Goal: Task Accomplishment & Management: Manage account settings

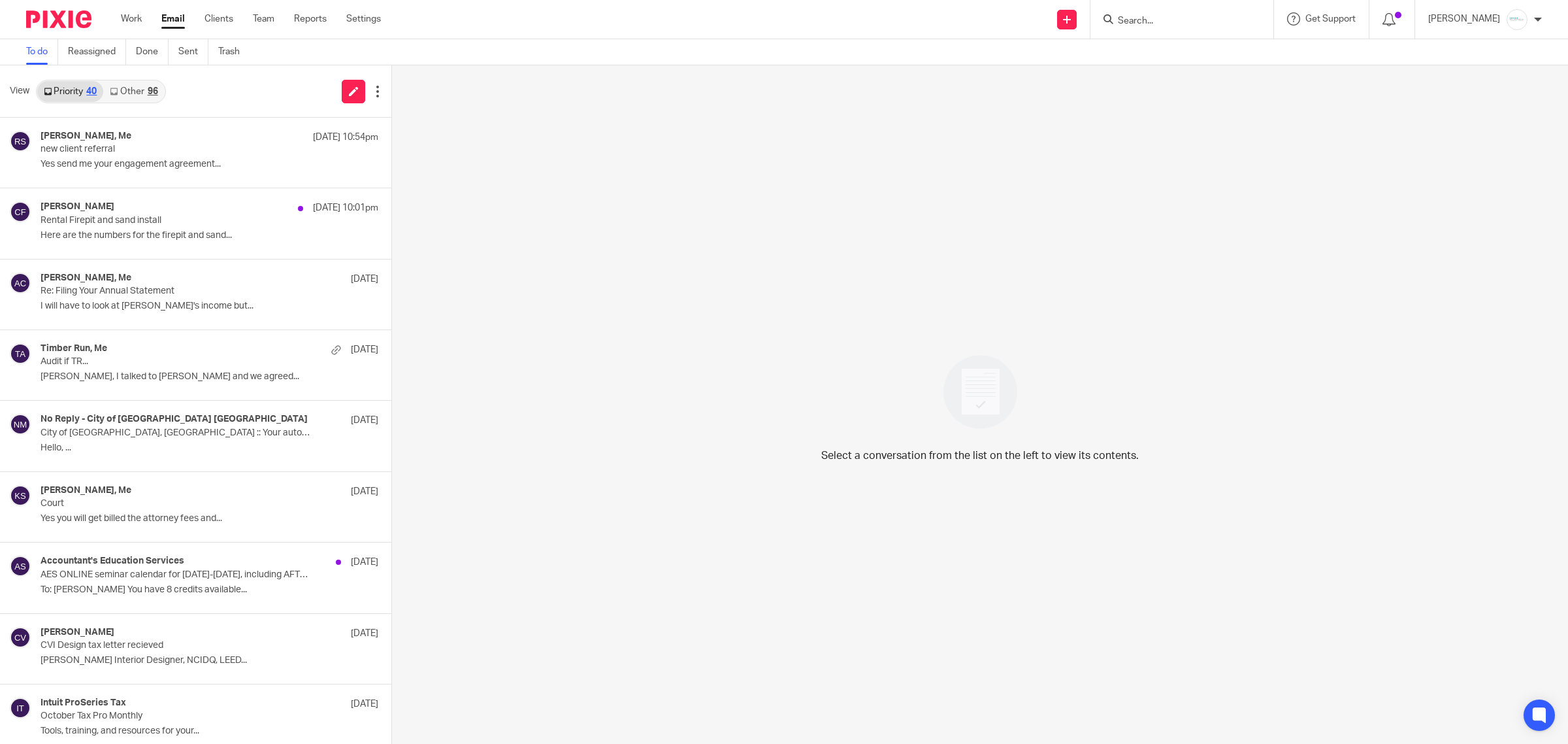
click at [1177, 20] on input "Search" at bounding box center [1175, 22] width 117 height 12
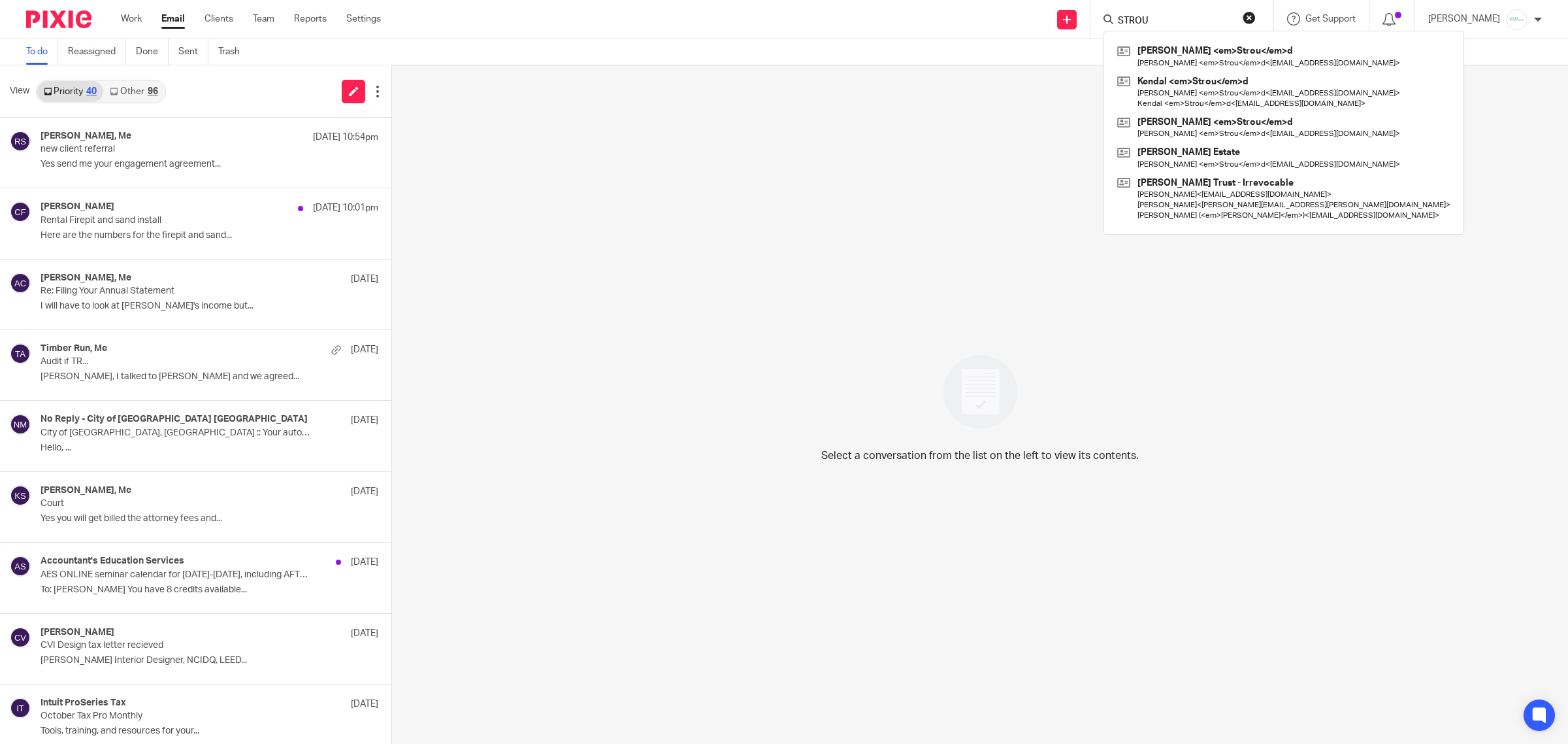
type input "STROUD"
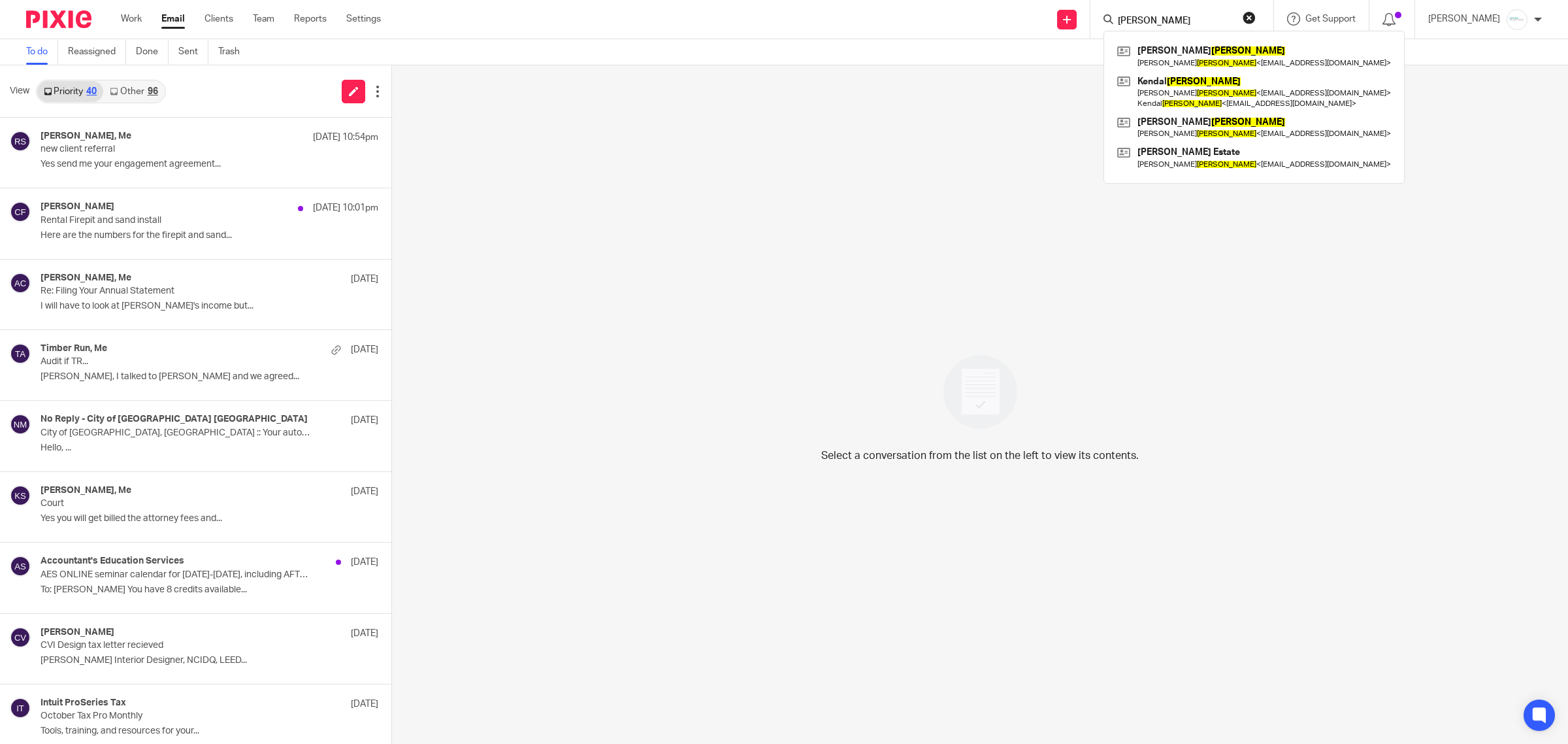
drag, startPoint x: 1172, startPoint y: 21, endPoint x: 1061, endPoint y: 20, distance: 111.0
click at [1061, 20] on div "Send new email Create task Add client STROUD Emma Stroud Aaron Stroud < northbo…" at bounding box center [984, 19] width 1167 height 38
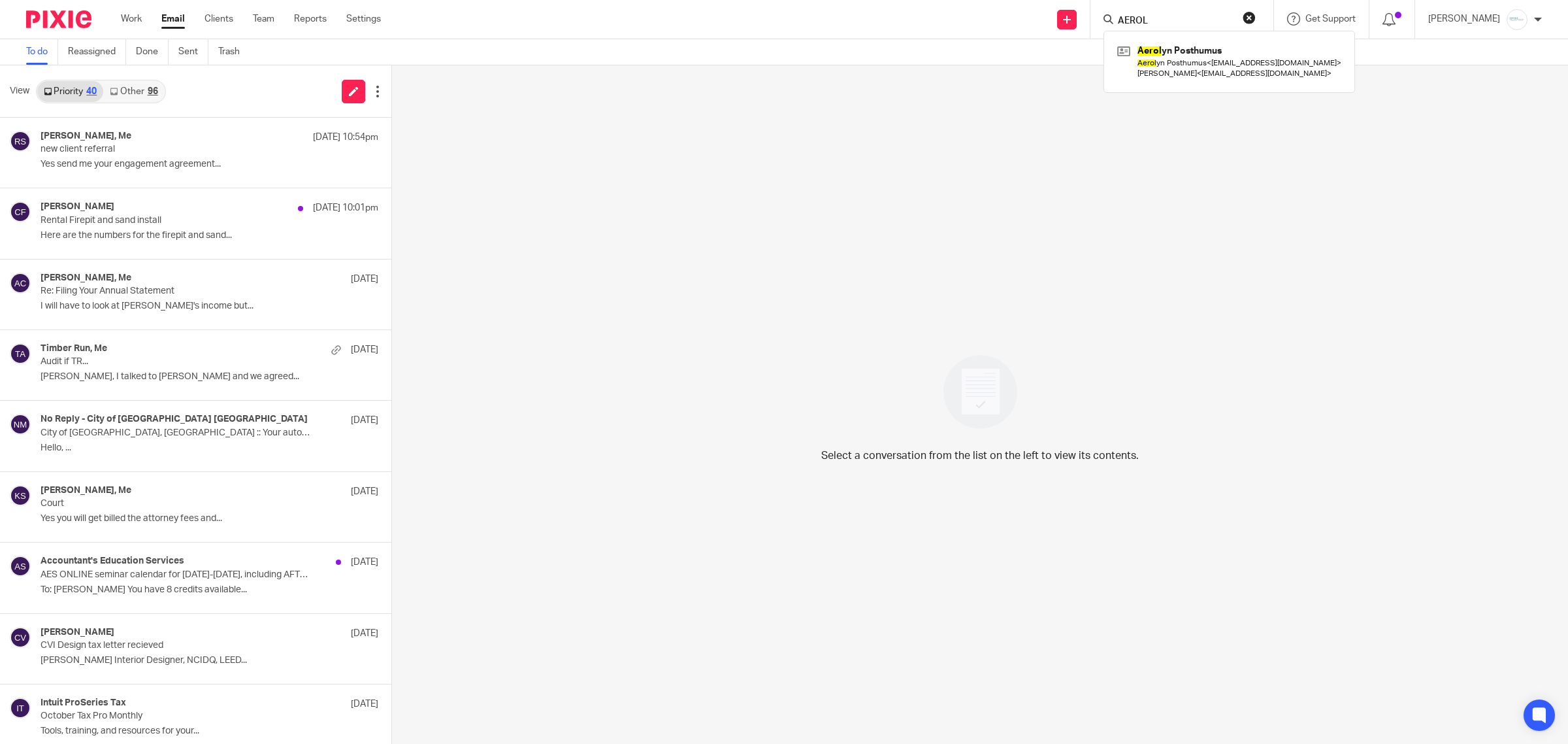
type input "AEROL"
drag, startPoint x: 1191, startPoint y: 12, endPoint x: 973, endPoint y: 20, distance: 218.1
click at [973, 20] on div "Send new email Create task Add client AEROL Aerol yn Posthumus Aerol yn Posthum…" at bounding box center [984, 19] width 1167 height 38
click at [1207, 13] on form at bounding box center [1186, 19] width 139 height 17
click at [1207, 18] on input "Search" at bounding box center [1175, 22] width 117 height 12
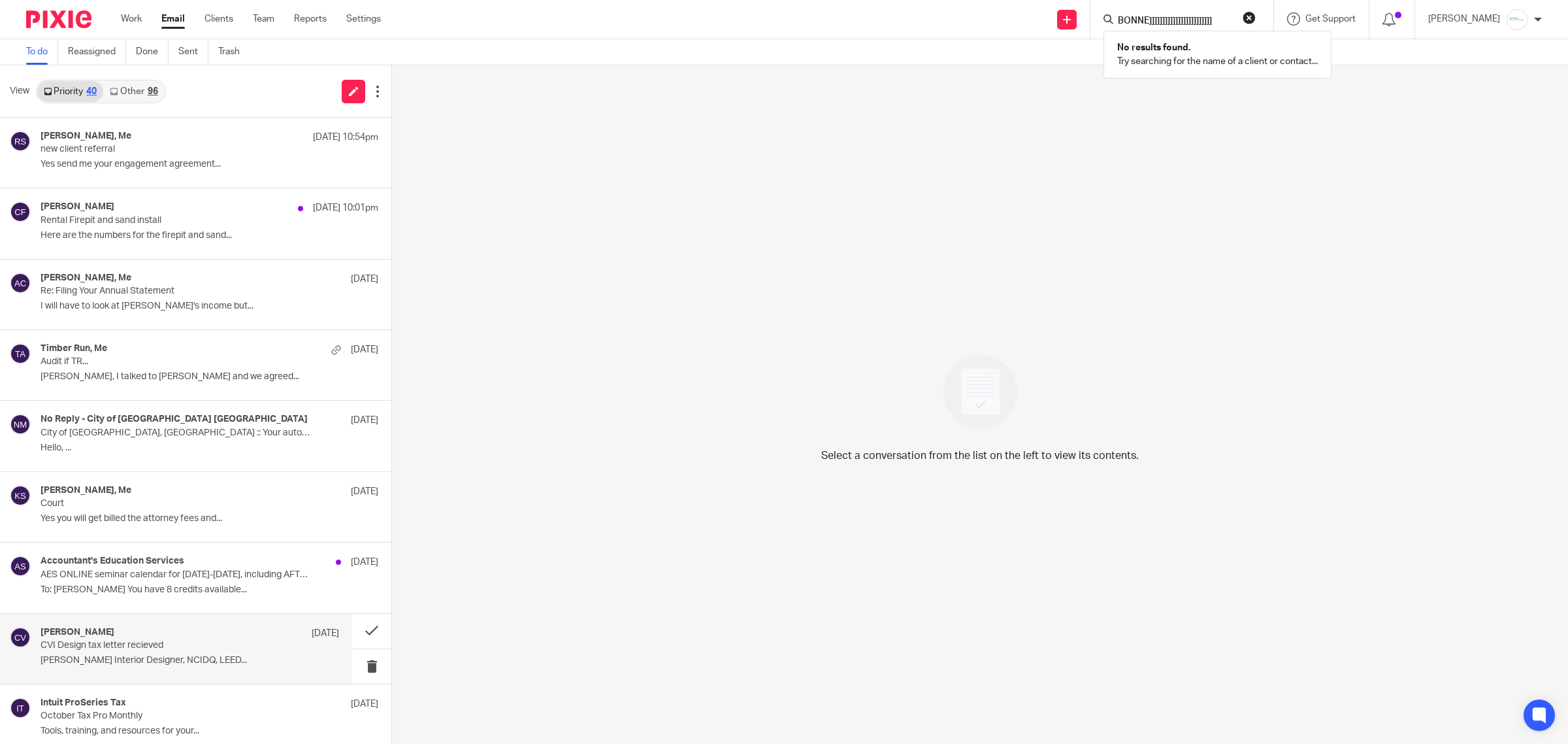
type input "BONNE]]]]]]]]]]]]]]]]]]]]]]]]"
drag, startPoint x: 736, startPoint y: 422, endPoint x: 754, endPoint y: 390, distance: 36.7
click at [736, 422] on div "Select a conversation from the list on the left to view its contents." at bounding box center [980, 404] width 1177 height 679
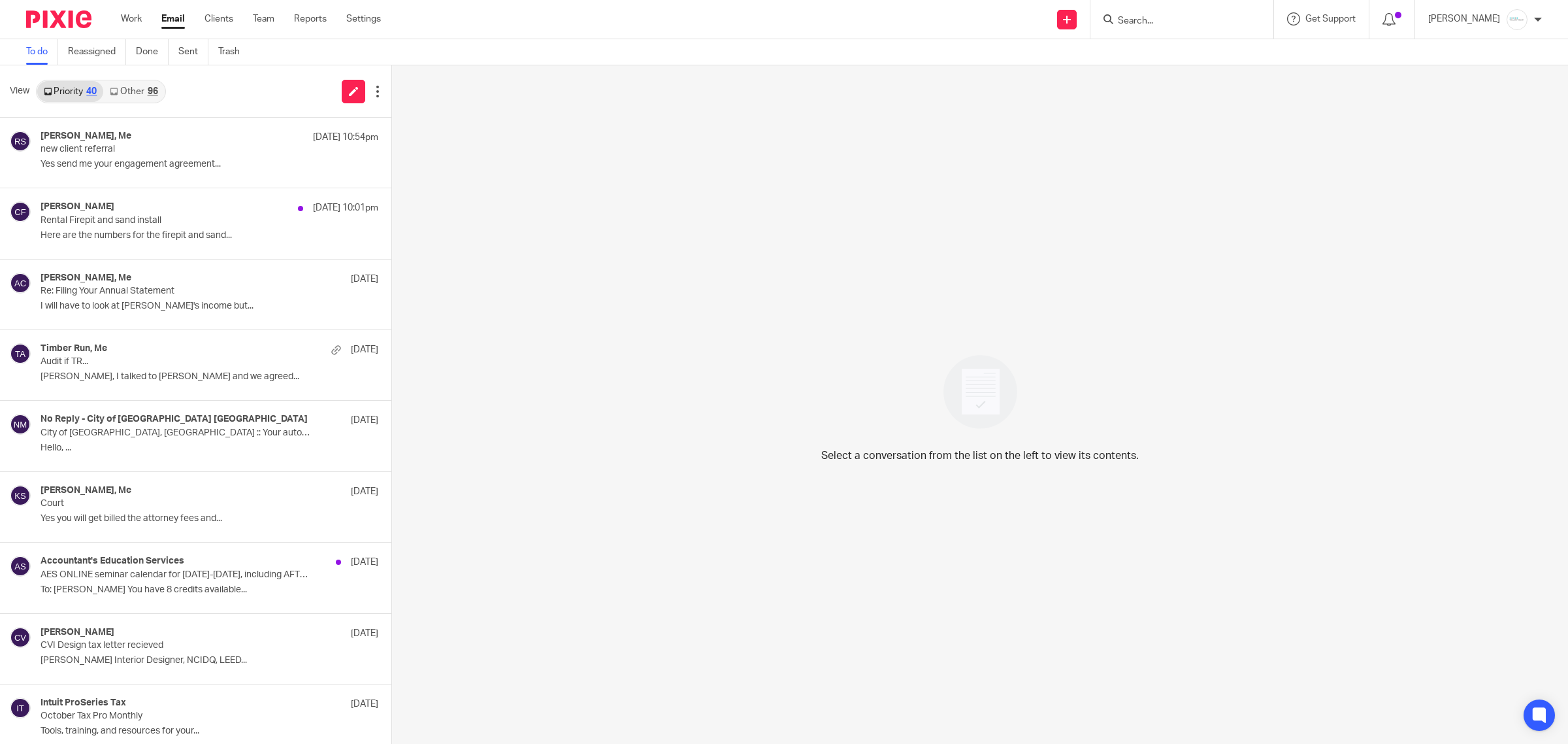
click at [1180, 23] on input "Search" at bounding box center [1175, 22] width 117 height 12
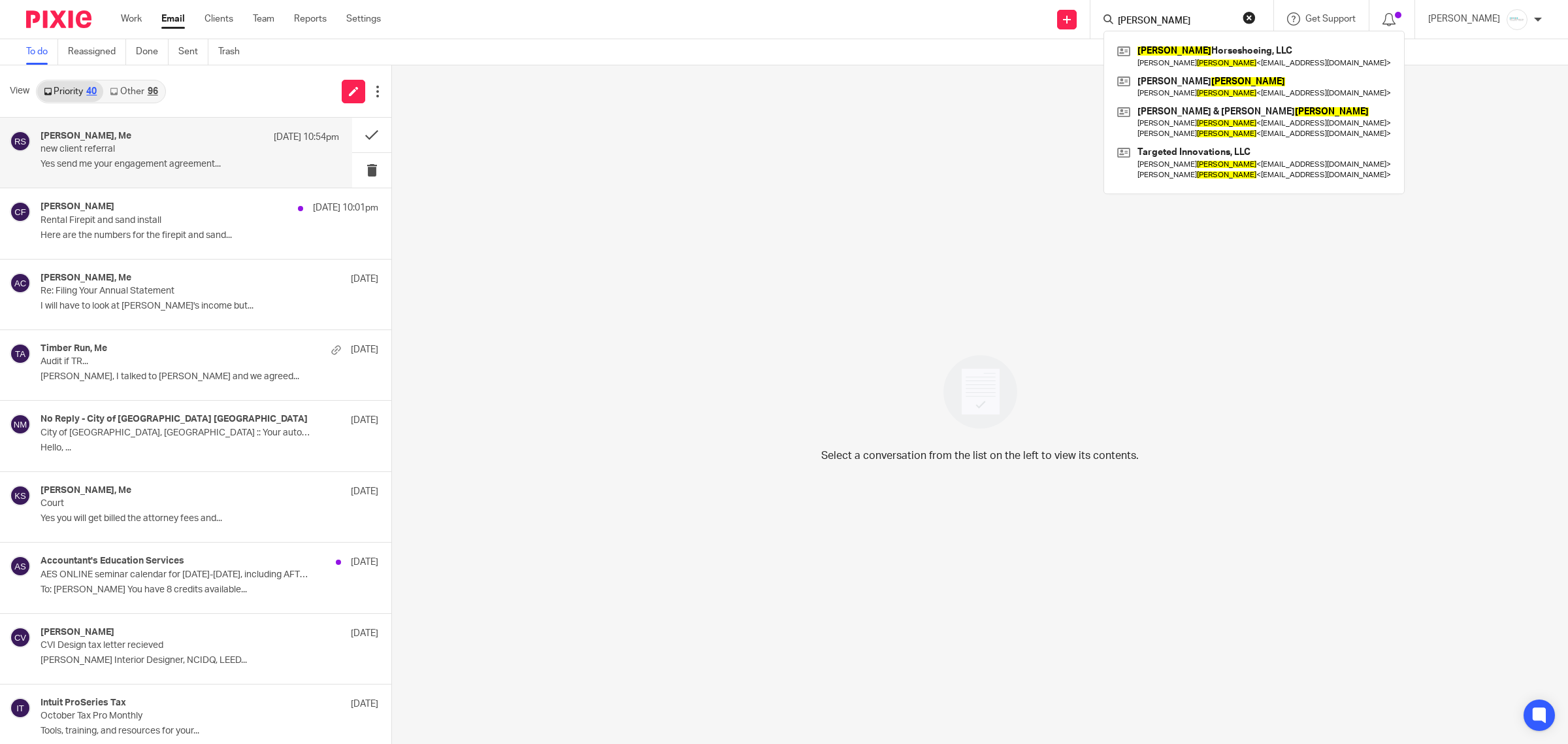
type input "DEHAAN"
drag, startPoint x: 1177, startPoint y: 18, endPoint x: 1018, endPoint y: 11, distance: 159.2
click at [1018, 11] on div "Send new email Create task Add client DEHAAN DeHaan Horseshoeing, LLC Aaron DeH…" at bounding box center [984, 19] width 1167 height 38
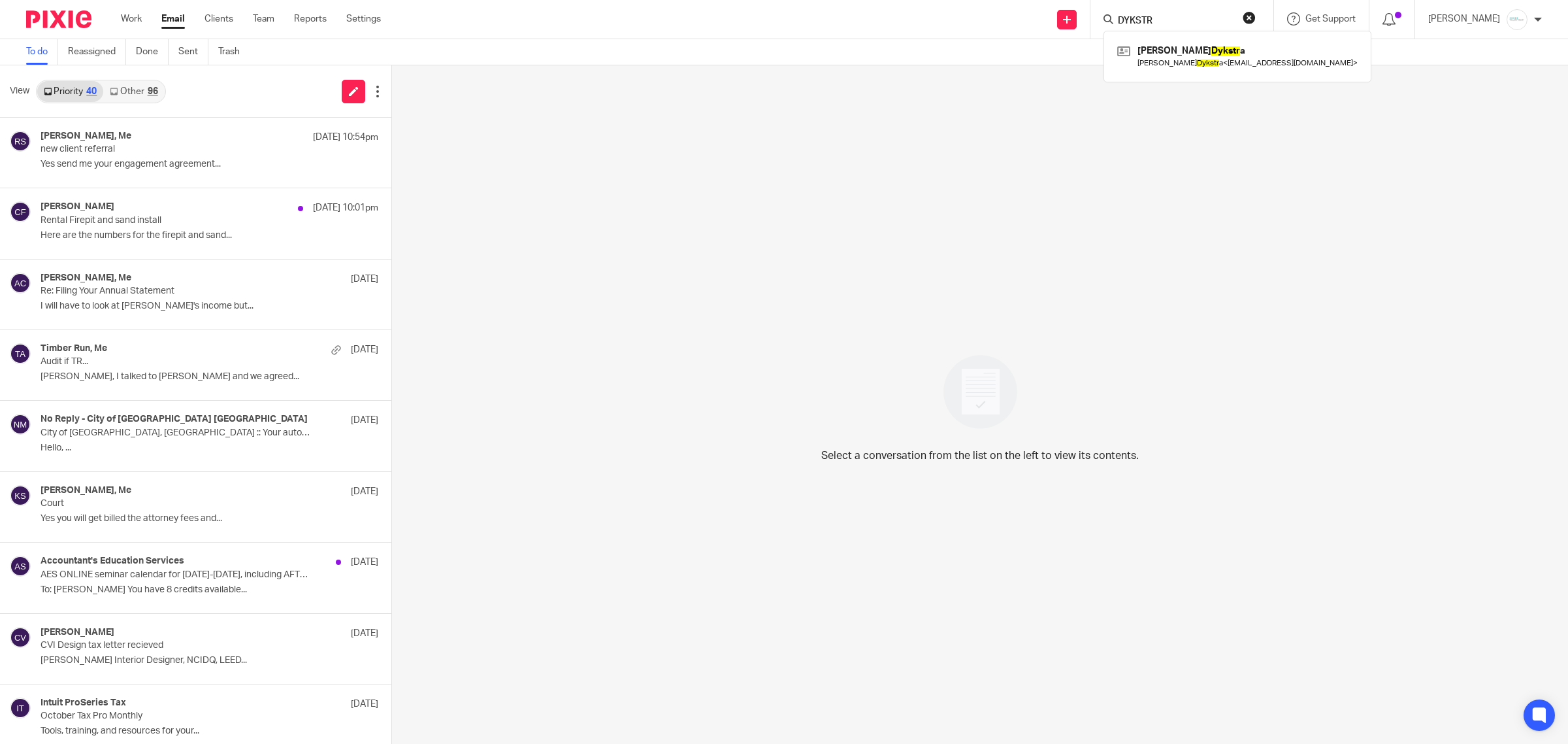
type input "DYKSTR"
click at [1207, 11] on form "DYKSTR" at bounding box center [1186, 19] width 139 height 17
click at [1268, 17] on div "DYKSTR Amy Dykstr a Amy Dykstr a < amyed72@gmail.com >" at bounding box center [1182, 19] width 183 height 38
click at [1256, 12] on button "reset" at bounding box center [1250, 17] width 13 height 13
click at [1222, 16] on input "Search" at bounding box center [1175, 22] width 117 height 12
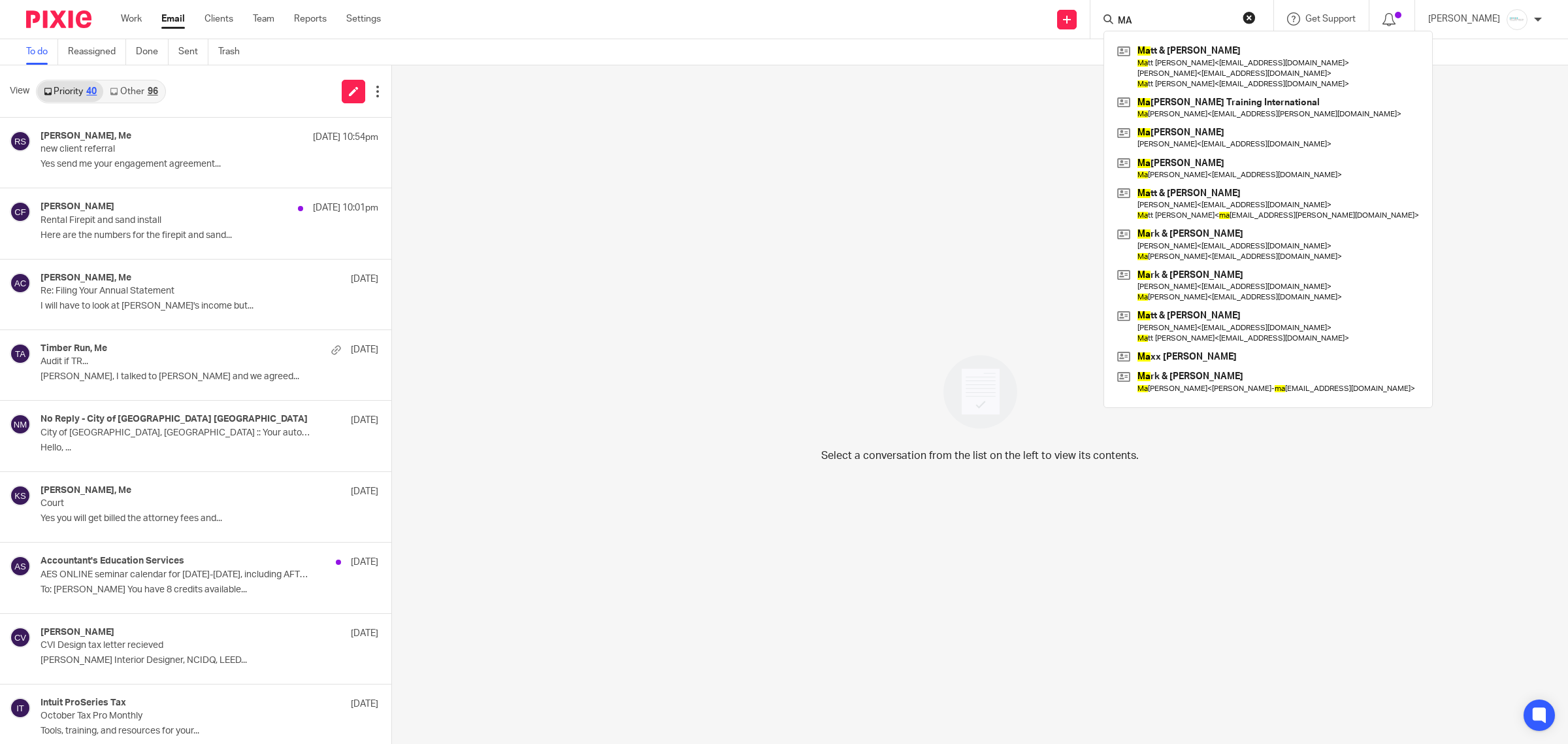
type input "M"
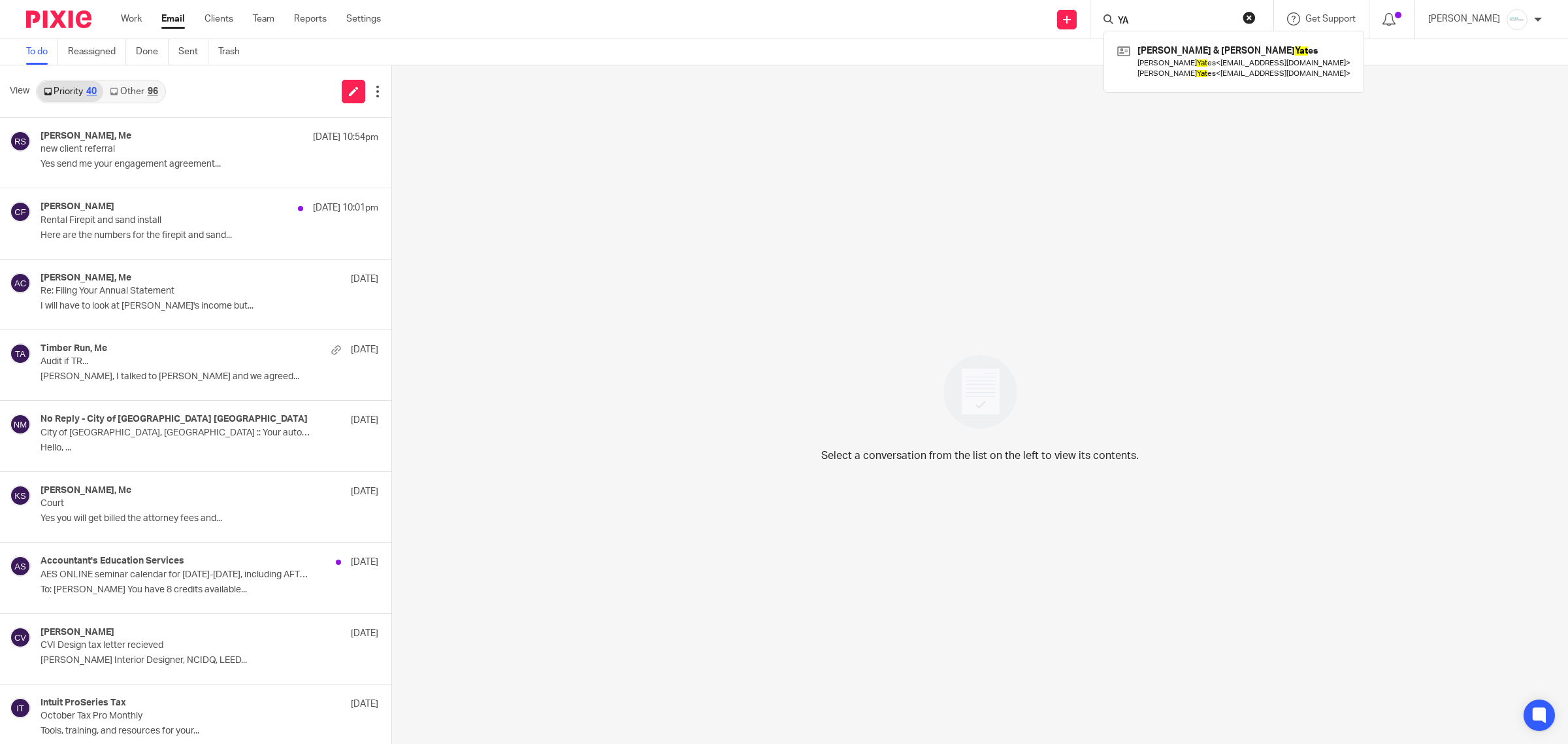
type input "Y"
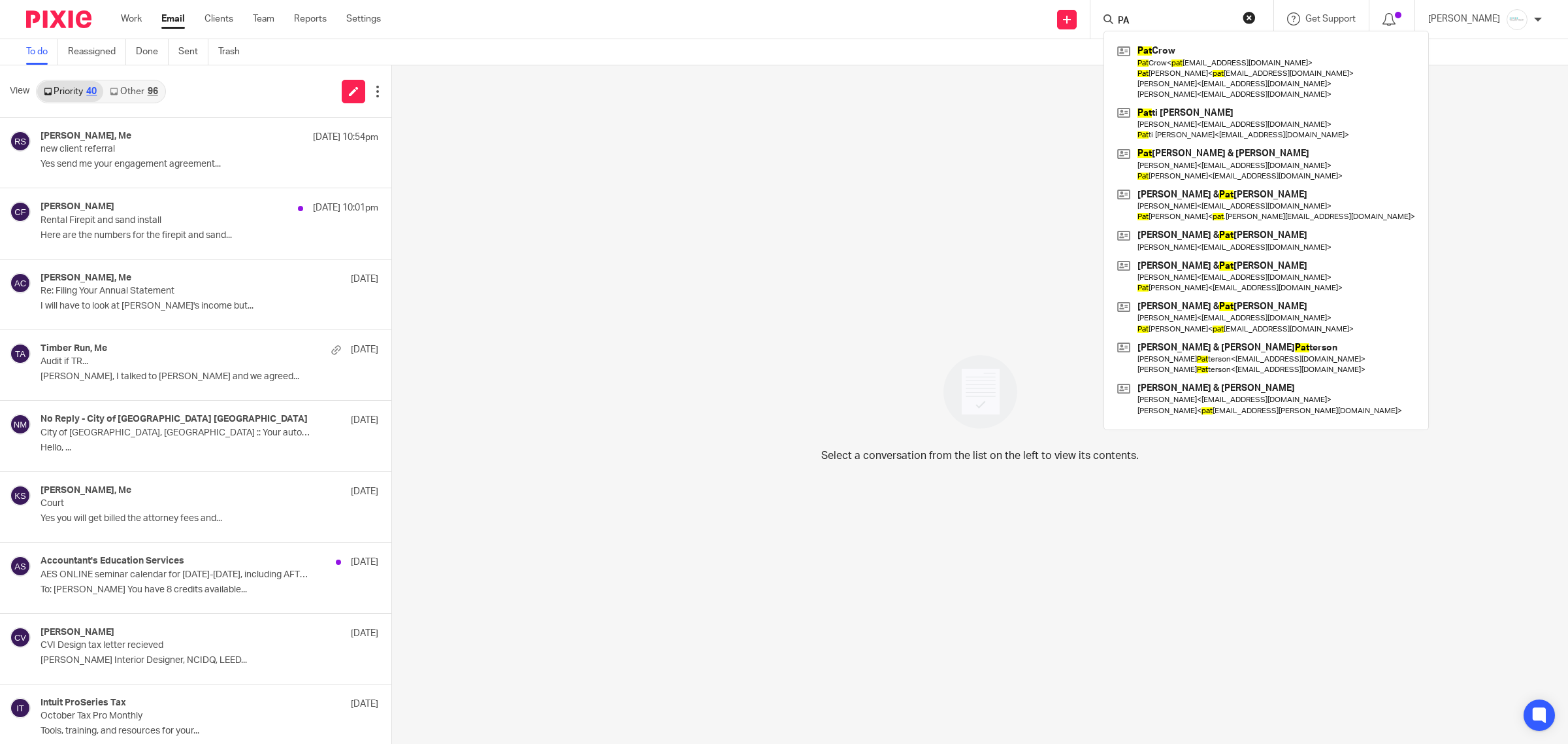
type input "P"
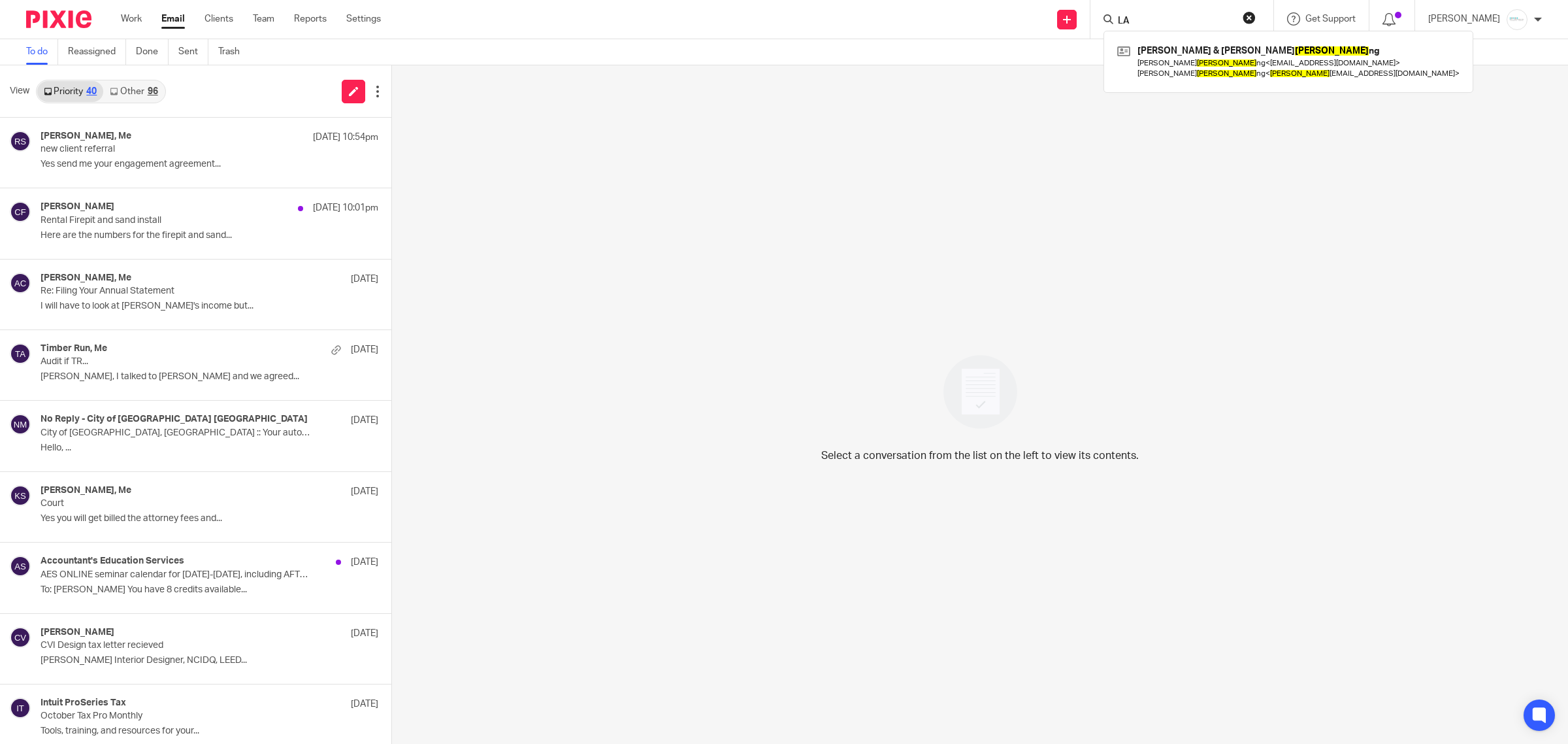
type input "L"
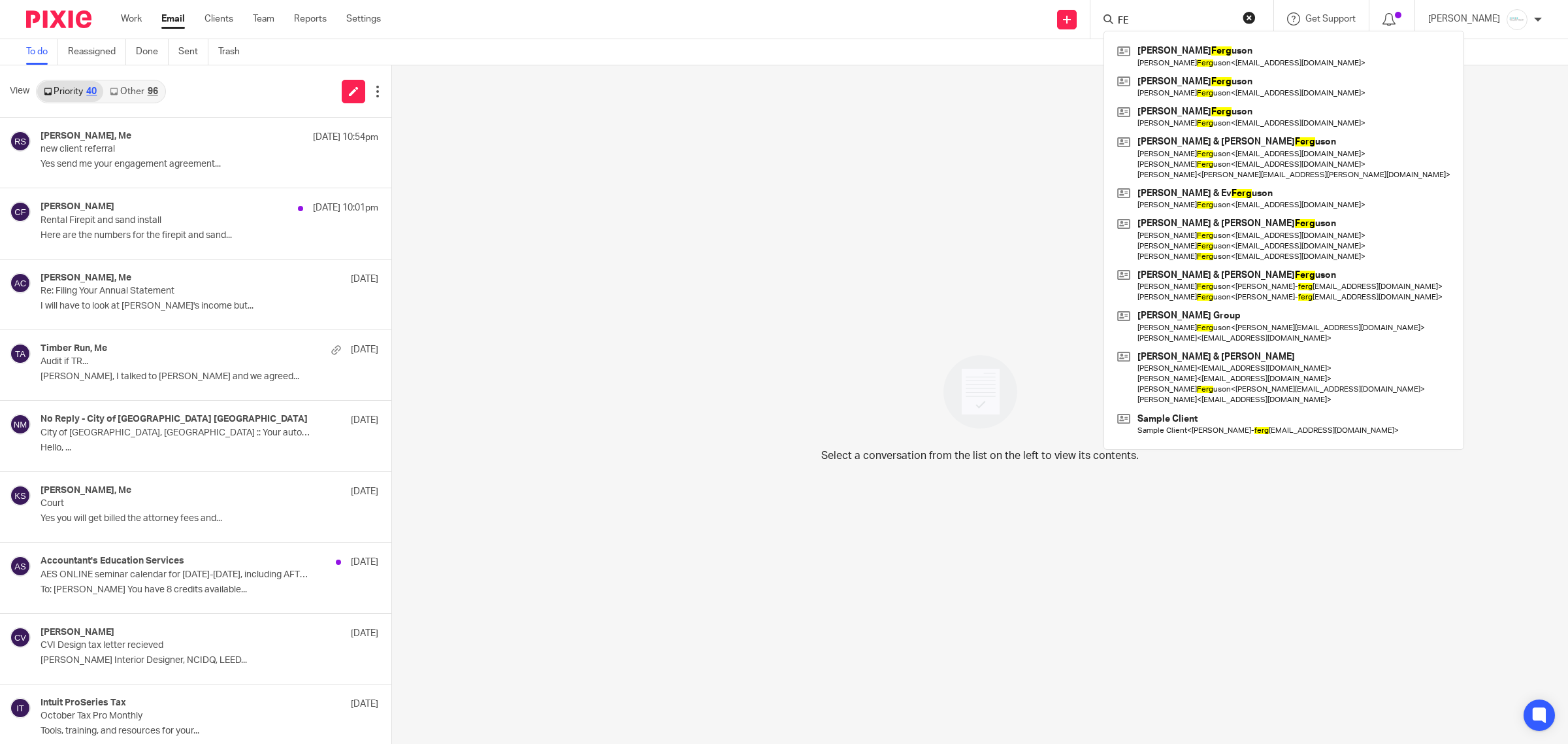
type input "F"
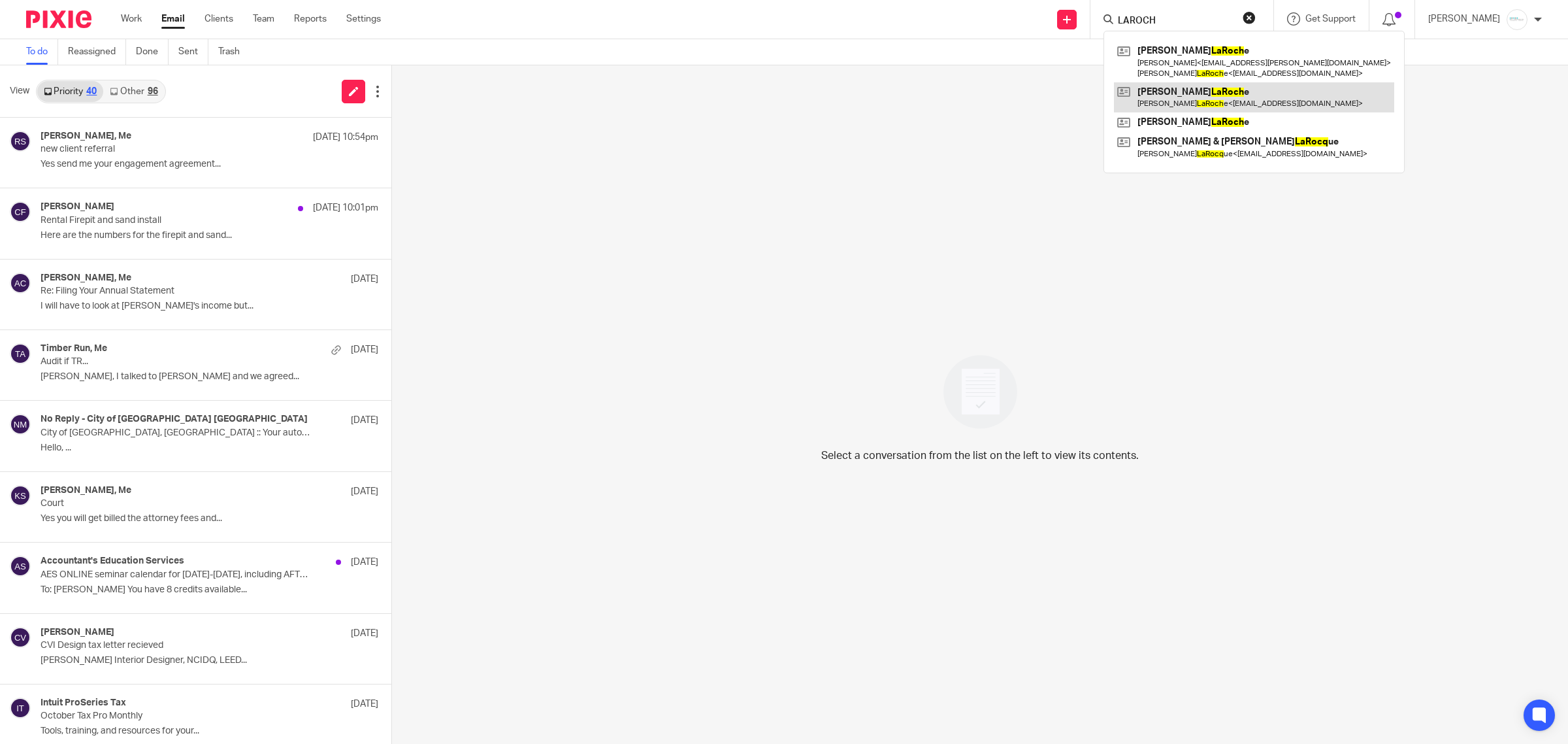
type input "LAROCH"
click at [1227, 92] on link at bounding box center [1254, 97] width 281 height 30
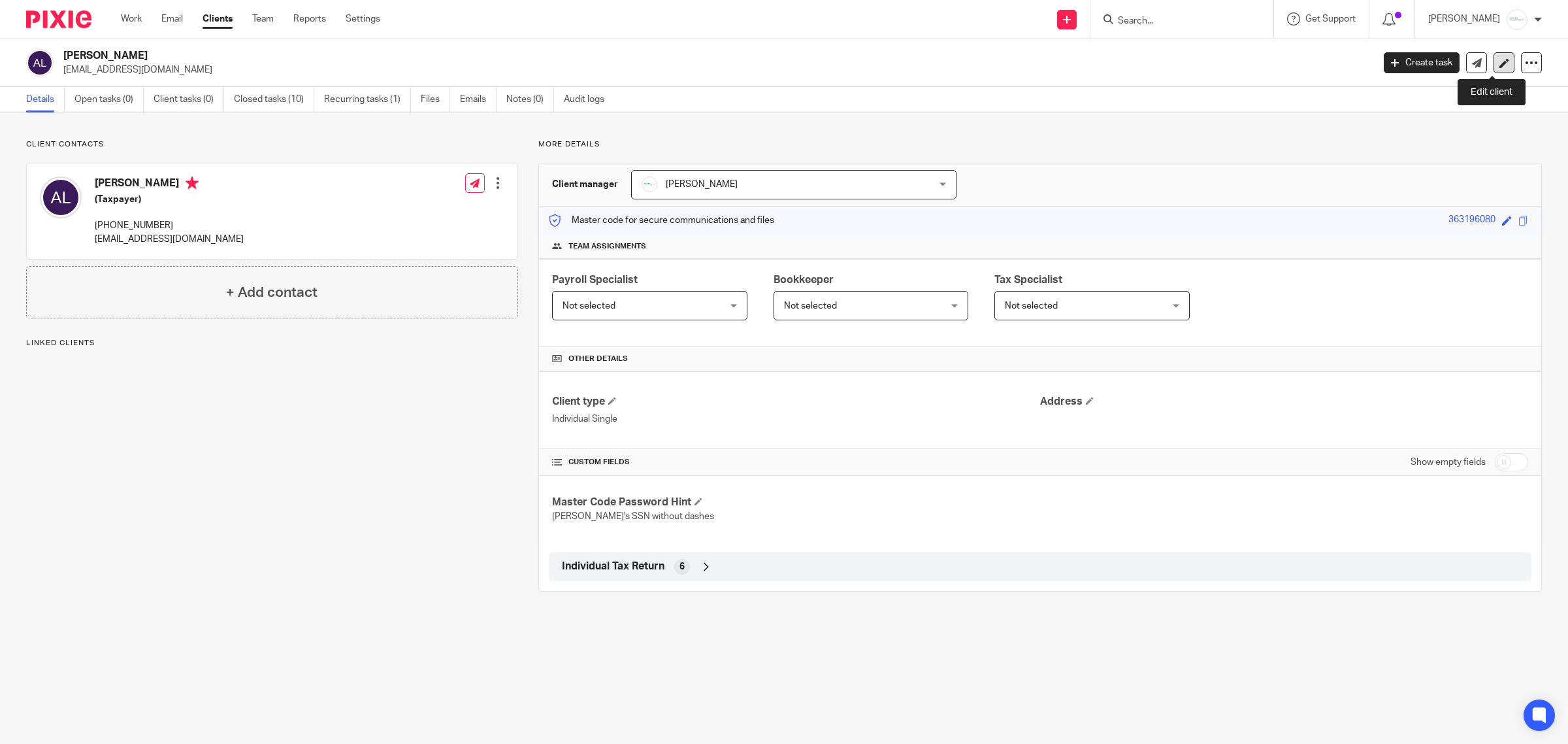
click at [1500, 66] on icon at bounding box center [1505, 63] width 10 height 10
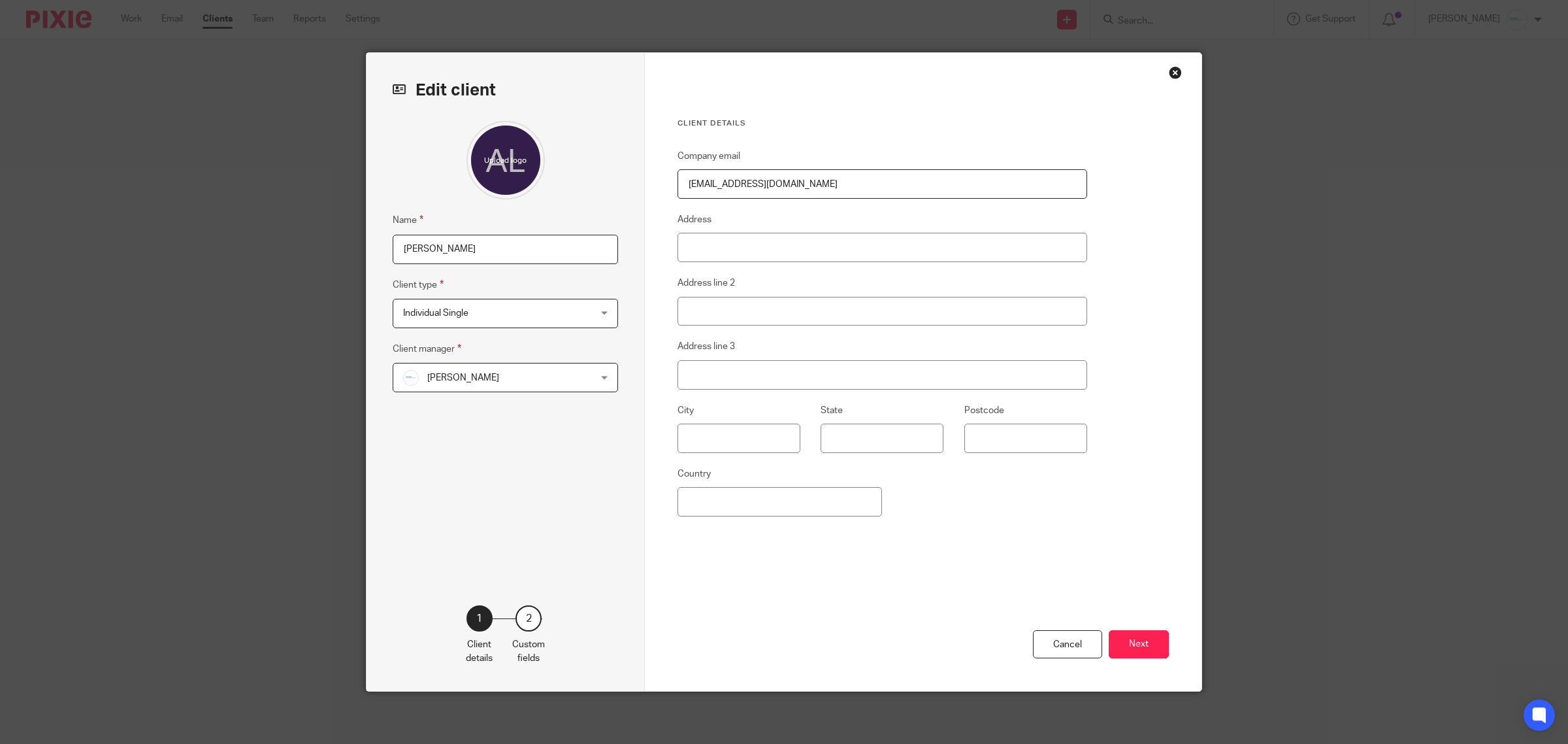
drag, startPoint x: 870, startPoint y: 187, endPoint x: 580, endPoint y: 184, distance: 290.0
click at [580, 184] on div "Edit client Name Andrew LaRoche Client type Individual Single Individual Single…" at bounding box center [784, 372] width 835 height 638
click at [1122, 646] on button "Next" at bounding box center [1139, 645] width 60 height 28
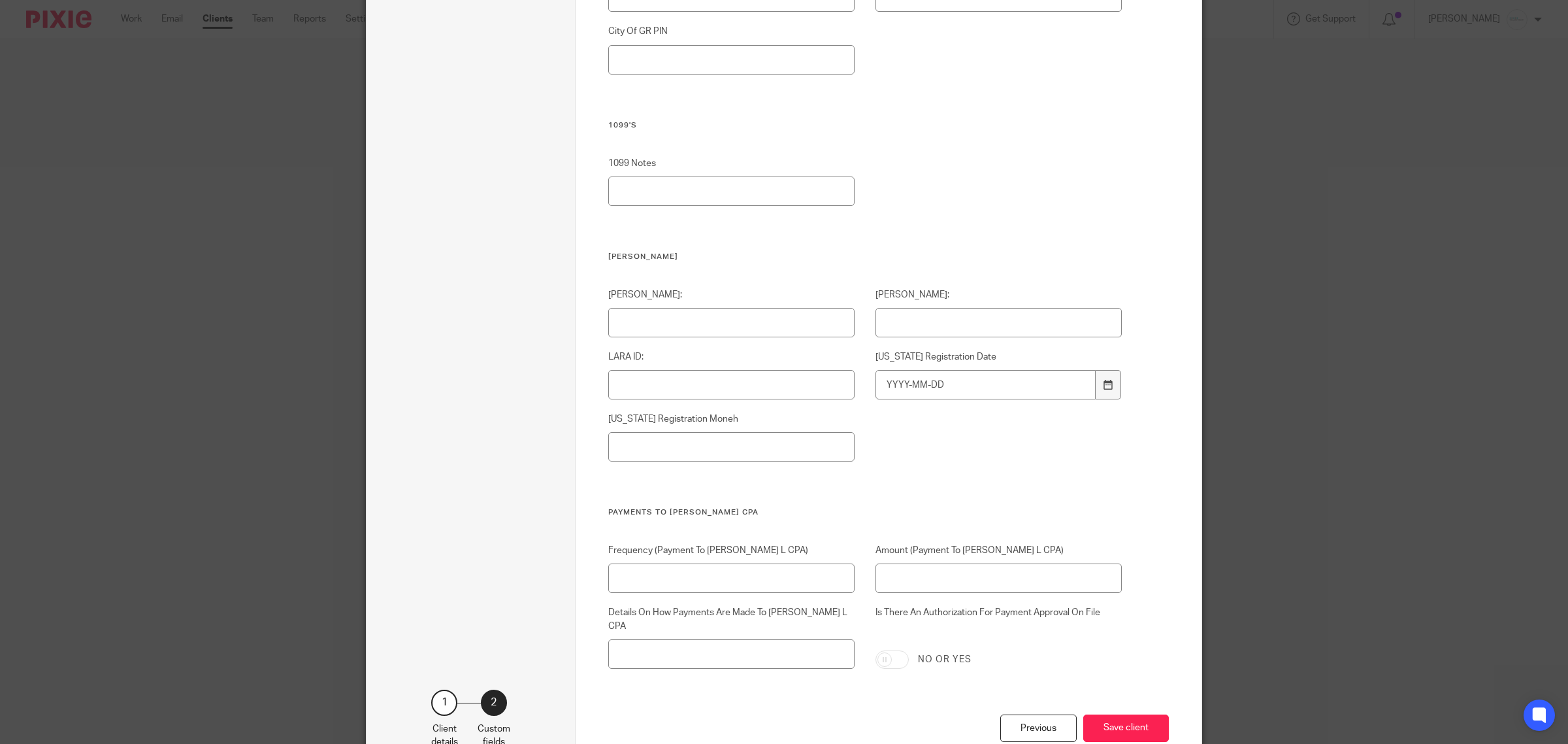
scroll to position [4159, 0]
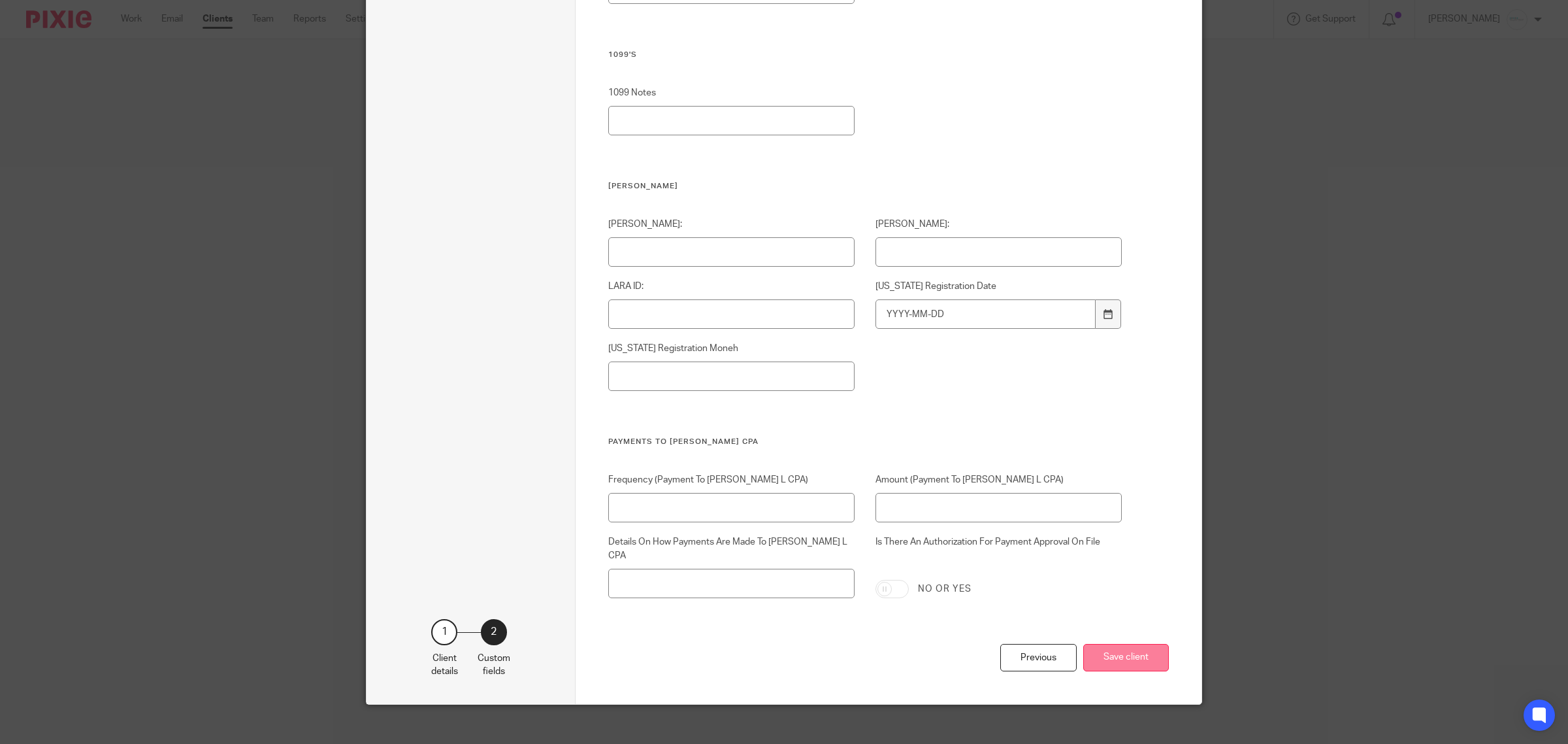
click at [1118, 652] on button "Save client" at bounding box center [1126, 658] width 86 height 28
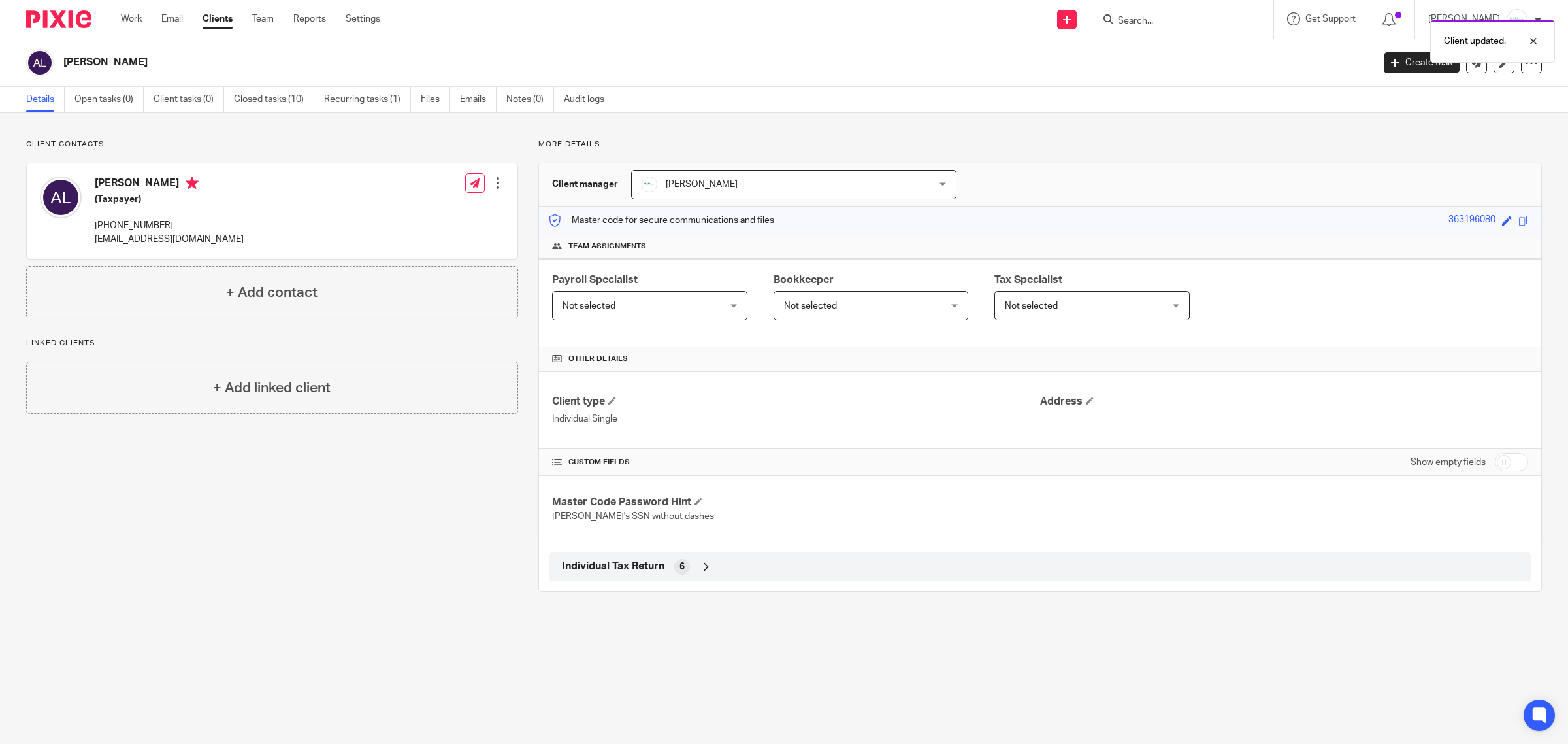
click at [1152, 17] on div "Client updated." at bounding box center [1170, 38] width 771 height 50
click at [1528, 37] on div at bounding box center [1524, 41] width 35 height 16
click at [1177, 16] on input "Search" at bounding box center [1175, 22] width 117 height 12
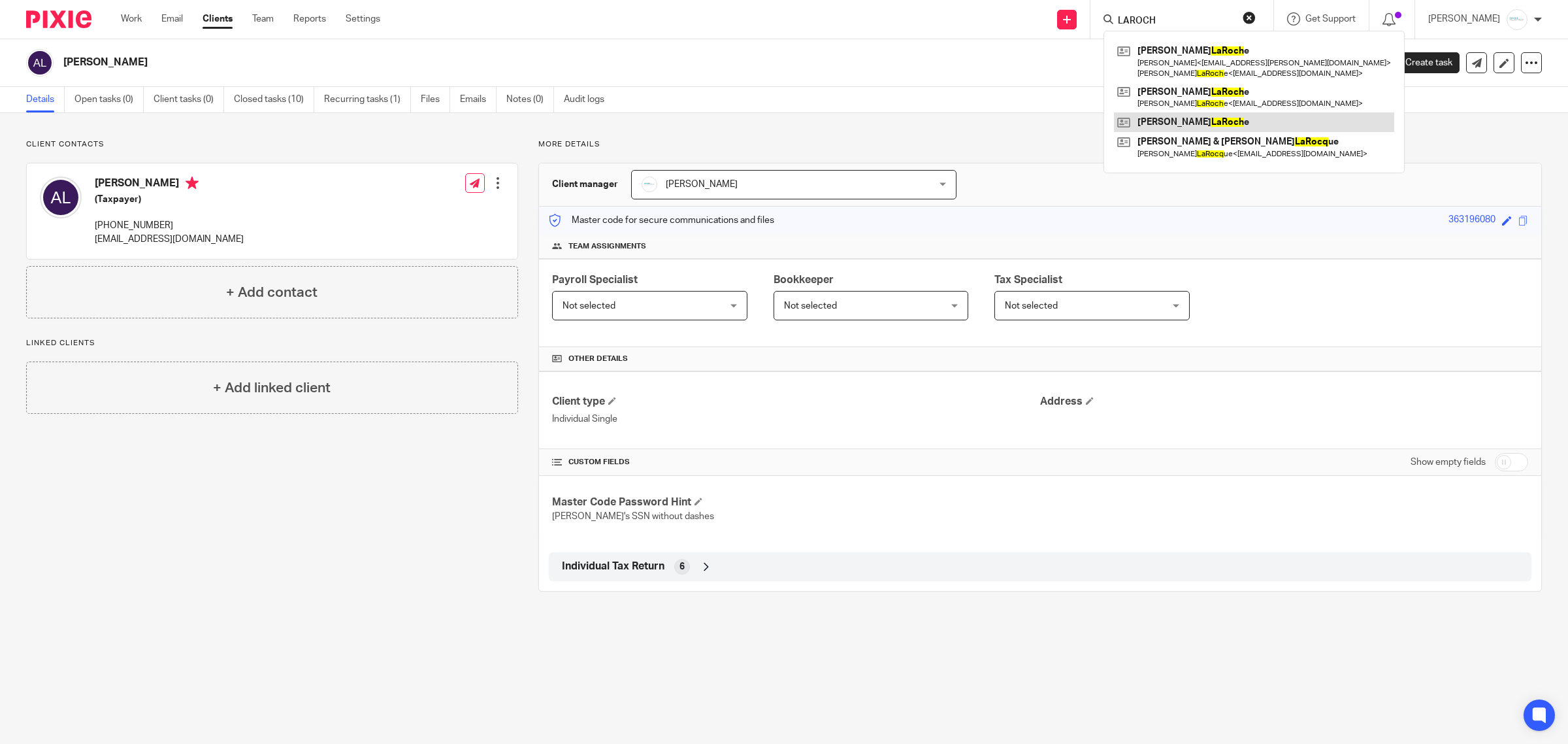
type input "LAROCH"
click at [1197, 124] on link at bounding box center [1254, 122] width 281 height 20
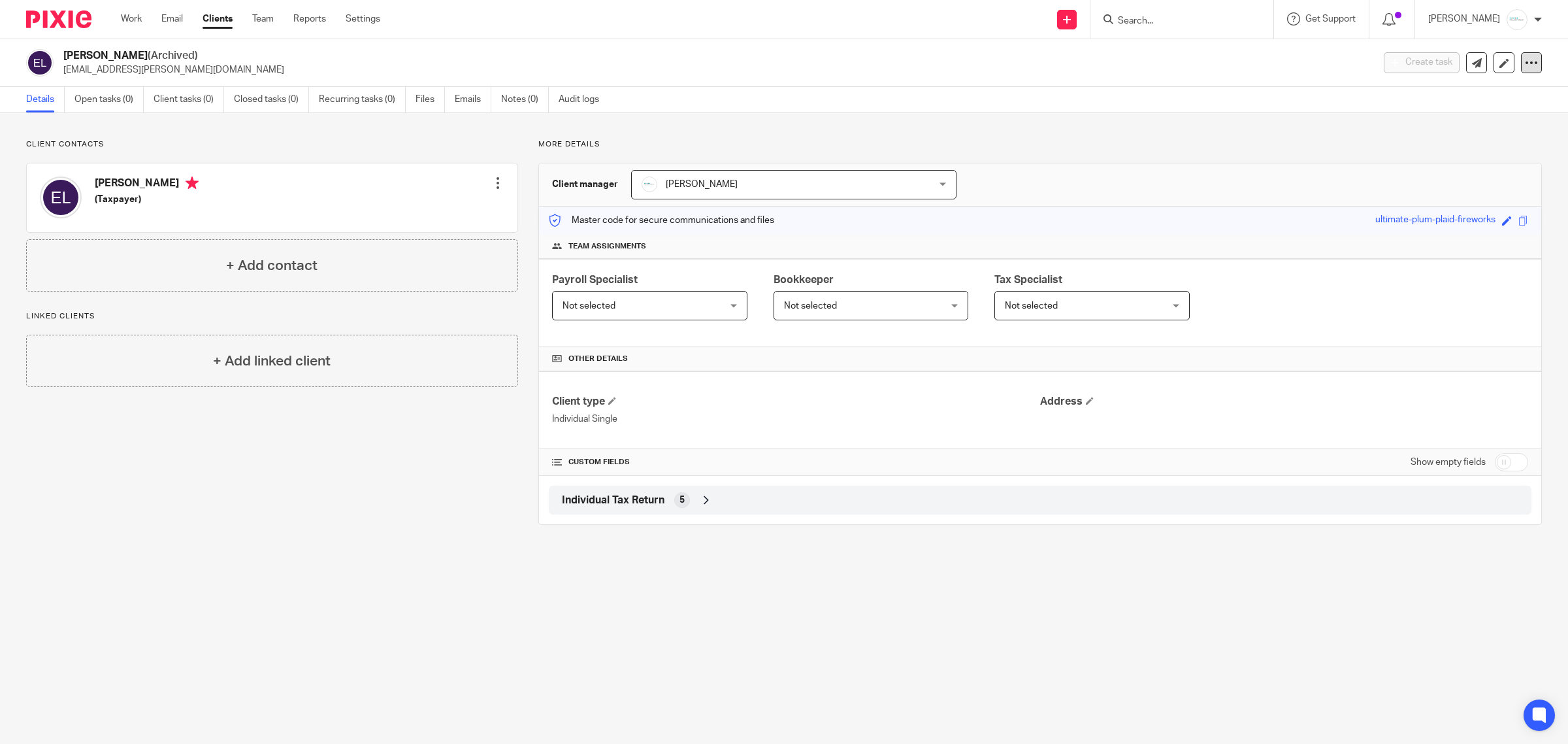
click at [1526, 66] on icon at bounding box center [1532, 62] width 13 height 13
click at [1471, 135] on button "Unarchive client" at bounding box center [1480, 133] width 82 height 17
click at [1526, 68] on icon at bounding box center [1532, 62] width 13 height 13
click at [1486, 131] on button "Archive client" at bounding box center [1486, 133] width 72 height 17
click at [1203, 17] on div "Client archived." at bounding box center [1170, 38] width 771 height 50
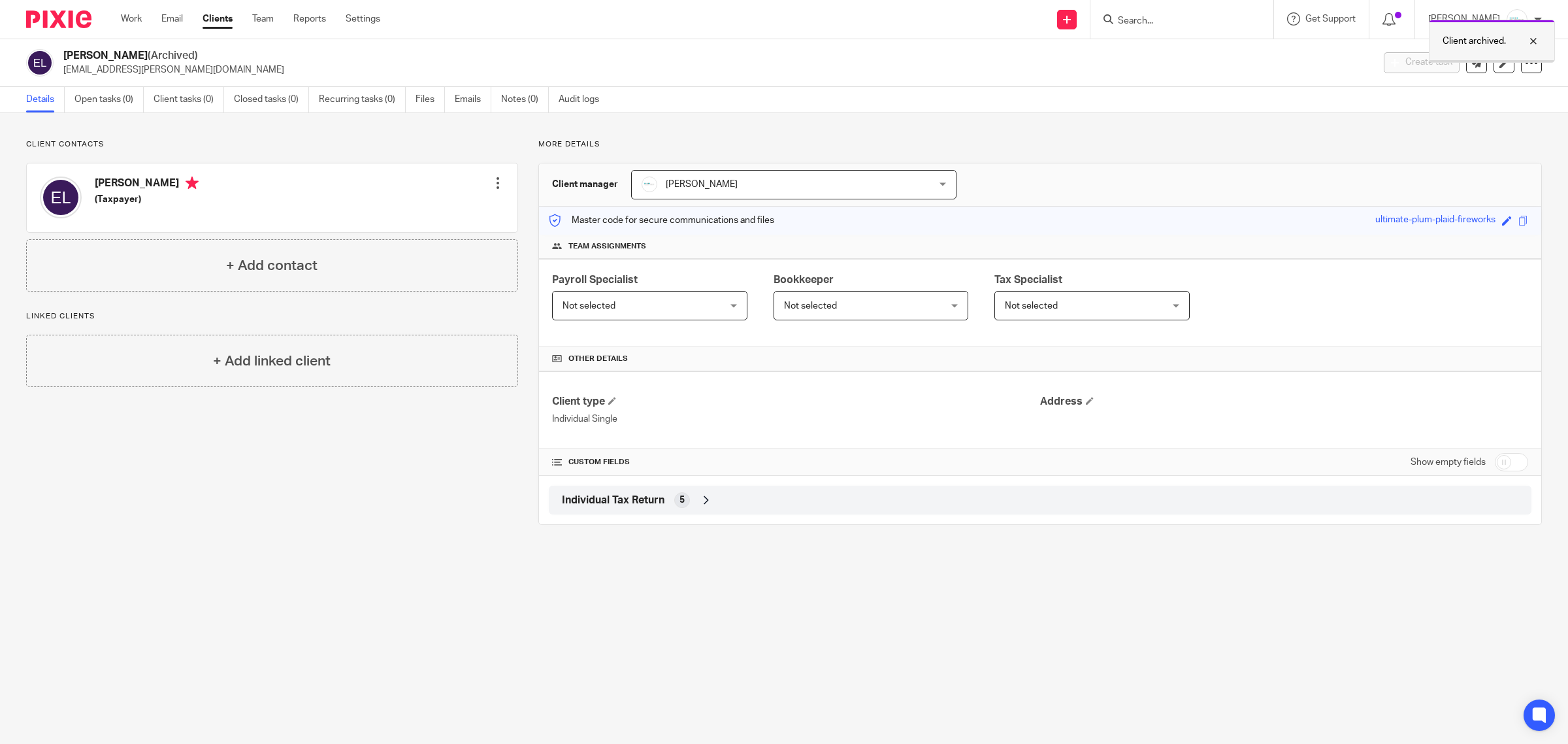
click at [1531, 41] on div at bounding box center [1524, 41] width 35 height 16
click at [1192, 14] on form at bounding box center [1186, 19] width 139 height 17
click at [1194, 17] on input "Search" at bounding box center [1175, 22] width 117 height 12
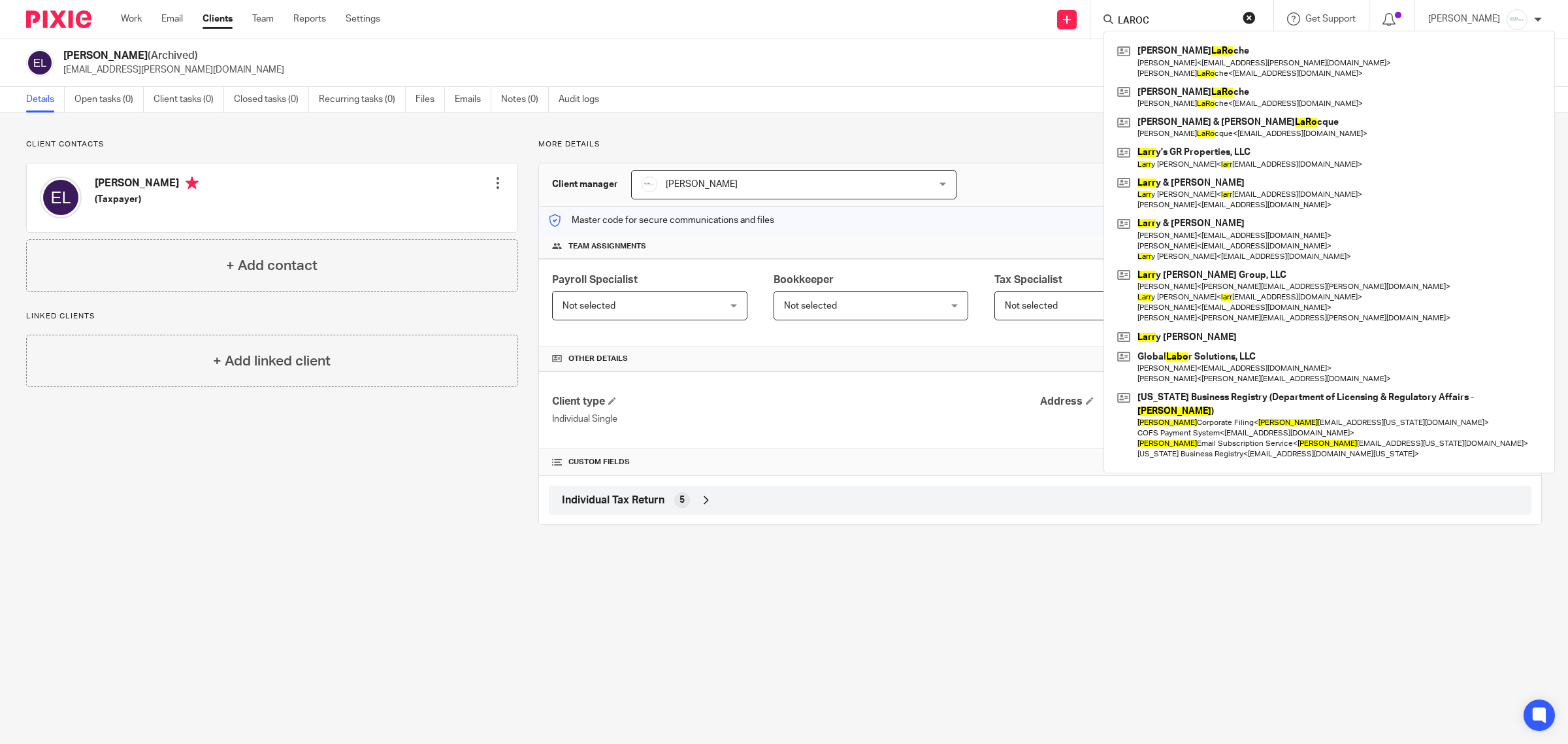
type input "LAROCH"
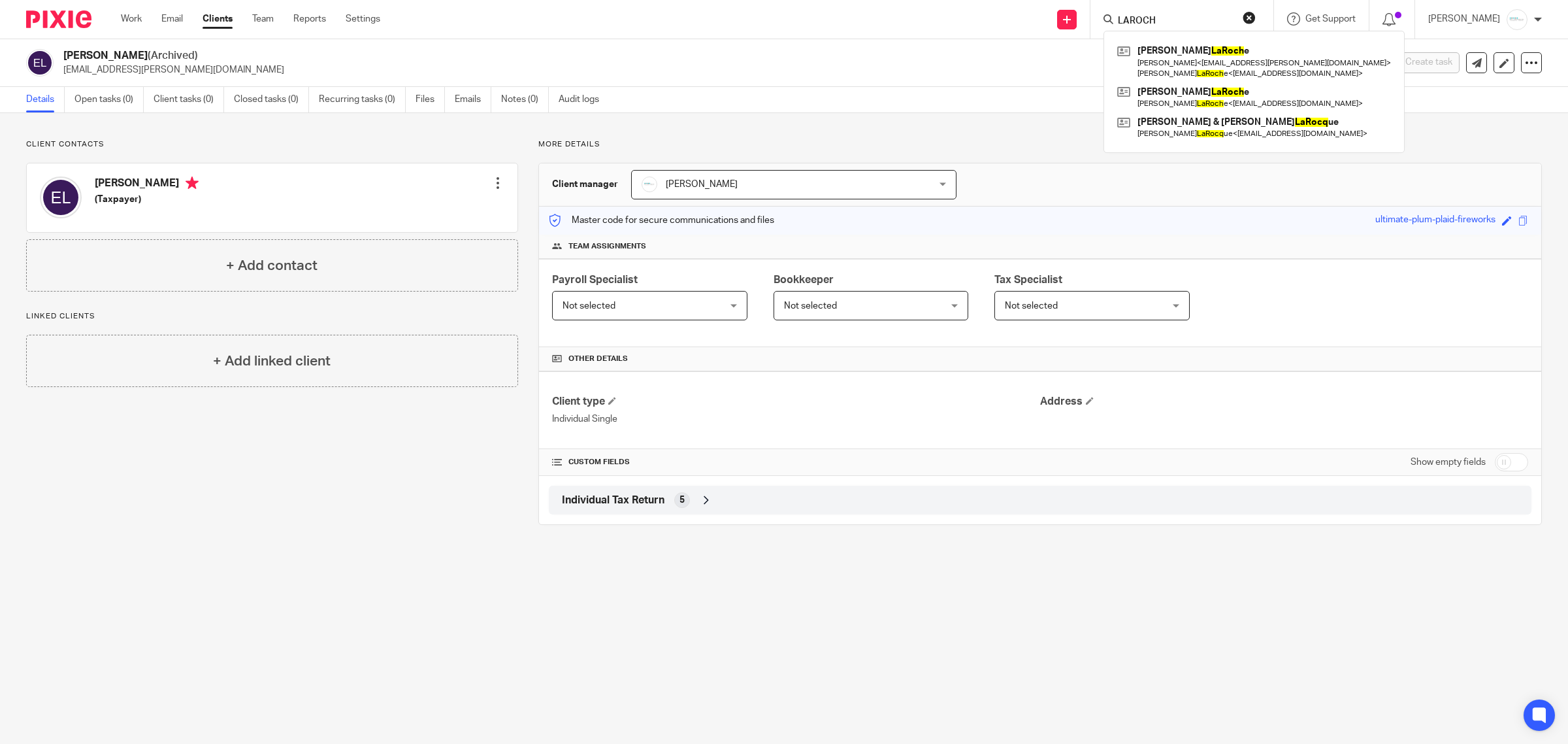
drag, startPoint x: 1182, startPoint y: 17, endPoint x: 1057, endPoint y: 7, distance: 125.4
click at [1057, 7] on div "Send new email Create task Add client LAROCH Ann LaRoch e Drew Schierbeek < dre…" at bounding box center [983, 19] width 1168 height 38
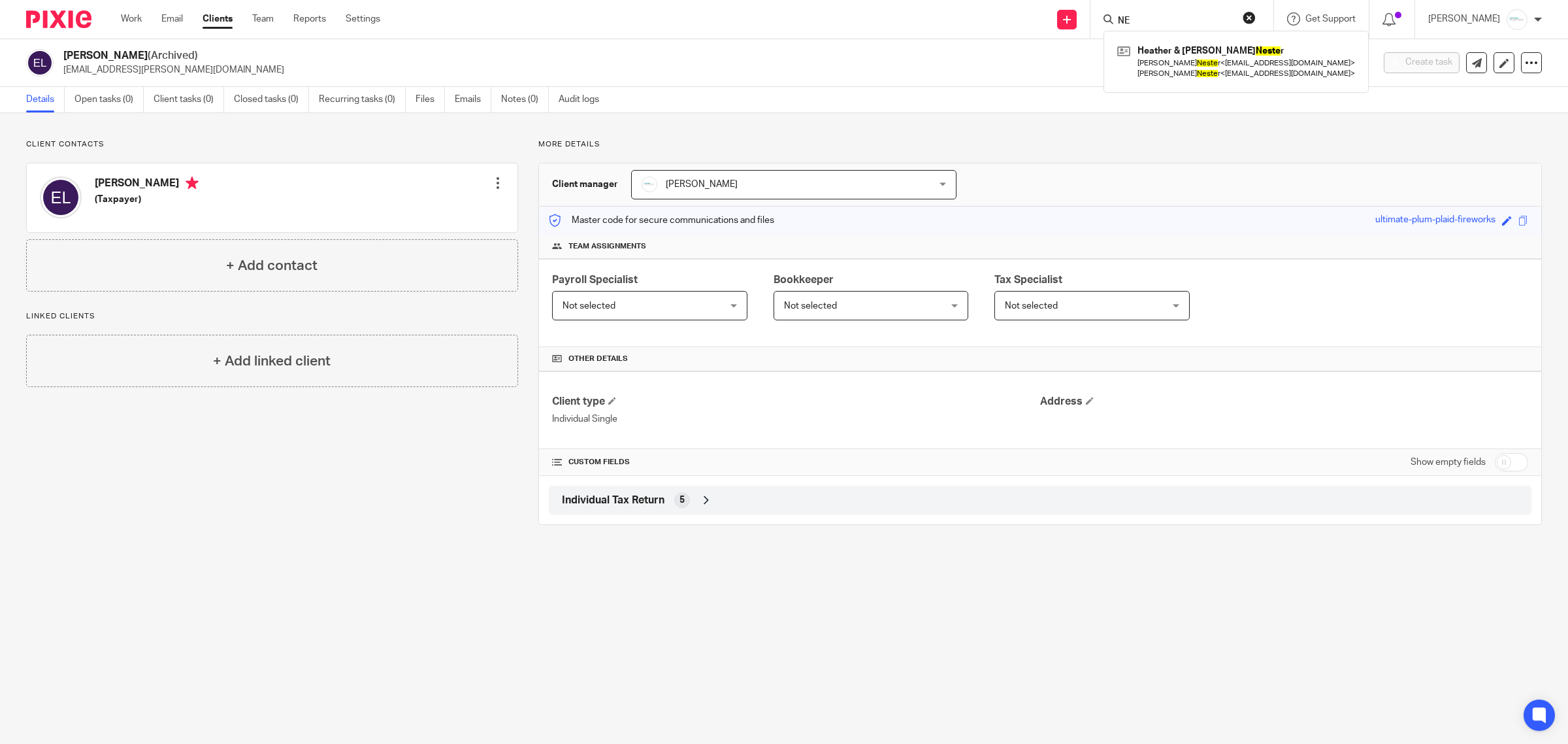
type input "N"
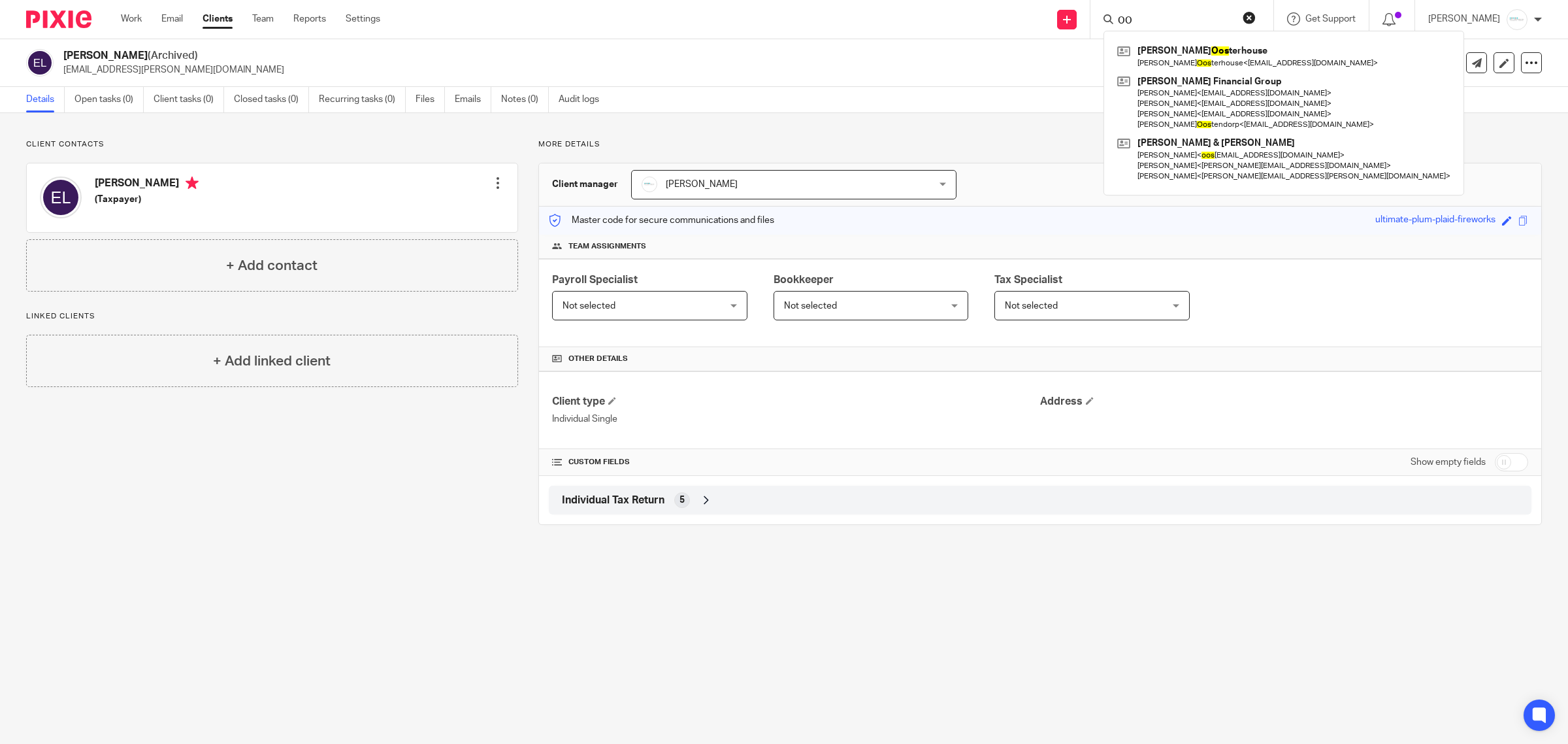
type input "O"
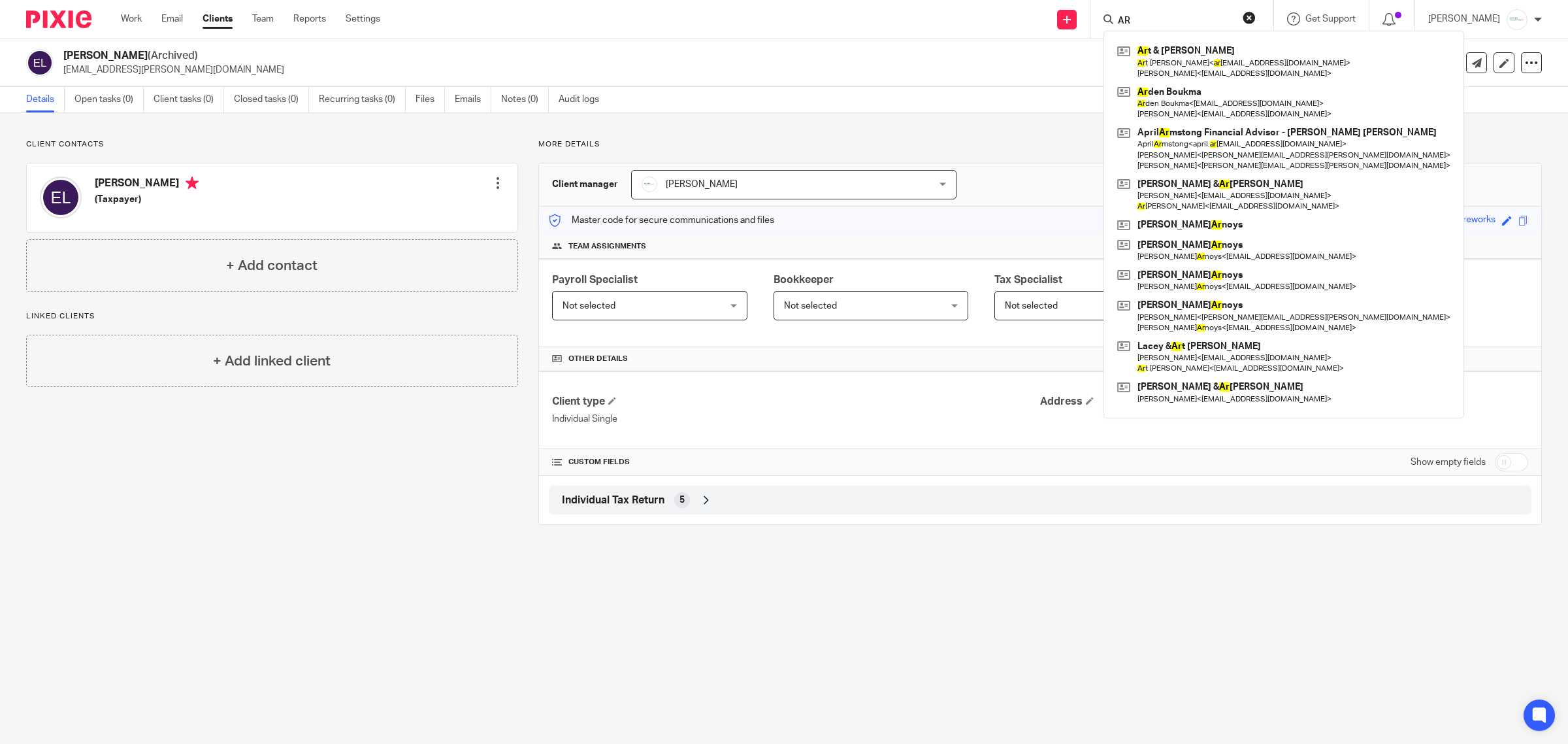
type input "A"
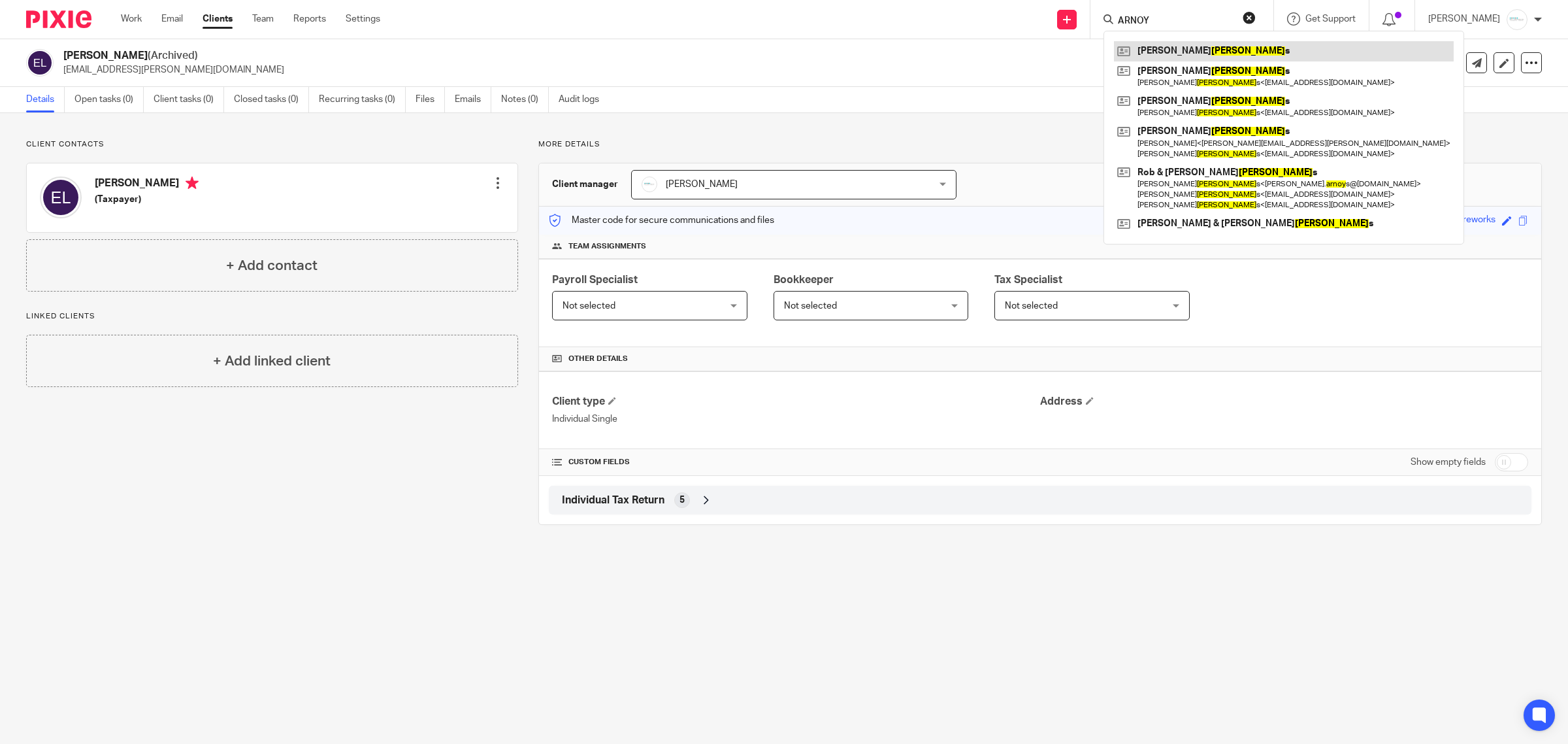
type input "ARNOY"
click at [1192, 49] on link at bounding box center [1284, 51] width 340 height 20
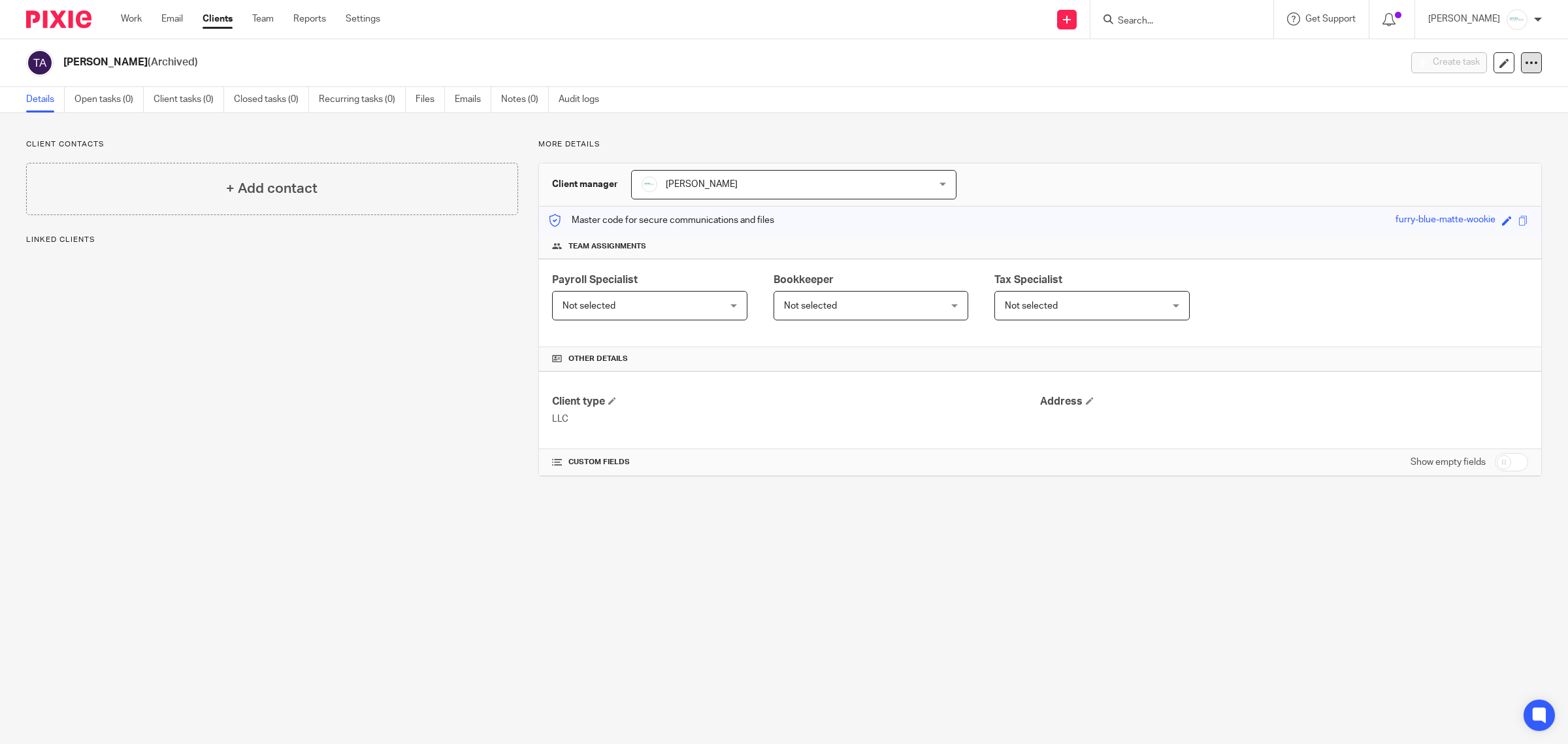
click at [1526, 60] on icon at bounding box center [1532, 62] width 13 height 13
click at [1481, 129] on button "Unarchive client" at bounding box center [1480, 133] width 82 height 17
click at [1514, 60] on div at bounding box center [1487, 61] width 135 height 2
click at [1526, 61] on icon at bounding box center [1532, 62] width 13 height 13
click at [1483, 136] on button "Archive client" at bounding box center [1486, 133] width 72 height 17
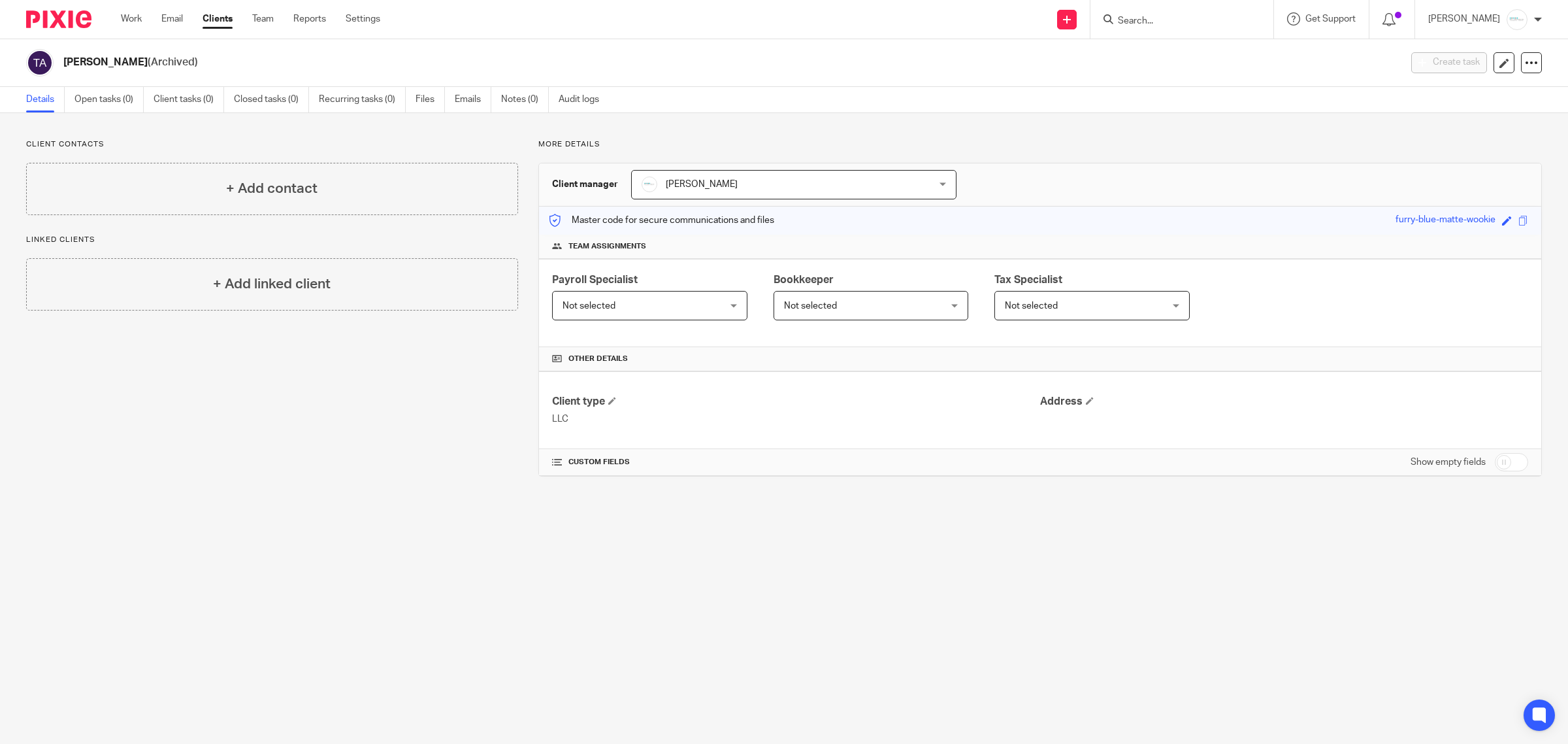
click at [1164, 20] on input "Search" at bounding box center [1175, 22] width 117 height 12
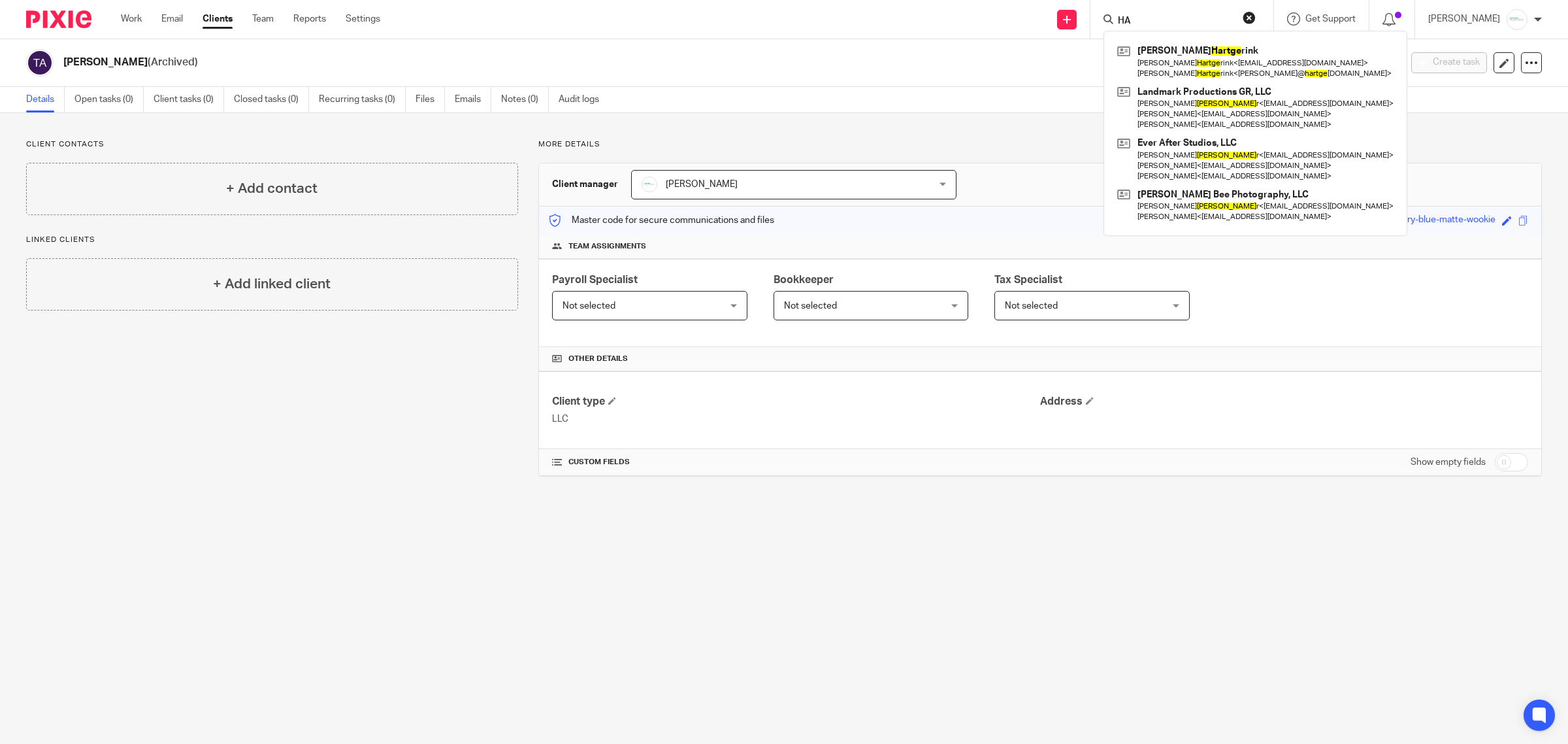
type input "H"
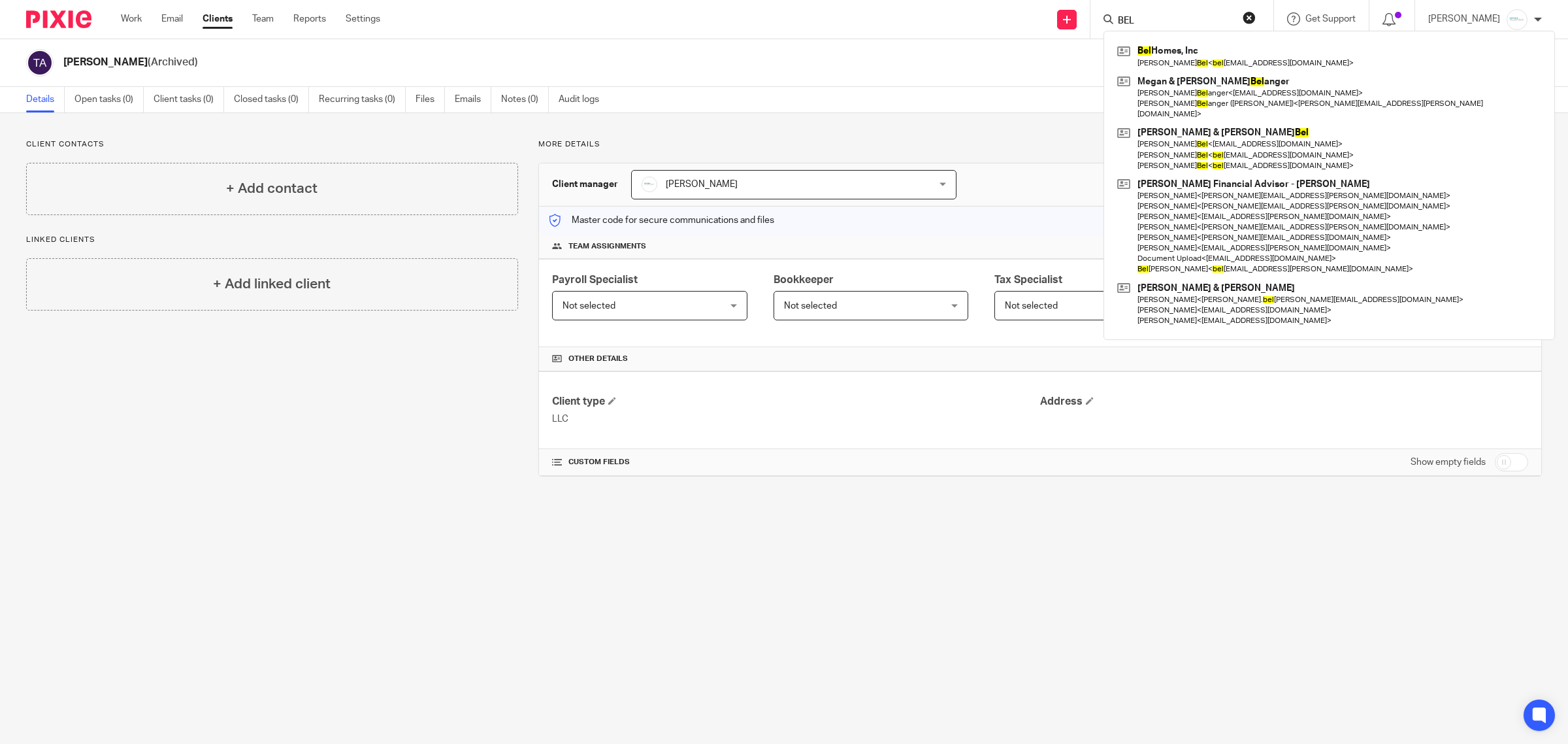
type input "BEL"
drag, startPoint x: 1162, startPoint y: 15, endPoint x: 1069, endPoint y: 14, distance: 93.0
click at [1069, 14] on div "Send new email Create task Add client BEL Bel Homes, Inc Jim Bel < bel boys@yah…" at bounding box center [983, 19] width 1168 height 38
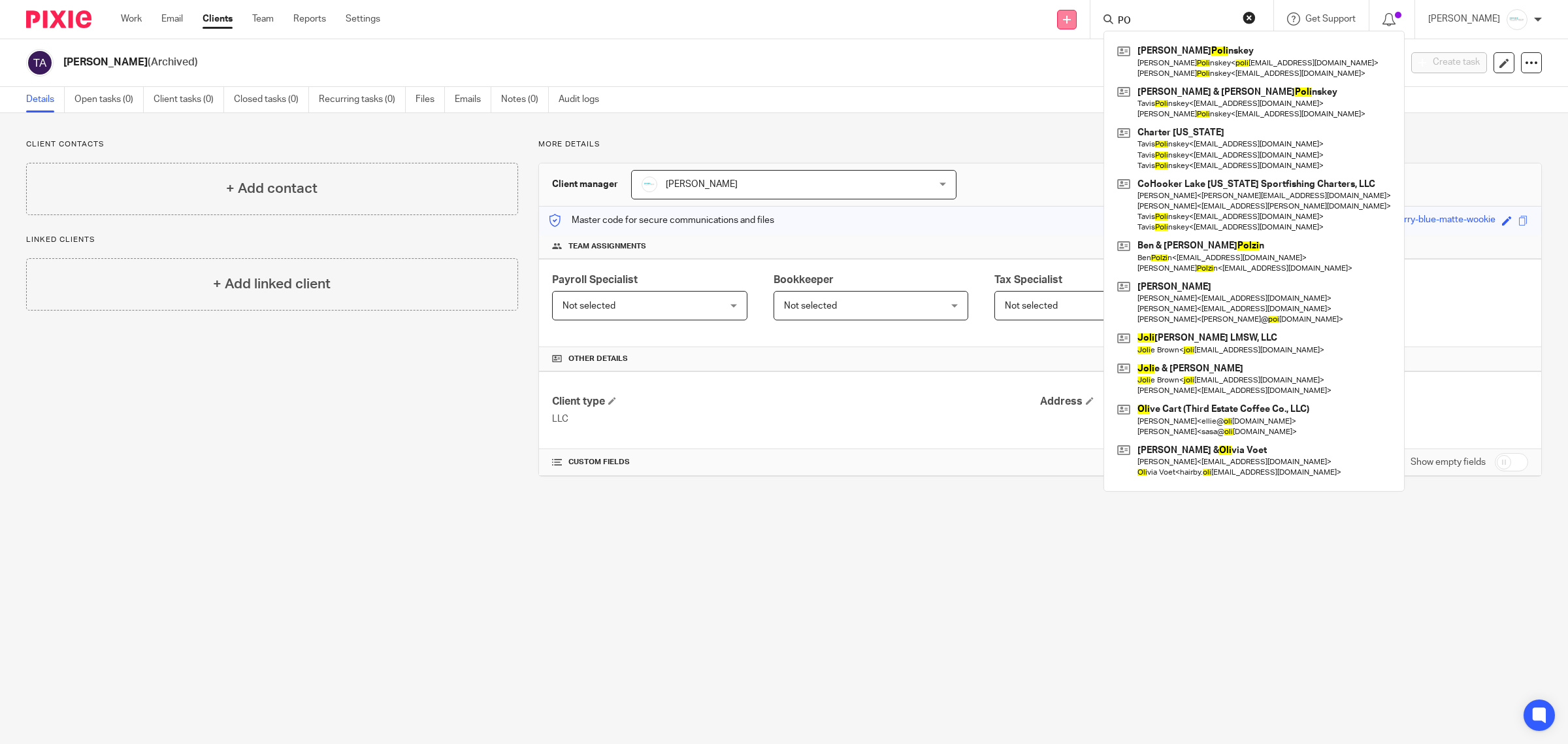
type input "P"
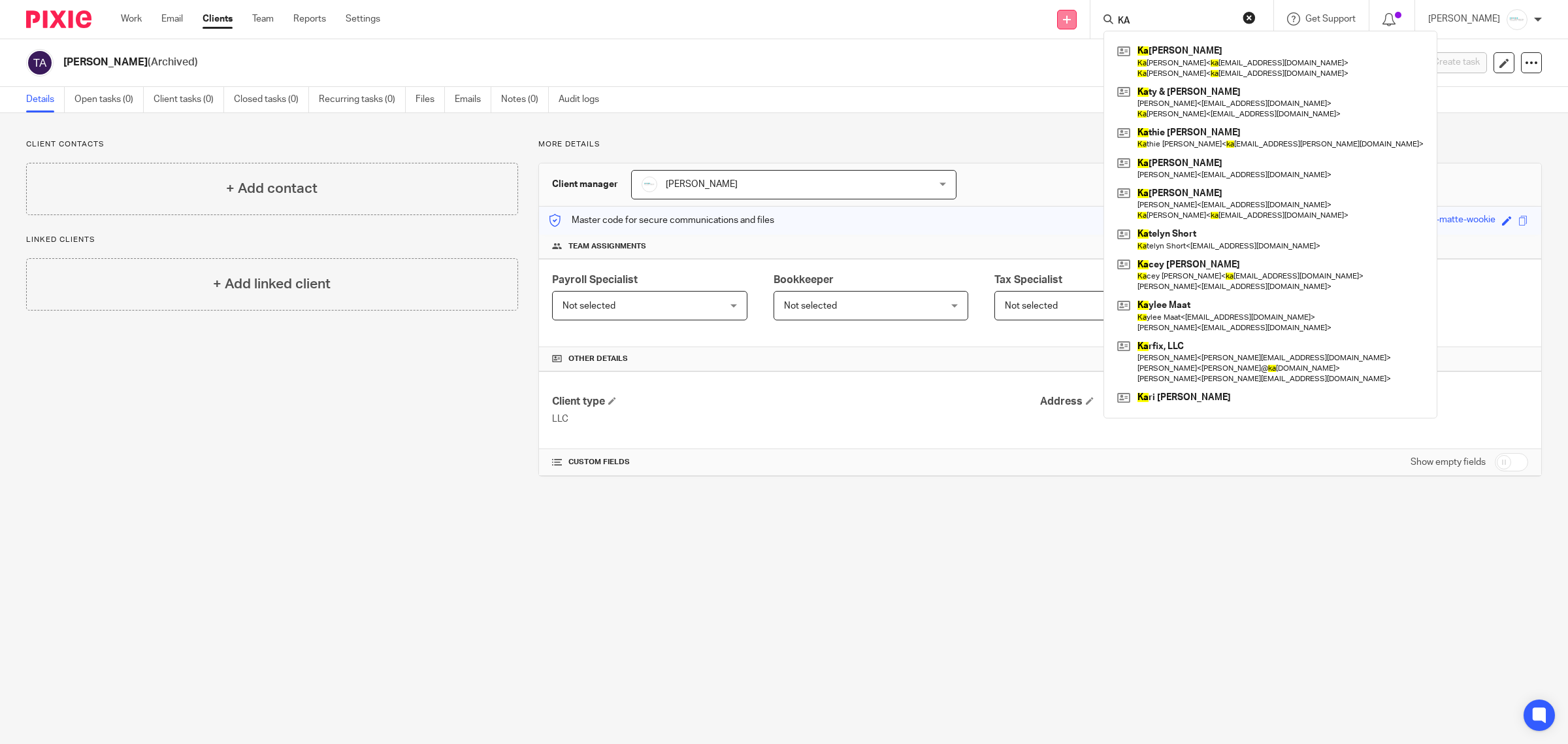
type input "K"
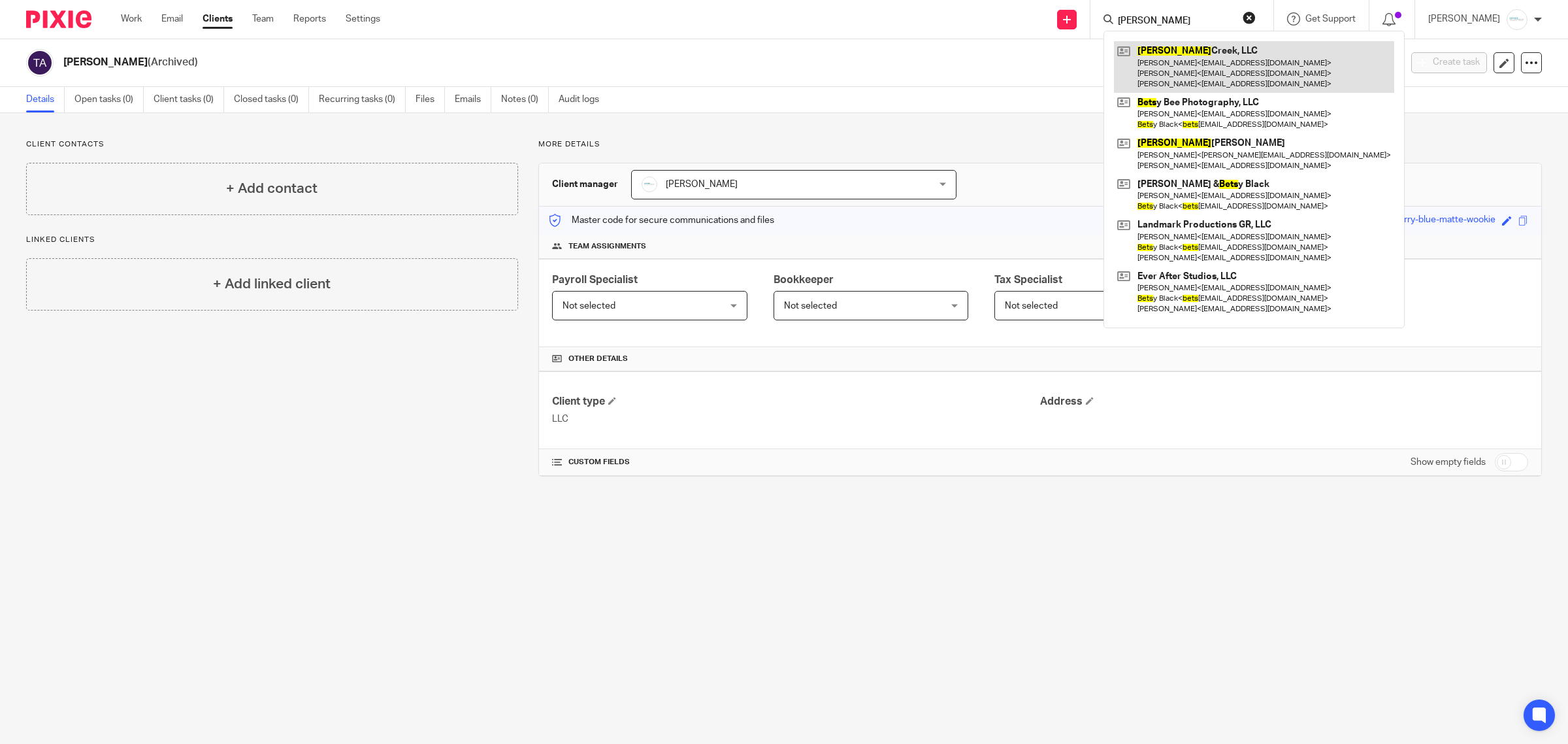
type input "BETTS"
click at [1184, 60] on link at bounding box center [1254, 67] width 281 height 52
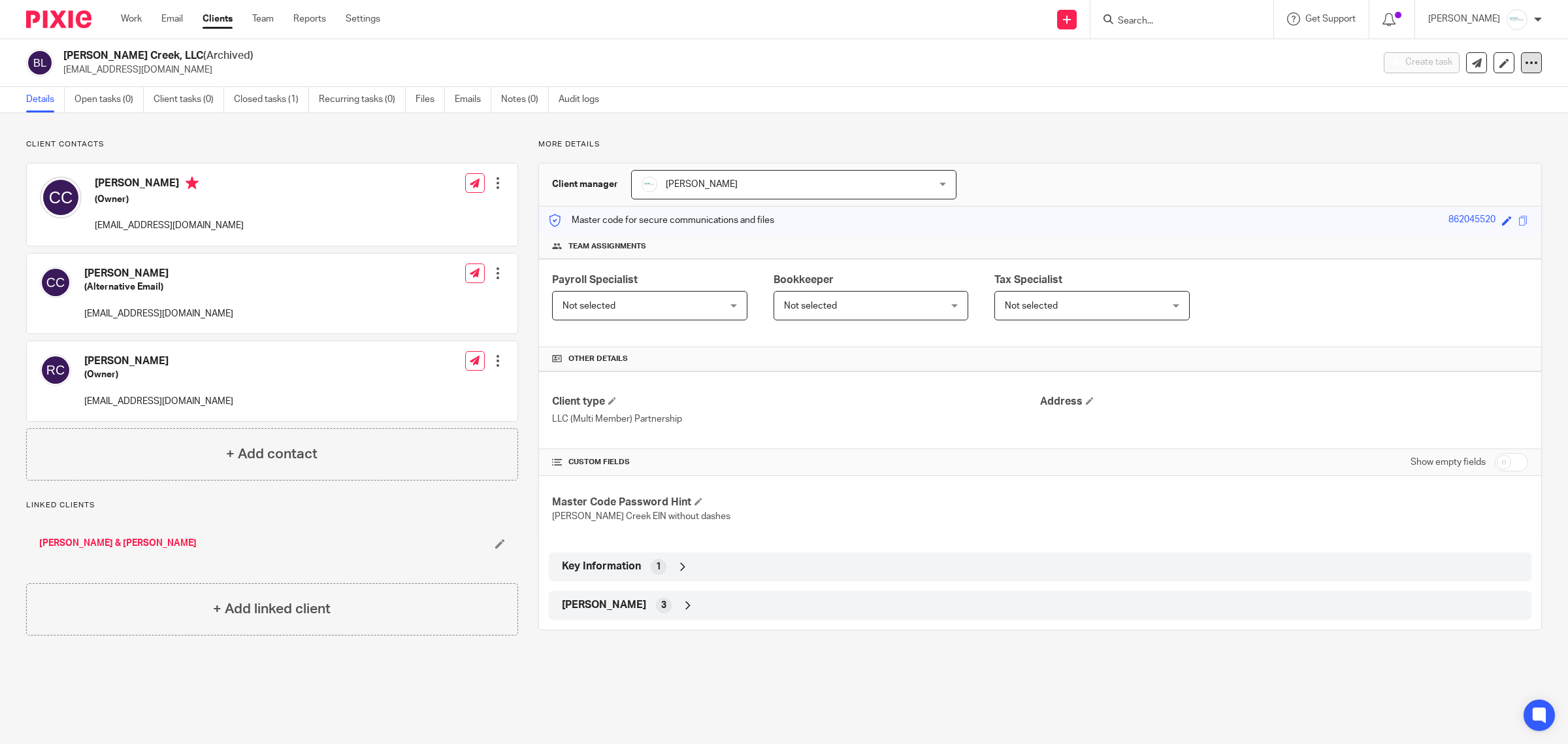
click at [1526, 62] on icon at bounding box center [1532, 62] width 13 height 13
click at [1478, 134] on button "Unarchive client" at bounding box center [1480, 133] width 82 height 17
click at [1520, 62] on div "Client unarchived." at bounding box center [1487, 42] width 137 height 43
click at [1526, 67] on icon at bounding box center [1532, 62] width 13 height 13
click at [1490, 135] on button "Archive client" at bounding box center [1486, 133] width 72 height 17
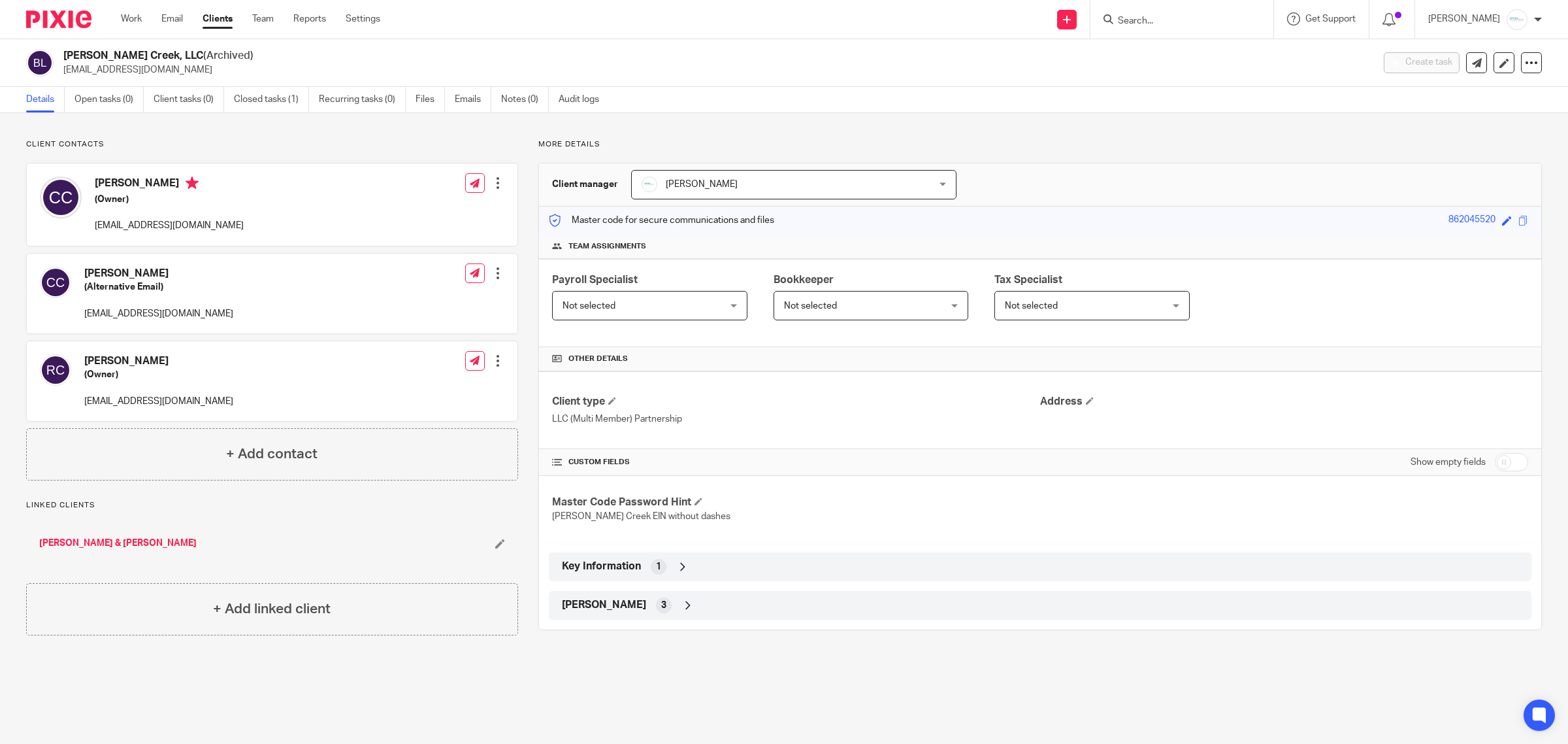
click at [1183, 20] on input "Search" at bounding box center [1175, 22] width 117 height 12
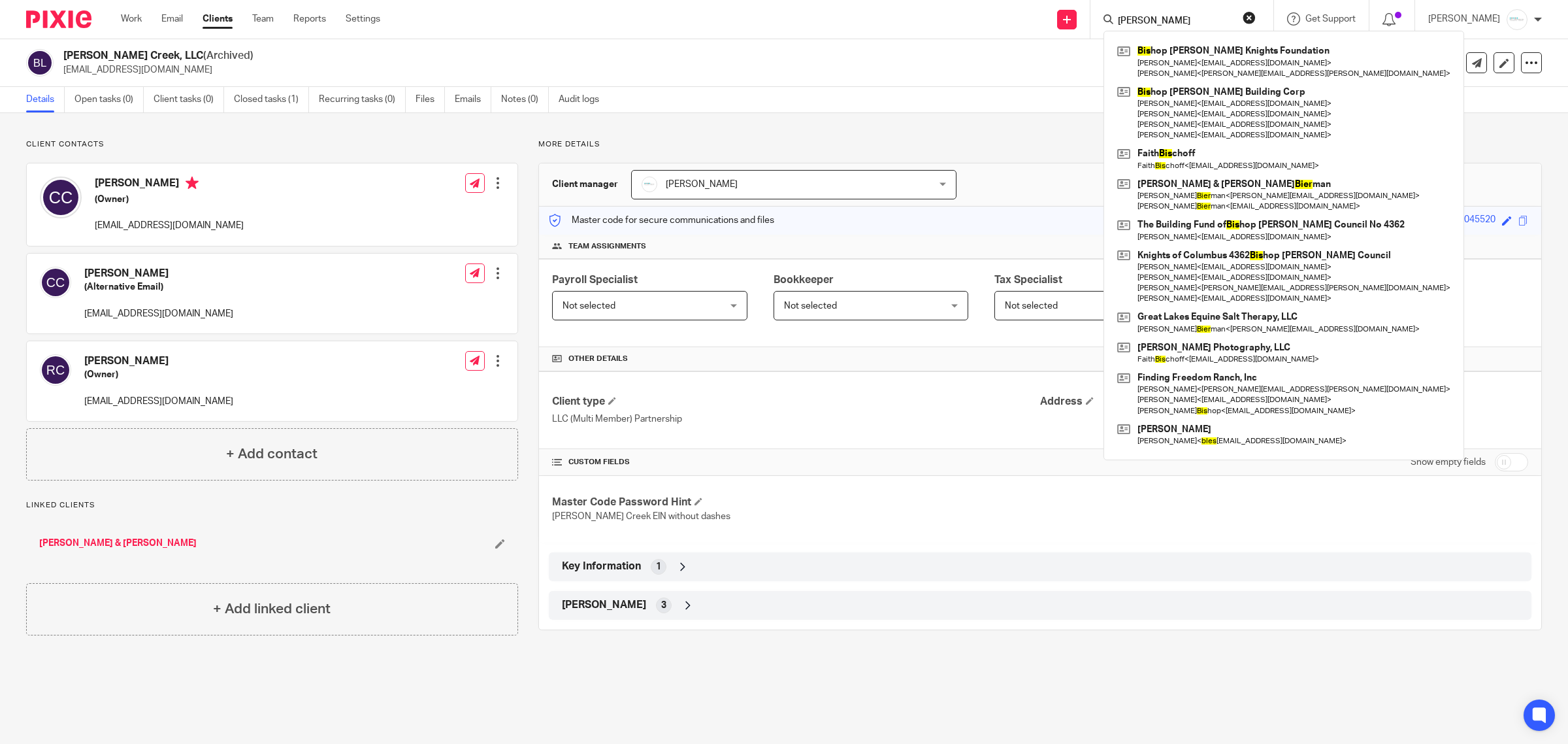
type input "[PERSON_NAME]"
drag, startPoint x: 1174, startPoint y: 15, endPoint x: 1009, endPoint y: 17, distance: 165.0
click at [1009, 17] on div "Send new email Create task Add client [PERSON_NAME] Bis hop [PERSON_NAME] Knigh…" at bounding box center [983, 19] width 1168 height 38
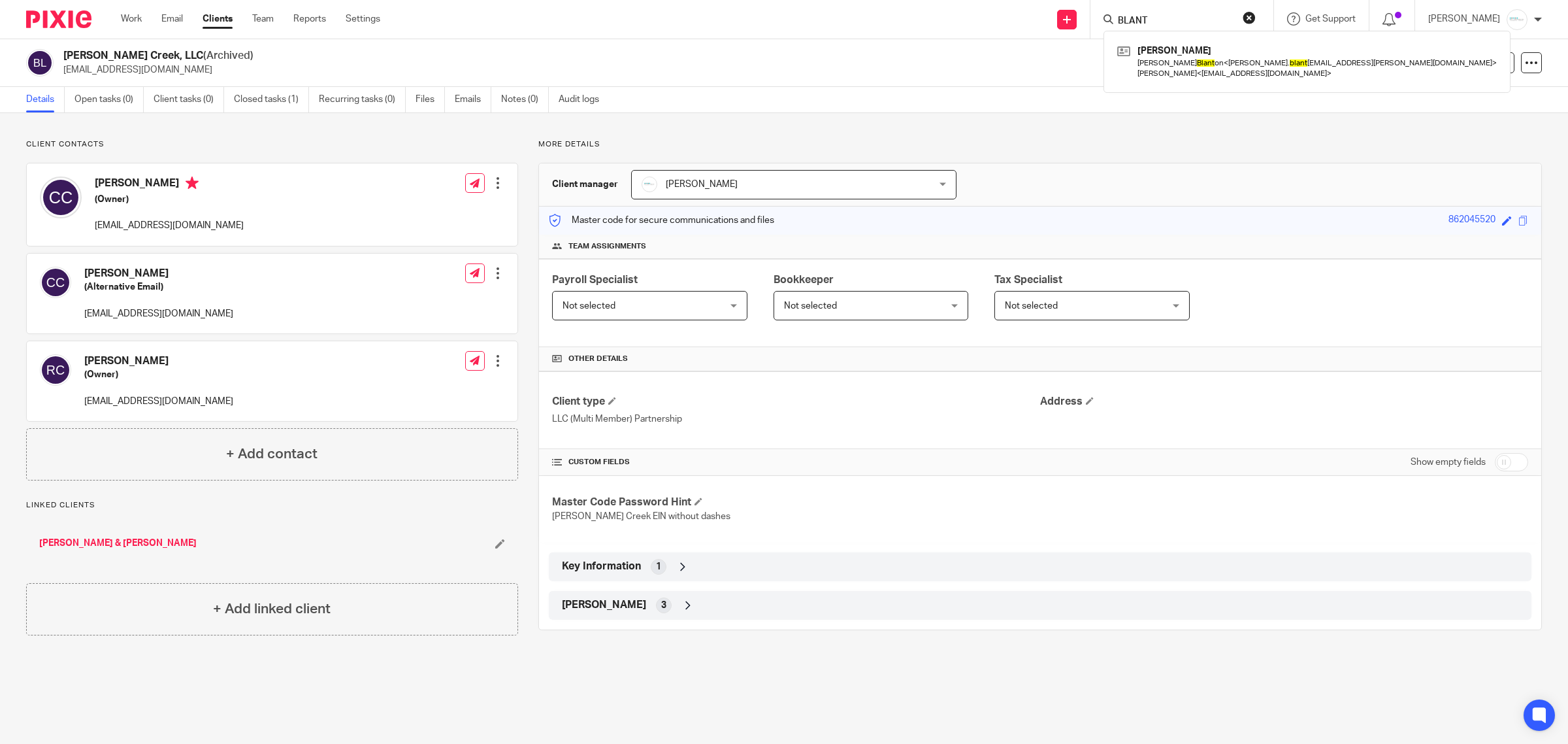
type input "BLANT"
drag, startPoint x: 1160, startPoint y: 20, endPoint x: 998, endPoint y: 17, distance: 162.0
click at [998, 17] on div "Send new email Create task Add client BLANT [PERSON_NAME] [PERSON_NAME] on < [P…" at bounding box center [983, 19] width 1168 height 38
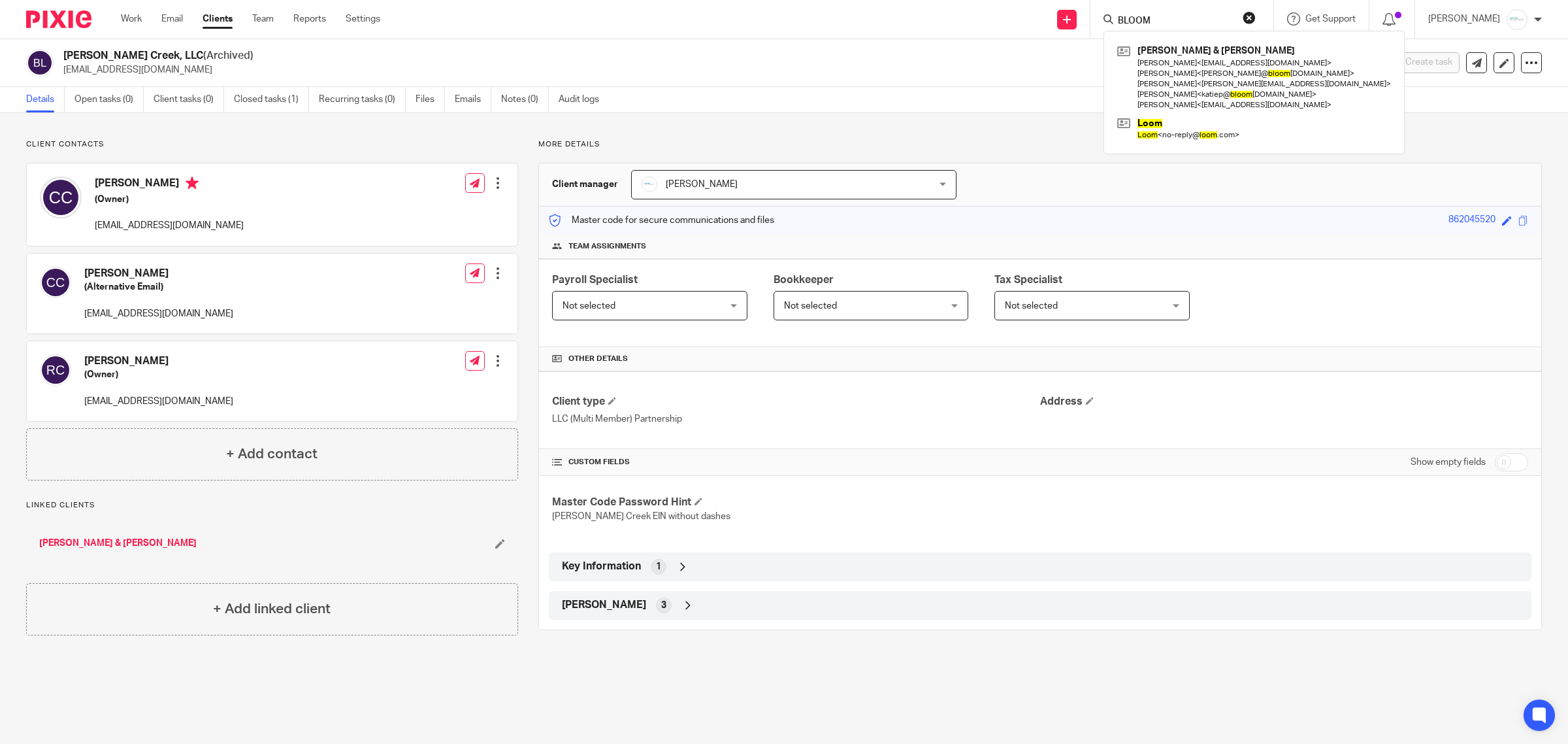
type input "BLOOM"
click at [1167, 13] on form "BLOOM" at bounding box center [1186, 19] width 139 height 17
drag, startPoint x: 1177, startPoint y: 21, endPoint x: 1073, endPoint y: 32, distance: 104.6
click at [1073, 32] on div "Send new email Create task Add client [PERSON_NAME] & [PERSON_NAME] [PERSON_NAM…" at bounding box center [983, 19] width 1168 height 38
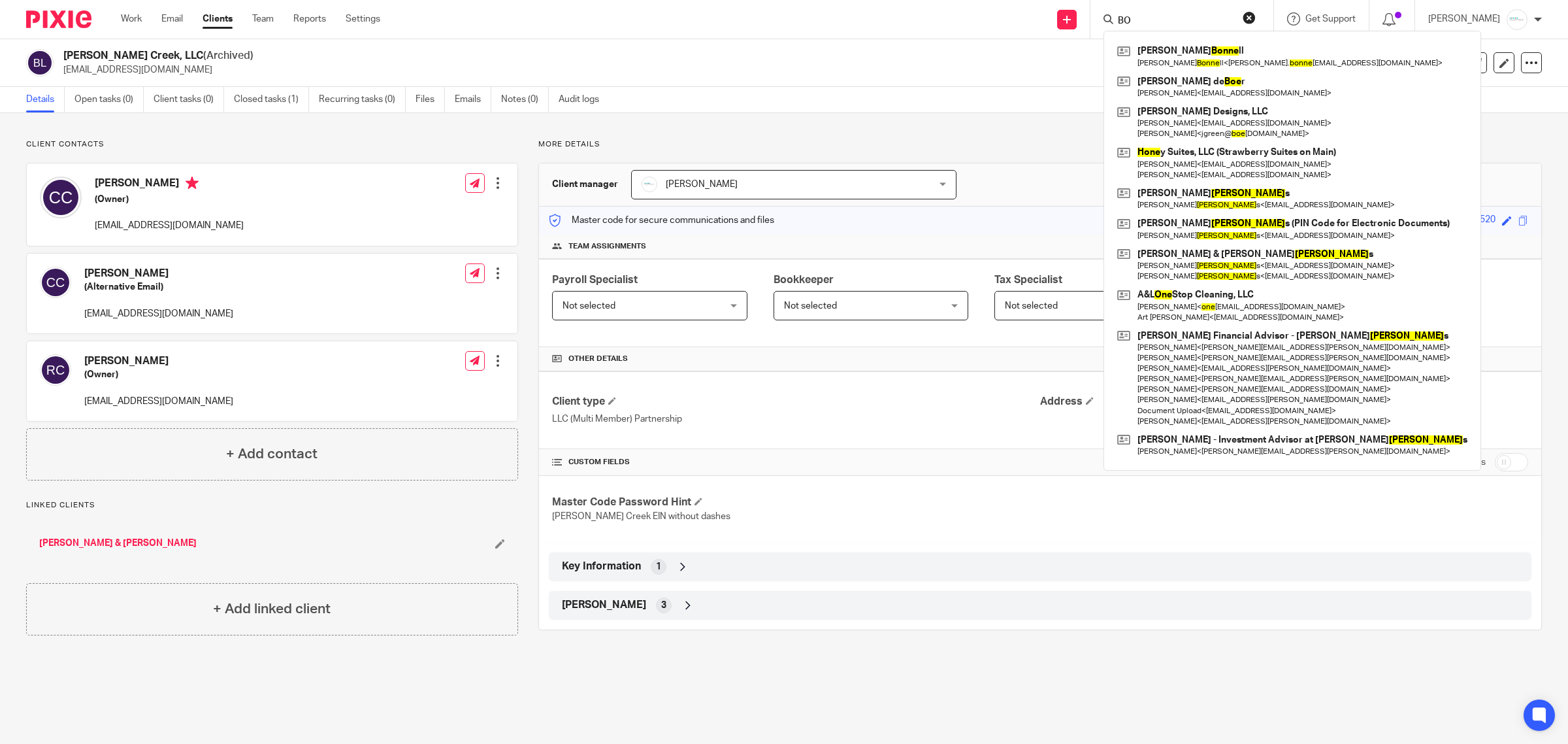
type input "B"
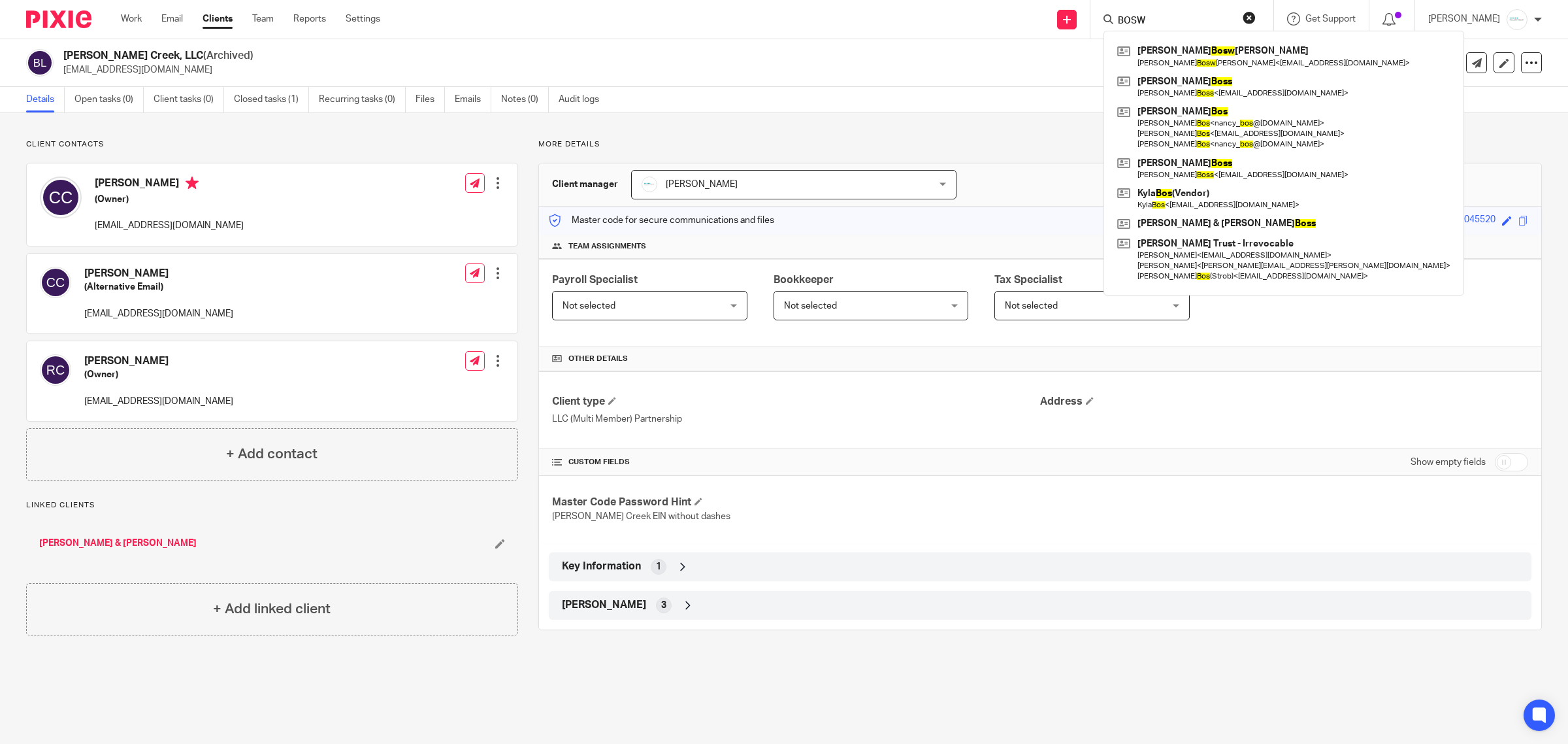
type input "BOSW"
drag, startPoint x: 1157, startPoint y: 17, endPoint x: 1078, endPoint y: 13, distance: 79.1
click at [1078, 13] on div "Send new email Create task Add client BOSW [PERSON_NAME] [PERSON_NAME] [PERSON_…" at bounding box center [983, 19] width 1168 height 38
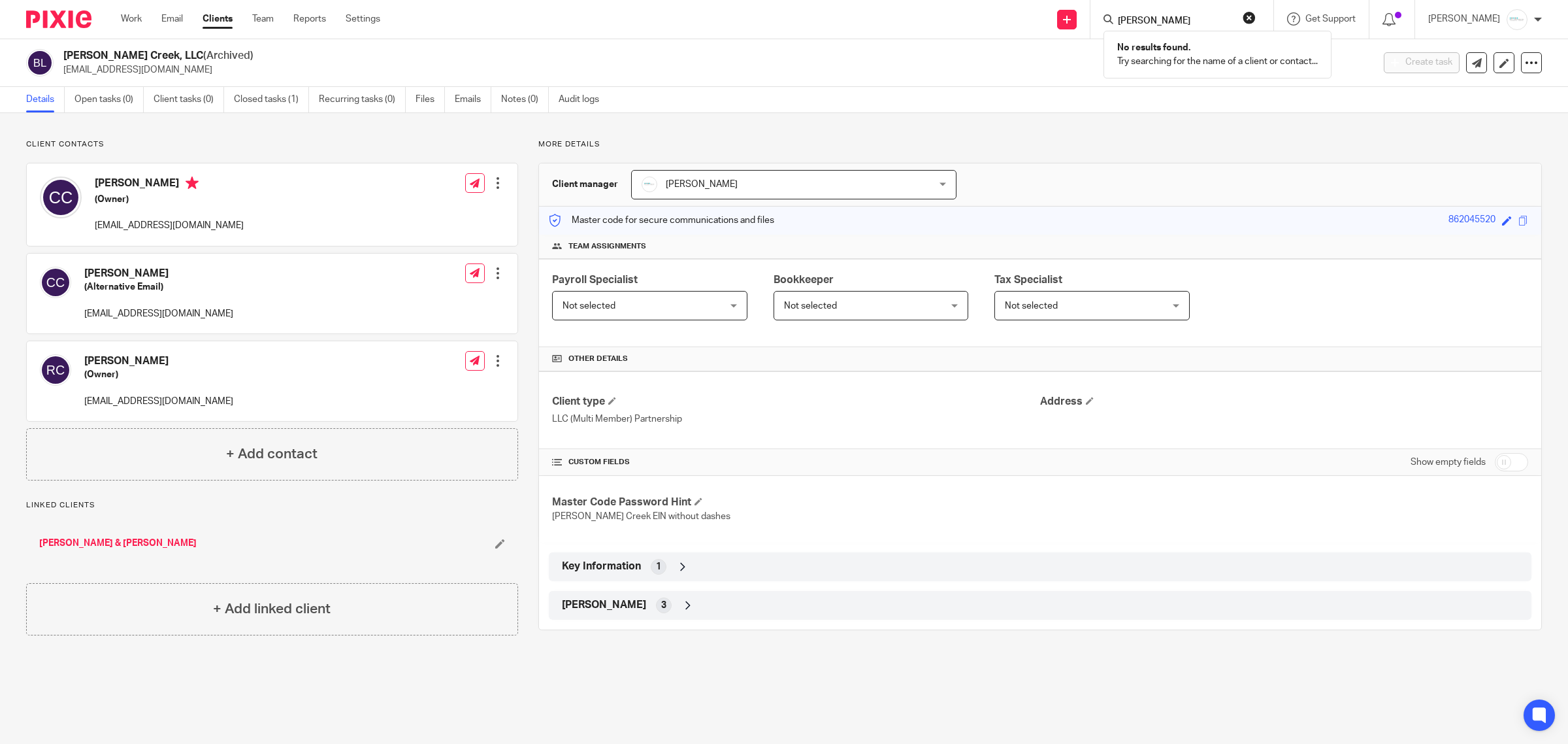
type input "[PERSON_NAME]"
click at [1178, 13] on form "[PERSON_NAME]" at bounding box center [1186, 19] width 139 height 17
click at [1256, 22] on button "reset" at bounding box center [1250, 17] width 13 height 13
click at [1213, 17] on input "Search" at bounding box center [1175, 22] width 117 height 12
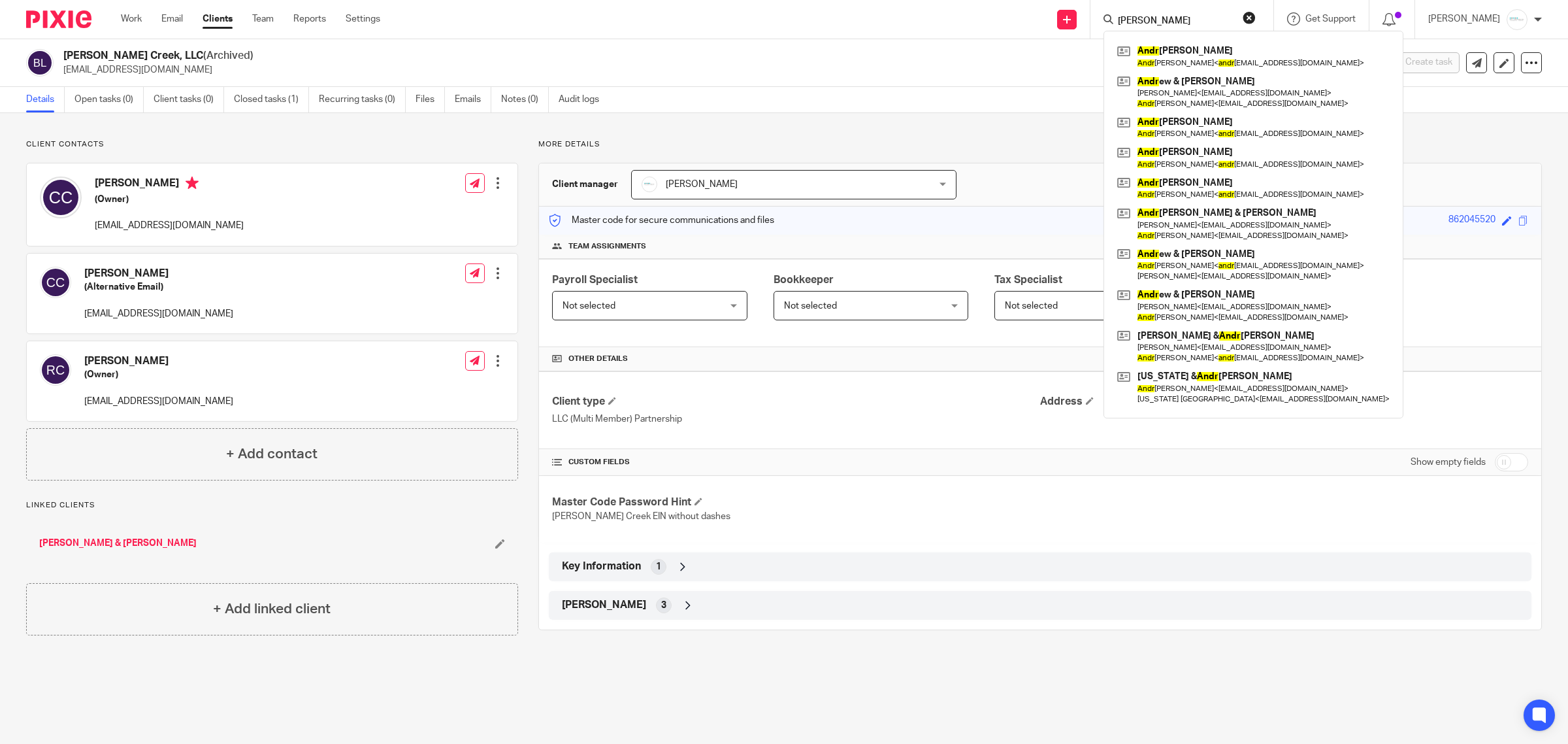
type input "[PERSON_NAME]"
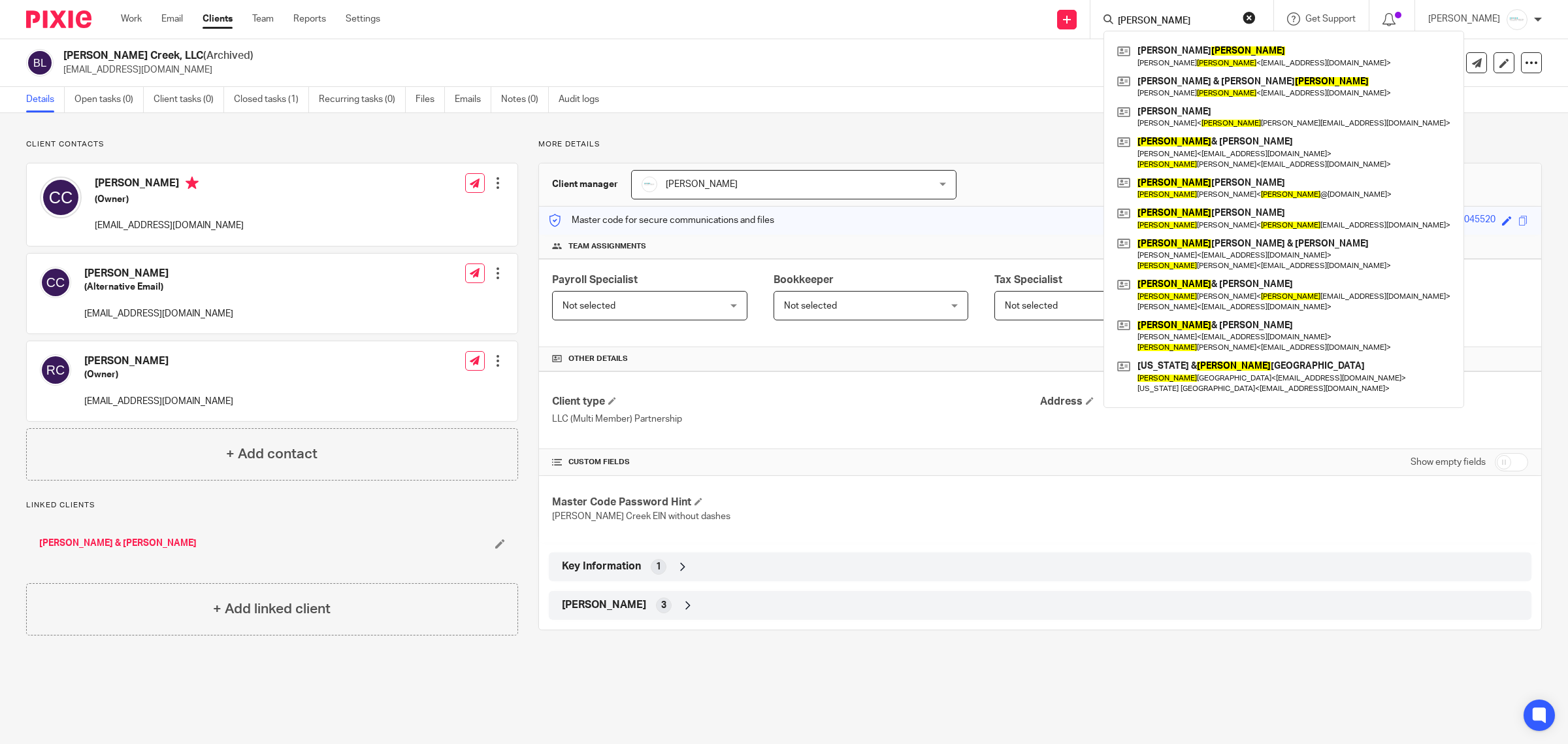
drag, startPoint x: 1192, startPoint y: 26, endPoint x: 1028, endPoint y: 26, distance: 164.0
click at [1028, 26] on div "Send new email Create task Add client [PERSON_NAME] [PERSON_NAME] [PERSON_NAME]…" at bounding box center [983, 19] width 1168 height 38
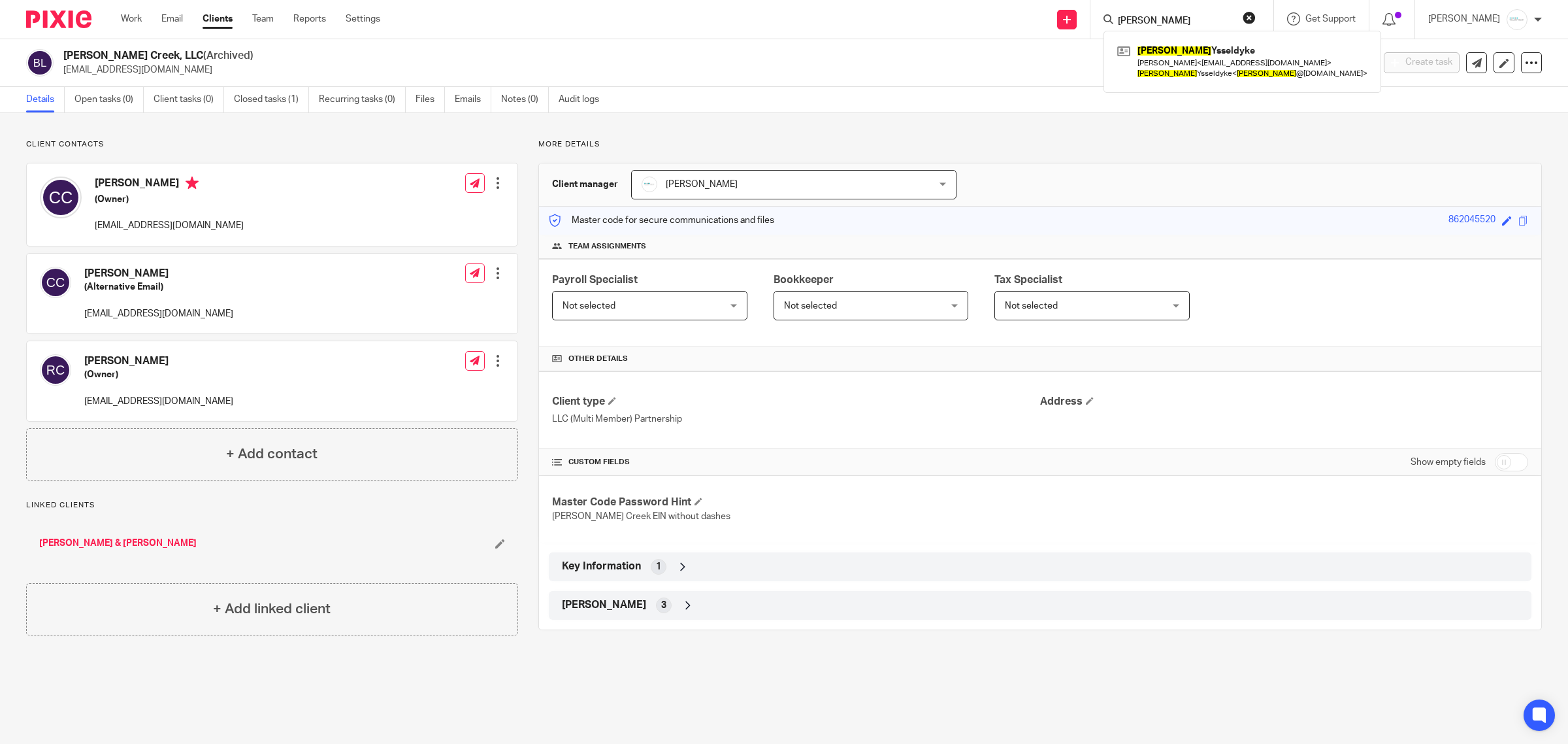
type input "[PERSON_NAME]"
drag, startPoint x: 1180, startPoint y: 17, endPoint x: 917, endPoint y: 33, distance: 263.5
click at [917, 33] on div "Send new email Create task Add client [PERSON_NAME] [PERSON_NAME] [PERSON_NAME]…" at bounding box center [983, 19] width 1168 height 38
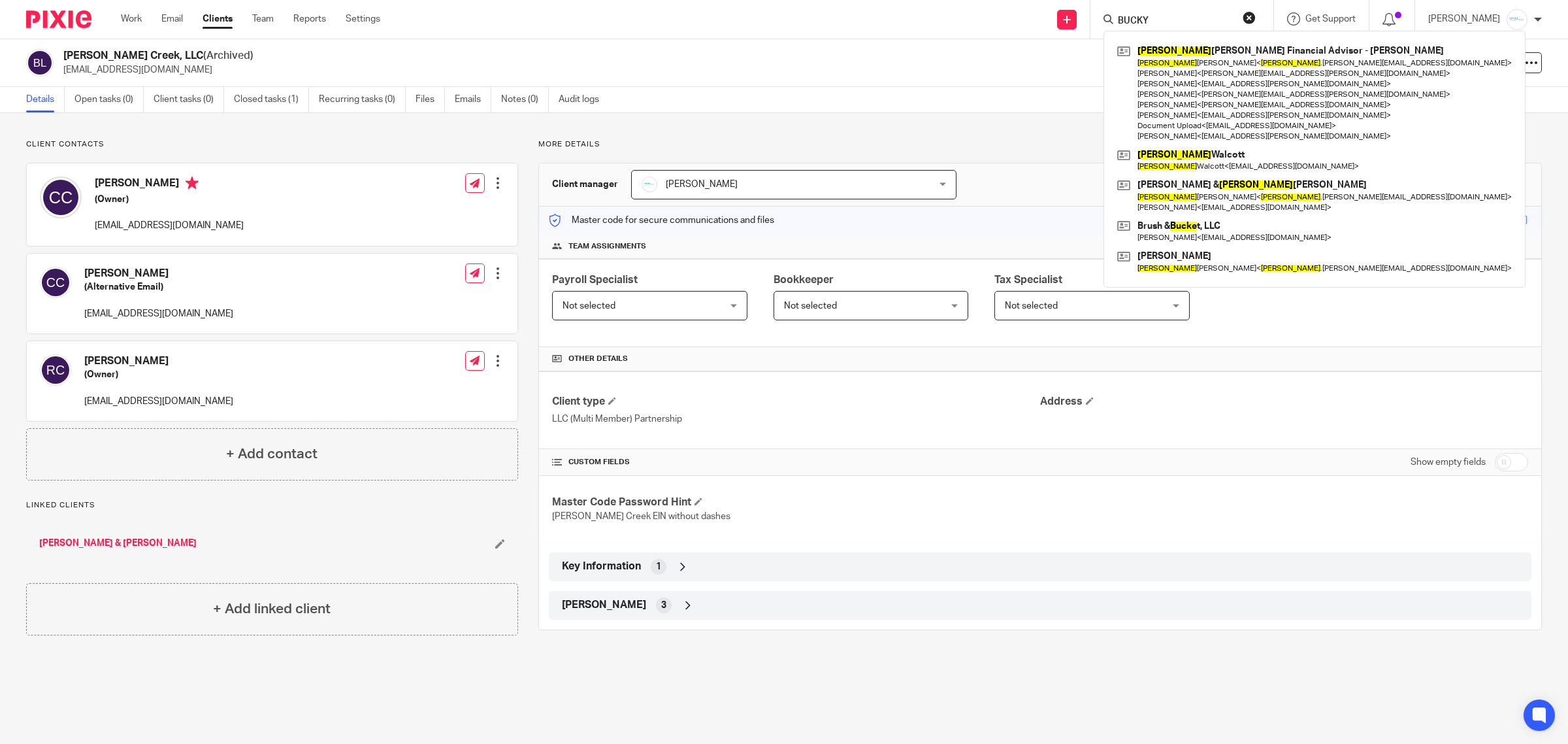
type input "BUCKY"
drag, startPoint x: 1174, startPoint y: 17, endPoint x: 1050, endPoint y: 25, distance: 124.3
click at [1050, 25] on div "Send new email Create task Add client [PERSON_NAME] [PERSON_NAME] Financial Adv…" at bounding box center [983, 19] width 1168 height 38
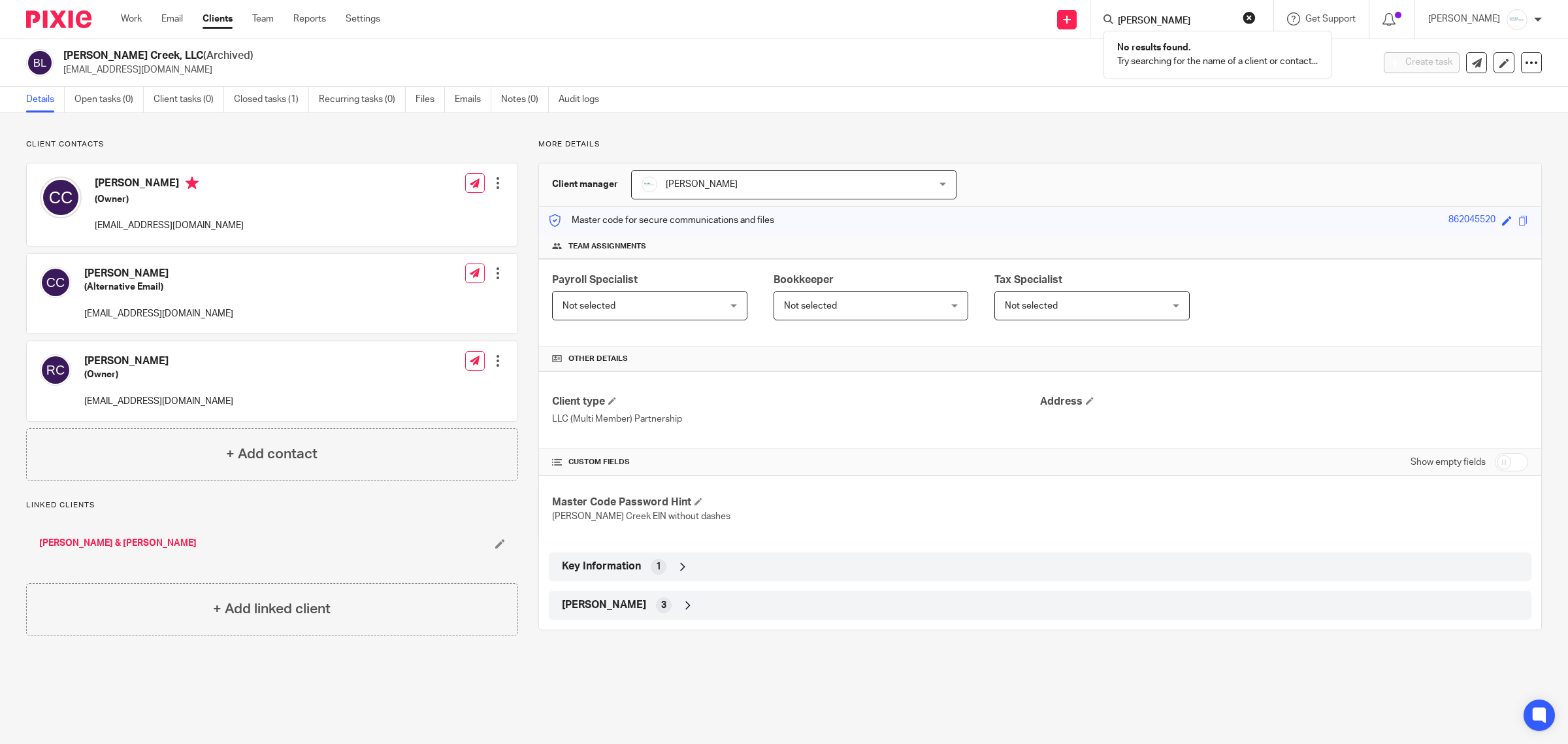
type input "[PERSON_NAME]"
drag, startPoint x: 1160, startPoint y: 24, endPoint x: 1058, endPoint y: 13, distance: 102.6
click at [1058, 13] on div "Send new email Create task Add client [PERSON_NAME] No results found. Try searc…" at bounding box center [983, 19] width 1168 height 38
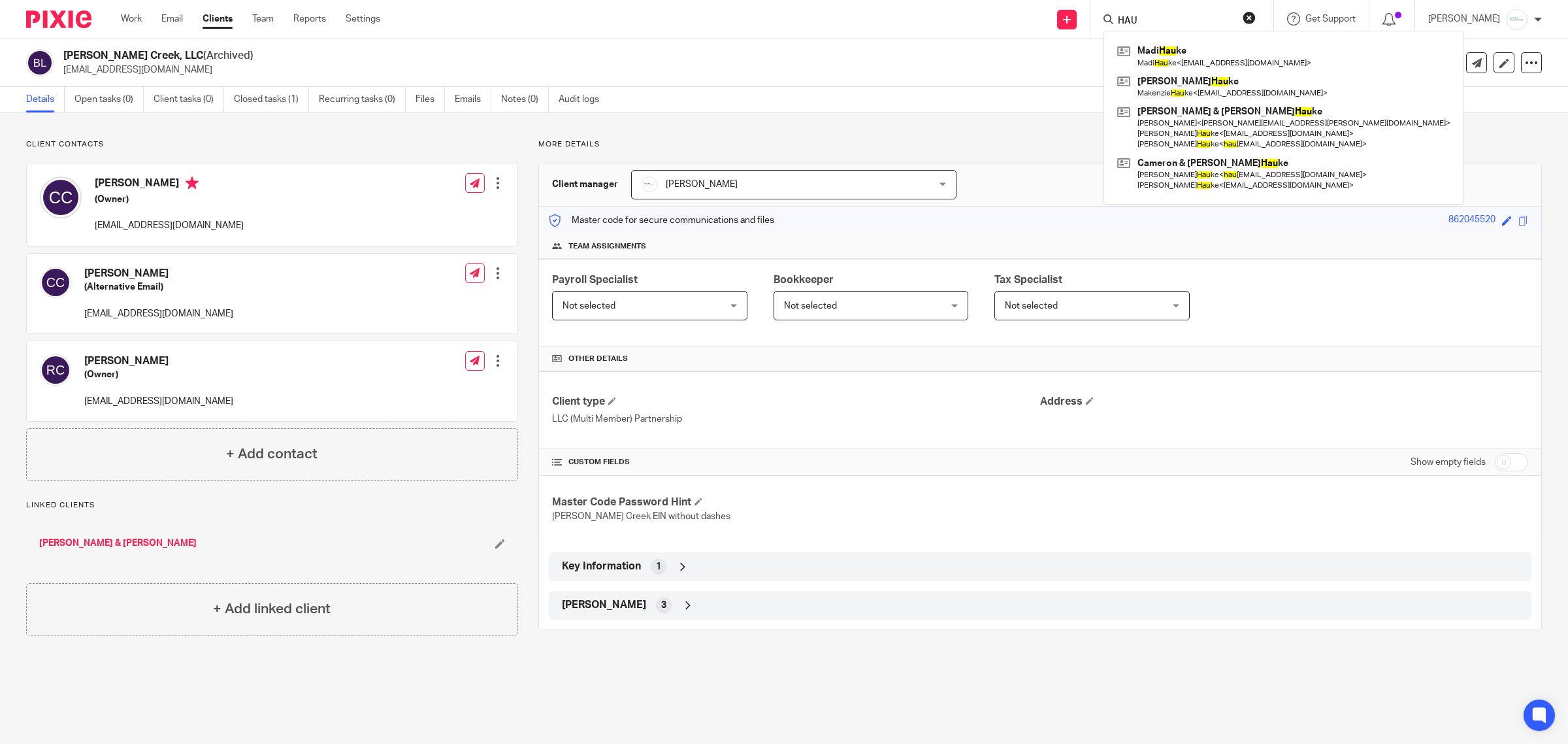
type input "[PERSON_NAME]"
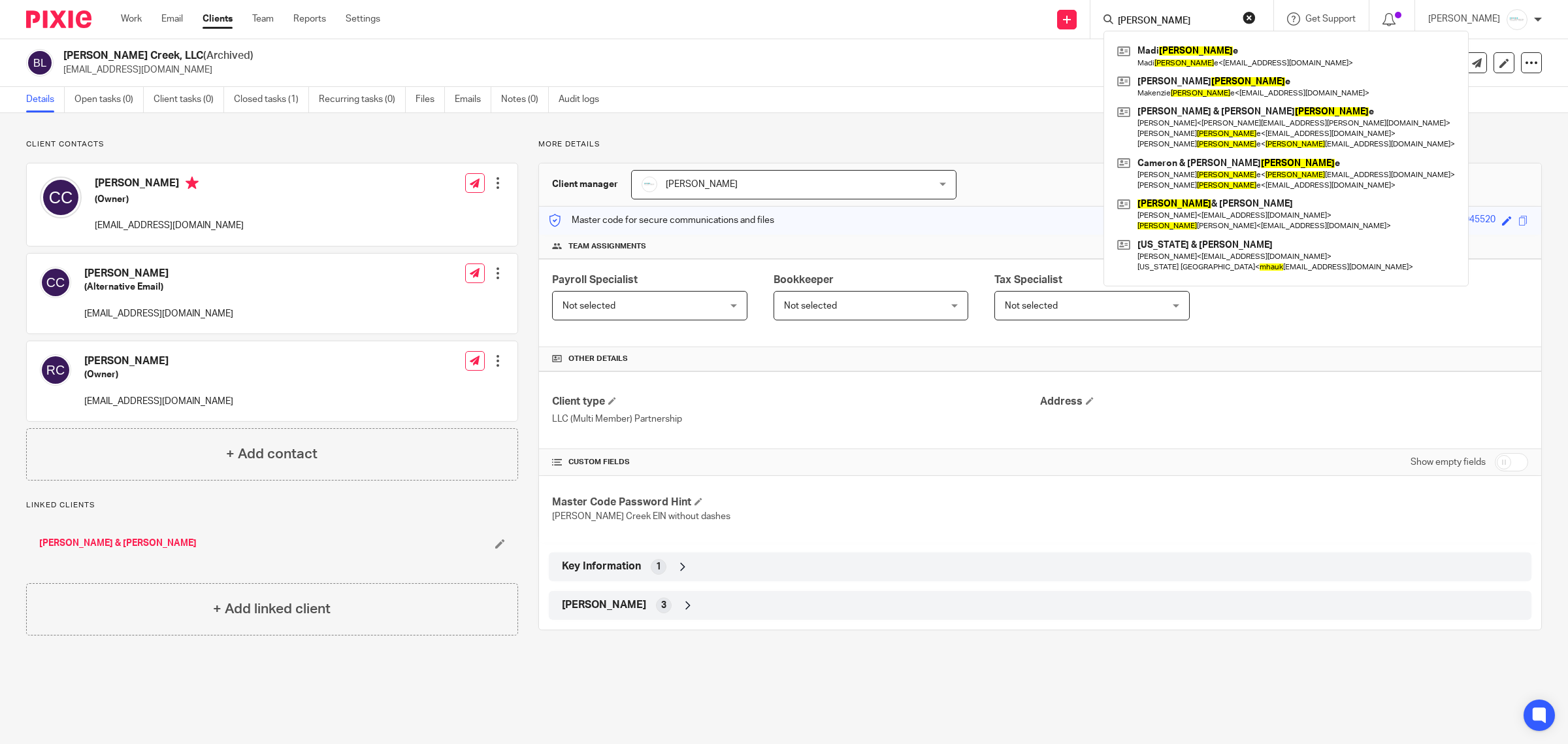
drag, startPoint x: 991, startPoint y: 31, endPoint x: 943, endPoint y: 31, distance: 48.0
click at [943, 31] on div "Send new email Create task Add client HAUK Madi Hauk e Madi Hauk e < madisonhau…" at bounding box center [983, 19] width 1168 height 38
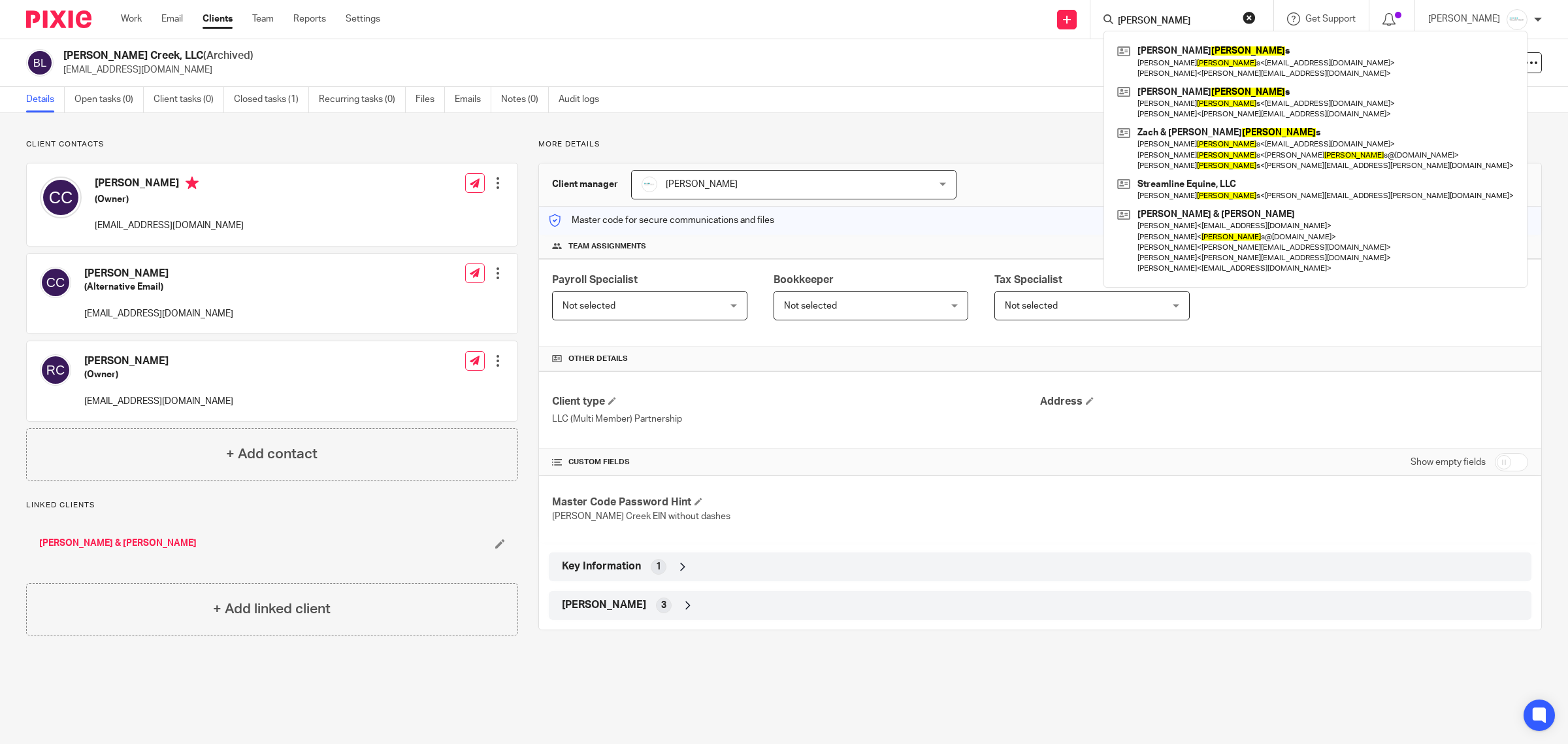
type input "WILLIAMS"
drag, startPoint x: 1183, startPoint y: 20, endPoint x: 844, endPoint y: 17, distance: 339.0
click at [844, 17] on div "Send new email Create task Add client WILLIAMS Nick Williams Nick Williams < ni…" at bounding box center [983, 19] width 1168 height 38
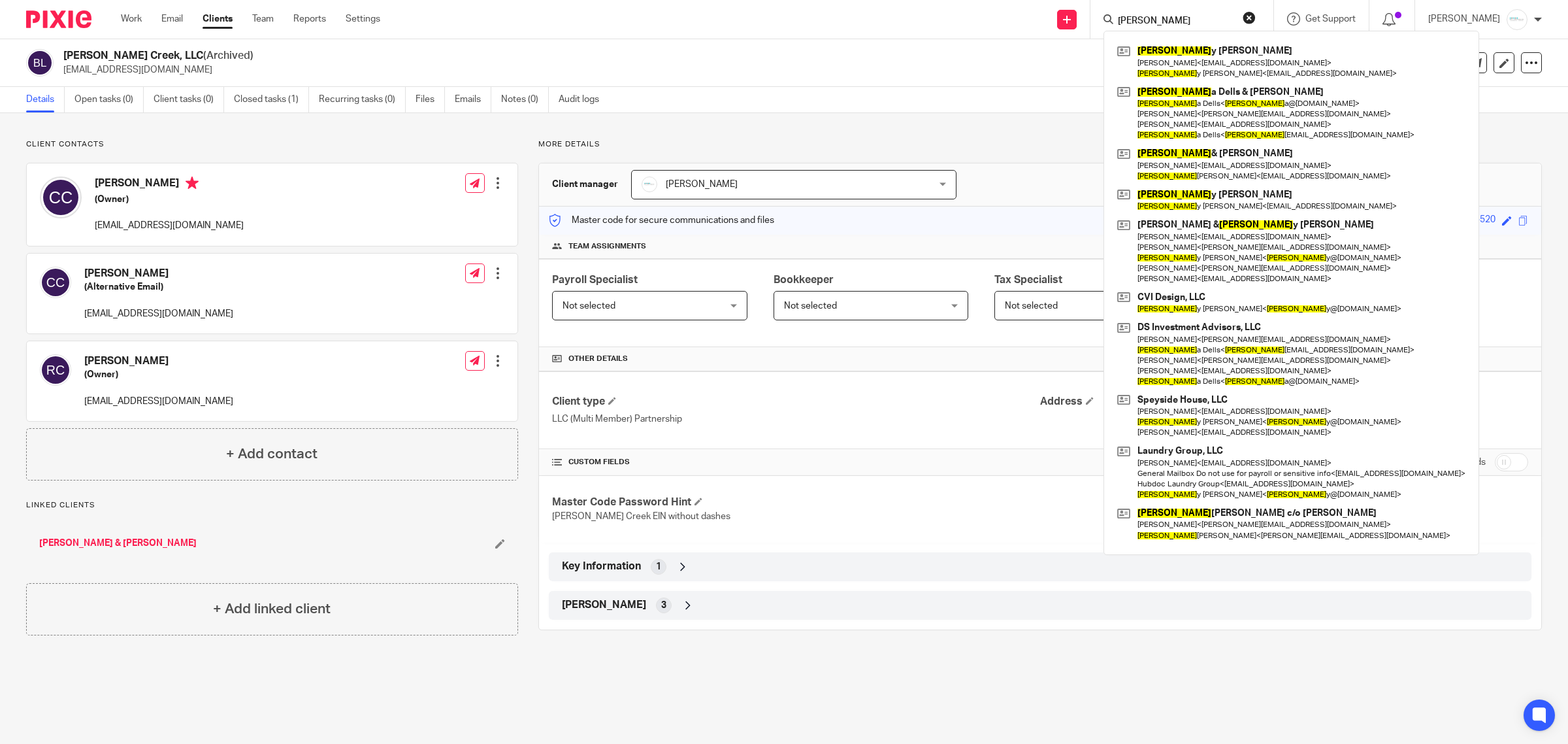
type input "CARL"
drag, startPoint x: 1160, startPoint y: 13, endPoint x: 1036, endPoint y: 2, distance: 124.5
click at [1036, 2] on div "Send new email Create task Add client CARL Carl y McCrumb Teresa McCrumb < mccr…" at bounding box center [983, 19] width 1168 height 38
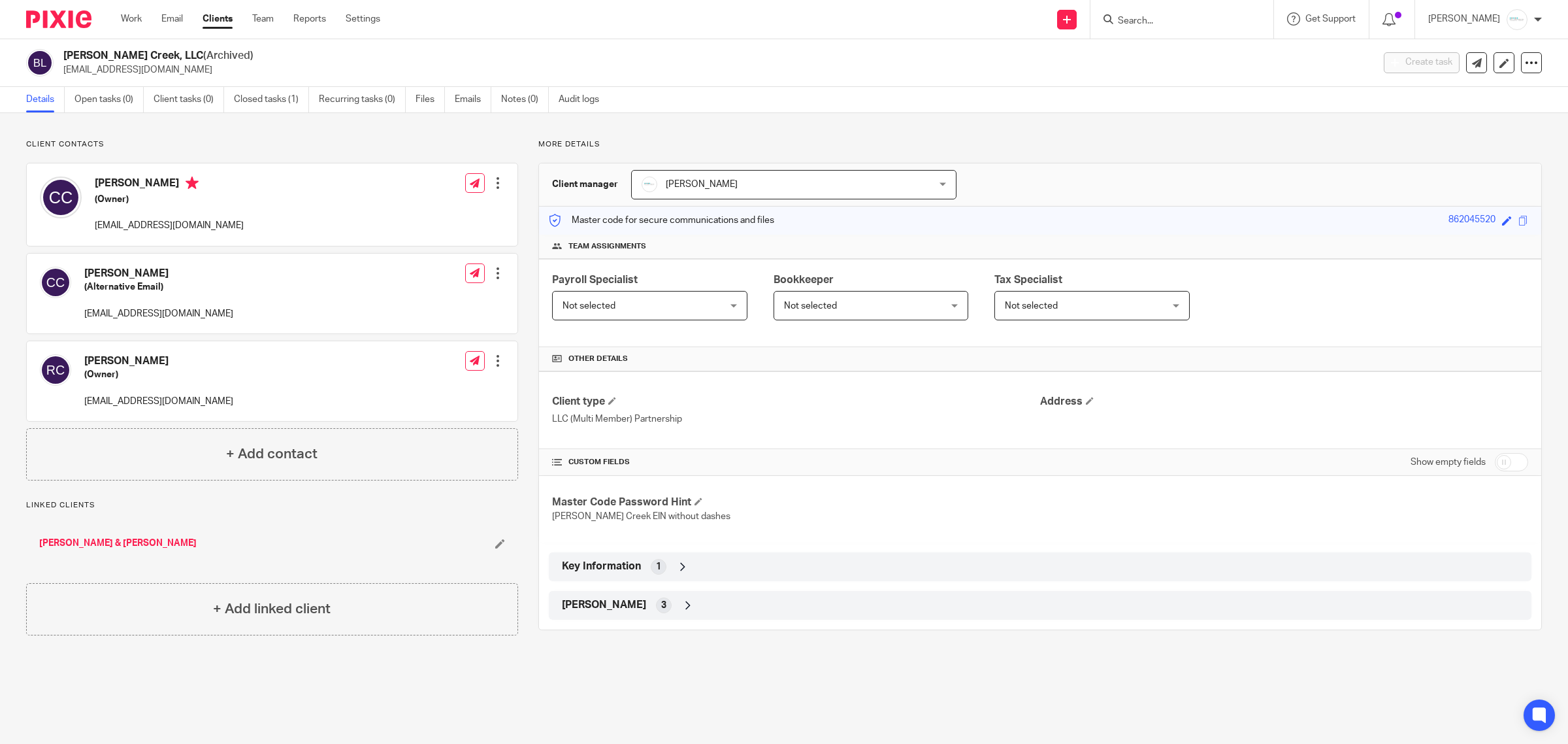
click at [1164, 17] on input "Search" at bounding box center [1175, 22] width 117 height 12
type input "BANFIL"
click at [1196, 49] on link at bounding box center [1247, 51] width 266 height 20
click at [1158, 24] on input "Search" at bounding box center [1175, 22] width 117 height 12
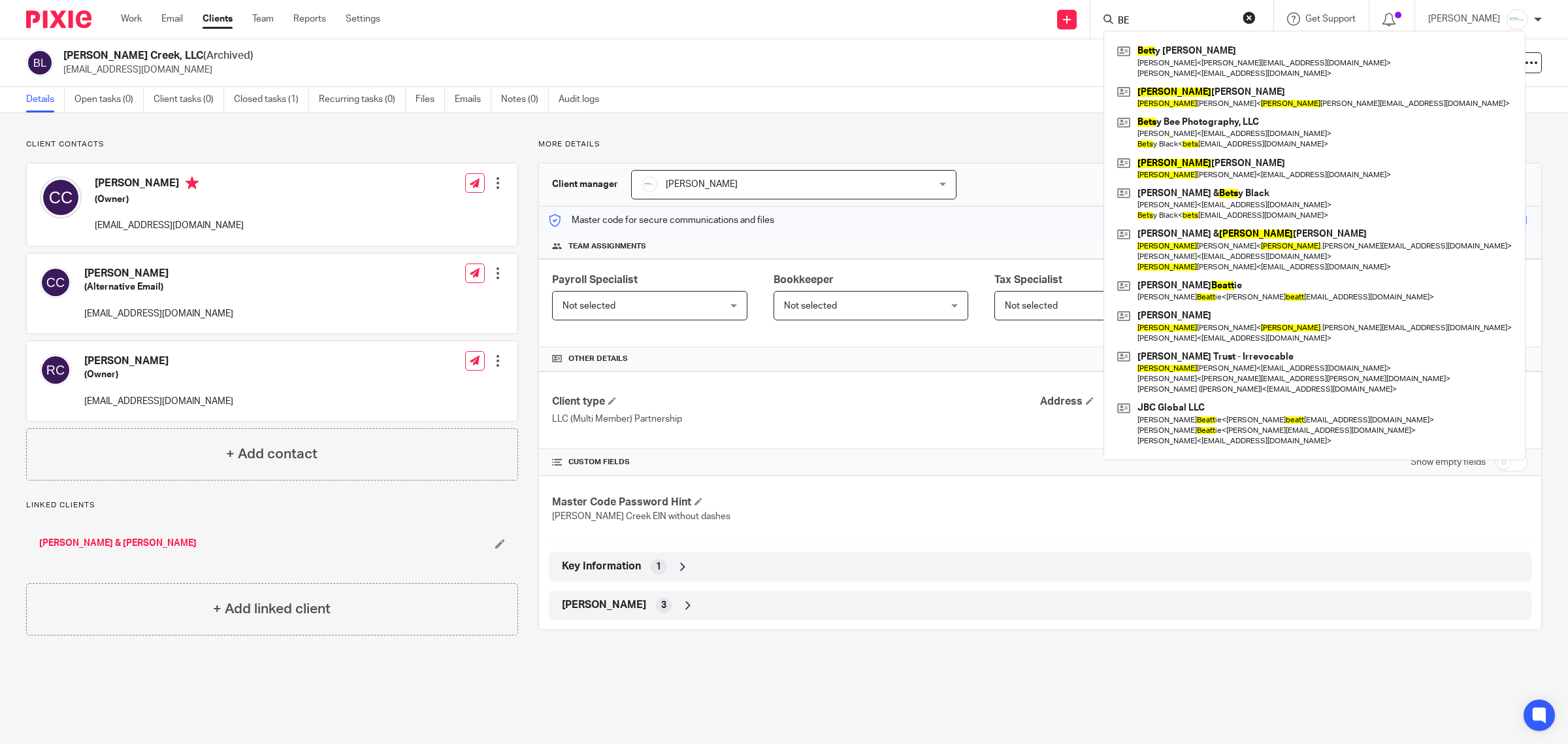
type input "B"
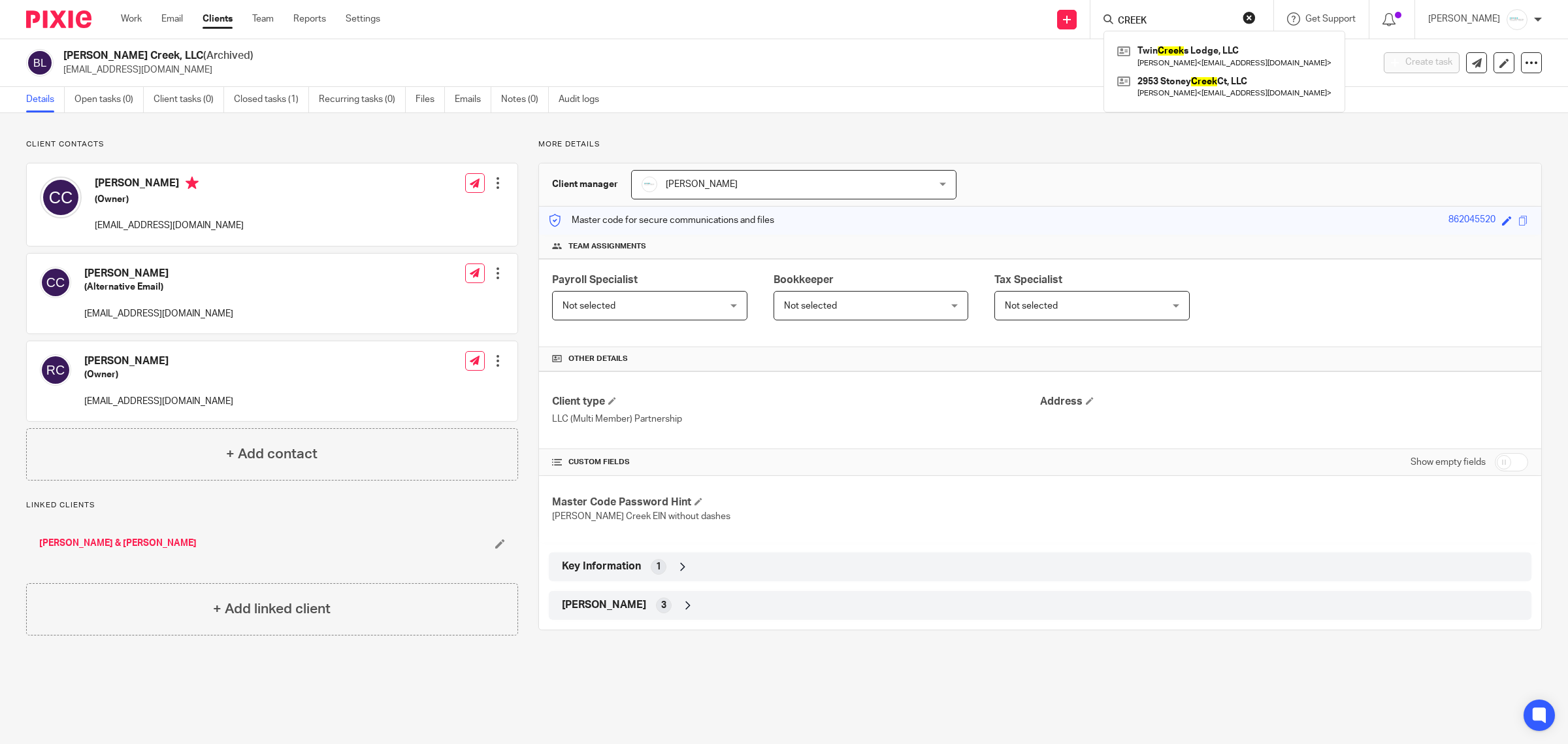
type input "CREEK"
click at [1162, 12] on form "CREEK" at bounding box center [1186, 19] width 139 height 17
drag, startPoint x: 1163, startPoint y: 15, endPoint x: 1051, endPoint y: 22, distance: 112.2
click at [1051, 22] on div "Send new email Create task Add client CREEK Twin Creek s Lodge, LLC Chuck VanOe…" at bounding box center [983, 19] width 1168 height 38
type input "BANFIL"
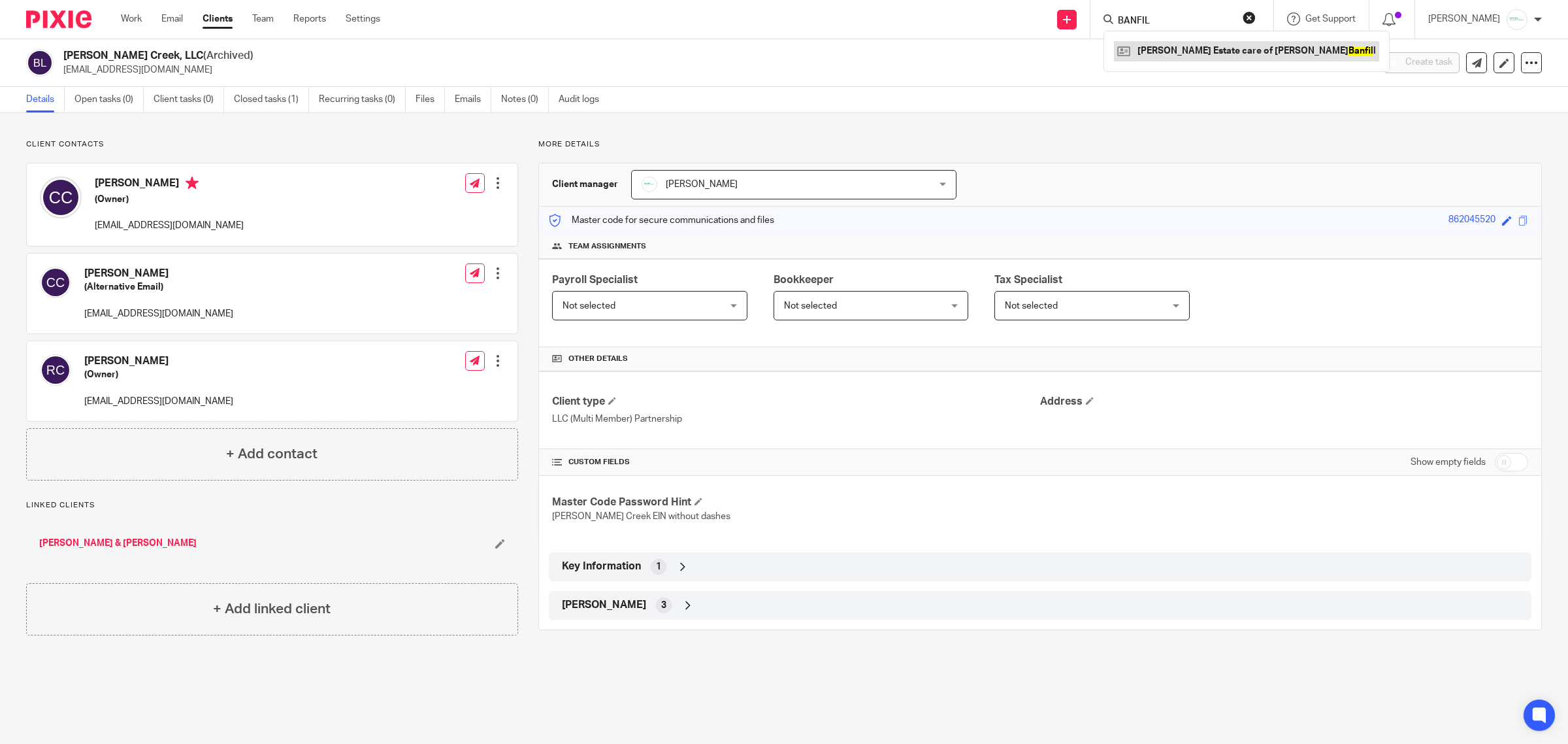
click at [1177, 44] on link at bounding box center [1247, 51] width 266 height 20
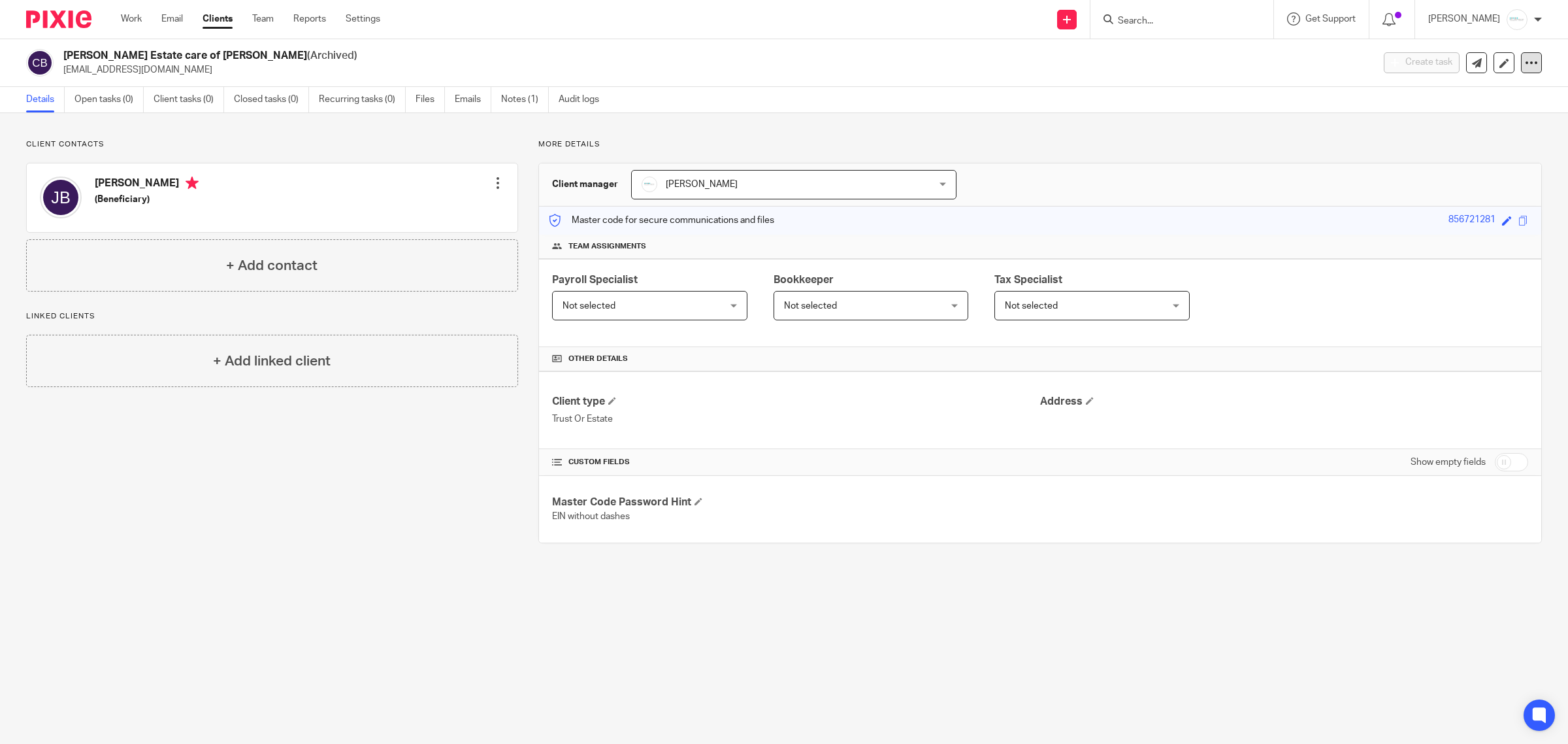
click at [1526, 61] on icon at bounding box center [1532, 62] width 13 height 13
click at [1491, 135] on button "Unarchive client" at bounding box center [1480, 133] width 82 height 17
click at [1526, 64] on icon at bounding box center [1532, 62] width 13 height 13
click at [1483, 132] on button "Archive client" at bounding box center [1486, 133] width 72 height 17
click at [1162, 13] on div "Client archived." at bounding box center [1170, 38] width 771 height 50
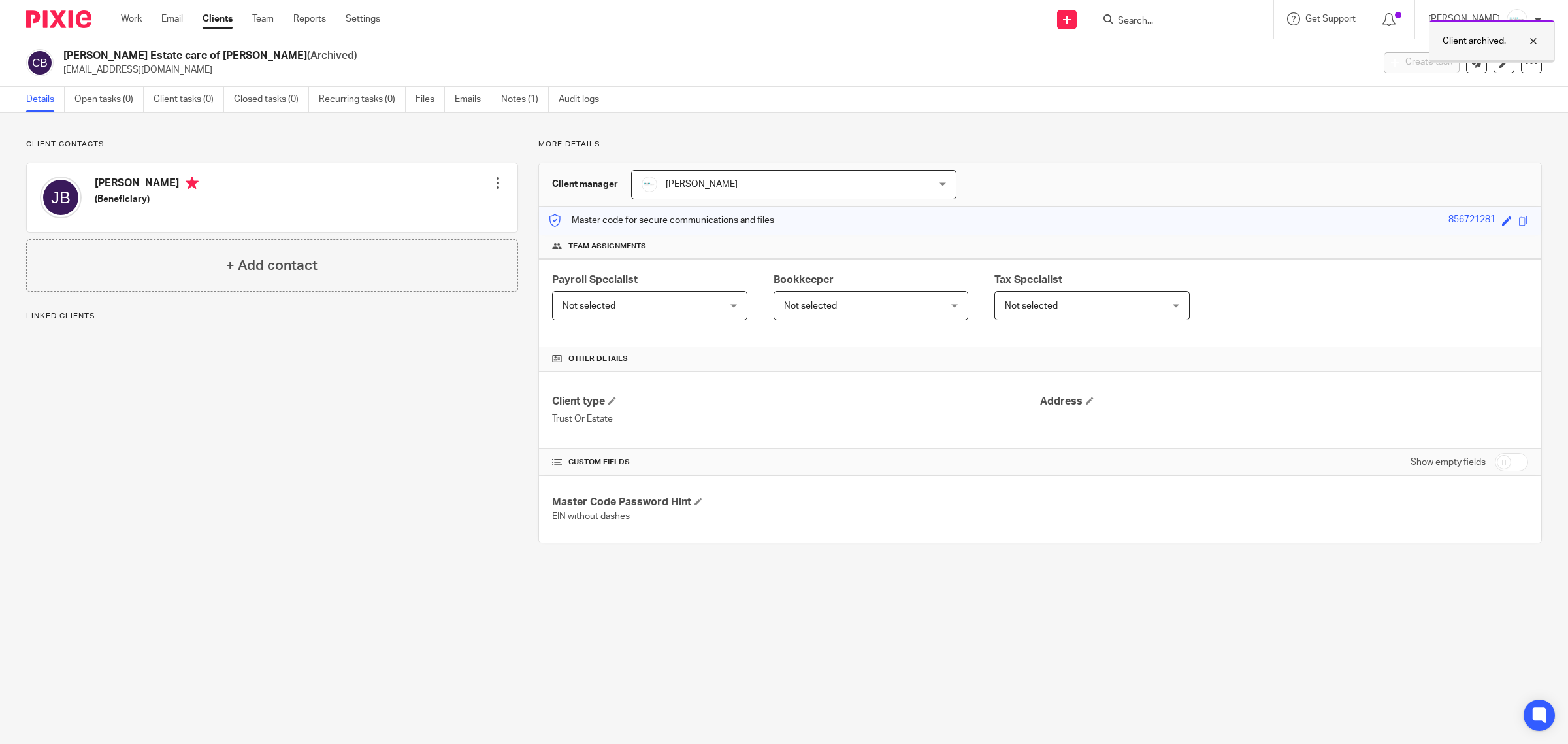
click at [1531, 31] on div "Client archived." at bounding box center [1491, 42] width 126 height 43
click at [1158, 27] on div at bounding box center [1182, 19] width 183 height 38
click at [1152, 20] on input "Search" at bounding box center [1175, 22] width 117 height 12
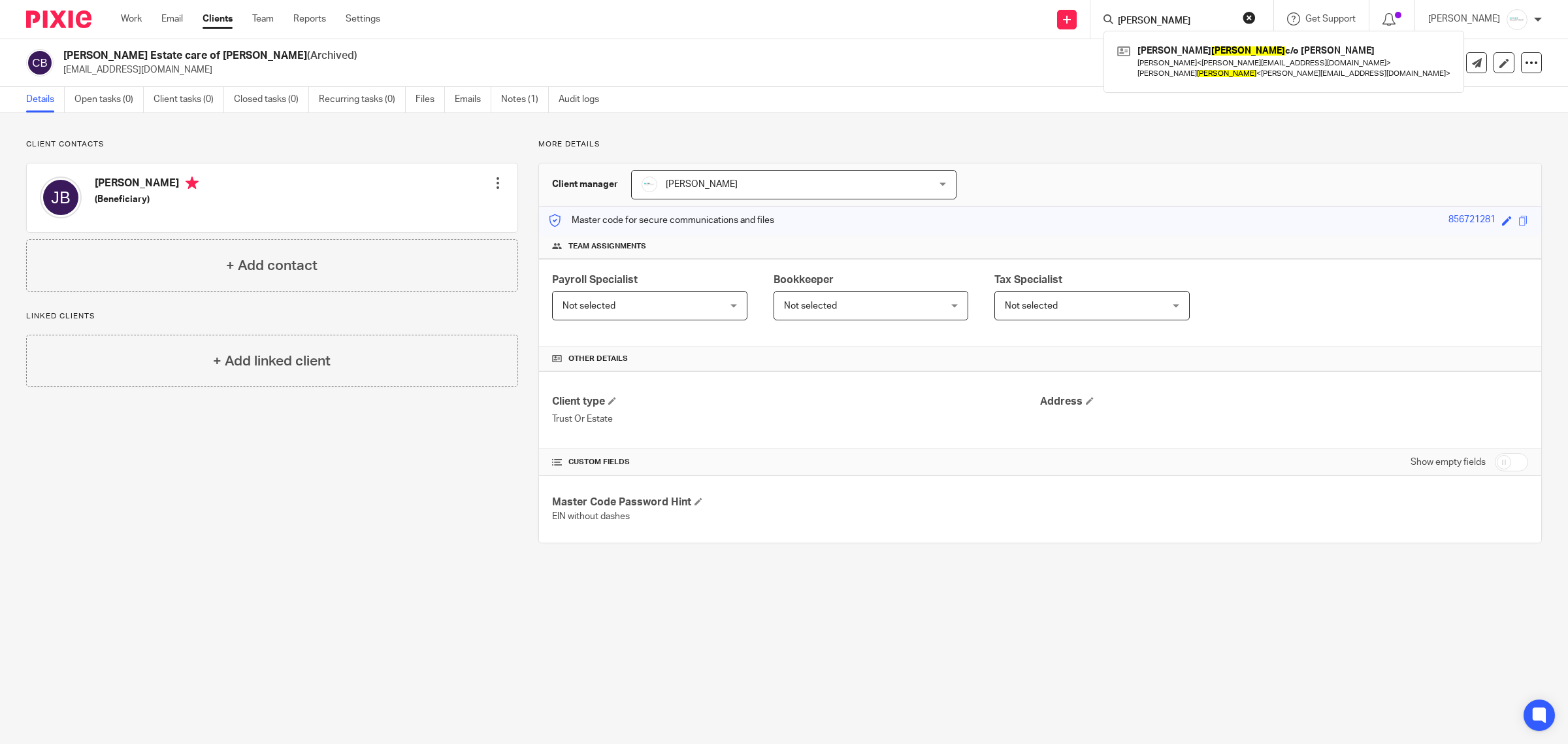
type input "[PERSON_NAME]"
drag, startPoint x: 1207, startPoint y: 20, endPoint x: 1030, endPoint y: 13, distance: 177.1
click at [1030, 13] on div "Send new email Create task Add client [PERSON_NAME] [PERSON_NAME] c/o [PERSON_N…" at bounding box center [983, 19] width 1168 height 38
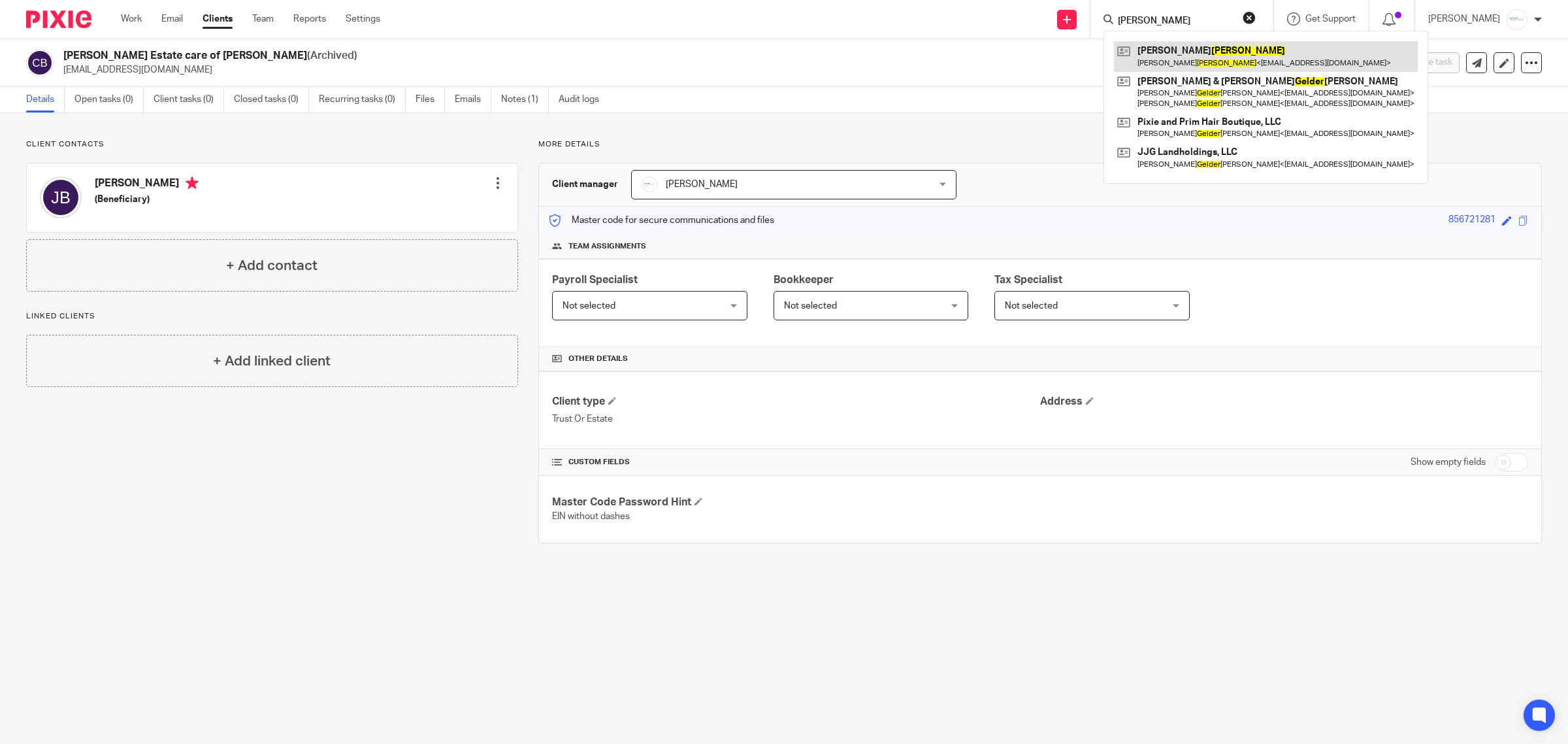
type input "[PERSON_NAME]"
click at [1192, 56] on link at bounding box center [1266, 56] width 304 height 30
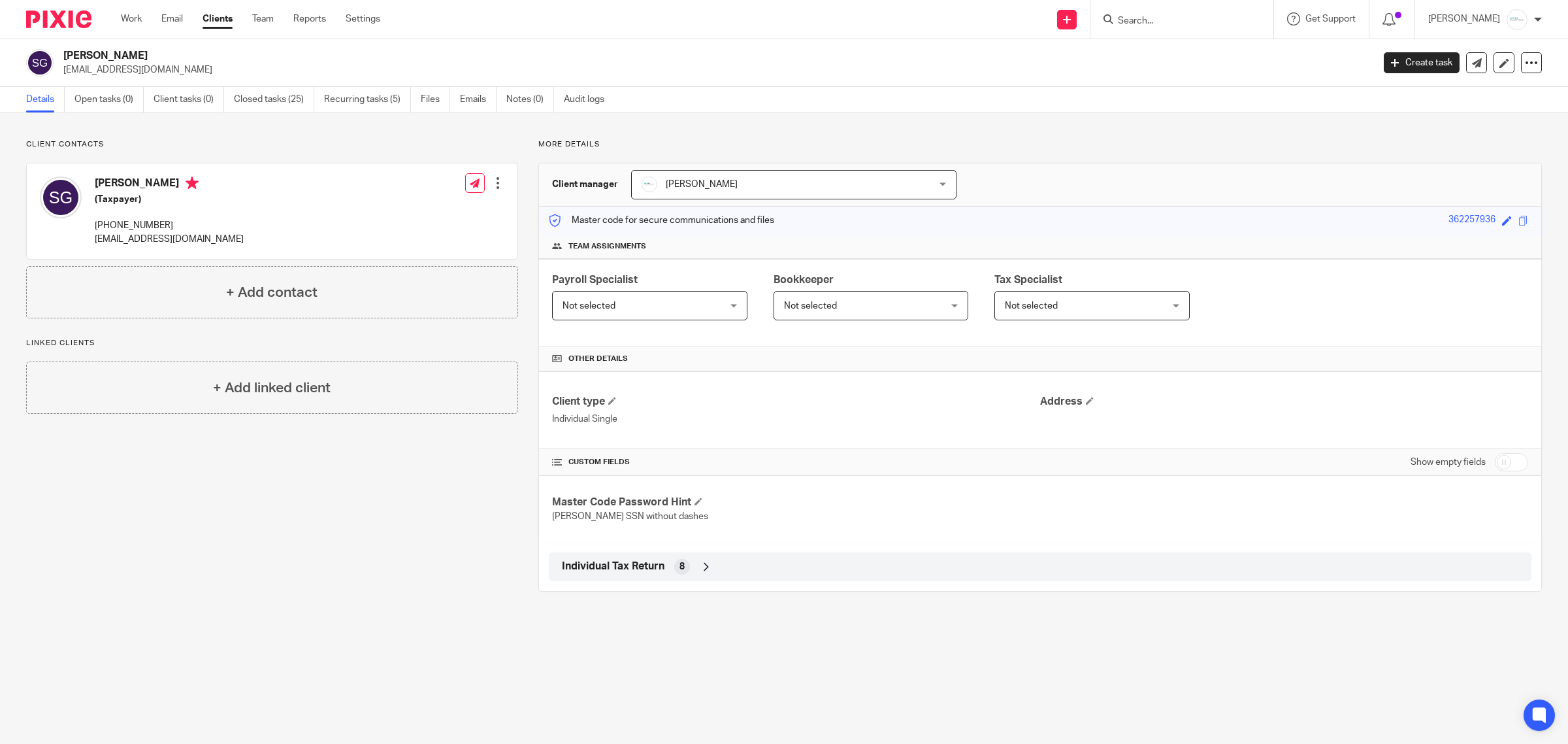
click at [1144, 20] on input "Search" at bounding box center [1175, 22] width 117 height 12
type input "MANETT"
drag, startPoint x: 1187, startPoint y: 21, endPoint x: 1002, endPoint y: 20, distance: 185.0
click at [1002, 20] on div "Send new email Create task Add client MANETT Dan Ettinger & Vicki Allen Dan Ett…" at bounding box center [983, 19] width 1168 height 38
type input "CEDAR"
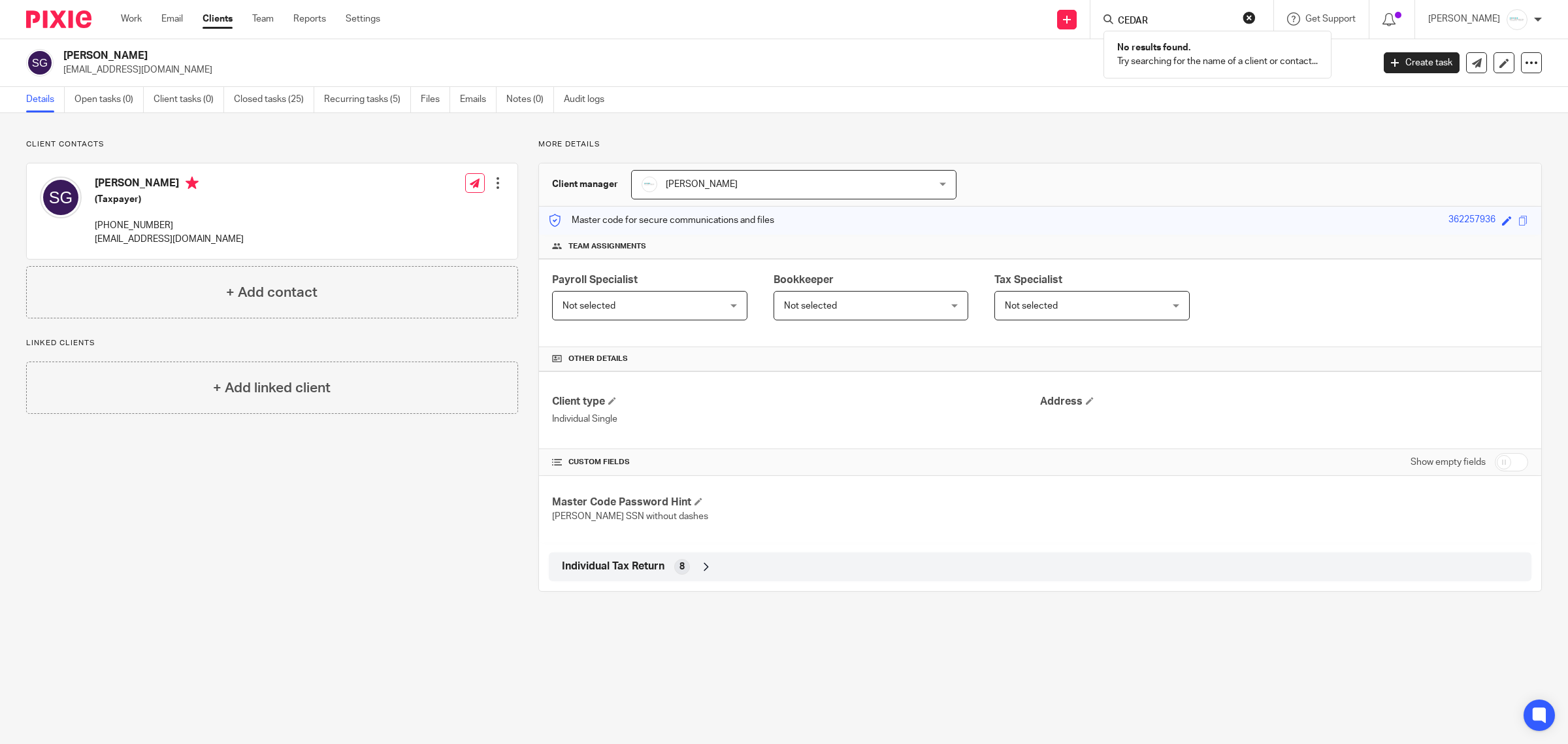
drag, startPoint x: 1167, startPoint y: 22, endPoint x: 946, endPoint y: 22, distance: 221.0
click at [946, 22] on div "Send new email Create task Add client CEDAR No results found. Try searching for…" at bounding box center [983, 19] width 1168 height 38
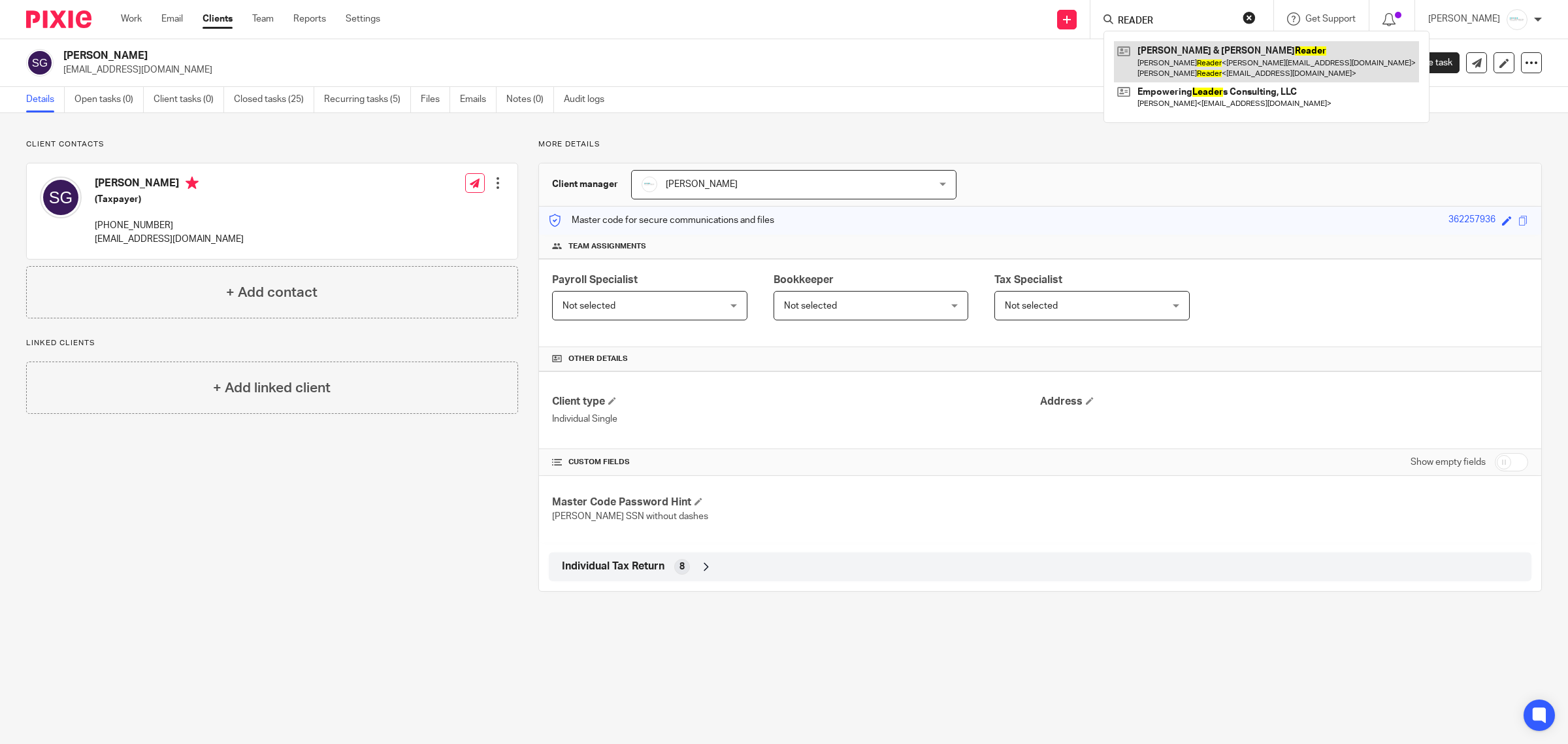
type input "READER"
click at [1167, 75] on link at bounding box center [1267, 61] width 305 height 41
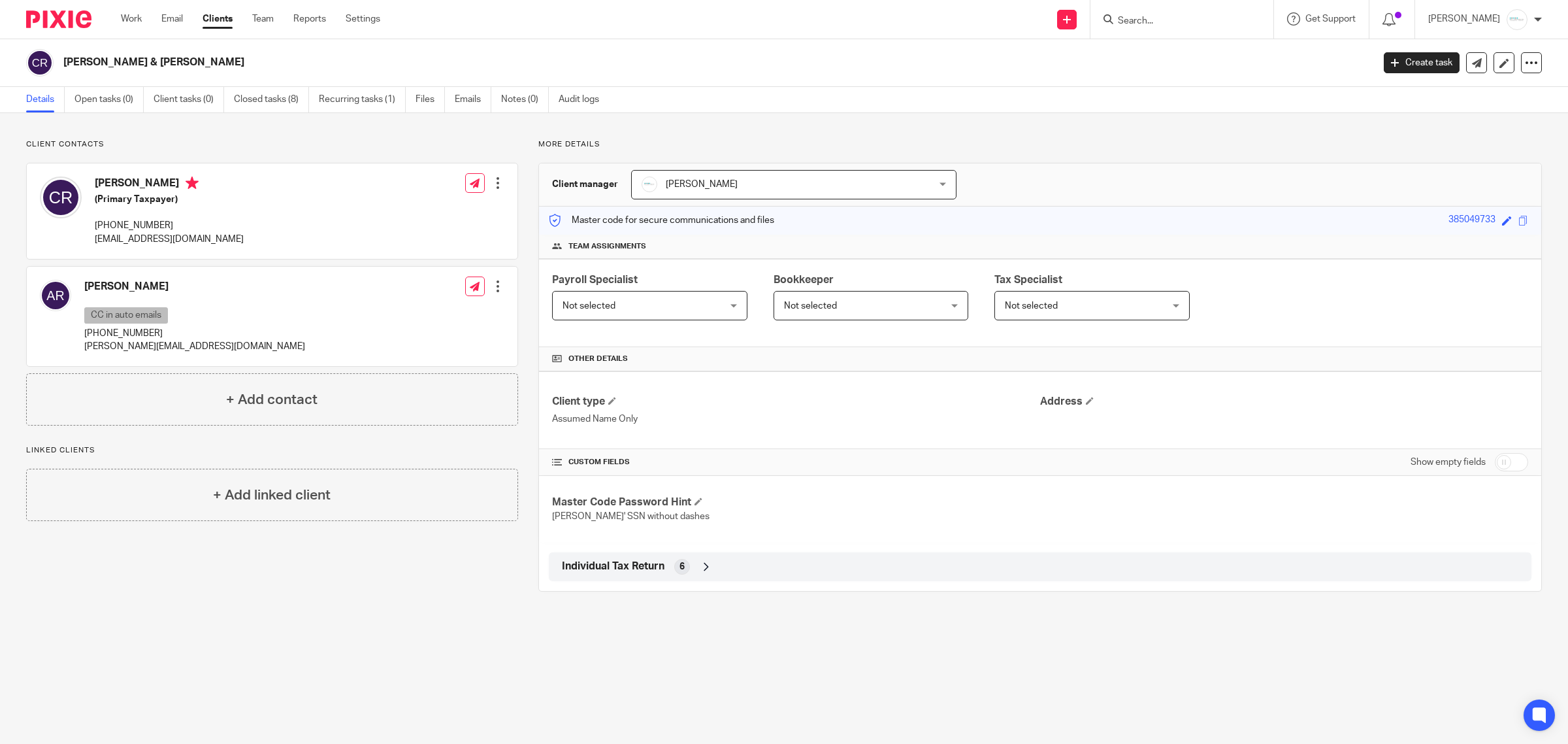
click at [1171, 30] on div at bounding box center [1182, 19] width 183 height 38
click at [1162, 21] on input "Search" at bounding box center [1175, 22] width 117 height 12
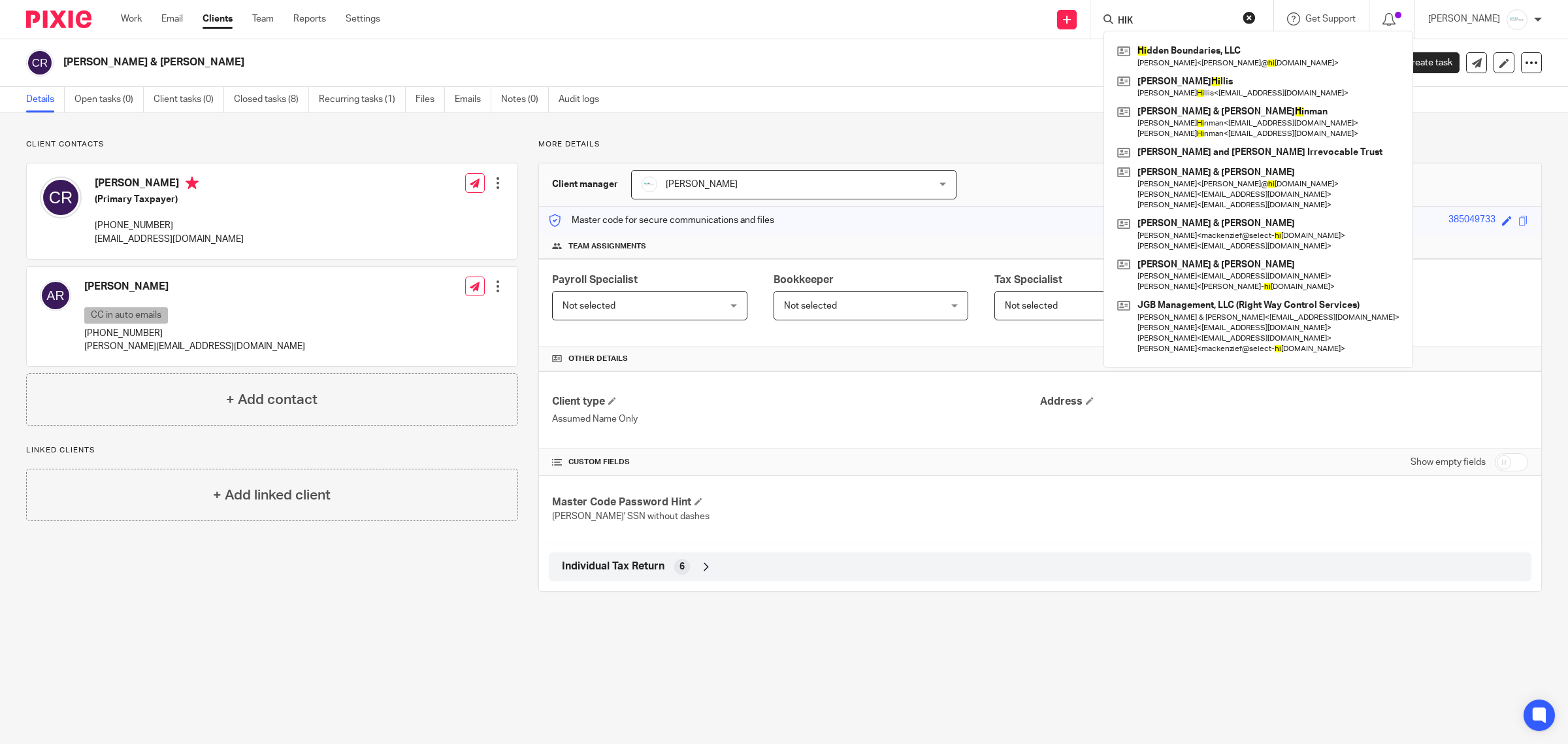
type input "HIKE"
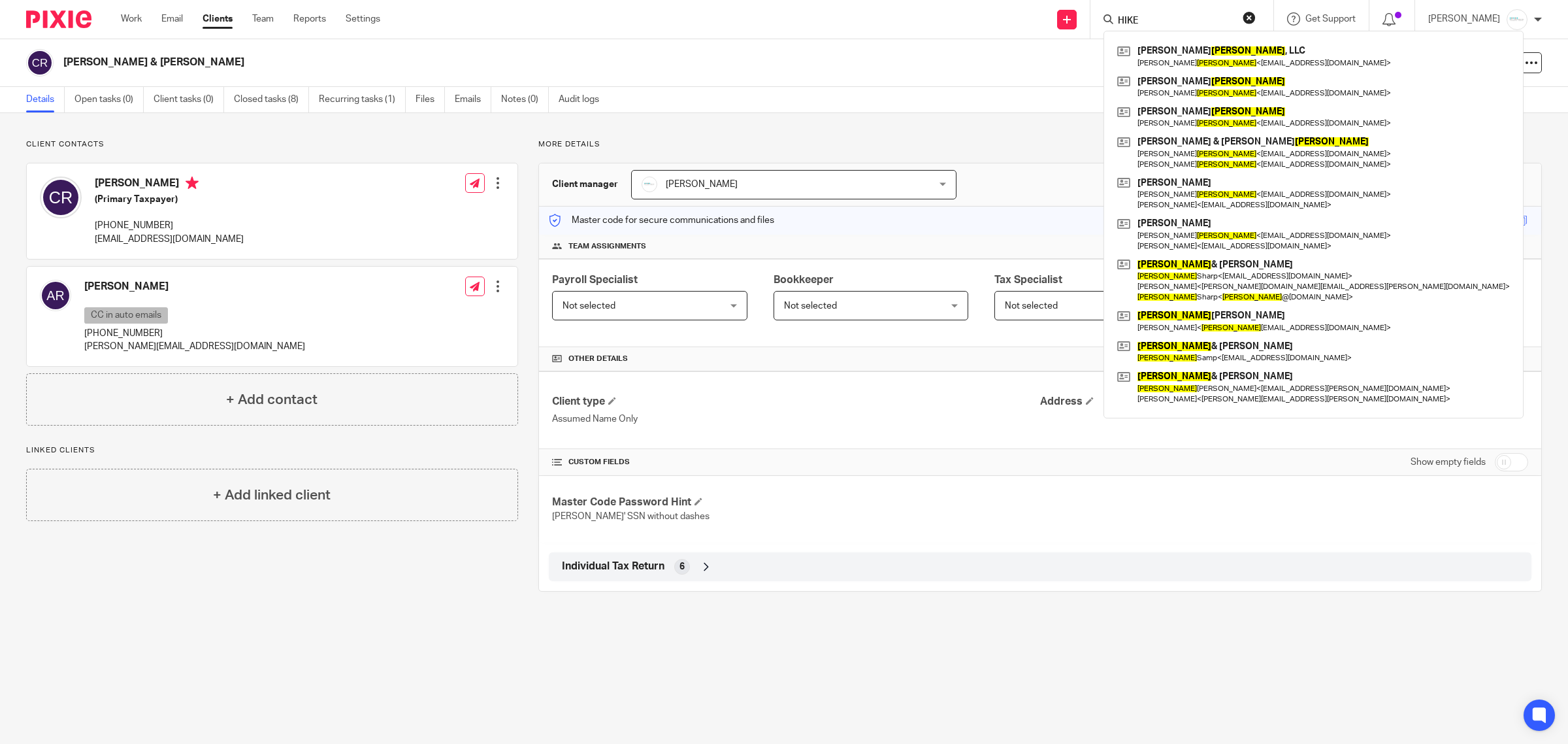
drag, startPoint x: 1168, startPoint y: 17, endPoint x: 1093, endPoint y: 15, distance: 75.0
click at [1093, 15] on div "Send new email Create task Add client HIKE Kimberly Hoke , LLC Kim Hoke < kimbe…" at bounding box center [983, 19] width 1168 height 38
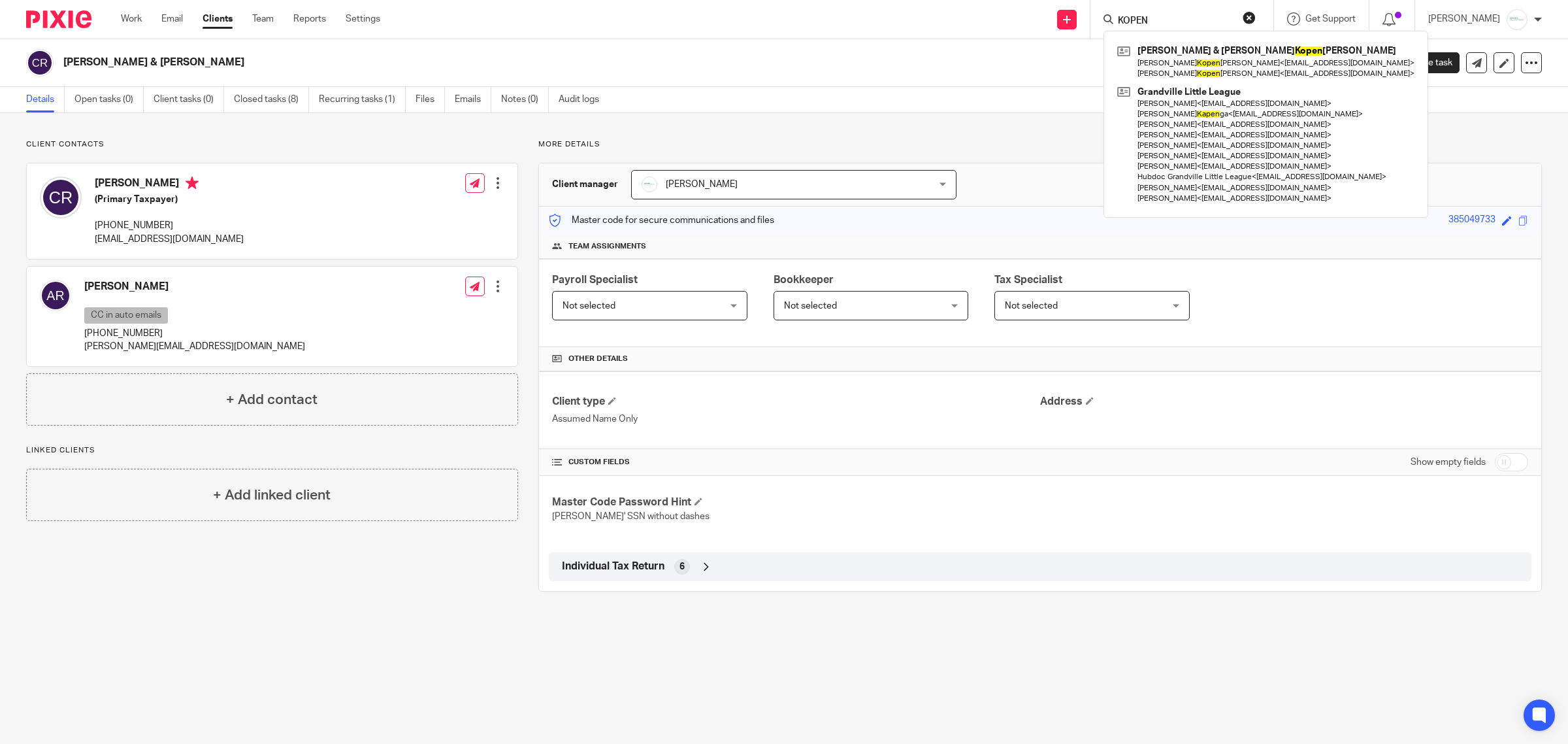
type input "KOPEN"
click at [1157, 13] on form "KOPEN" at bounding box center [1186, 19] width 139 height 17
drag, startPoint x: 1173, startPoint y: 21, endPoint x: 1012, endPoint y: 17, distance: 161.0
click at [1012, 17] on div "Send new email Create task Add client KOPEN Paul & Barb Kopen kosky Barb Kopen …" at bounding box center [983, 19] width 1168 height 38
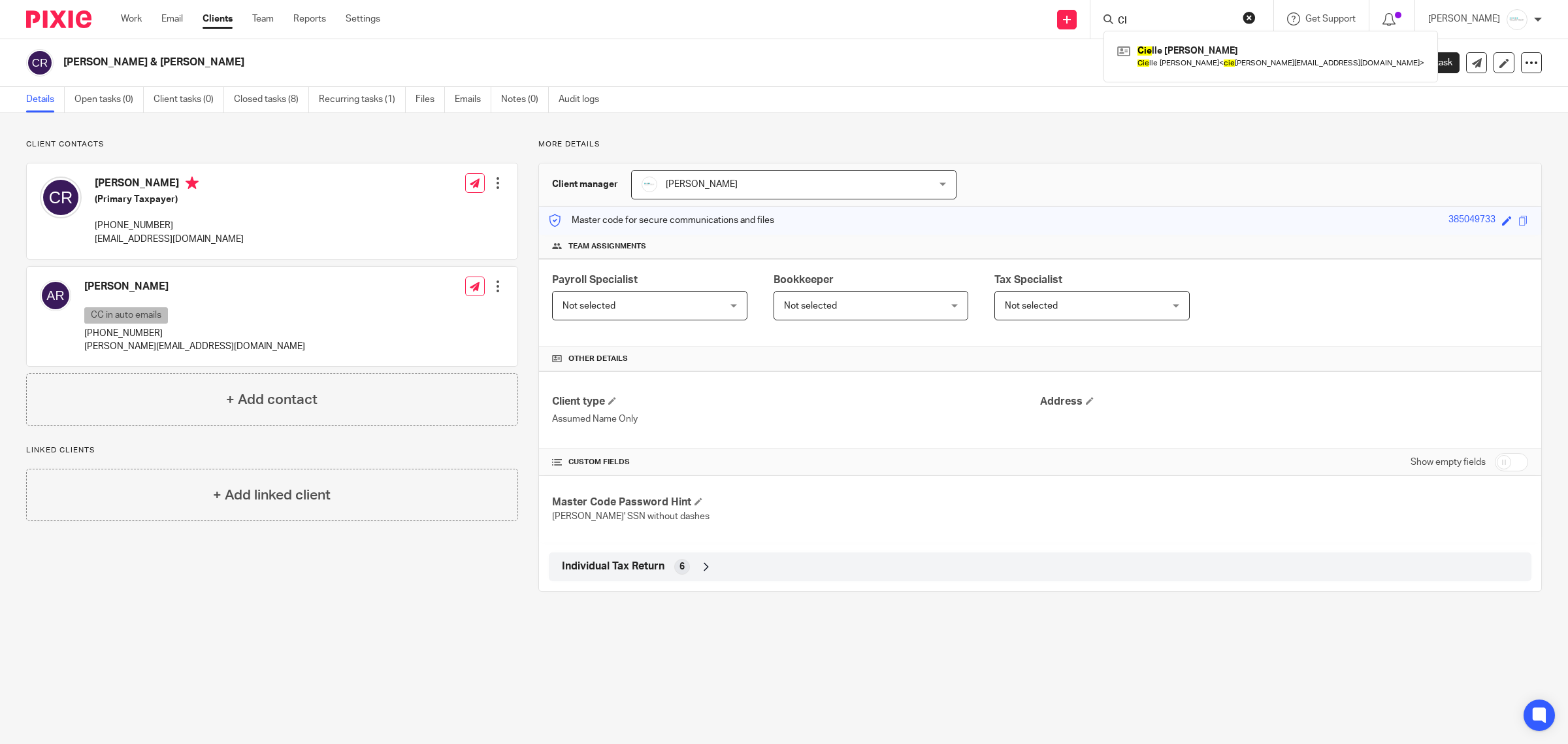
type input "C"
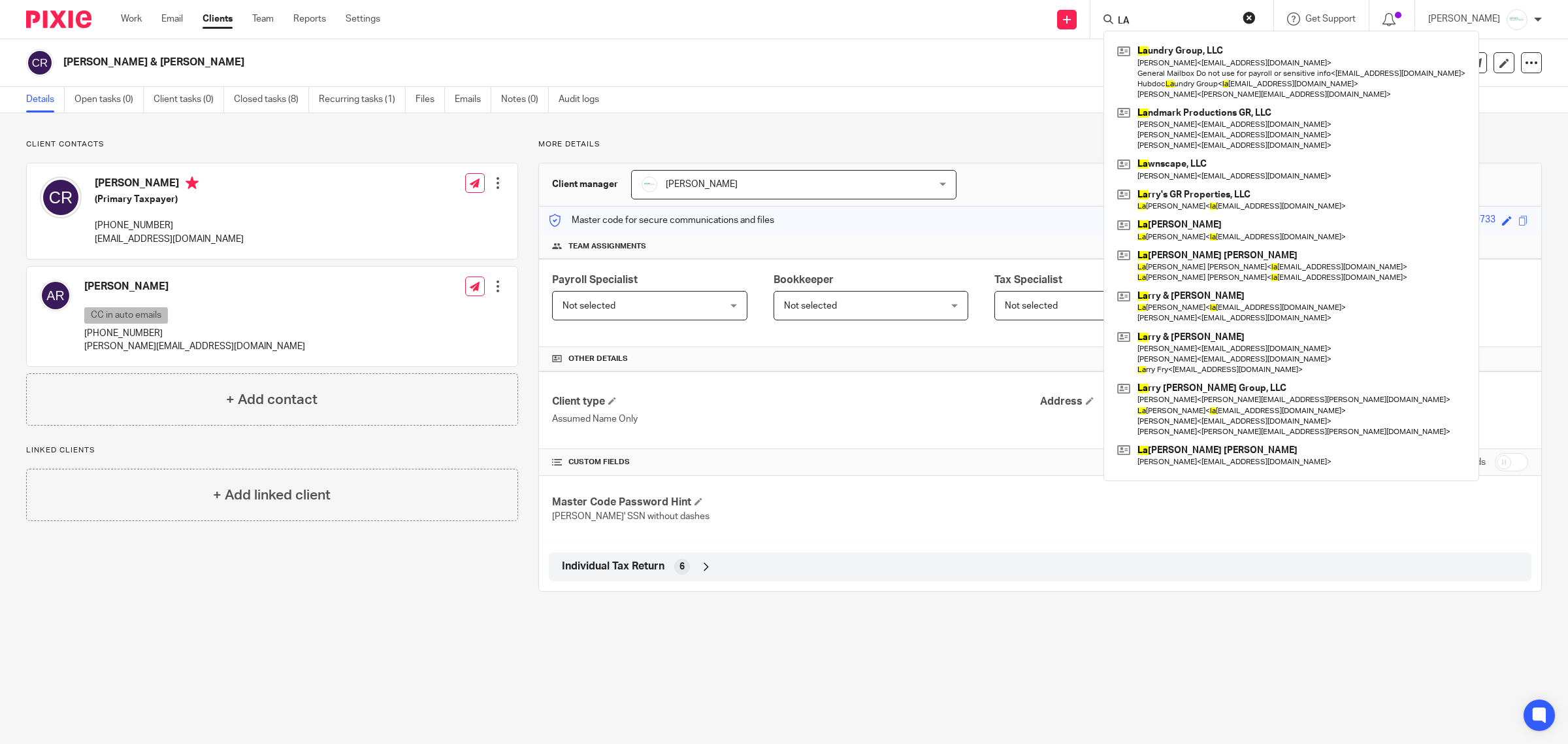
type input "L"
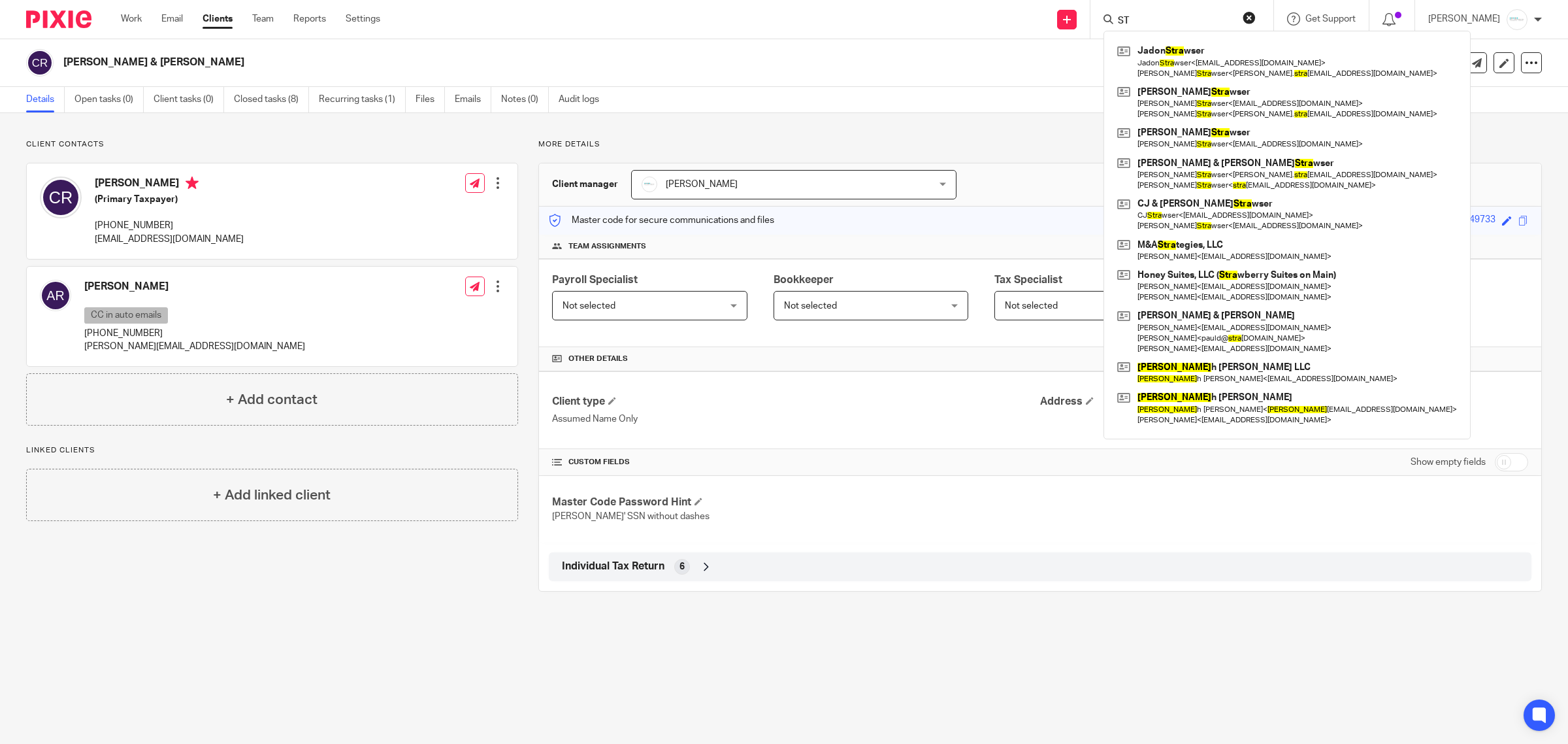
type input "S"
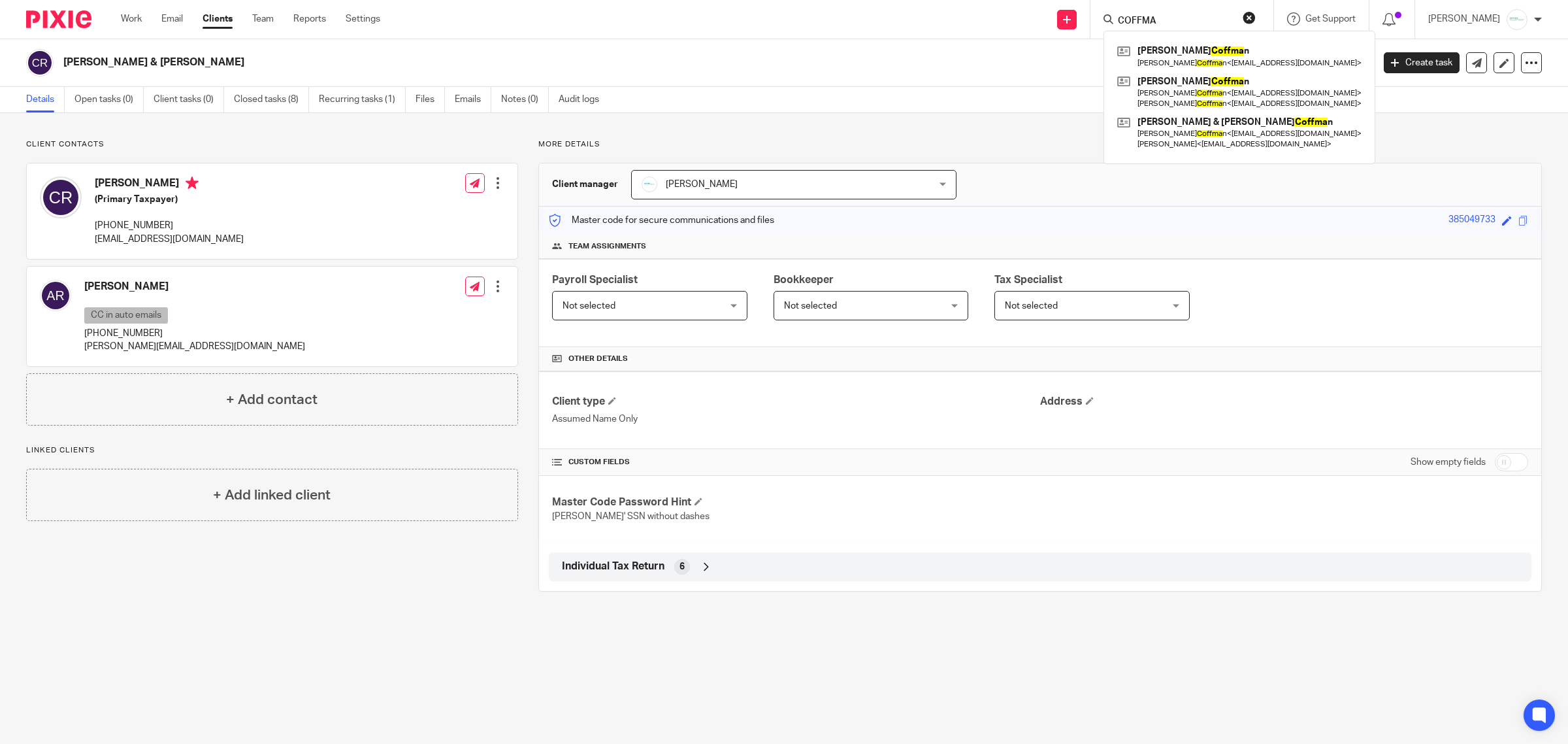
type input "COFFMA"
click at [1172, 53] on link at bounding box center [1239, 56] width 251 height 30
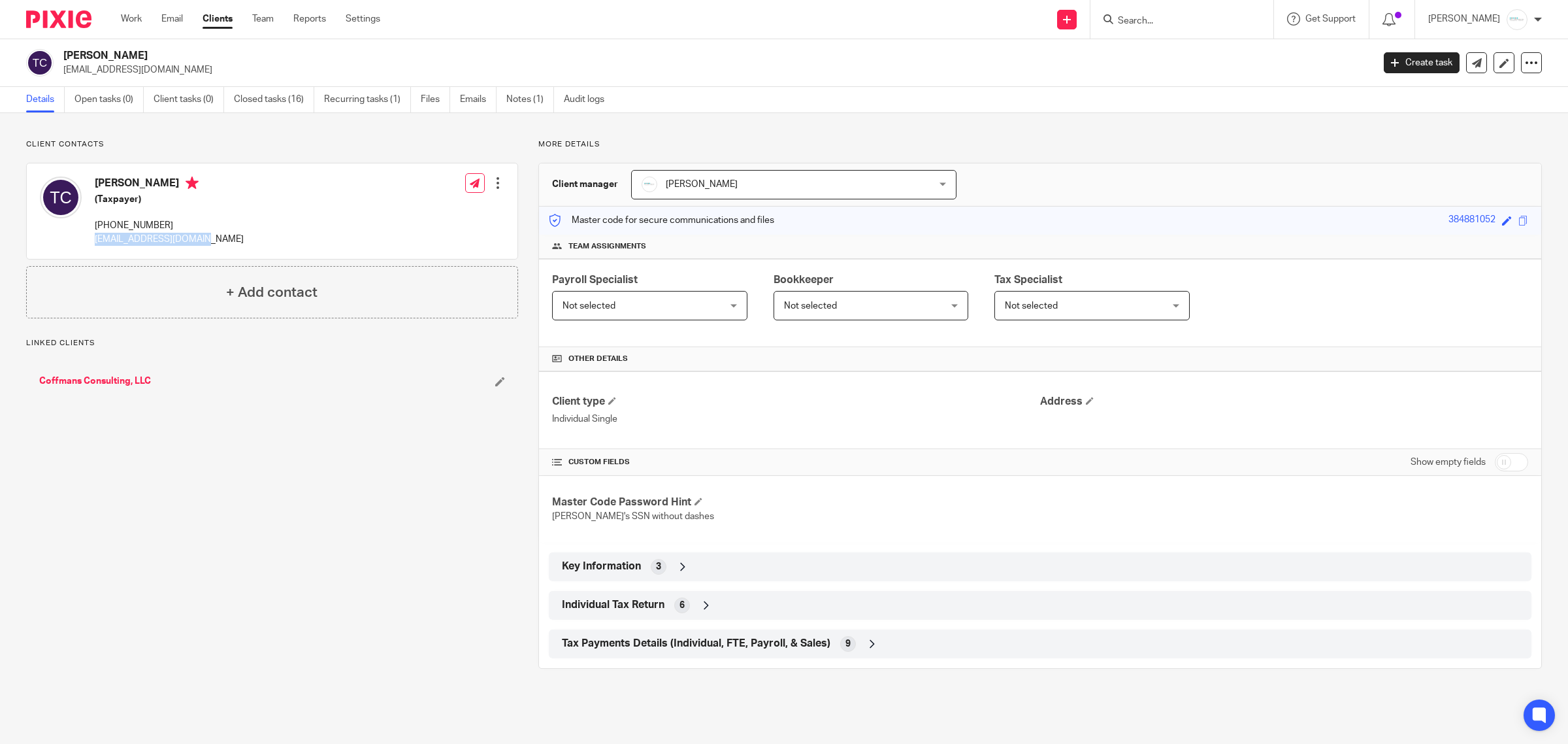
drag, startPoint x: 214, startPoint y: 241, endPoint x: 89, endPoint y: 236, distance: 125.1
click at [89, 236] on div "[PERSON_NAME] (Taxpayer) [PHONE_NUMBER] [EMAIL_ADDRESS][DOMAIN_NAME] Edit conta…" at bounding box center [271, 211] width 490 height 96
copy p "[EMAIL_ADDRESS][DOMAIN_NAME]"
click at [1500, 64] on icon at bounding box center [1505, 63] width 10 height 10
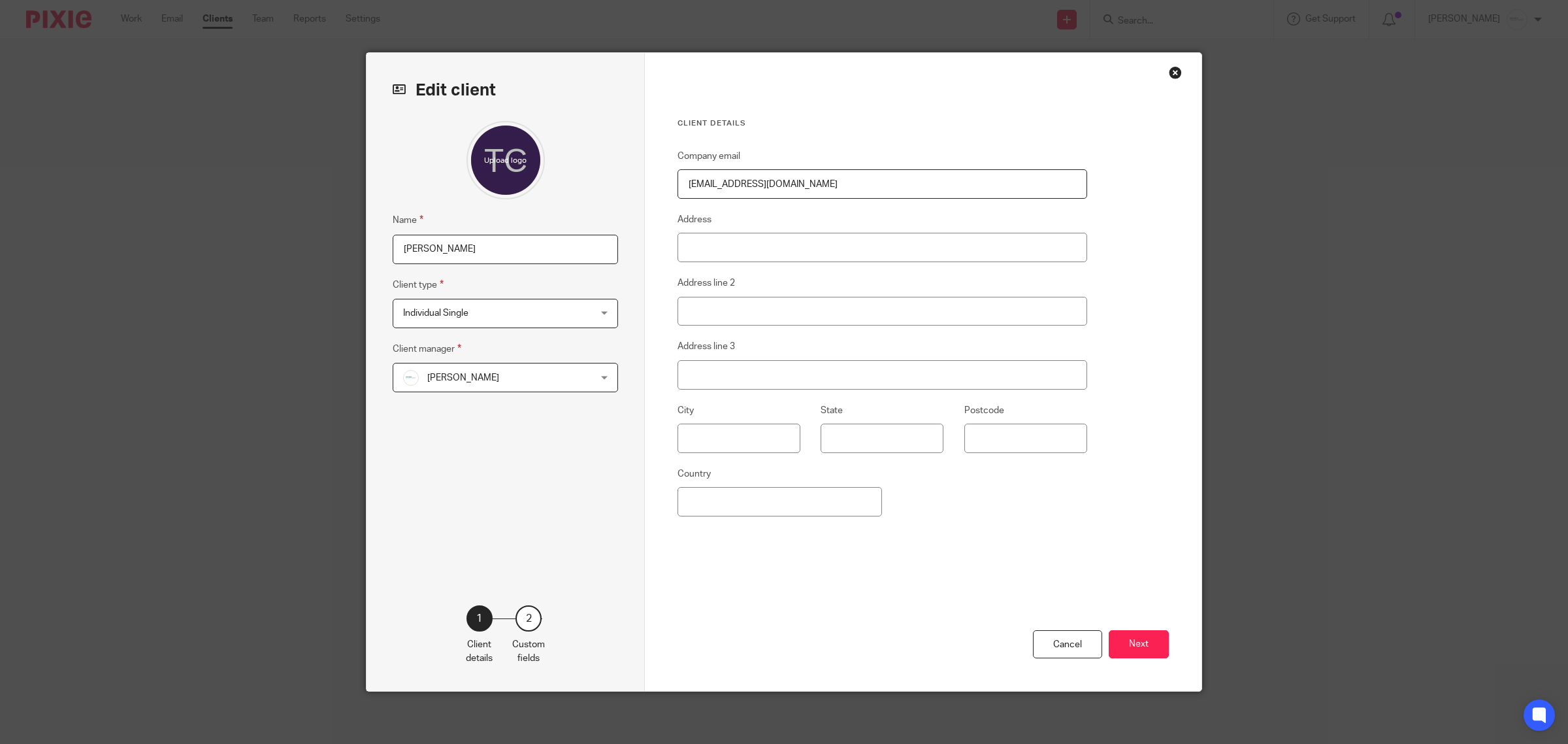
drag, startPoint x: 840, startPoint y: 187, endPoint x: 601, endPoint y: 187, distance: 239.0
click at [601, 187] on div "Edit client Name Tom Coffman Client type Individual Single Individual Single As…" at bounding box center [784, 372] width 835 height 638
click at [1126, 642] on button "Next" at bounding box center [1139, 645] width 60 height 28
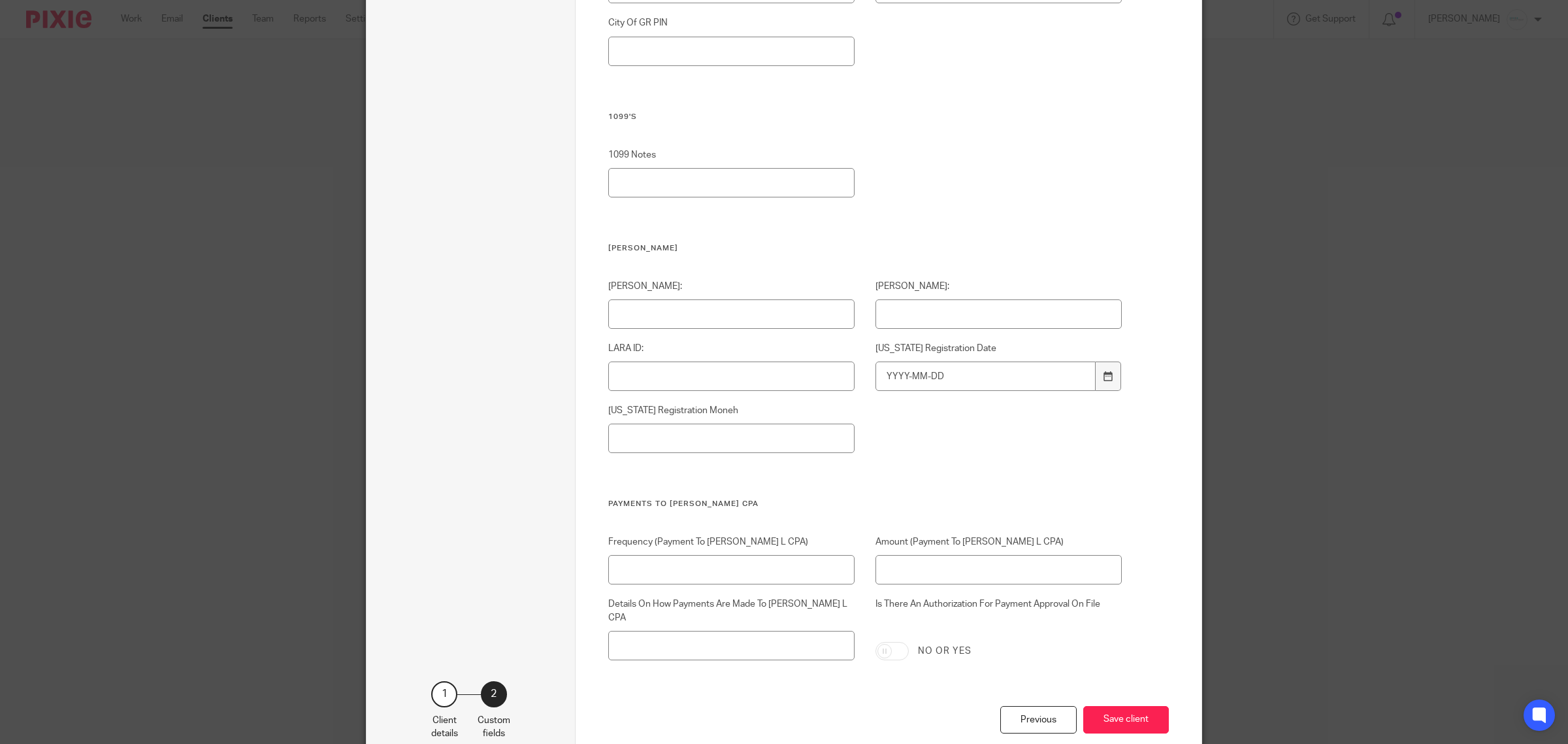
scroll to position [4159, 0]
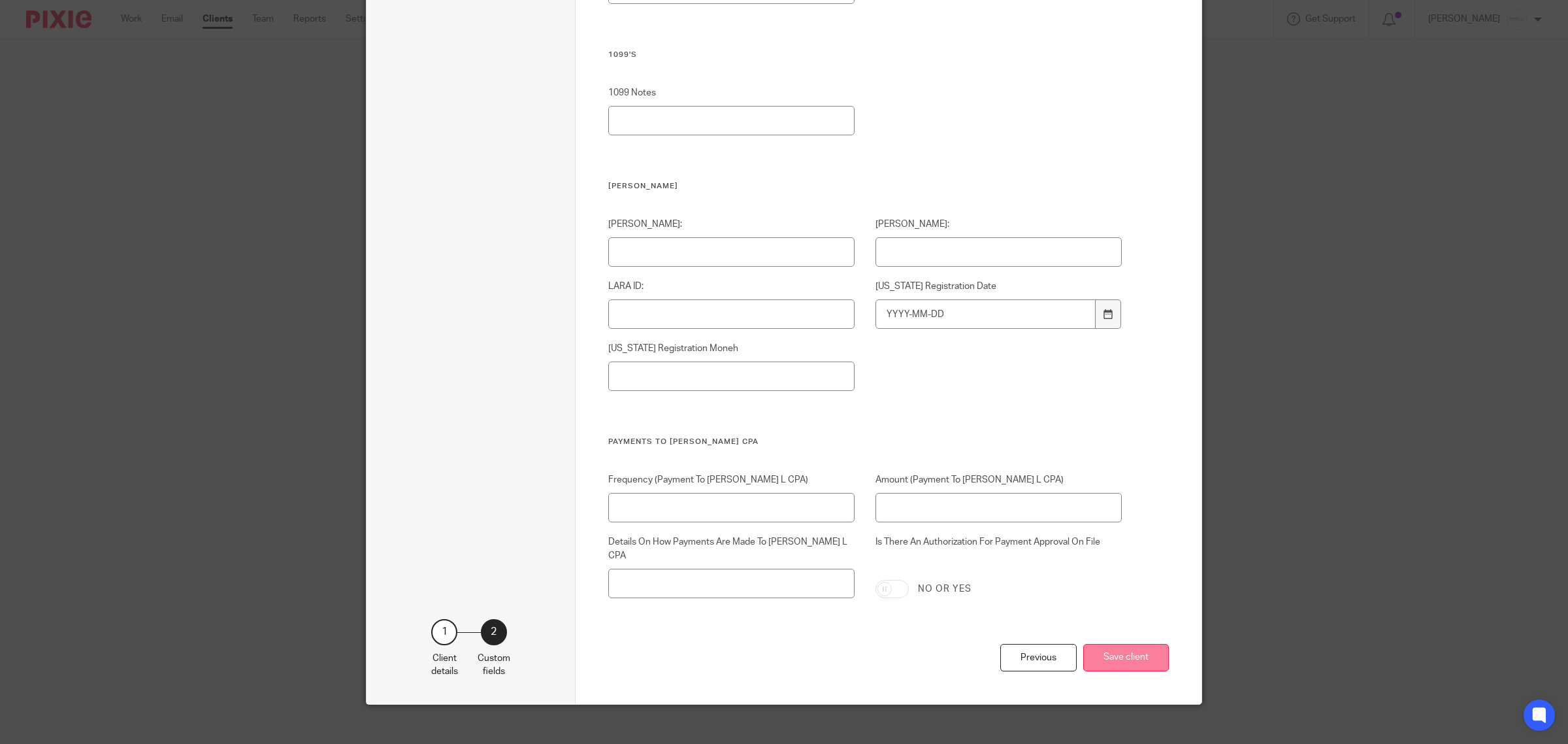
click at [1113, 646] on button "Save client" at bounding box center [1126, 658] width 86 height 28
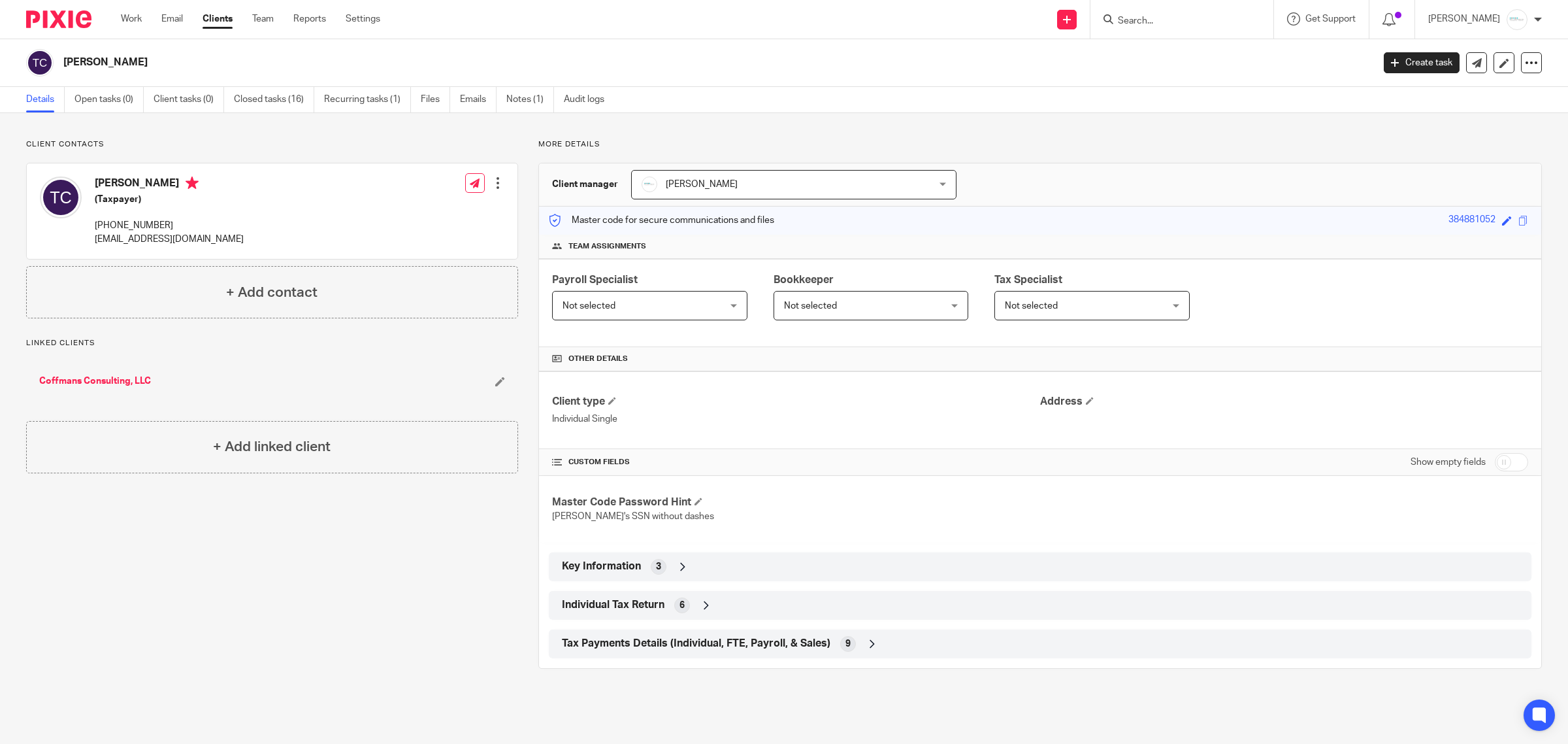
click at [1132, 27] on form at bounding box center [1186, 19] width 139 height 17
click at [1157, 20] on input "Search" at bounding box center [1175, 22] width 117 height 12
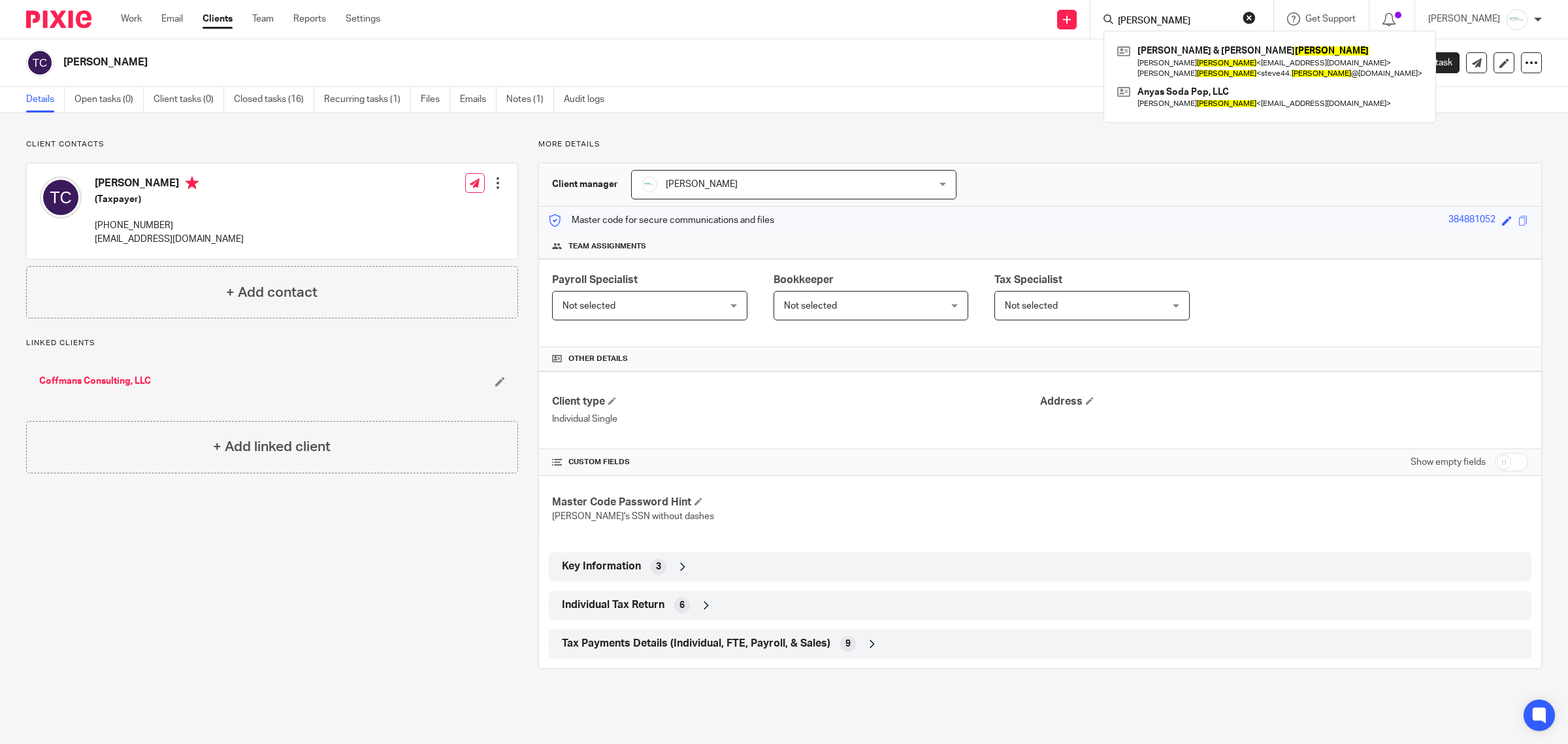
type input "cooper"
drag, startPoint x: 1182, startPoint y: 17, endPoint x: 997, endPoint y: 17, distance: 185.0
click at [997, 17] on div "Send new email Create task Add client cooper Steve & Tanya Cooper Tanya Cooper …" at bounding box center [983, 19] width 1168 height 38
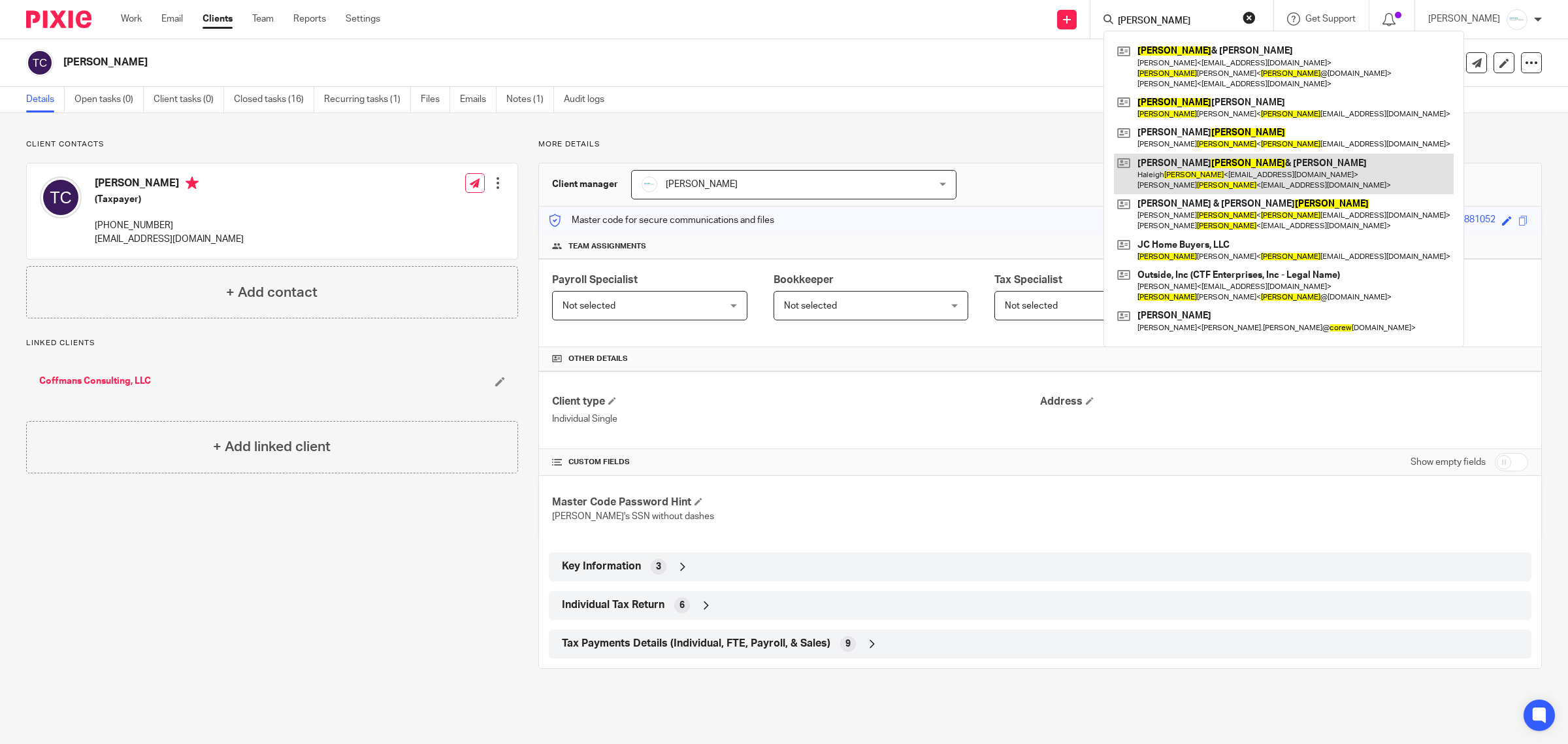
type input "[PERSON_NAME]"
click at [1222, 177] on link at bounding box center [1284, 173] width 340 height 41
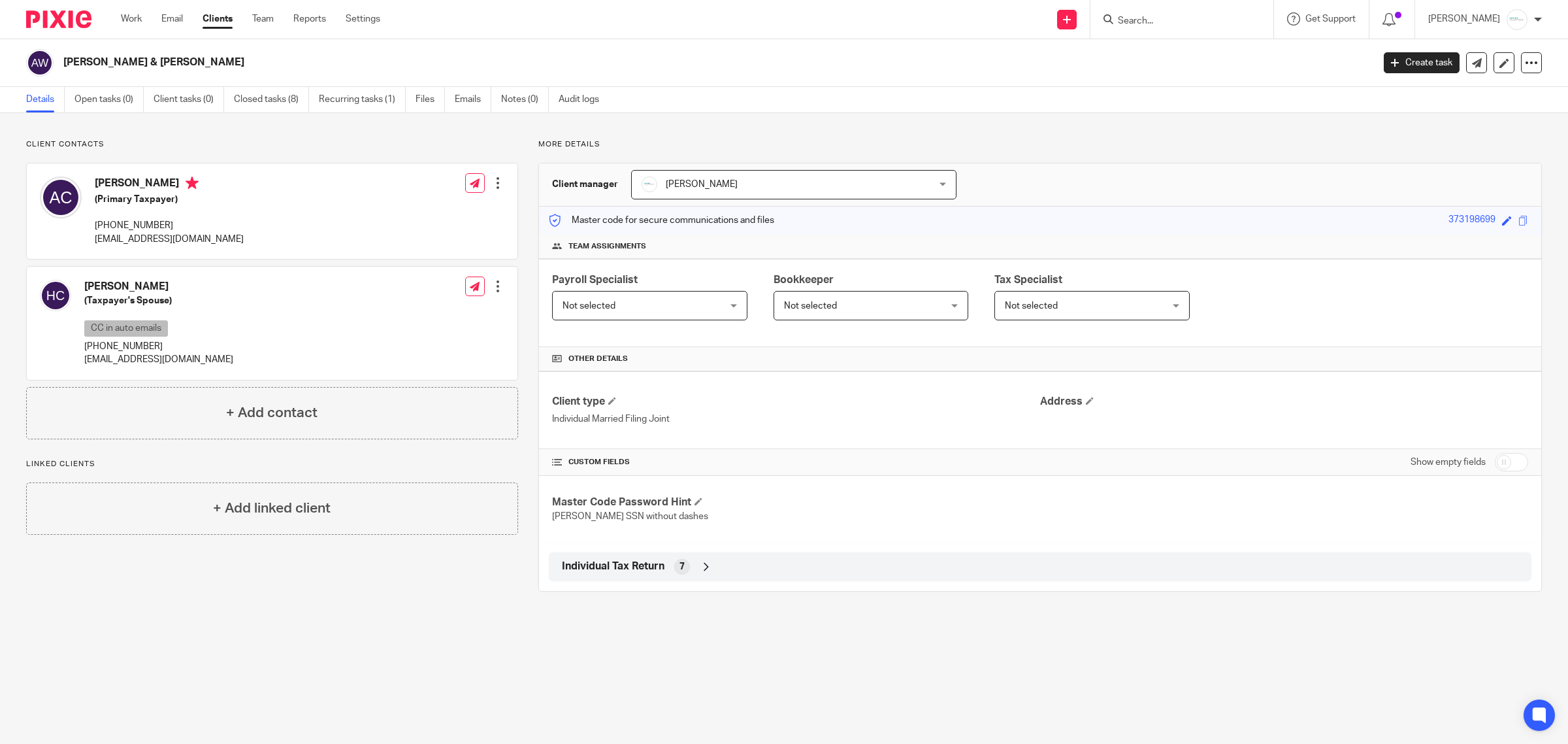
click at [1337, 11] on div "Get Support Contact Support Help Documentation Access the academy View roadmap" at bounding box center [1322, 19] width 96 height 38
click at [1224, 17] on input "Search" at bounding box center [1175, 22] width 117 height 12
click at [1173, 20] on input "Search" at bounding box center [1175, 22] width 117 height 12
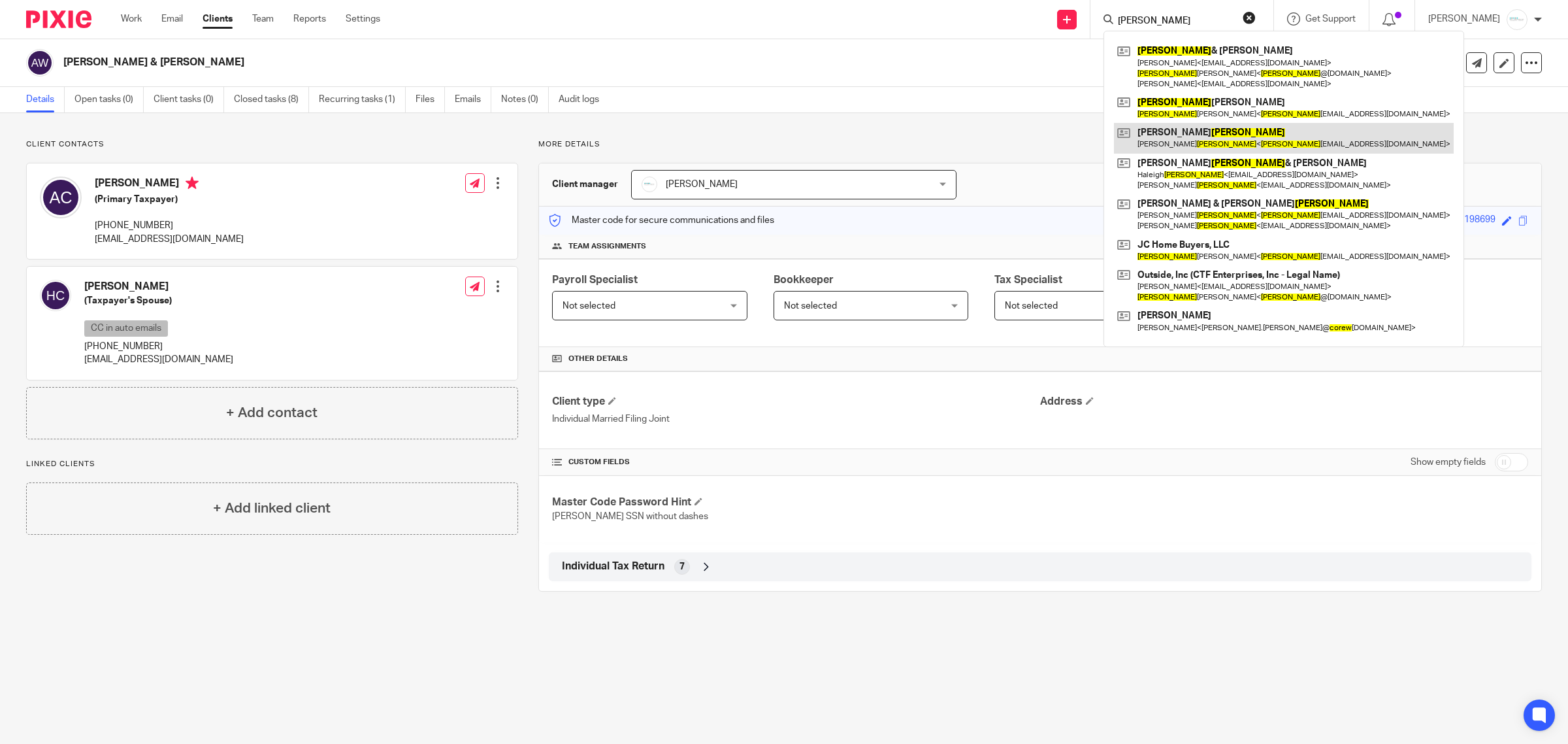
type input "[PERSON_NAME]"
click at [1185, 126] on link at bounding box center [1284, 138] width 340 height 30
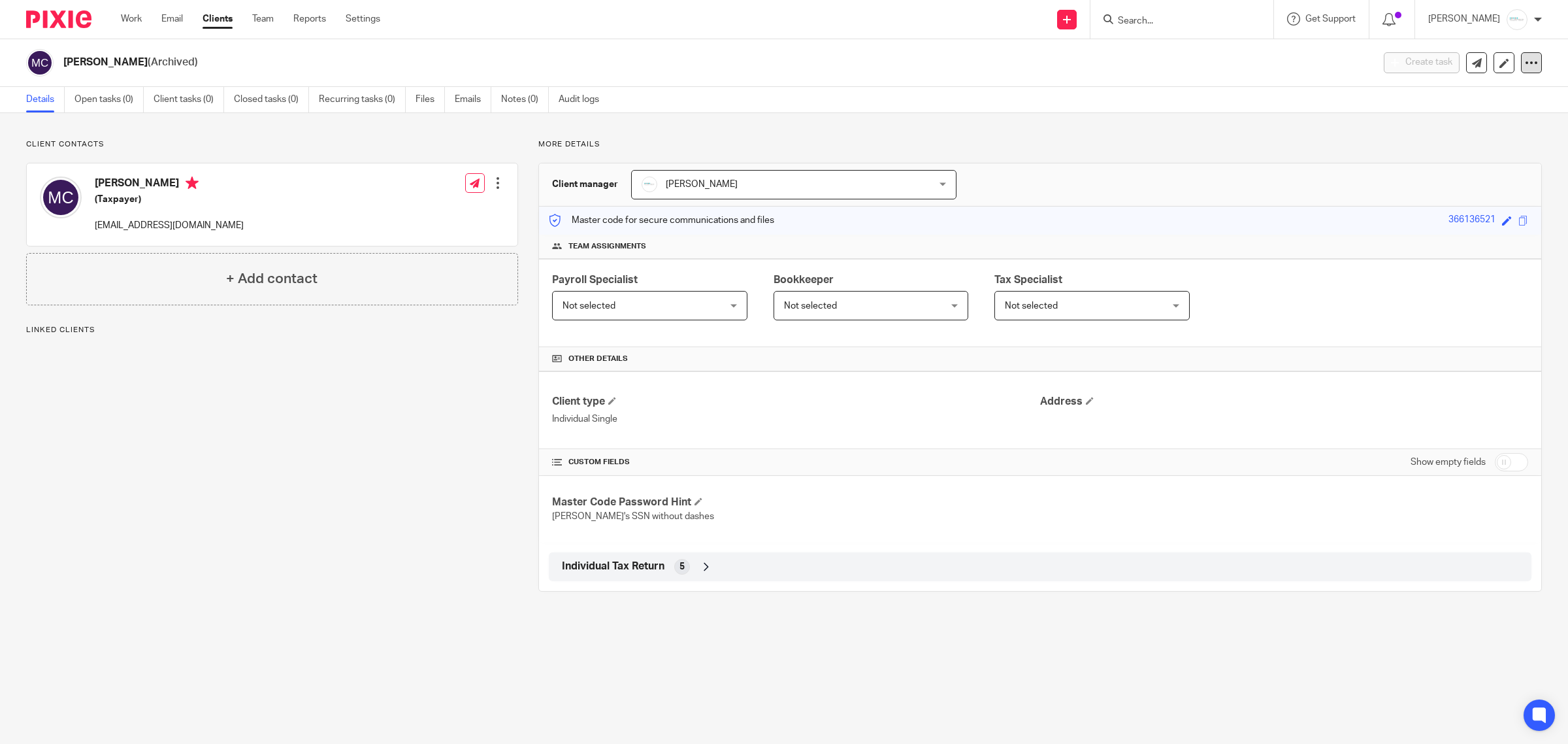
click at [1526, 57] on icon at bounding box center [1532, 62] width 13 height 13
click at [1496, 132] on button "Unarchive client" at bounding box center [1480, 133] width 82 height 17
click at [1526, 68] on icon at bounding box center [1532, 62] width 13 height 13
click at [1501, 131] on button "Archive client" at bounding box center [1486, 133] width 72 height 17
click at [1173, 26] on input "Search" at bounding box center [1175, 22] width 117 height 12
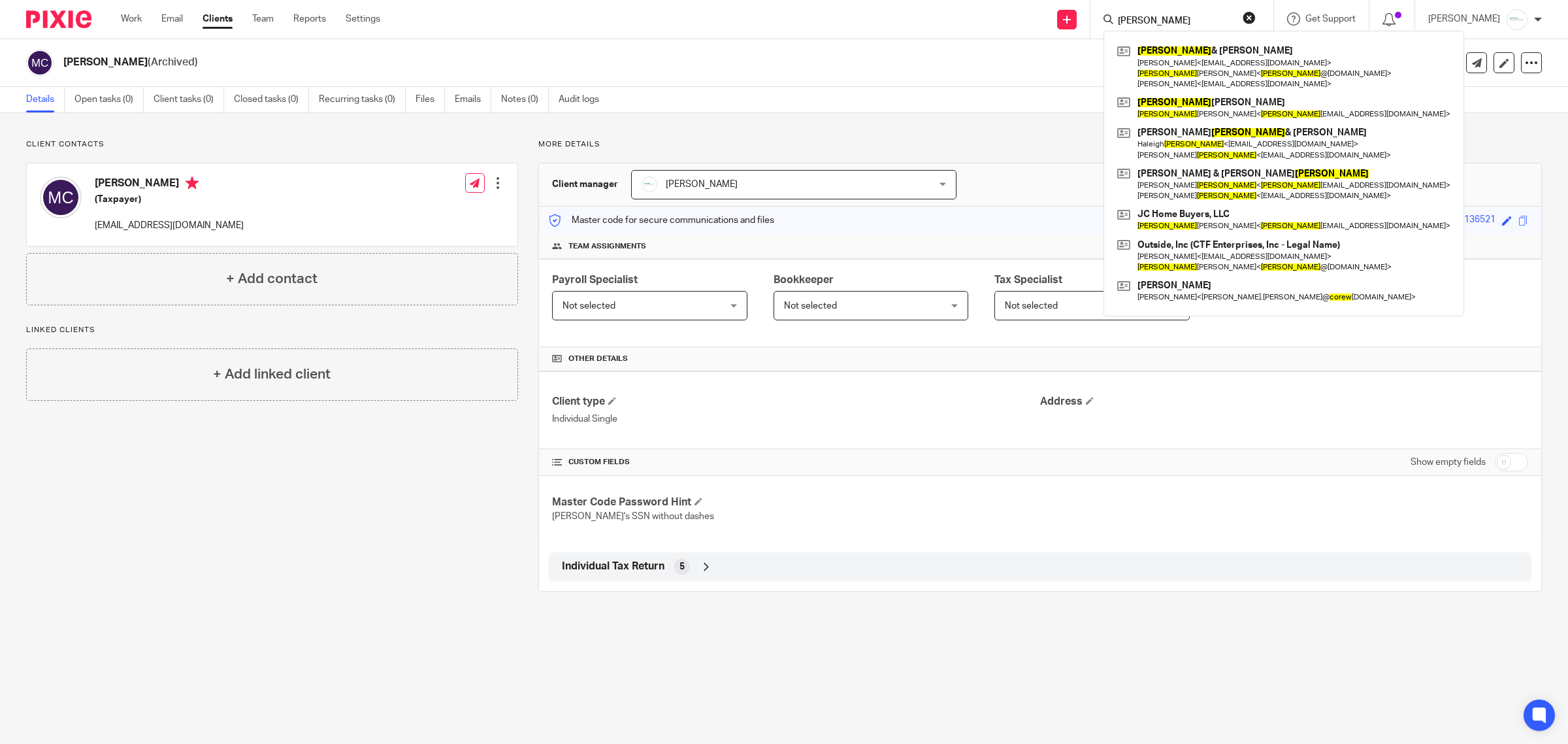
type input "[PERSON_NAME]"
click at [1167, 12] on form "corey" at bounding box center [1186, 19] width 139 height 17
drag, startPoint x: 1167, startPoint y: 21, endPoint x: 981, endPoint y: 20, distance: 186.0
click at [981, 20] on div "Send new email Create task Add client corey Corey & Amy Finkler Bob Smith < rsm…" at bounding box center [983, 19] width 1168 height 38
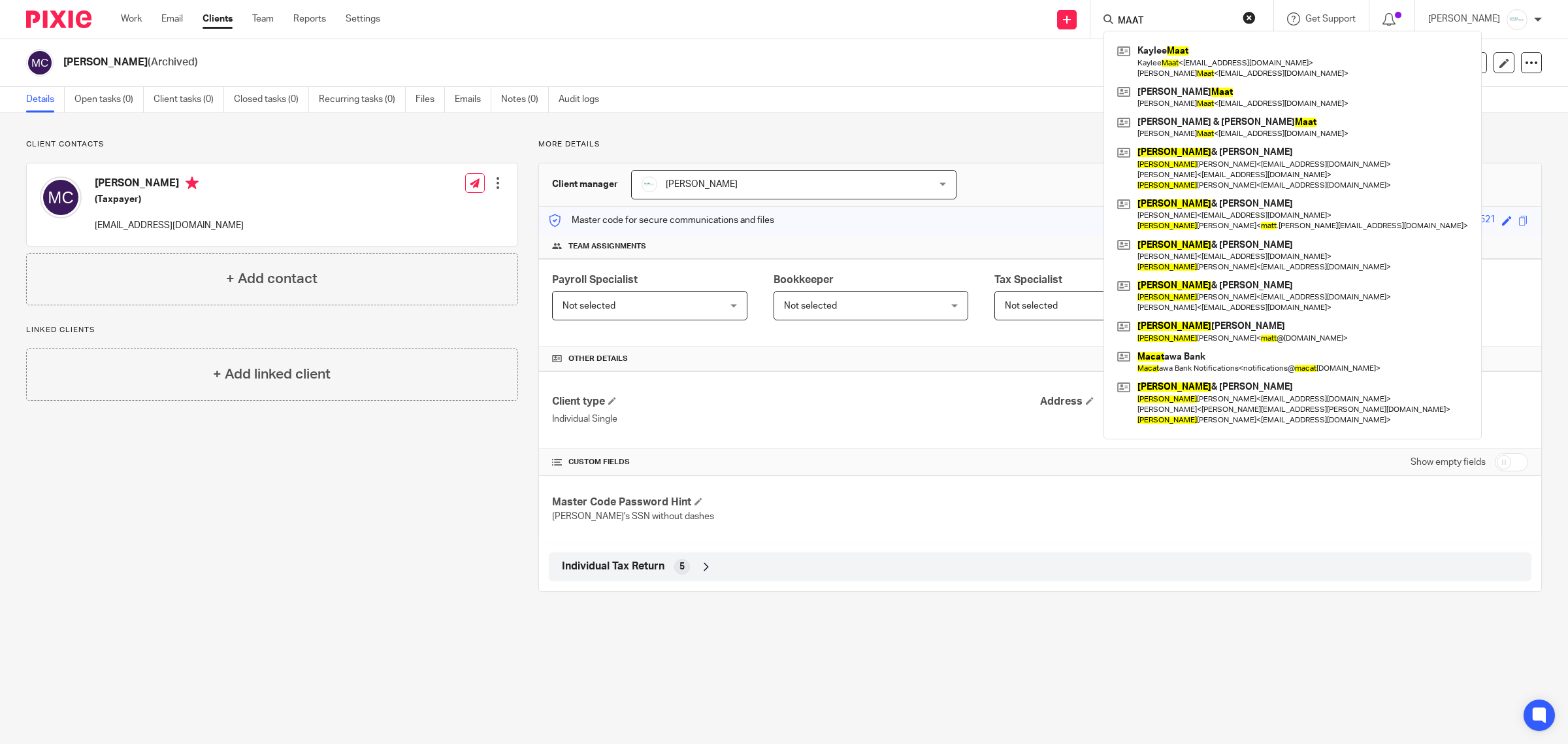
type input "MAAT"
drag, startPoint x: 1191, startPoint y: 22, endPoint x: 1054, endPoint y: 17, distance: 137.1
click at [1054, 17] on div "Send new email Create task Add client MAAT Kaylee Maat Kaylee Maat < 20kmaat@gm…" at bounding box center [983, 19] width 1168 height 38
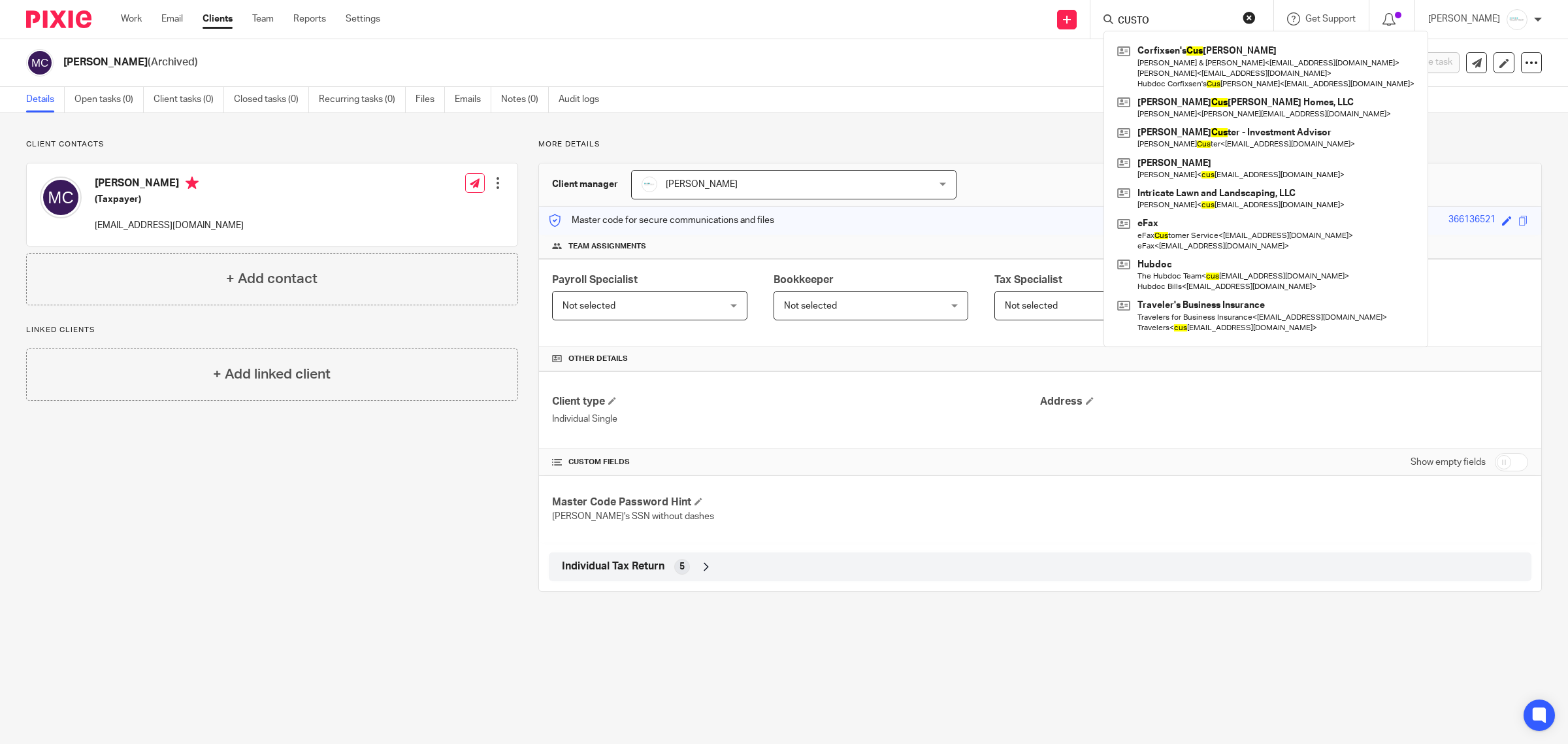
type input "CUSTOM"
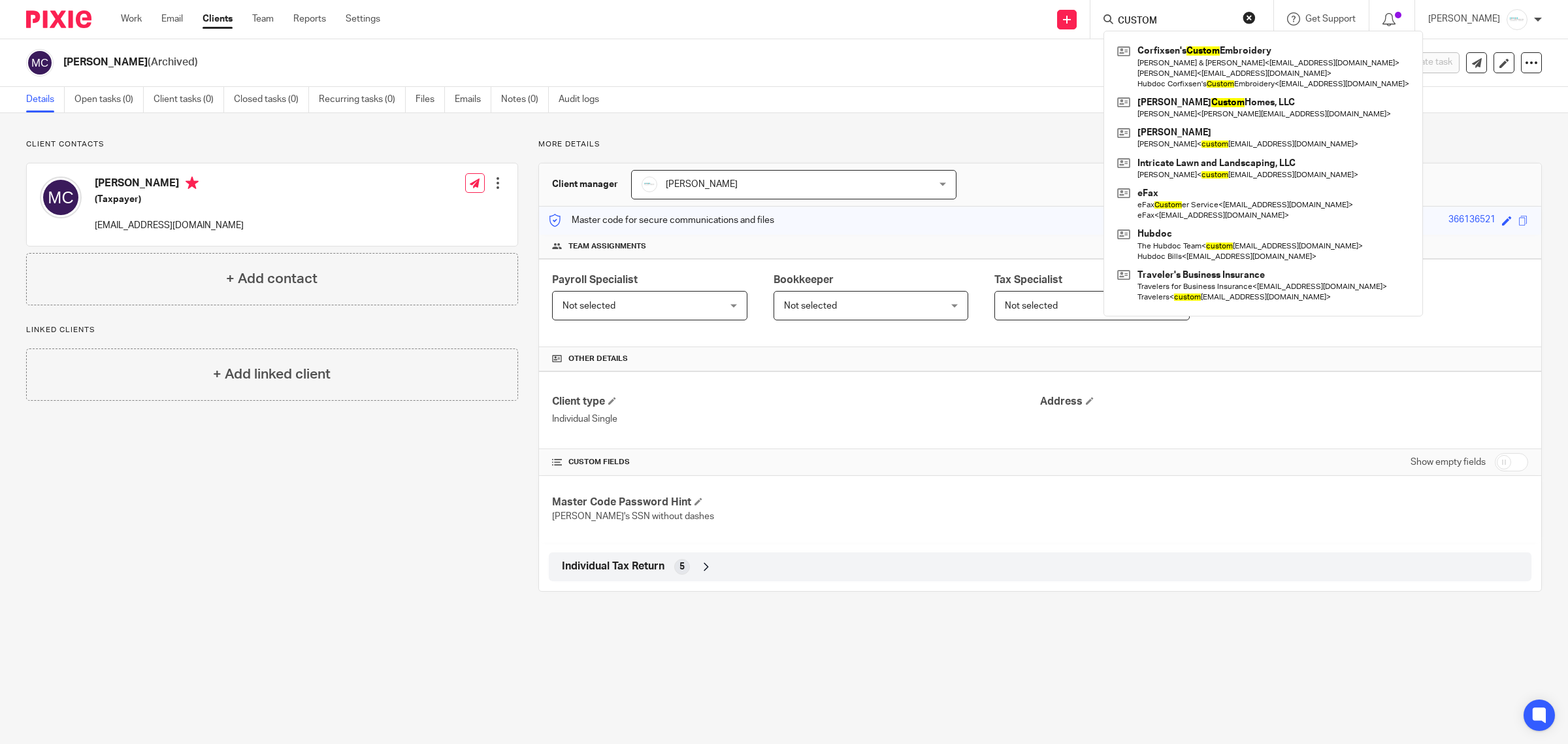
drag, startPoint x: 1173, startPoint y: 18, endPoint x: 1018, endPoint y: 20, distance: 155.0
click at [1018, 20] on div "Send new email Create task Add client CUSTOM Corfixsen's Custom Embroidery Chad…" at bounding box center [983, 19] width 1168 height 38
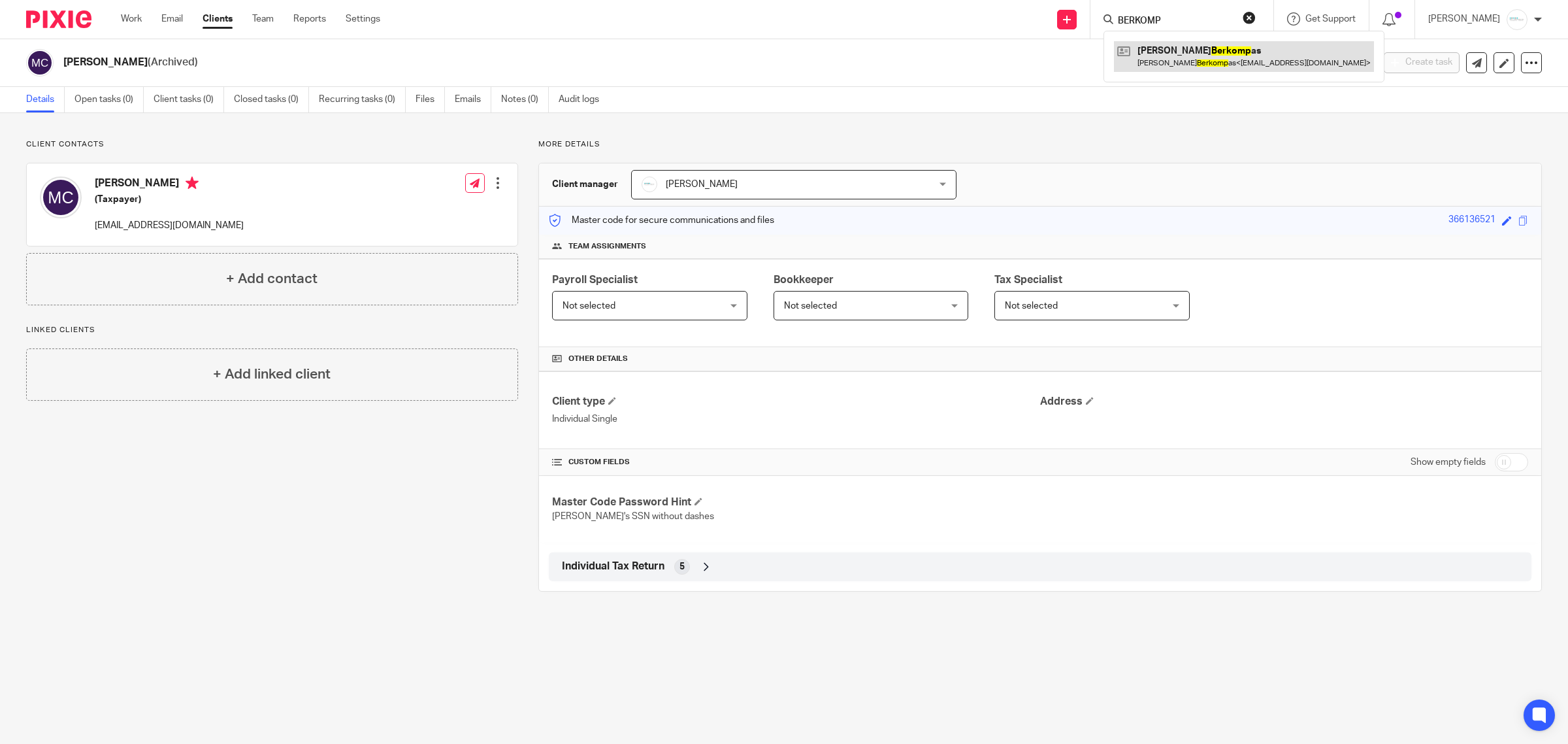
type input "BERKOMP"
click at [1190, 46] on link at bounding box center [1244, 56] width 260 height 30
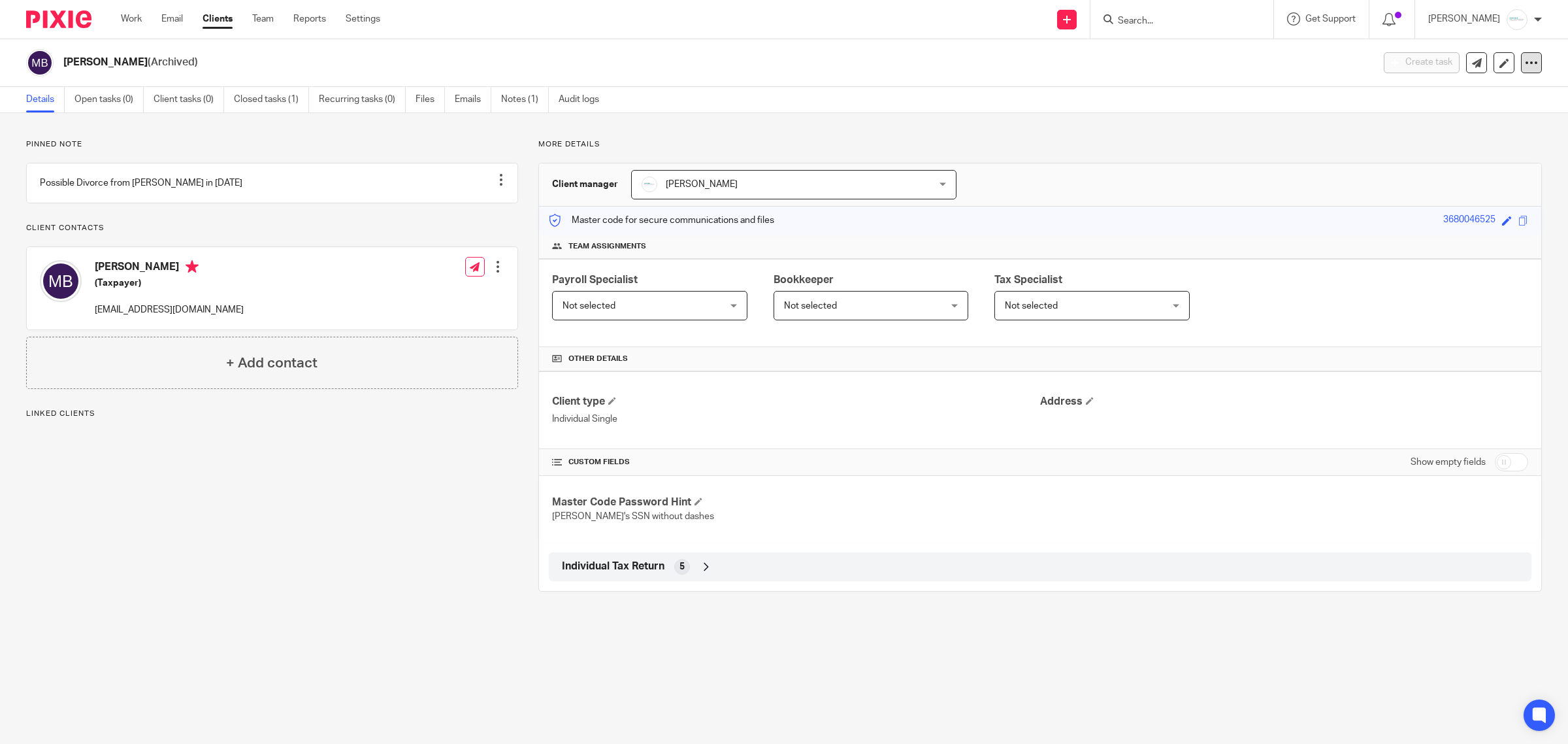
click at [1527, 68] on div at bounding box center [1531, 62] width 21 height 21
click at [1505, 129] on button "Unarchive client" at bounding box center [1480, 133] width 82 height 17
click at [1526, 65] on icon at bounding box center [1532, 62] width 13 height 13
click at [1491, 132] on button "Archive client" at bounding box center [1486, 133] width 72 height 17
click at [1222, 16] on input "Search" at bounding box center [1175, 22] width 117 height 12
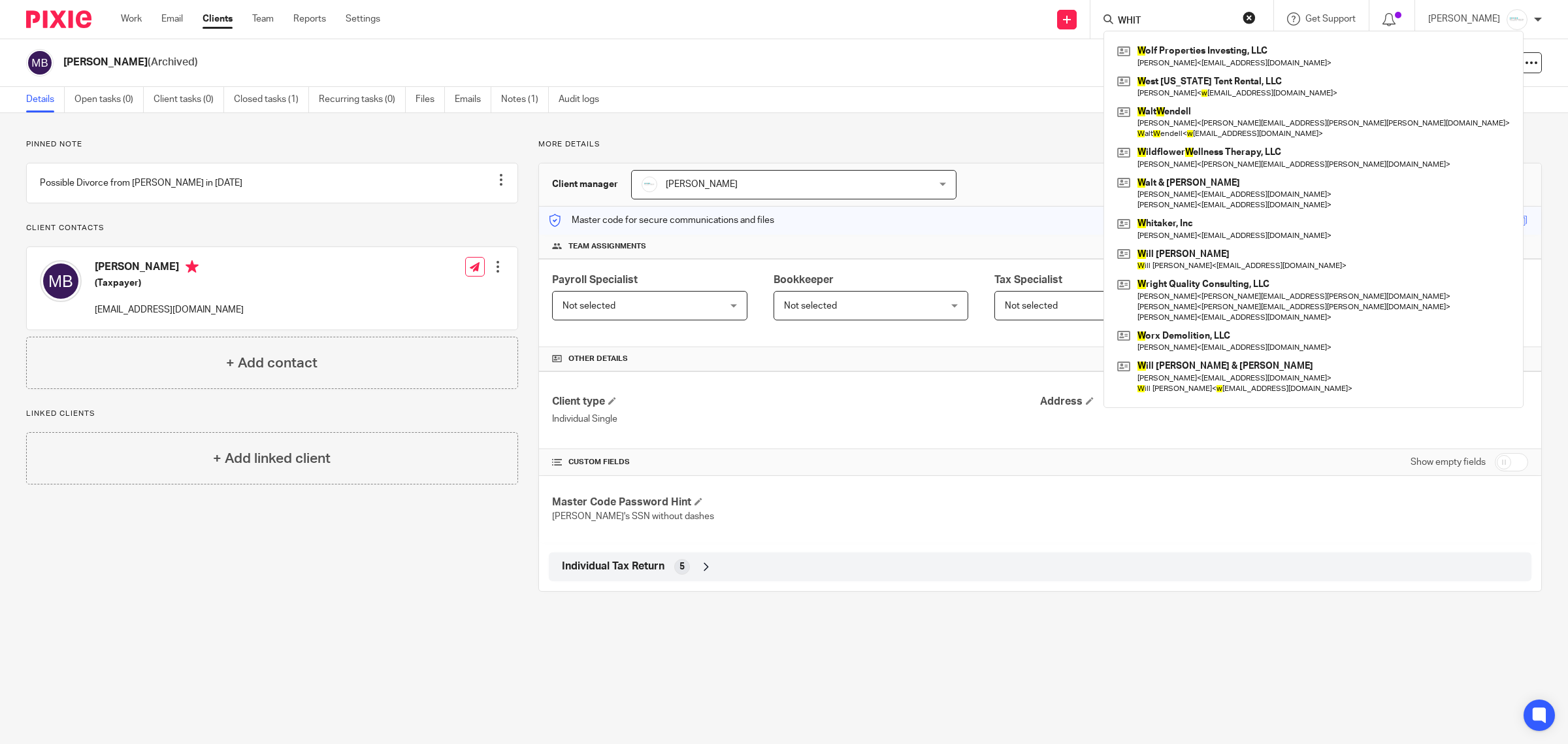
type input "WHITE"
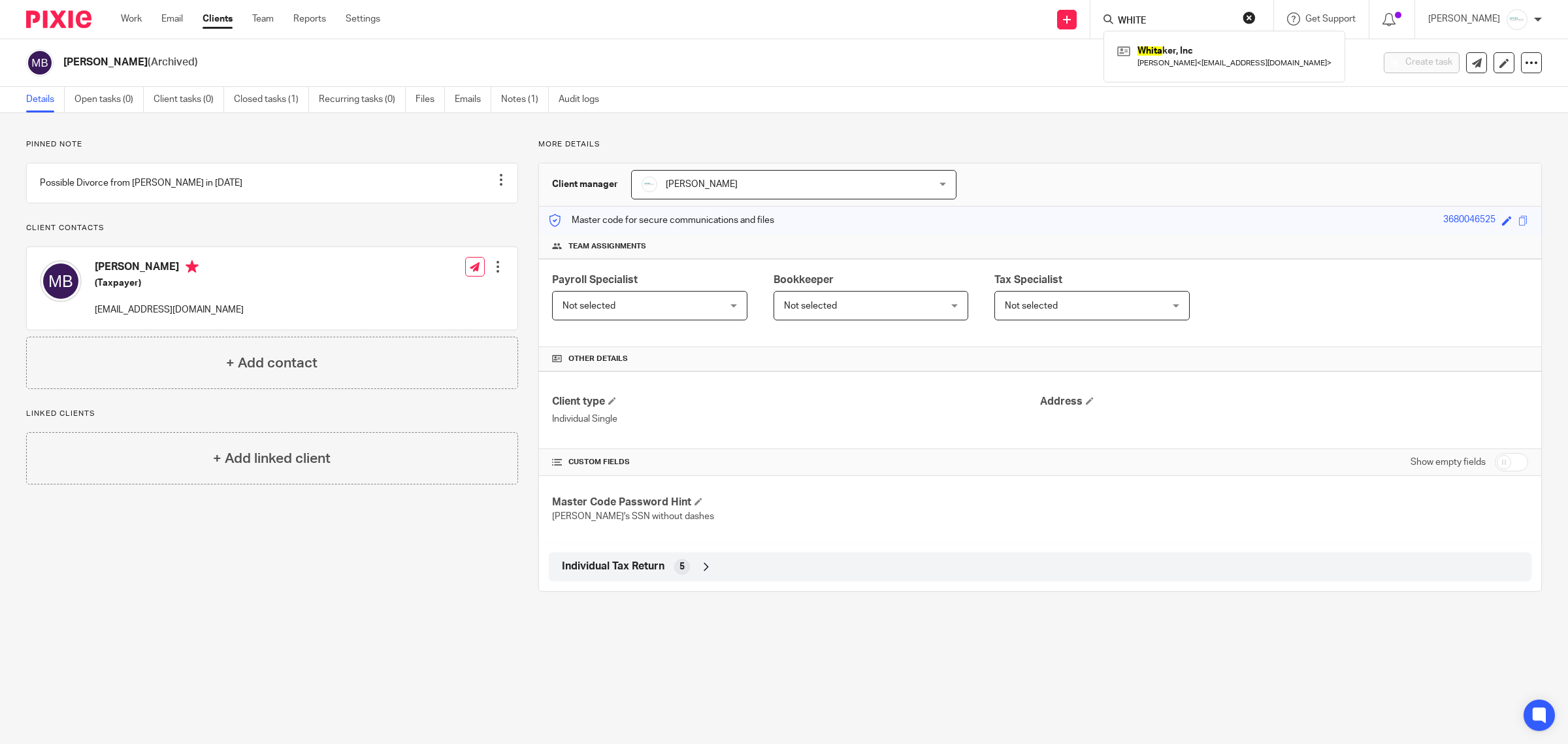
click at [1053, 20] on div "Send new email Create task Add client WHITE Whita ker, Inc [PERSON_NAME] < [EMA…" at bounding box center [983, 19] width 1168 height 38
type input "[PERSON_NAME]"
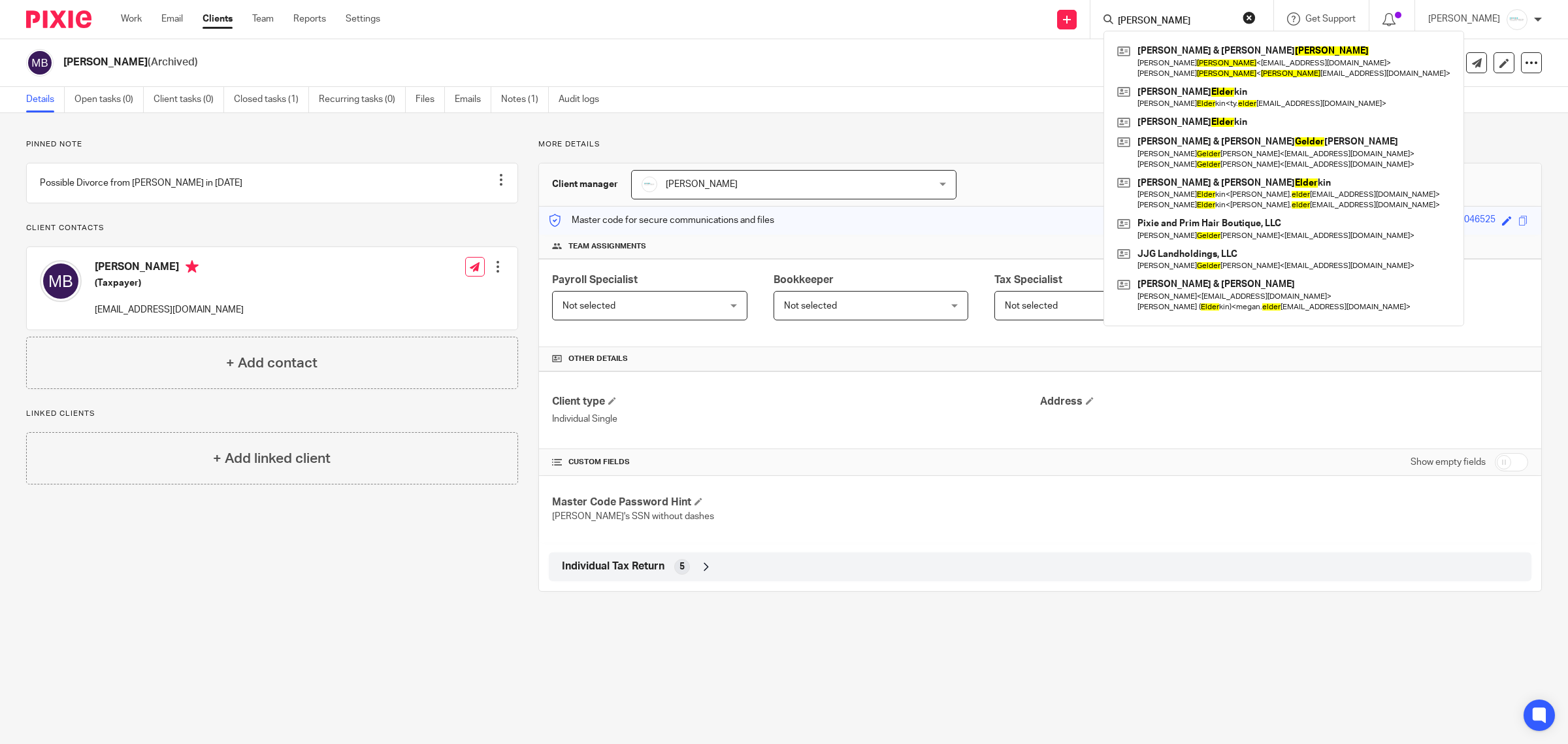
drag, startPoint x: 1181, startPoint y: 22, endPoint x: 1063, endPoint y: 20, distance: 118.0
click at [1063, 20] on div "Send new email Create task Add client [PERSON_NAME] & [PERSON_NAME] [PERSON_NAM…" at bounding box center [983, 19] width 1168 height 38
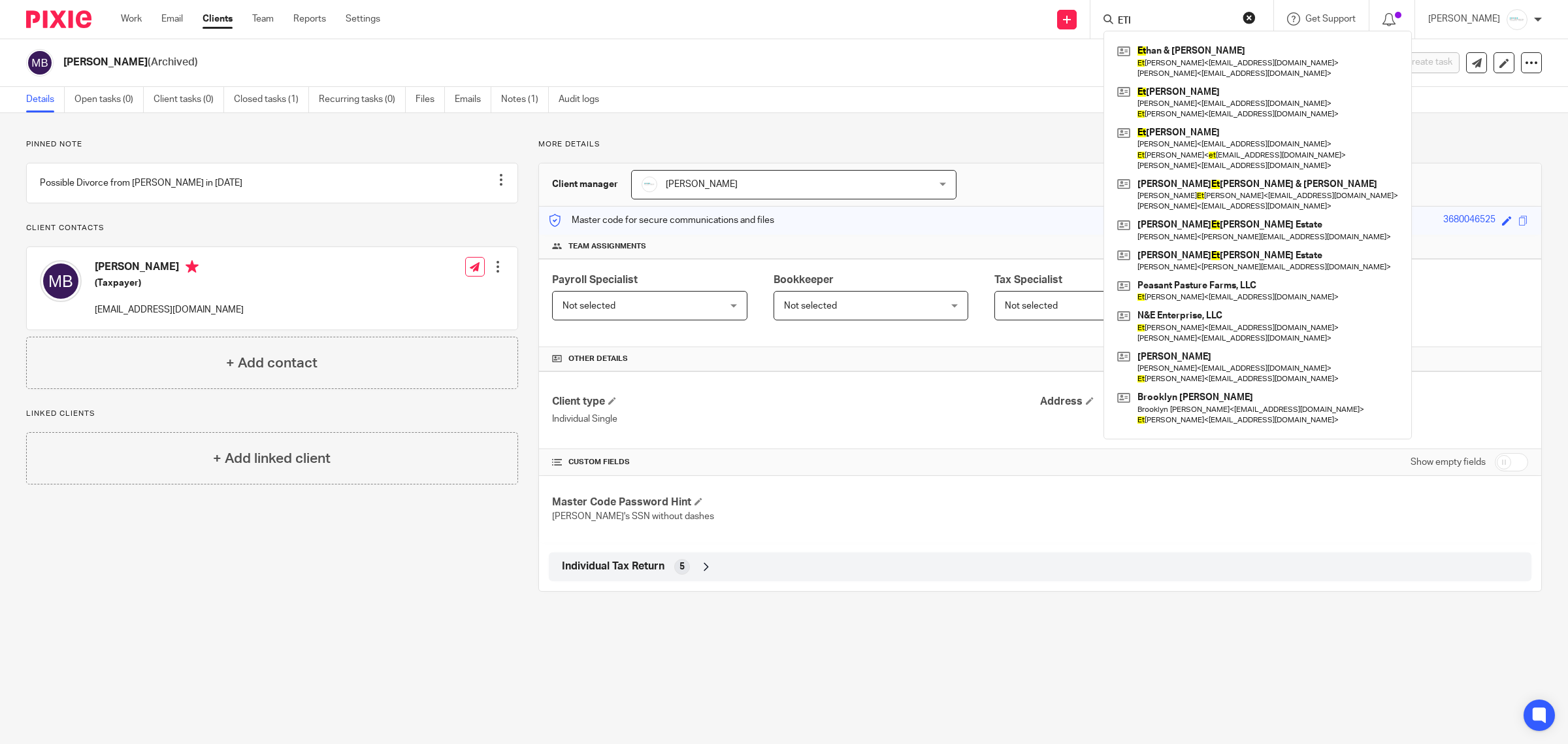
type input "ETIN"
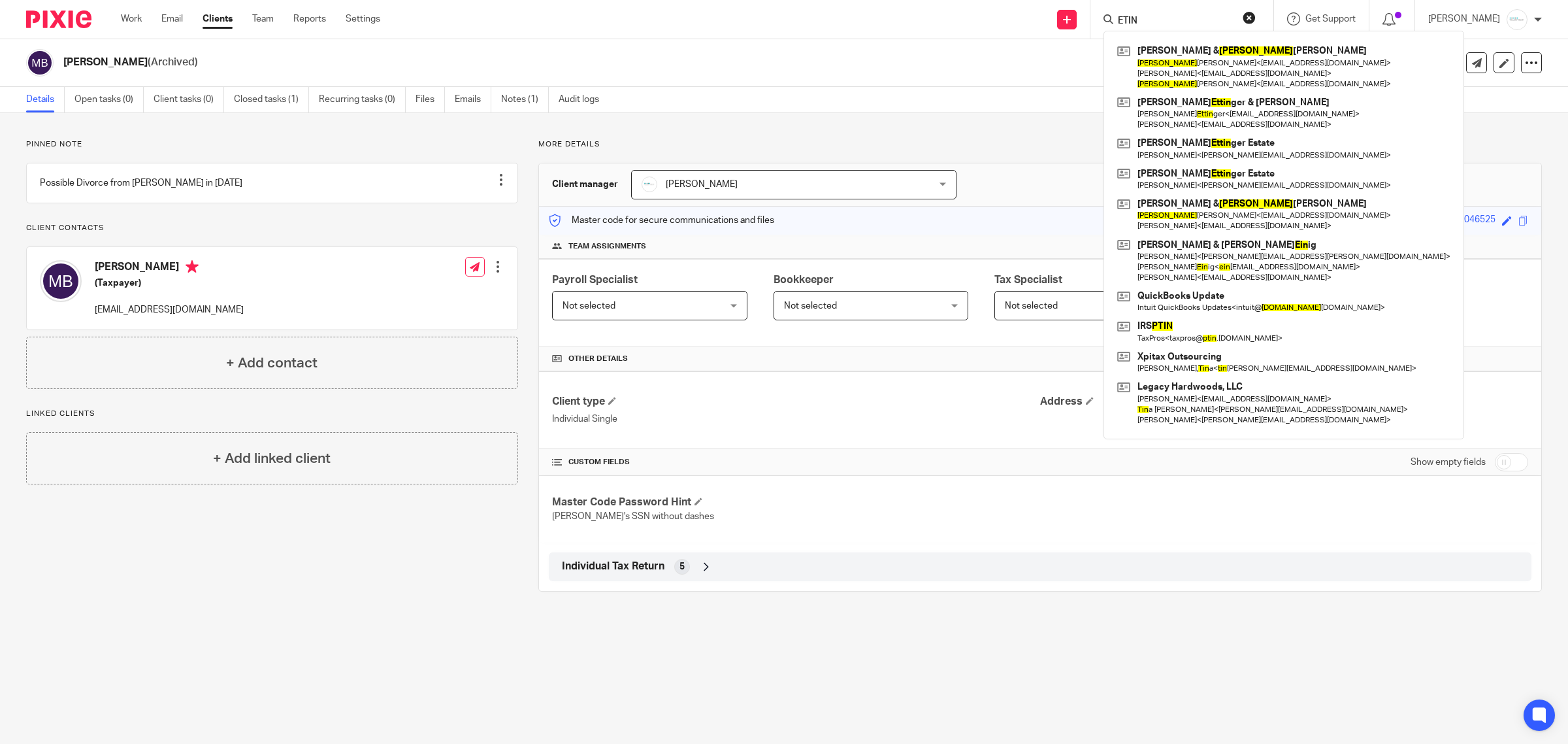
drag, startPoint x: 1161, startPoint y: 15, endPoint x: 1043, endPoint y: 15, distance: 118.0
click at [1043, 15] on div "Send new email Create task Add client [PERSON_NAME] & [PERSON_NAME] [PERSON_NAM…" at bounding box center [983, 19] width 1168 height 38
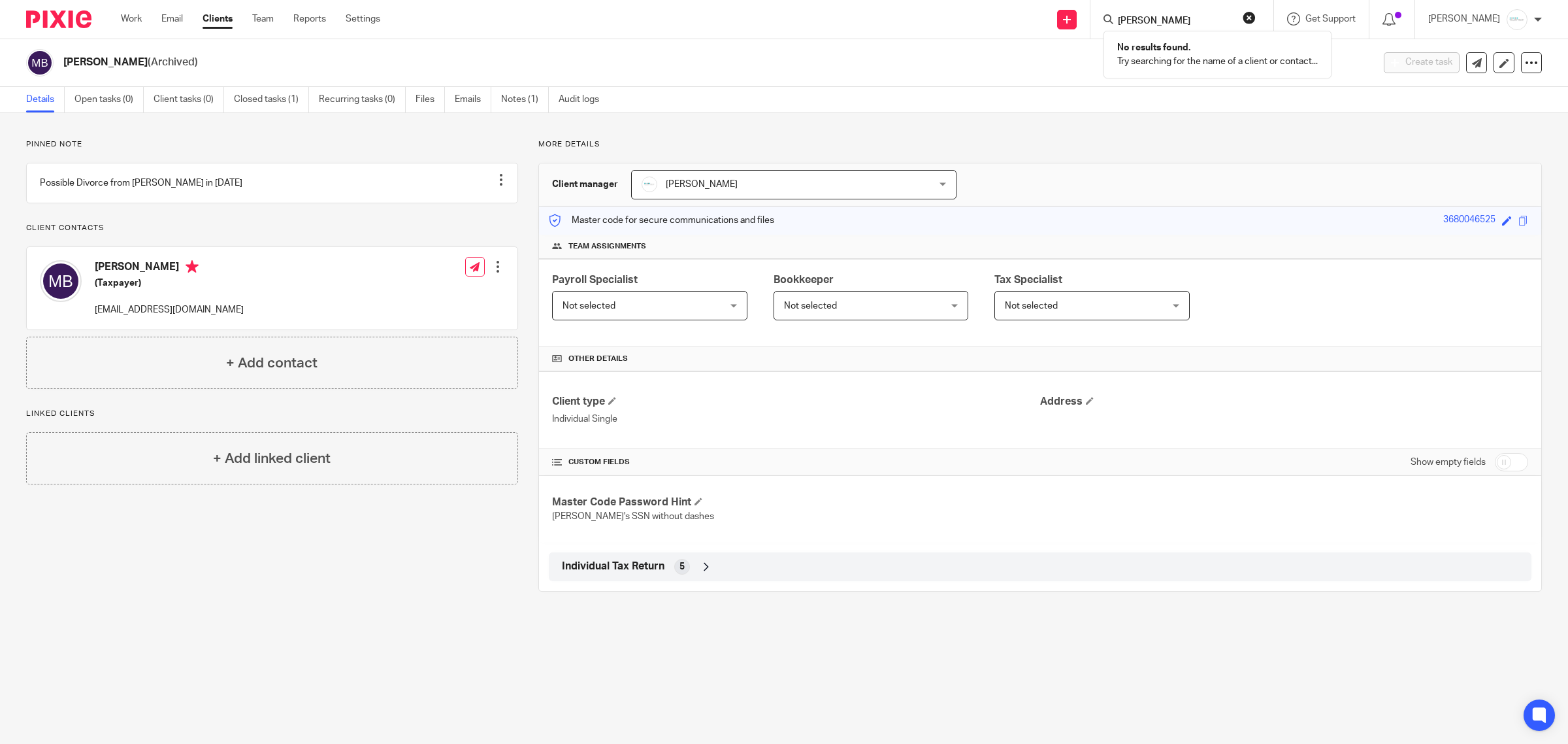
drag, startPoint x: 1164, startPoint y: 26, endPoint x: 1109, endPoint y: 17, distance: 55.7
click at [1109, 17] on div "[PERSON_NAME] No results found. Try searching for the name of a client or conta…" at bounding box center [1182, 19] width 183 height 38
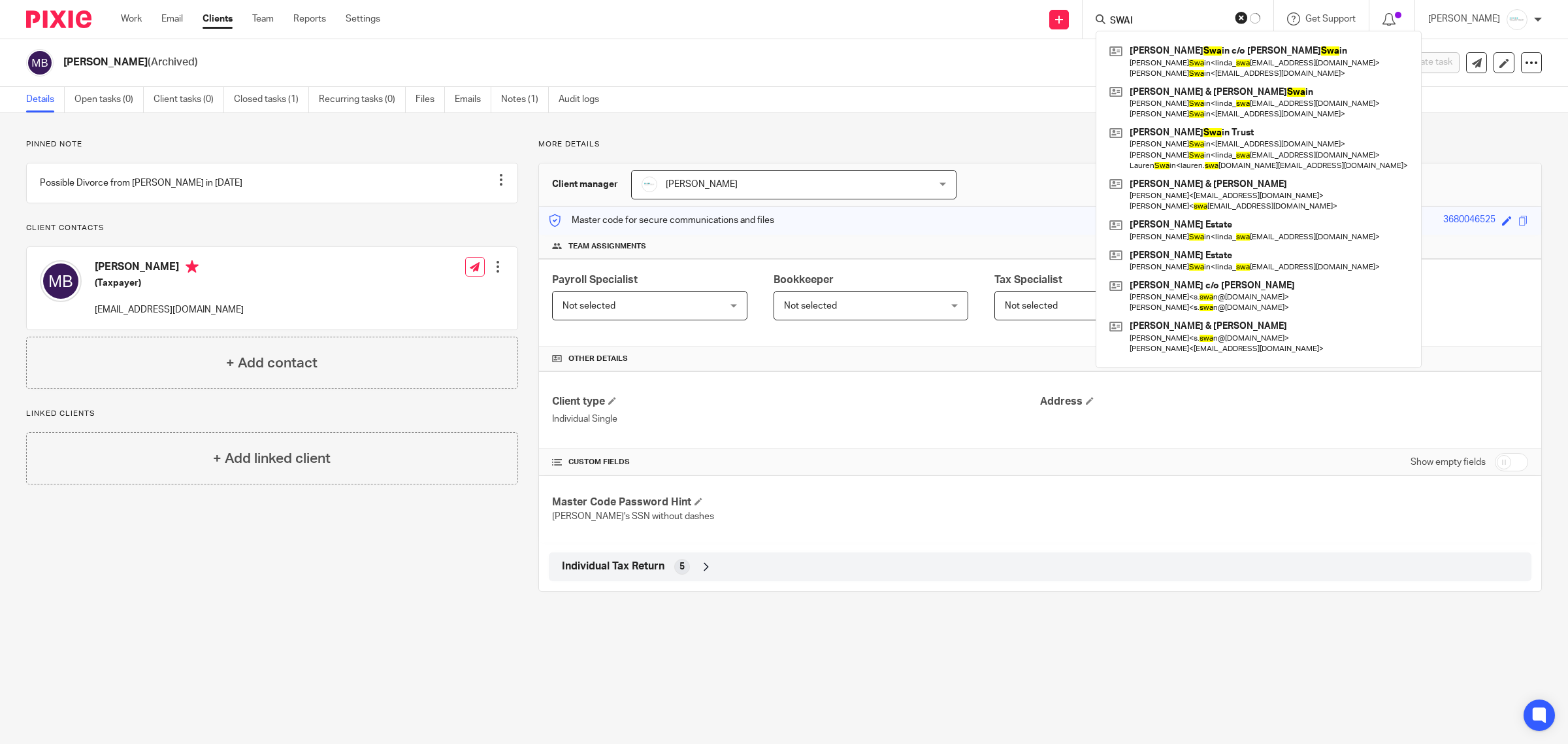
type input "SWAIN"
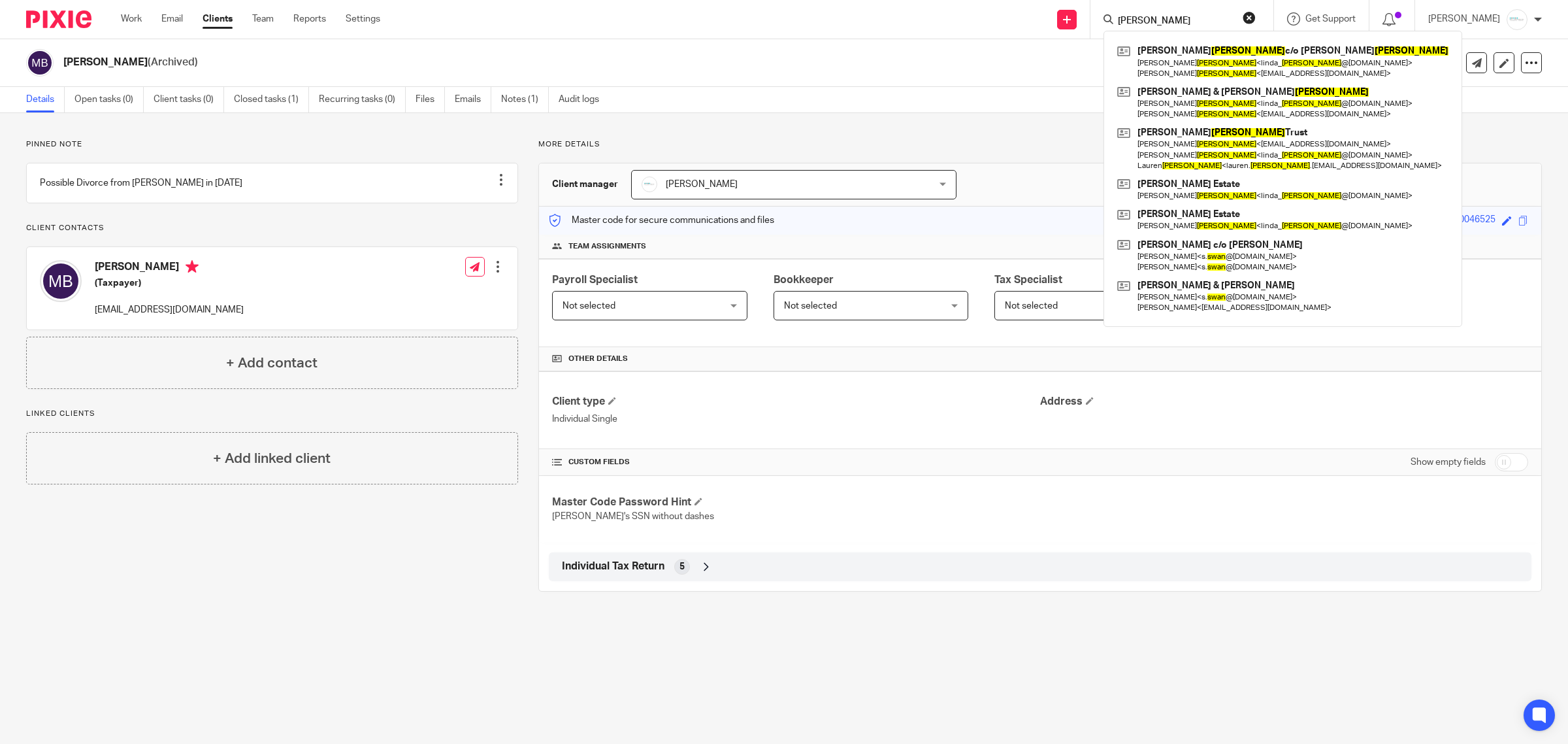
drag, startPoint x: 1178, startPoint y: 22, endPoint x: 991, endPoint y: 17, distance: 187.1
click at [991, 17] on div "Send new email Create task Add client SWAIN Joan Swain c/o Linda Swain Linda Sw…" at bounding box center [983, 19] width 1168 height 38
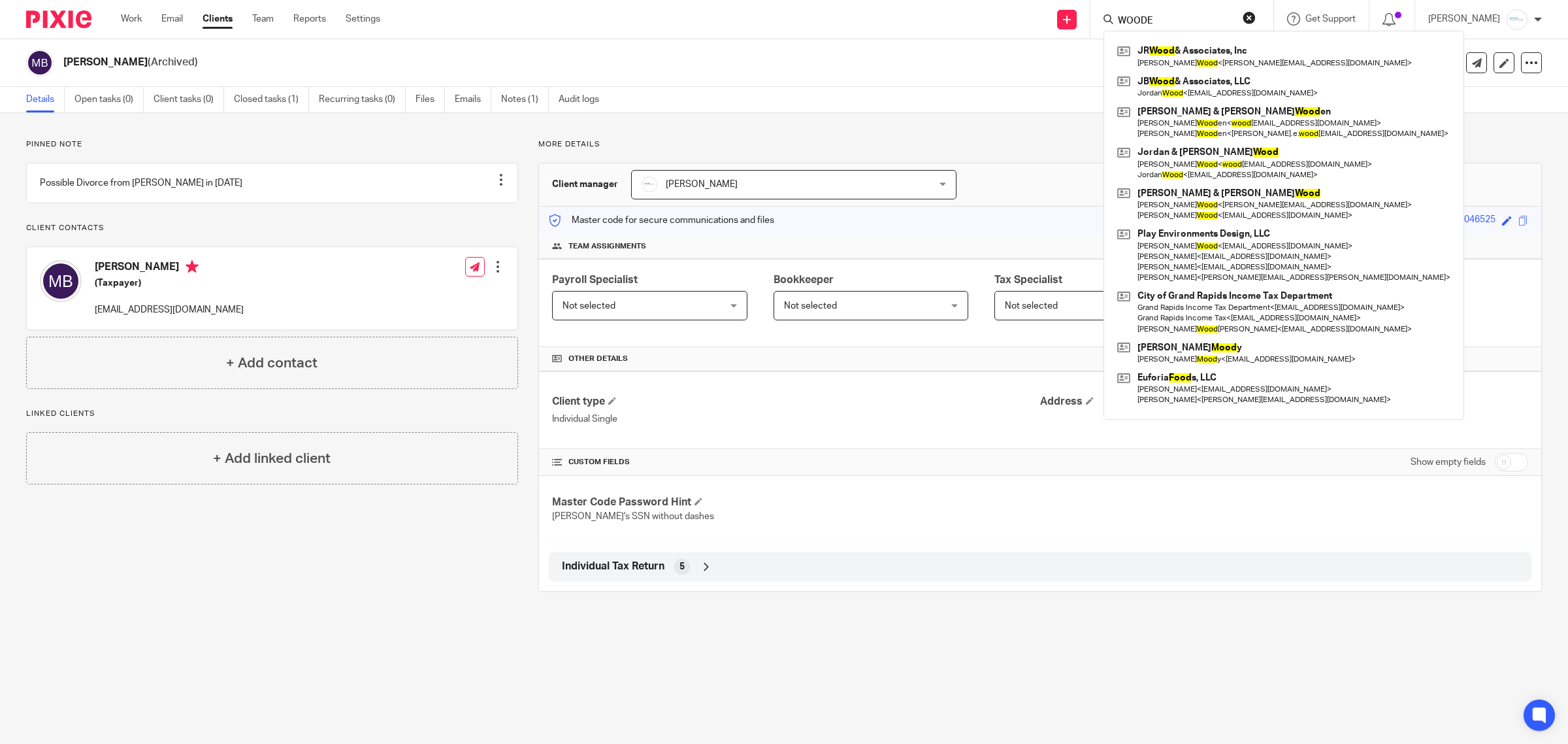
type input "WOODEN"
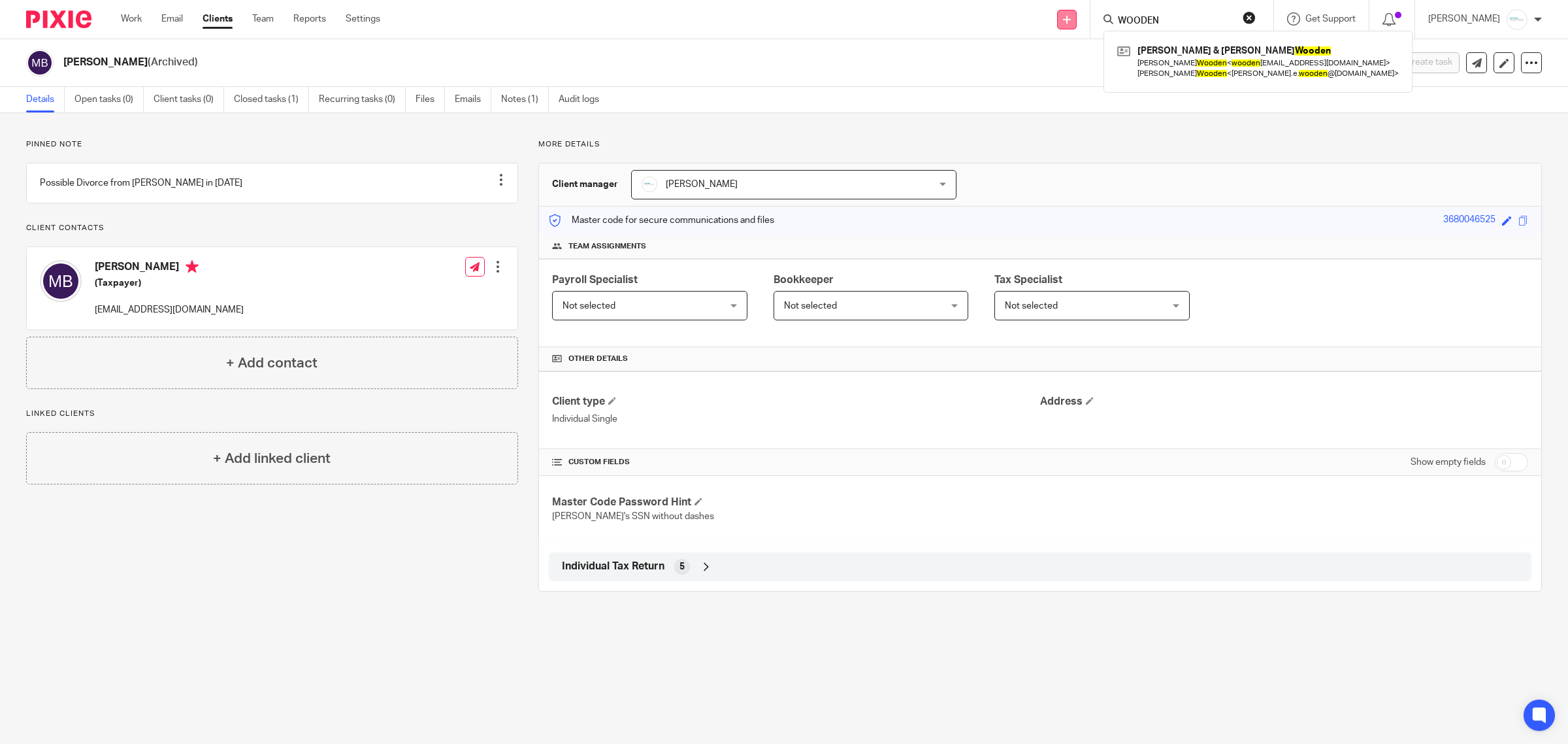
drag, startPoint x: 1181, startPoint y: 20, endPoint x: 1069, endPoint y: 13, distance: 112.2
click at [1069, 13] on div "Send new email Create task Add client WOODEN David & Ruth Wooden Ruth Wooden < …" at bounding box center [983, 19] width 1168 height 38
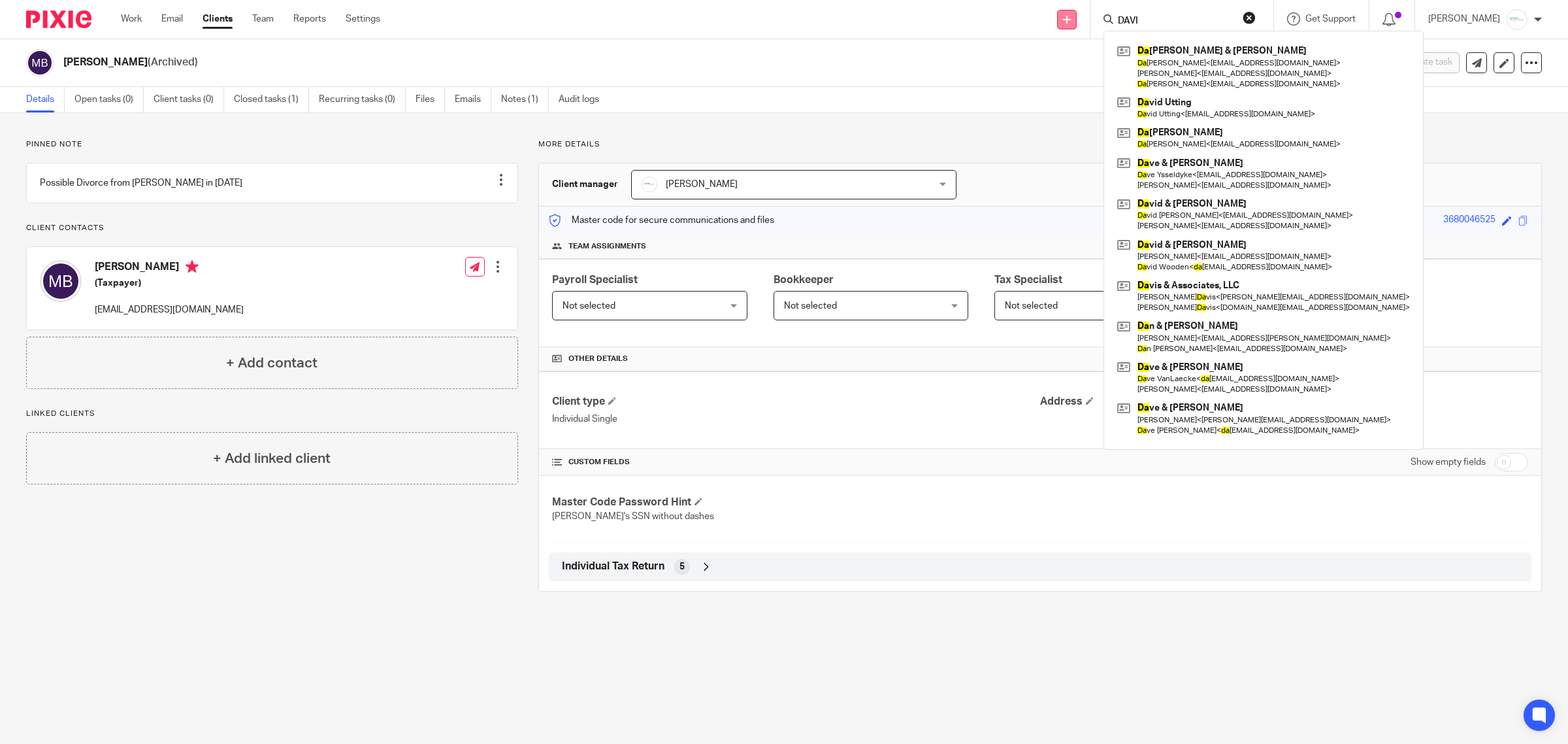
type input "DAVIS"
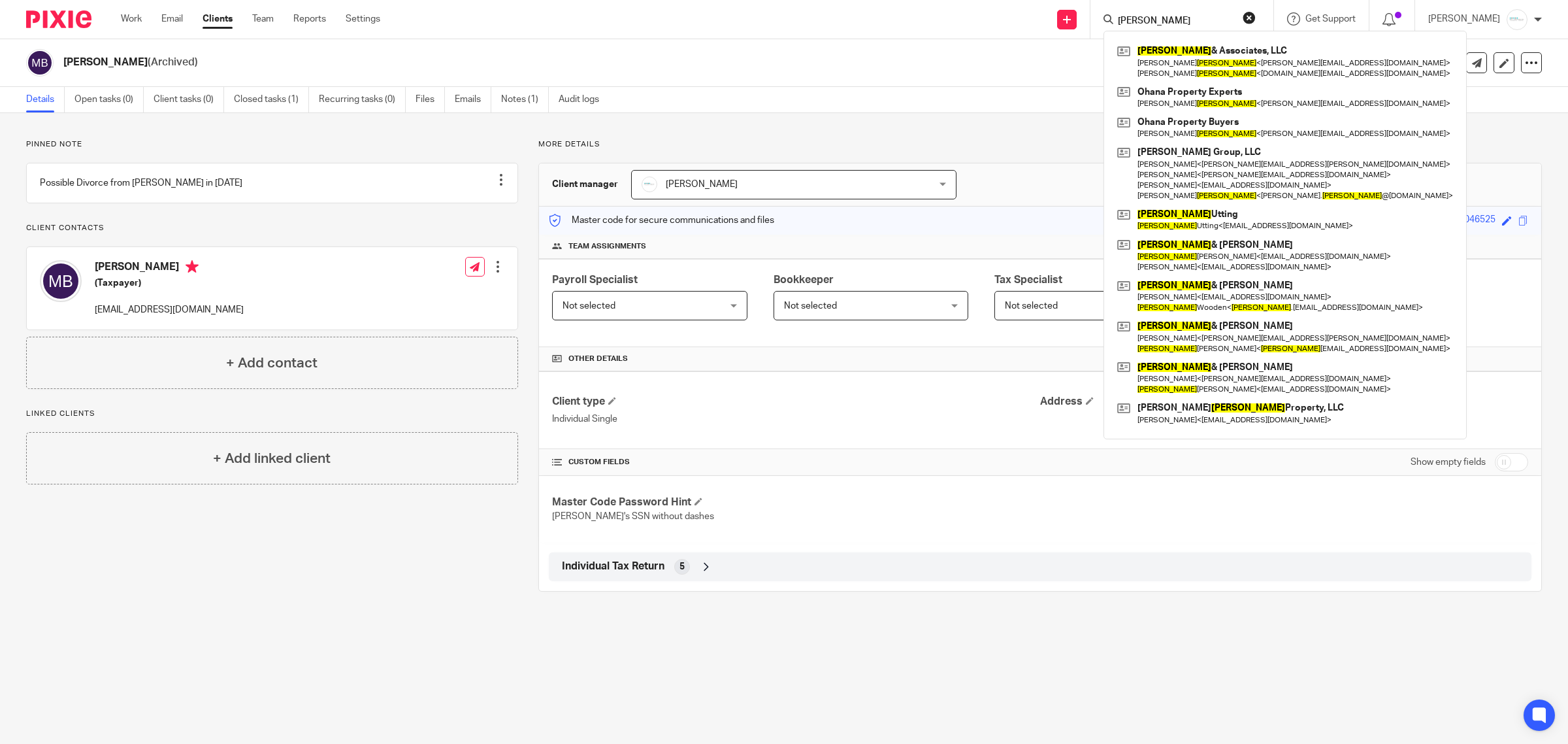
drag, startPoint x: 1197, startPoint y: 20, endPoint x: 972, endPoint y: 13, distance: 225.1
click at [972, 13] on div "Send new email Create task Add client DAVIS Davis & Associates, LLC Jake Davis …" at bounding box center [983, 19] width 1168 height 38
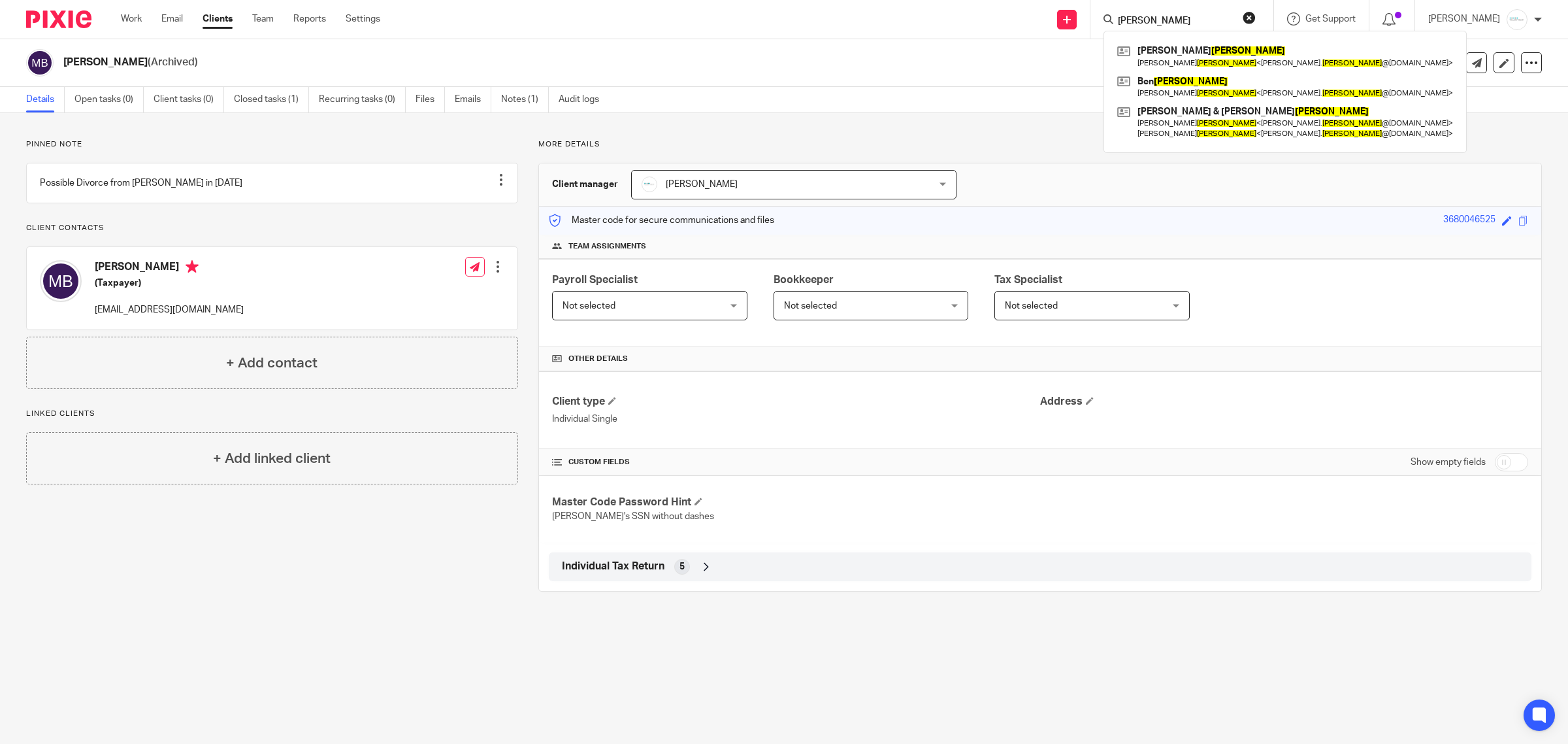
type input "DECOOK"
click at [1199, 124] on link at bounding box center [1285, 122] width 342 height 41
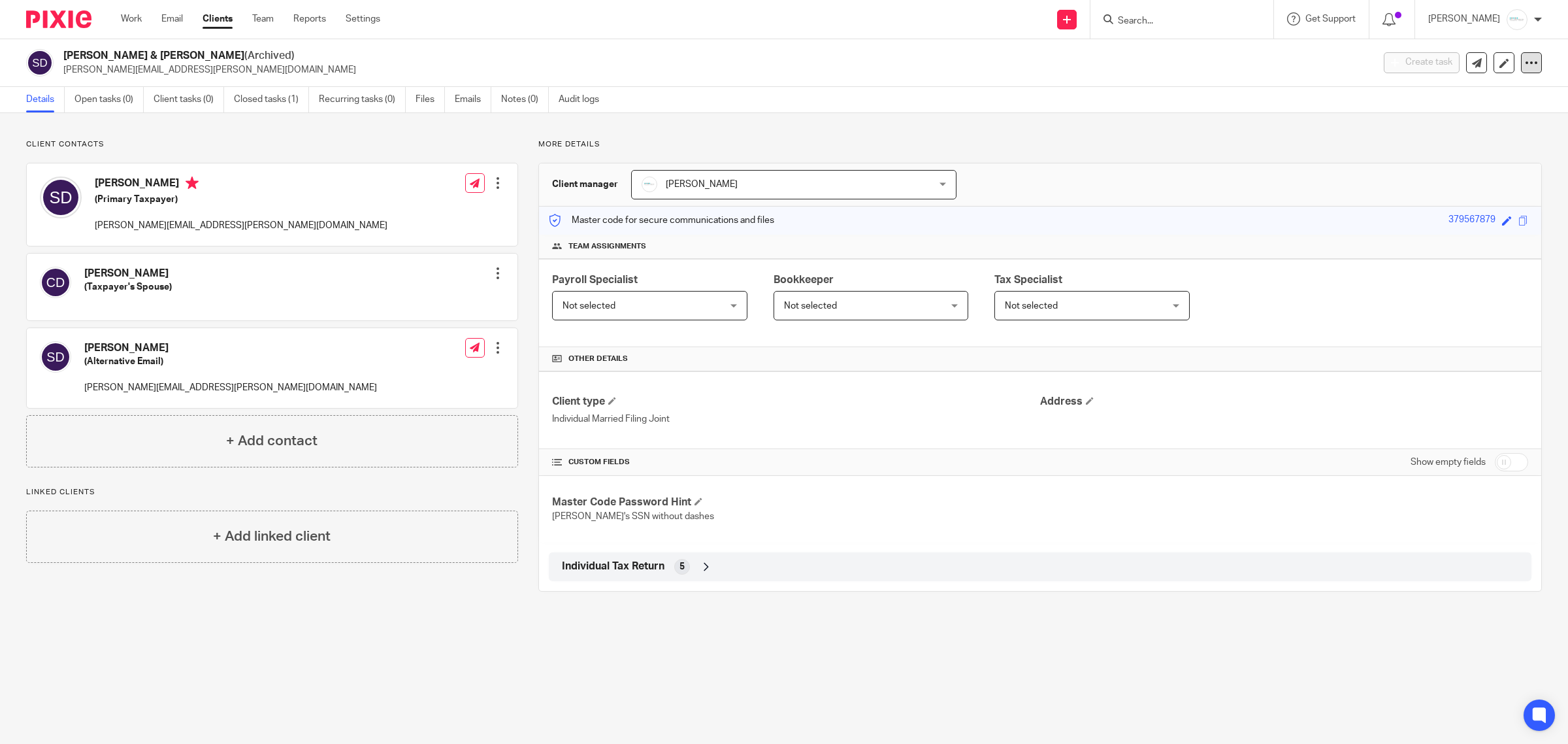
click at [1526, 59] on icon at bounding box center [1532, 62] width 13 height 13
click at [1478, 132] on button "Unarchive client" at bounding box center [1480, 133] width 82 height 17
click at [1523, 61] on div at bounding box center [1487, 61] width 135 height 2
click at [1526, 63] on icon at bounding box center [1532, 62] width 13 height 13
click at [1483, 132] on button "Archive client" at bounding box center [1486, 133] width 72 height 17
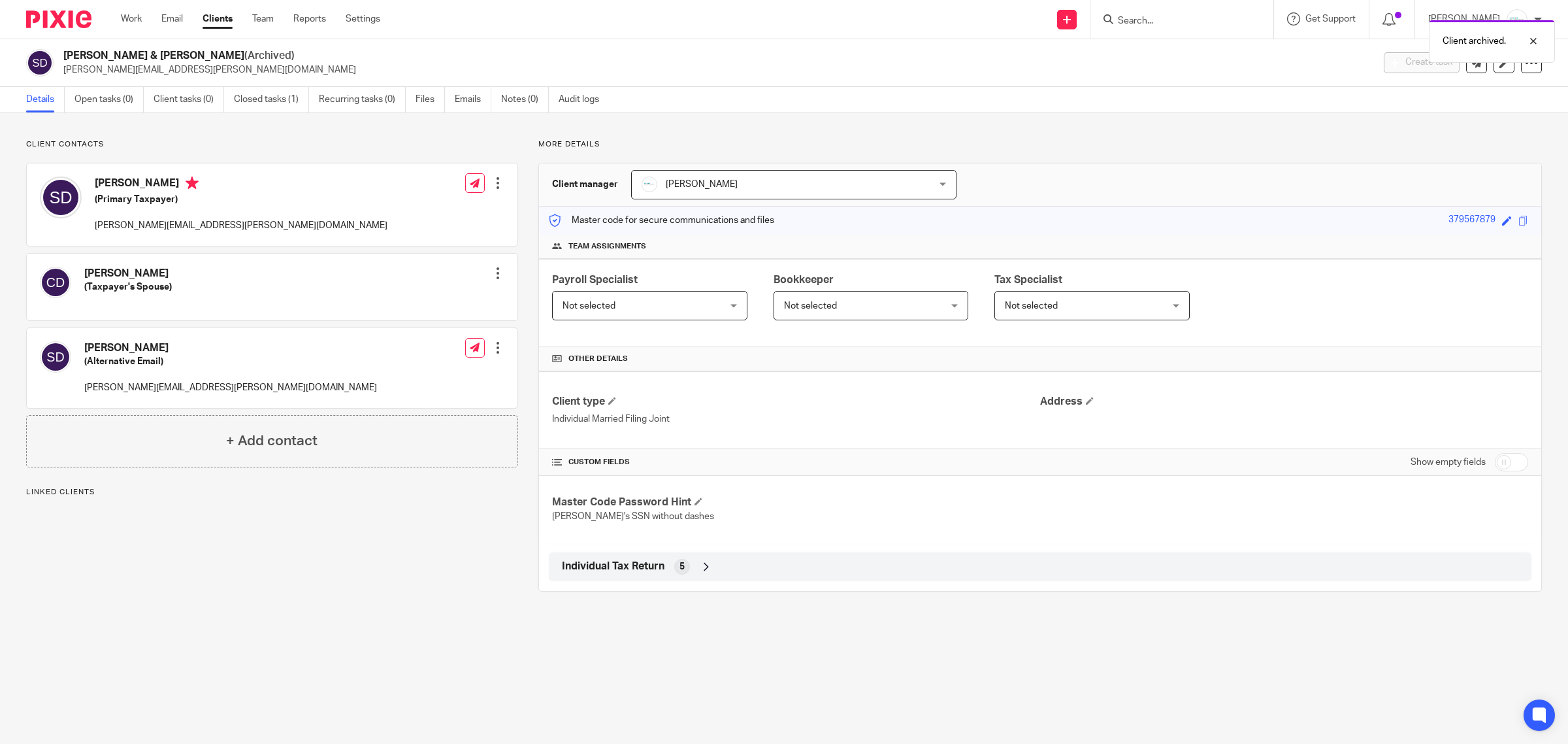
click at [1182, 22] on div "Client archived." at bounding box center [1170, 38] width 771 height 50
click at [1531, 38] on div at bounding box center [1524, 41] width 35 height 16
click at [1182, 20] on input "Search" at bounding box center [1175, 22] width 117 height 12
type input "BERKOMP"
drag, startPoint x: 1180, startPoint y: 18, endPoint x: 1082, endPoint y: 17, distance: 98.0
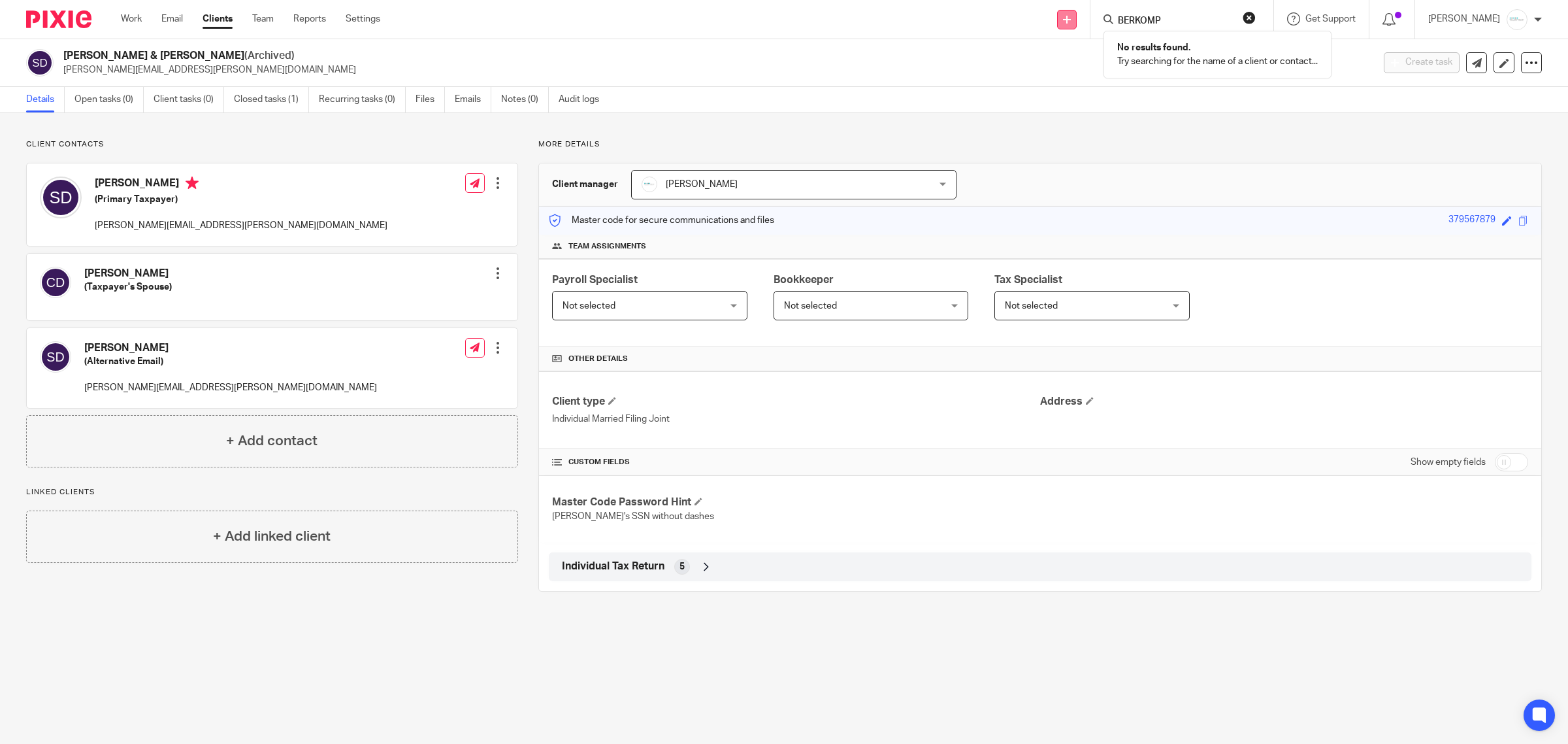
click at [1082, 17] on div "Send new email Create task Add client BERKOMP No results found. Try searching f…" at bounding box center [983, 19] width 1168 height 38
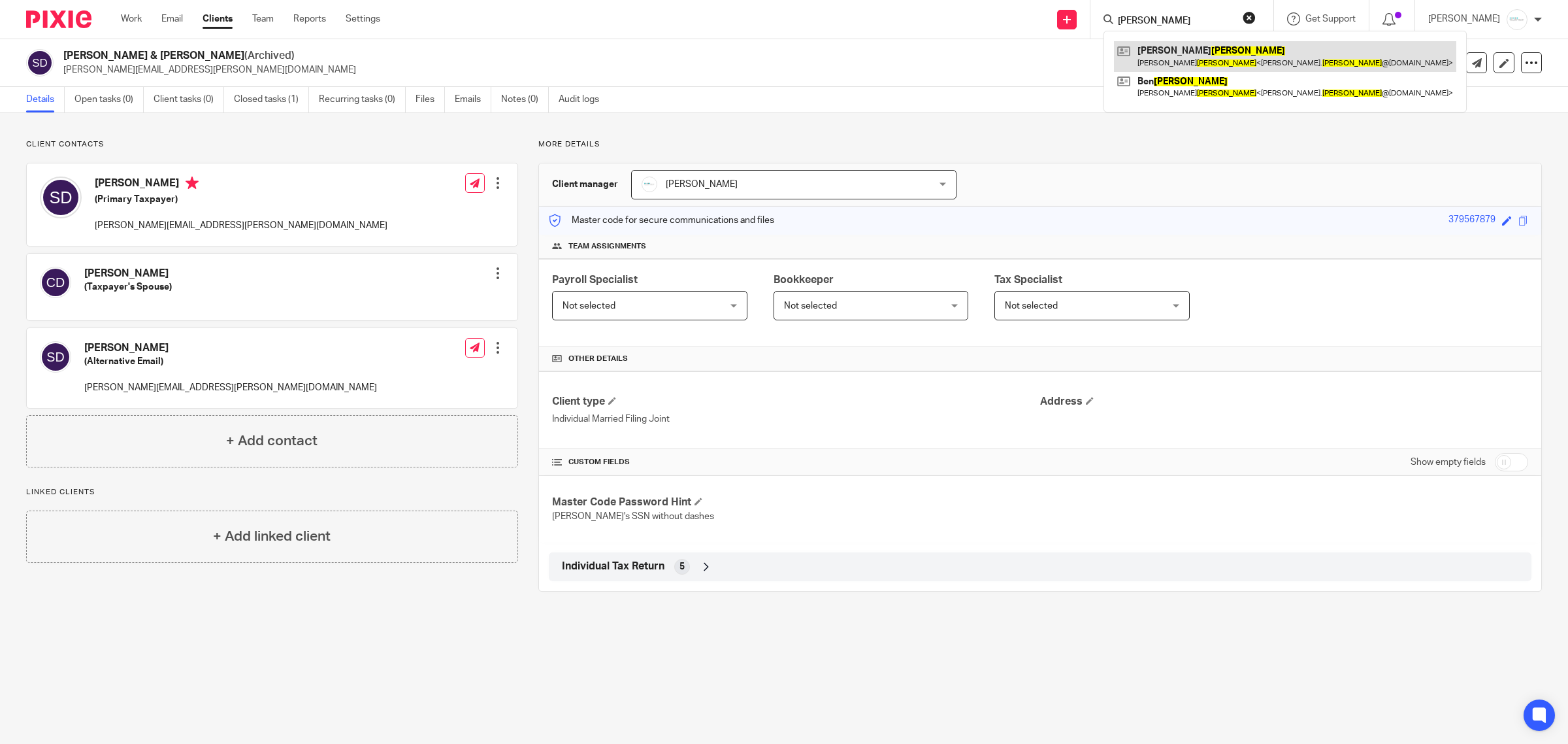
type input "DECOOK"
click at [1177, 51] on link at bounding box center [1285, 56] width 342 height 30
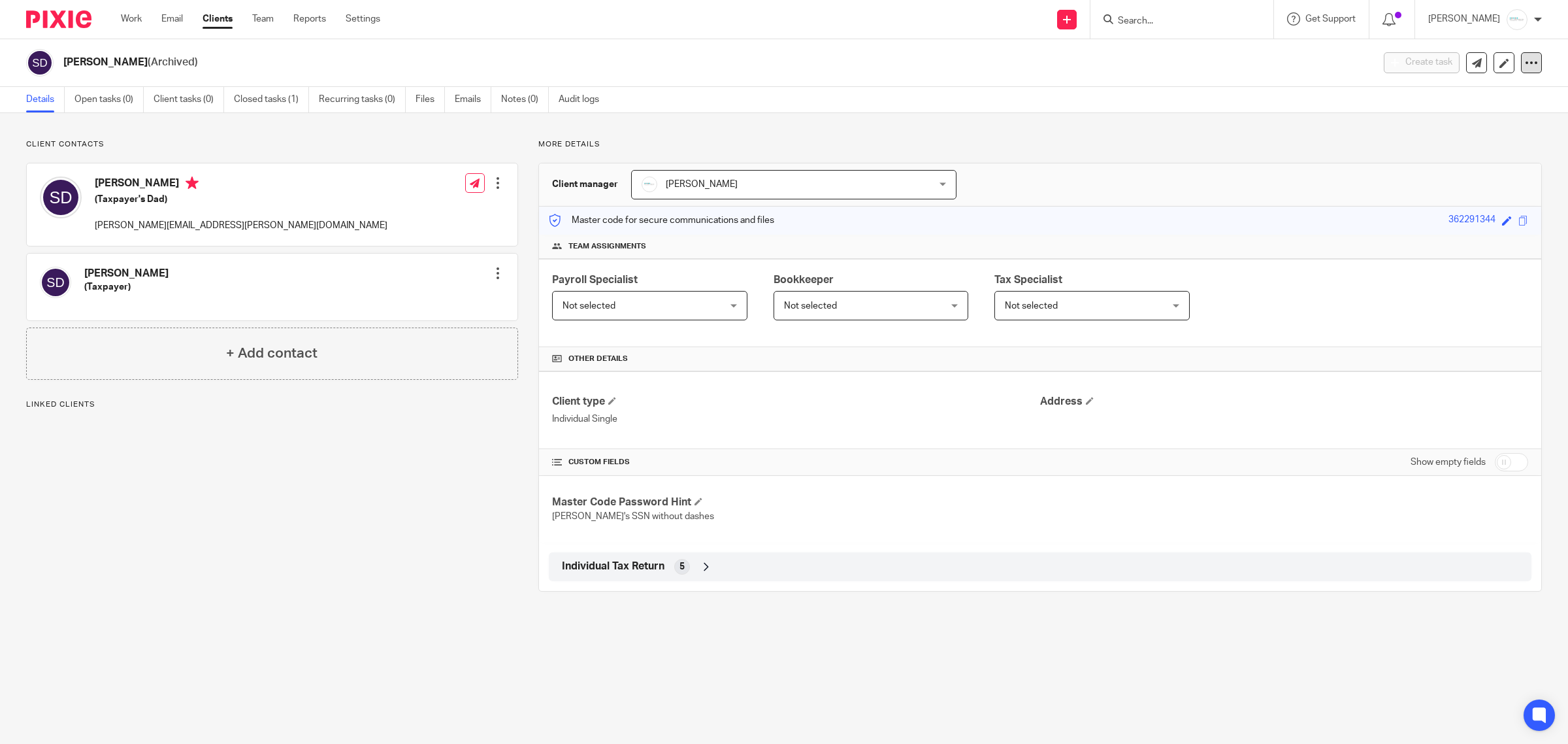
click at [1526, 64] on icon at bounding box center [1532, 62] width 13 height 13
click at [1479, 132] on button "Unarchive client" at bounding box center [1480, 133] width 82 height 17
click at [1521, 72] on div at bounding box center [1531, 62] width 21 height 21
click at [1482, 132] on button "Archive client" at bounding box center [1486, 133] width 72 height 17
click at [1174, 18] on div "Client archived." at bounding box center [1170, 38] width 771 height 50
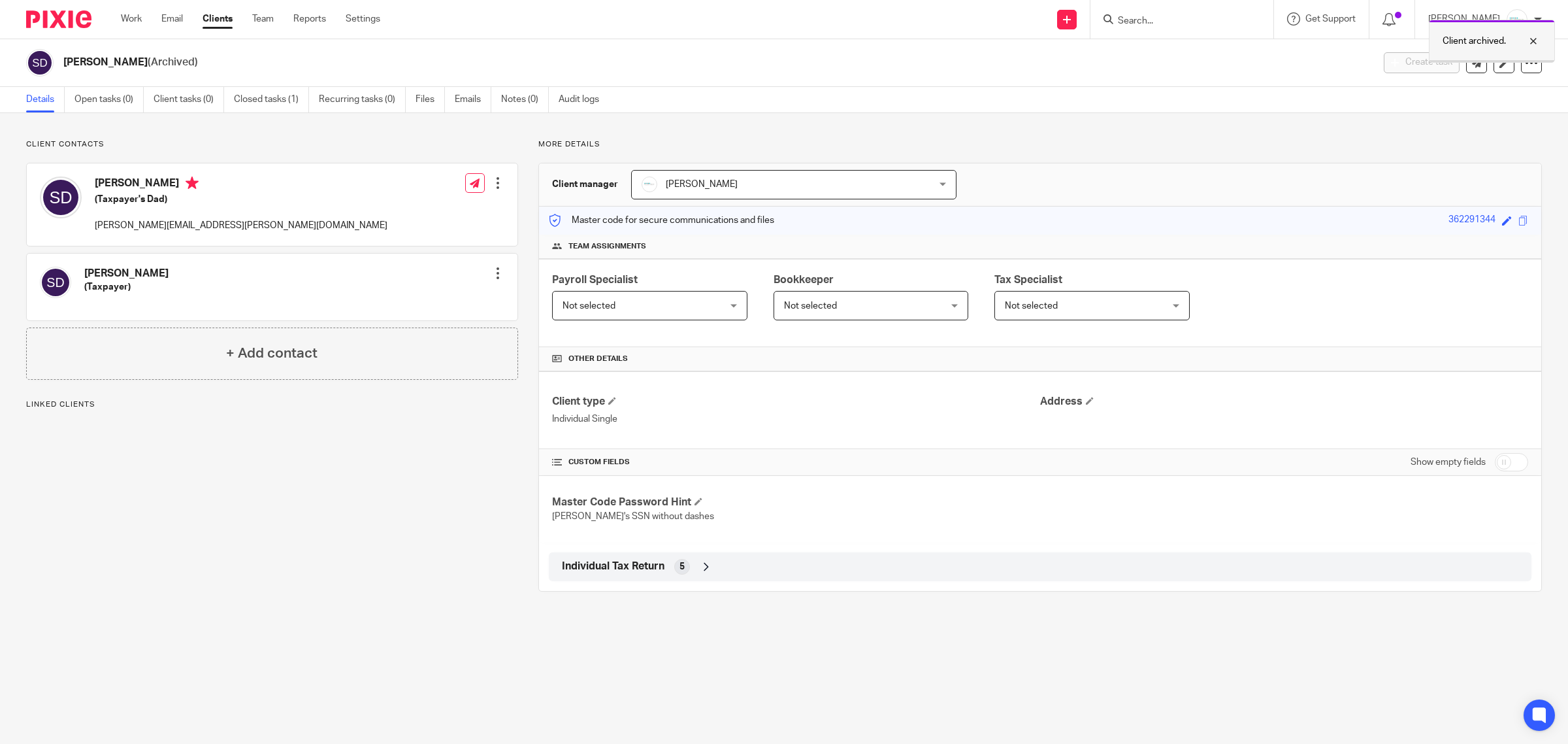
click at [1531, 40] on div at bounding box center [1524, 41] width 35 height 16
click at [1178, 13] on form at bounding box center [1186, 19] width 139 height 17
click at [1180, 20] on input "Search" at bounding box center [1175, 22] width 117 height 12
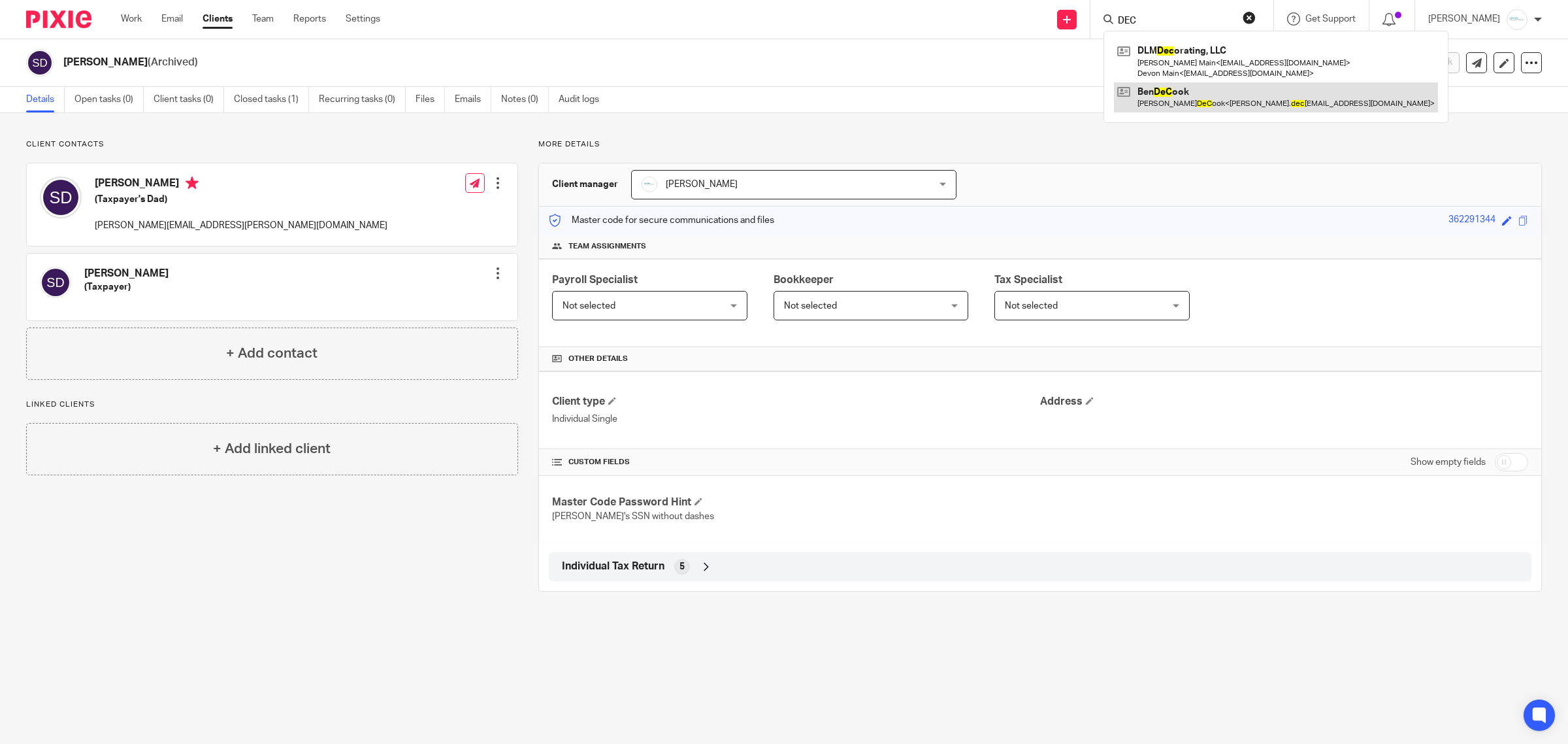
type input "DEC"
click at [1164, 92] on link at bounding box center [1276, 97] width 324 height 30
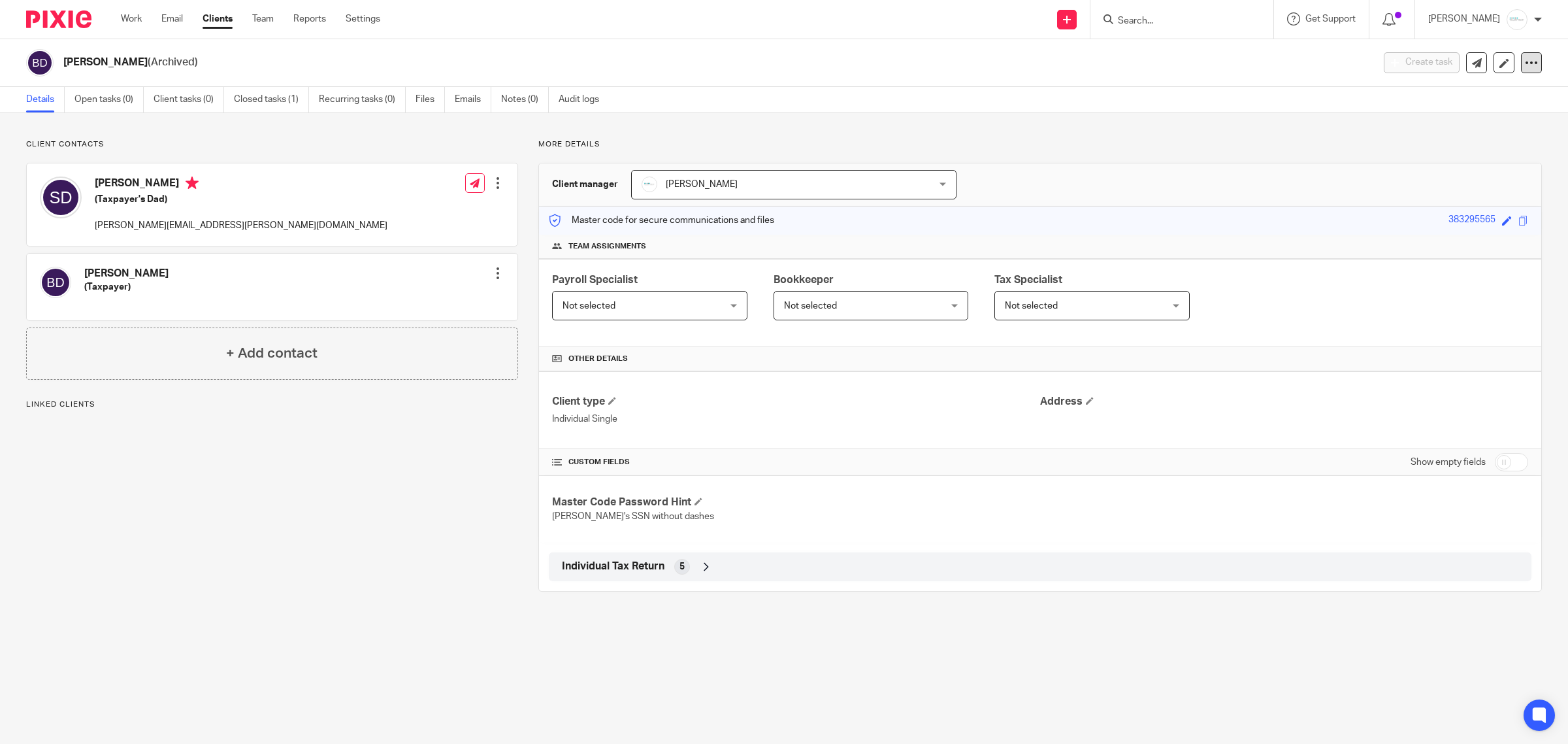
click at [1526, 66] on icon at bounding box center [1532, 62] width 13 height 13
click at [1476, 128] on button "Unarchive client" at bounding box center [1480, 133] width 82 height 17
click at [1526, 67] on icon at bounding box center [1532, 62] width 13 height 13
click at [1491, 131] on button "Archive client" at bounding box center [1486, 133] width 72 height 17
click at [1173, 22] on div "Client archived." at bounding box center [1170, 38] width 771 height 50
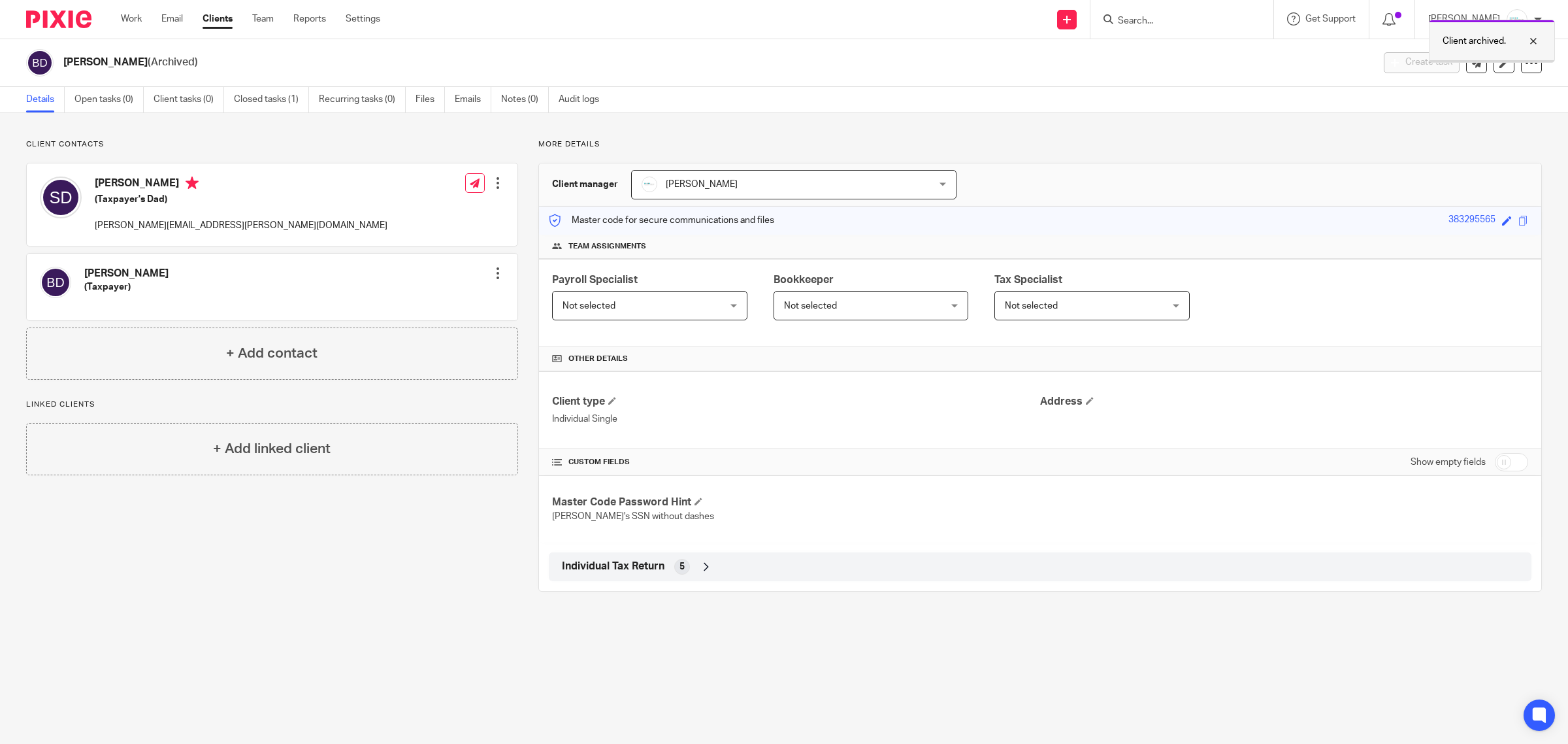
click at [1537, 38] on div at bounding box center [1524, 41] width 35 height 16
click at [1204, 13] on form at bounding box center [1186, 19] width 139 height 17
click at [1197, 20] on input "Search" at bounding box center [1175, 22] width 117 height 12
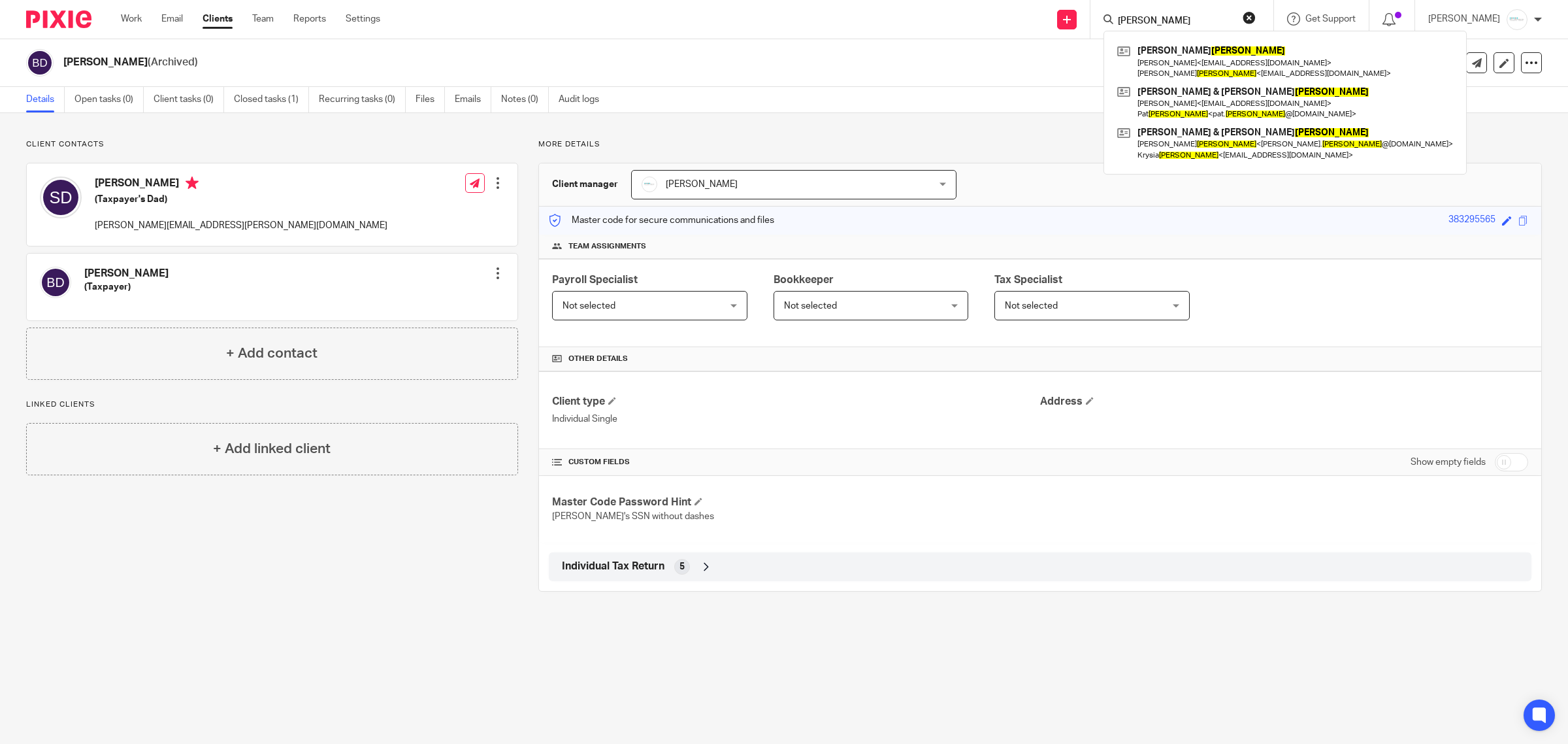
type input "DEGRAAF"
drag, startPoint x: 1197, startPoint y: 13, endPoint x: 1070, endPoint y: 13, distance: 127.0
click at [1070, 13] on div "Send new email Create task Add client DEGRAAF Corinne DeGraaf Ronda Anger < ron…" at bounding box center [983, 19] width 1168 height 38
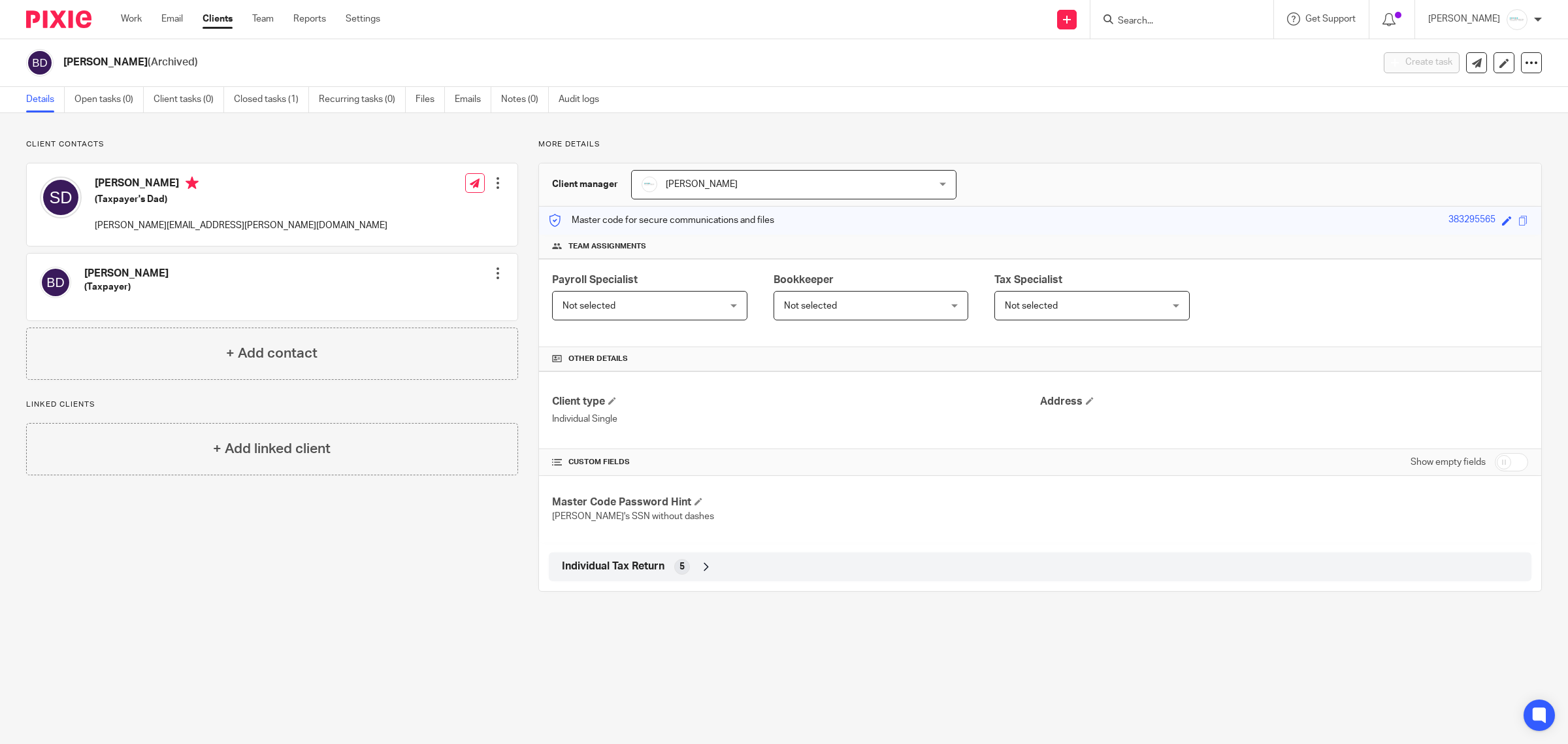
click at [1210, 18] on input "Search" at bounding box center [1175, 22] width 117 height 12
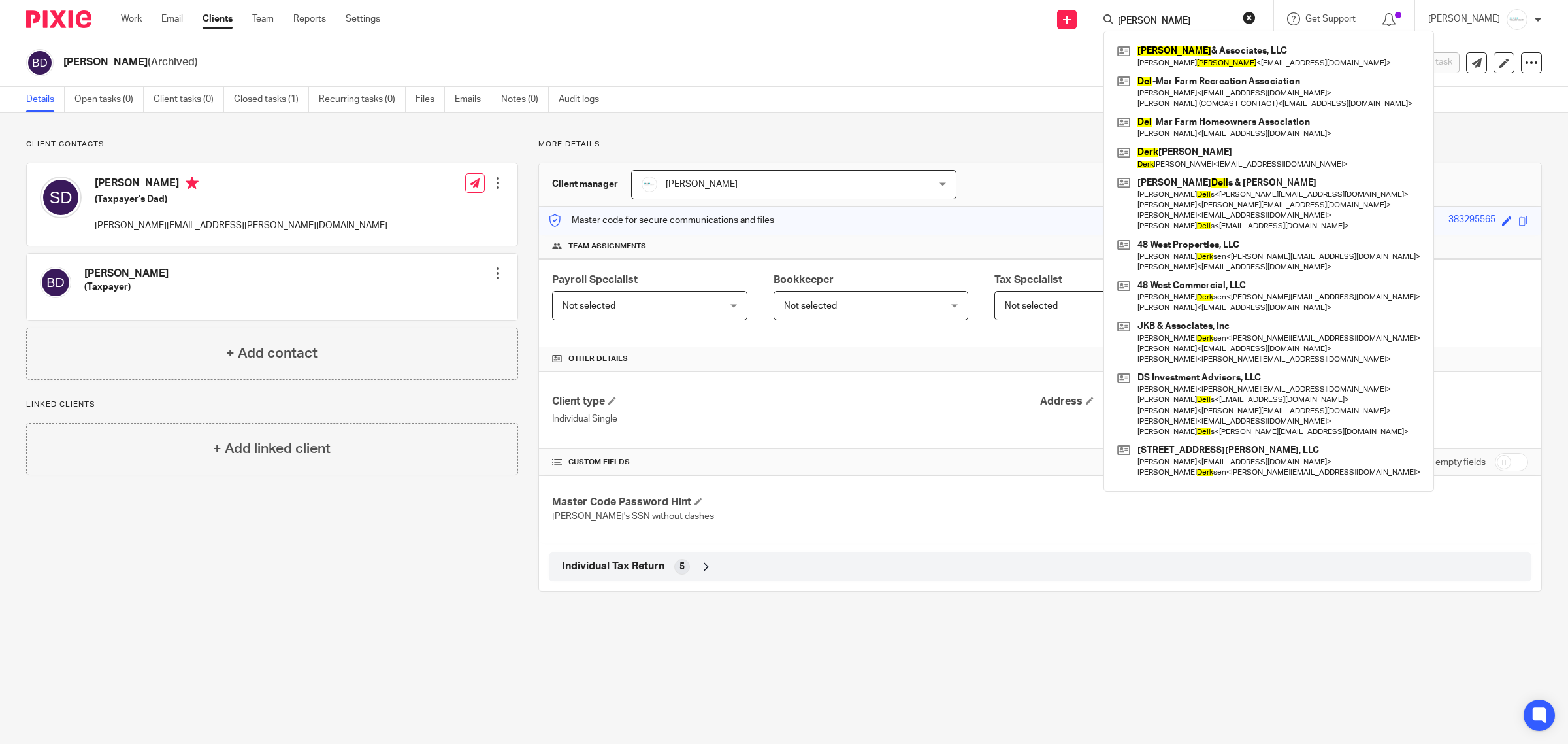
type input "DELK"
drag, startPoint x: 1258, startPoint y: 11, endPoint x: 1227, endPoint y: 20, distance: 32.3
click at [1256, 11] on button "reset" at bounding box center [1250, 17] width 13 height 13
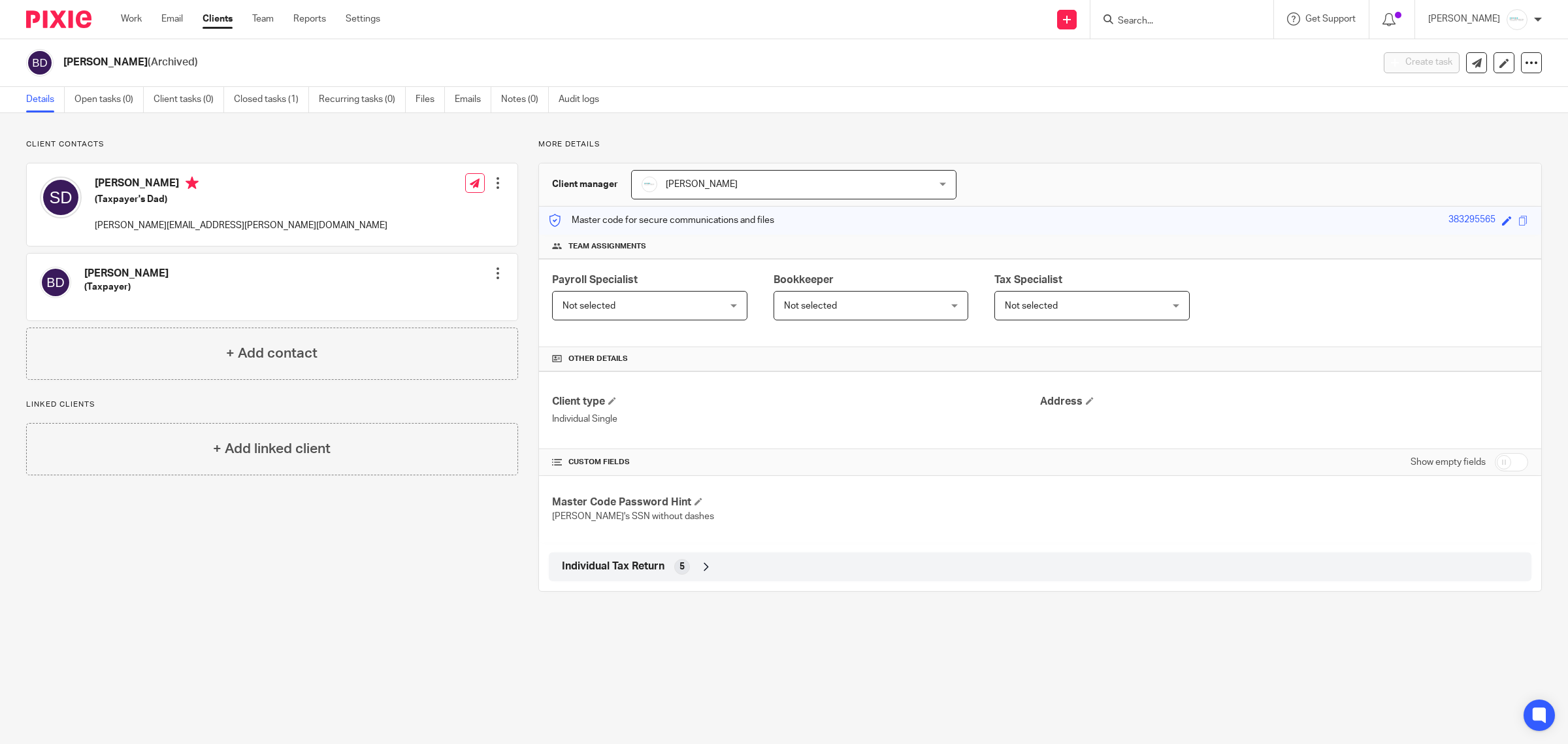
click at [1152, 17] on input "Search" at bounding box center [1175, 22] width 117 height 12
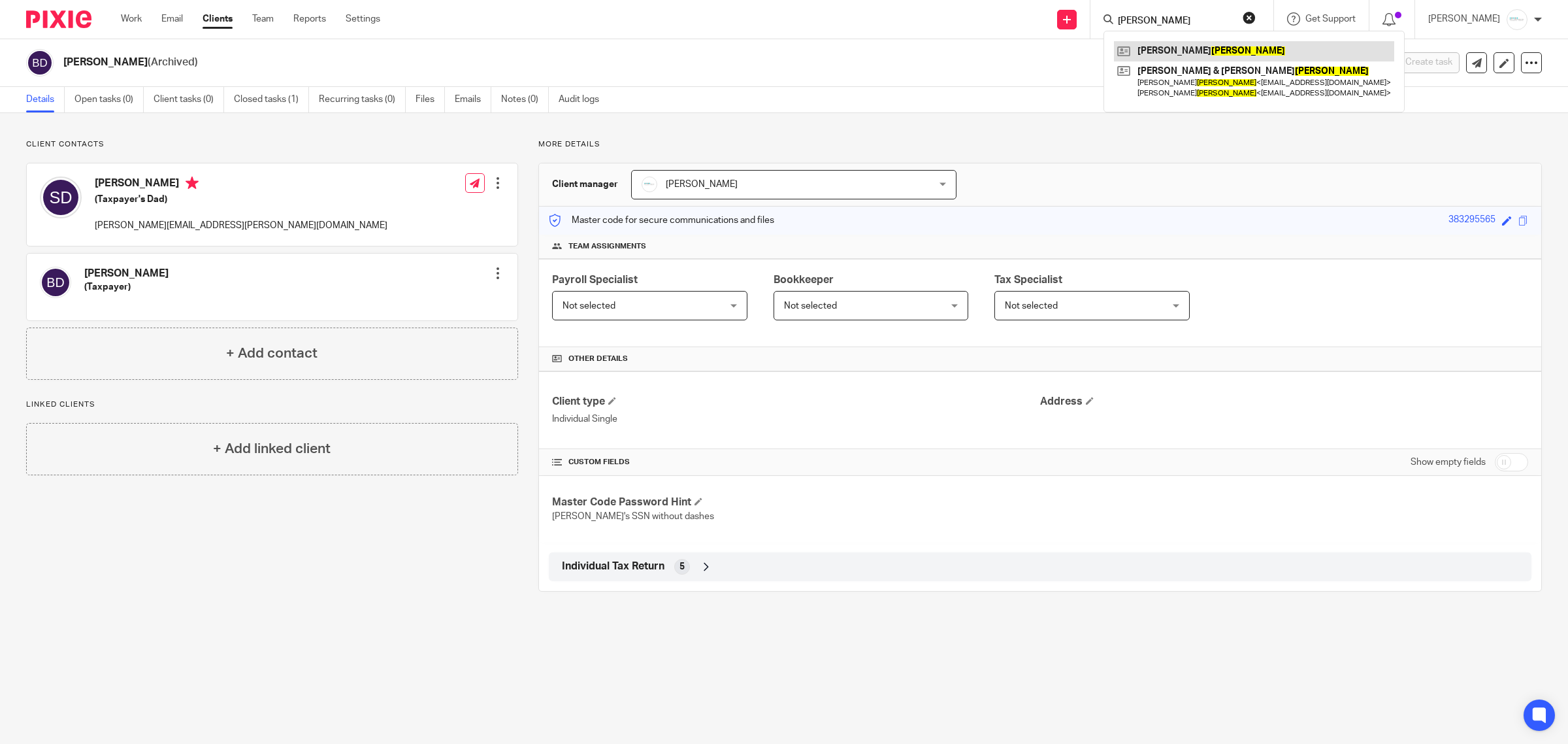
type input "HAISMA"
click at [1186, 44] on link at bounding box center [1254, 51] width 281 height 20
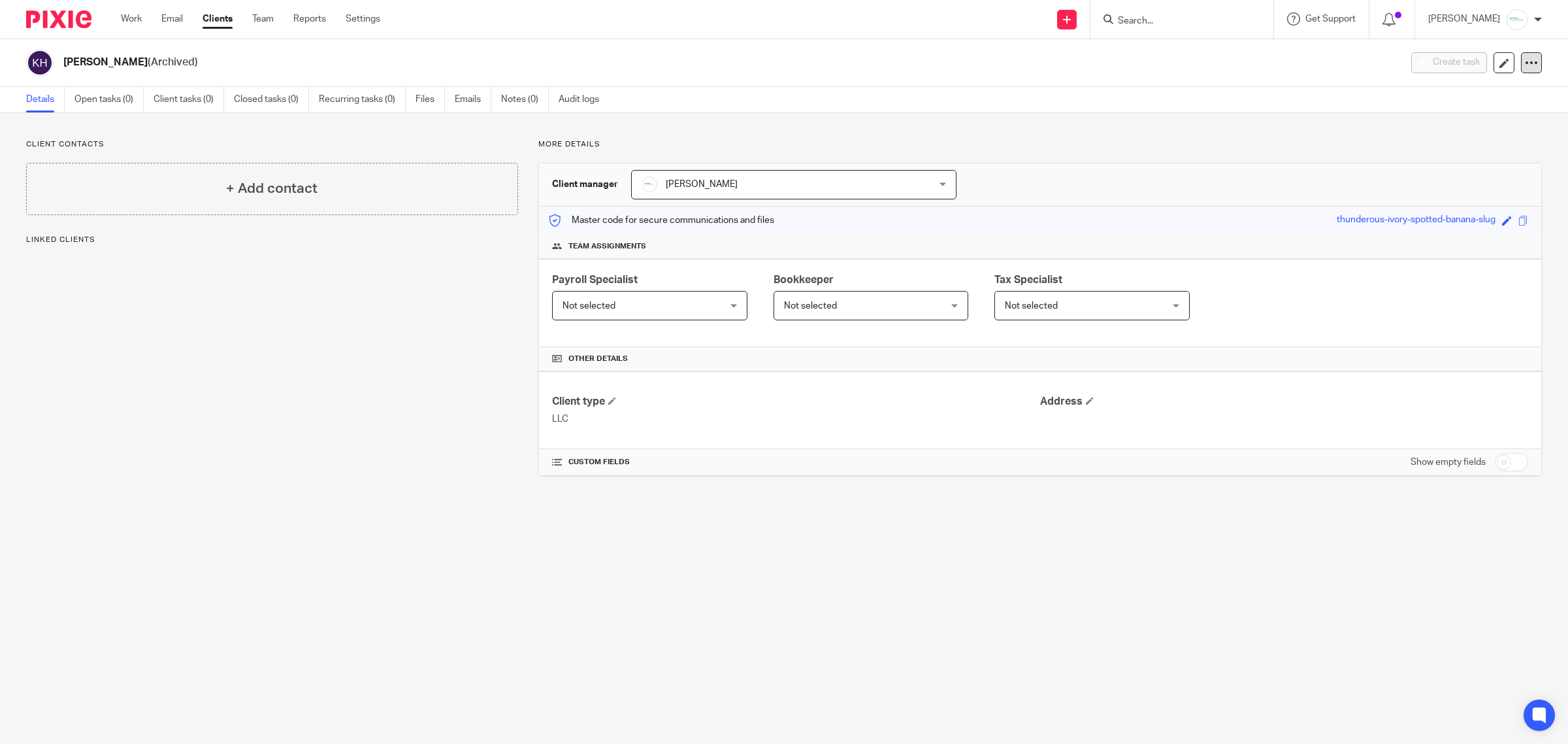
click at [1526, 67] on icon at bounding box center [1532, 62] width 13 height 13
click at [1488, 129] on button "Unarchive client" at bounding box center [1480, 133] width 82 height 17
click at [1526, 60] on icon at bounding box center [1532, 62] width 13 height 13
click at [1498, 136] on button "Archive client" at bounding box center [1486, 133] width 72 height 17
click at [1192, 13] on div "Client archived." at bounding box center [1170, 38] width 771 height 50
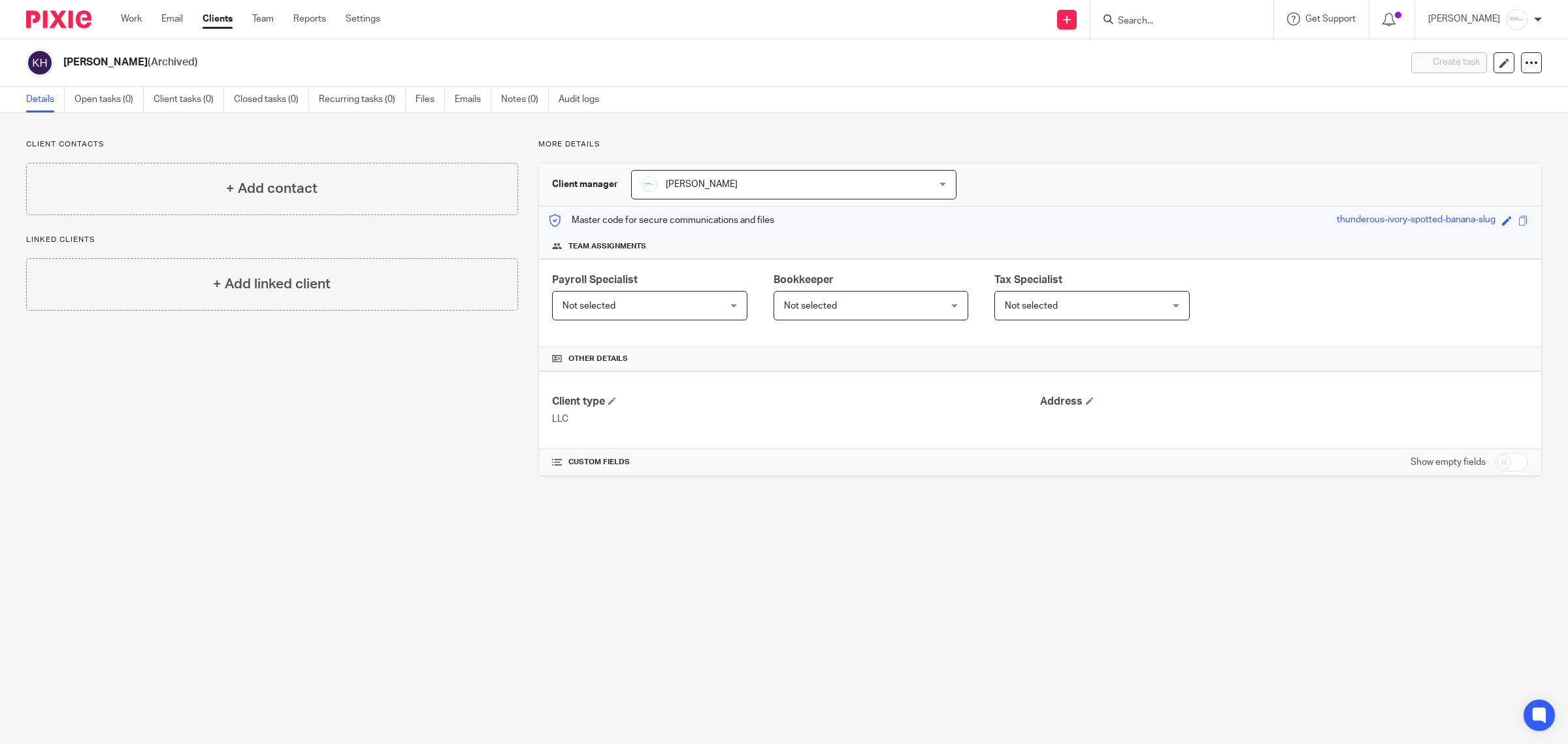
click at [1171, 18] on input "Search" at bounding box center [1175, 22] width 117 height 12
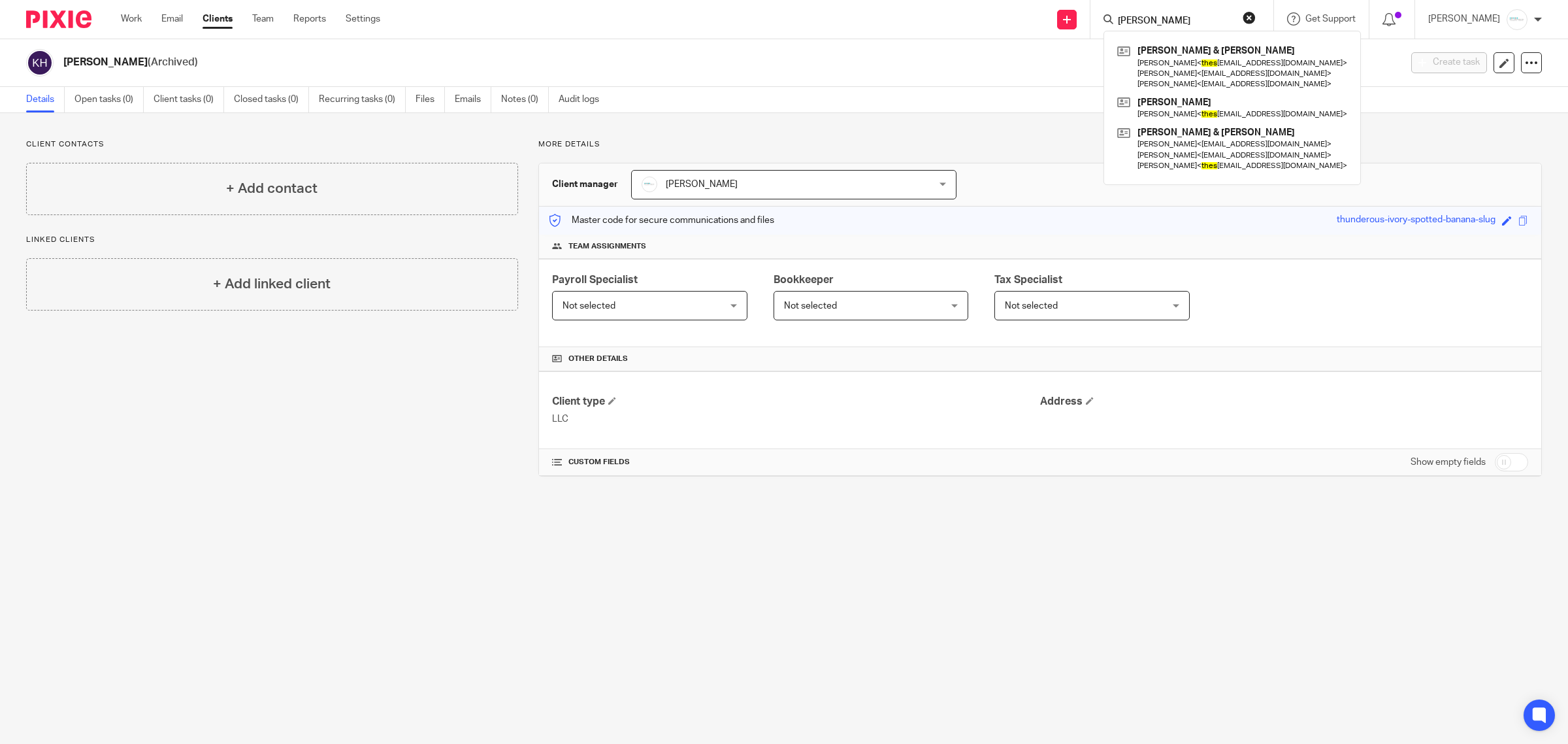
type input "THEIS"
drag, startPoint x: 1170, startPoint y: 18, endPoint x: 1046, endPoint y: 18, distance: 124.0
click at [1046, 18] on div "Send new email Create task Add client THEIS Cody & Nicole Holtrop Nicole Holtro…" at bounding box center [983, 19] width 1168 height 38
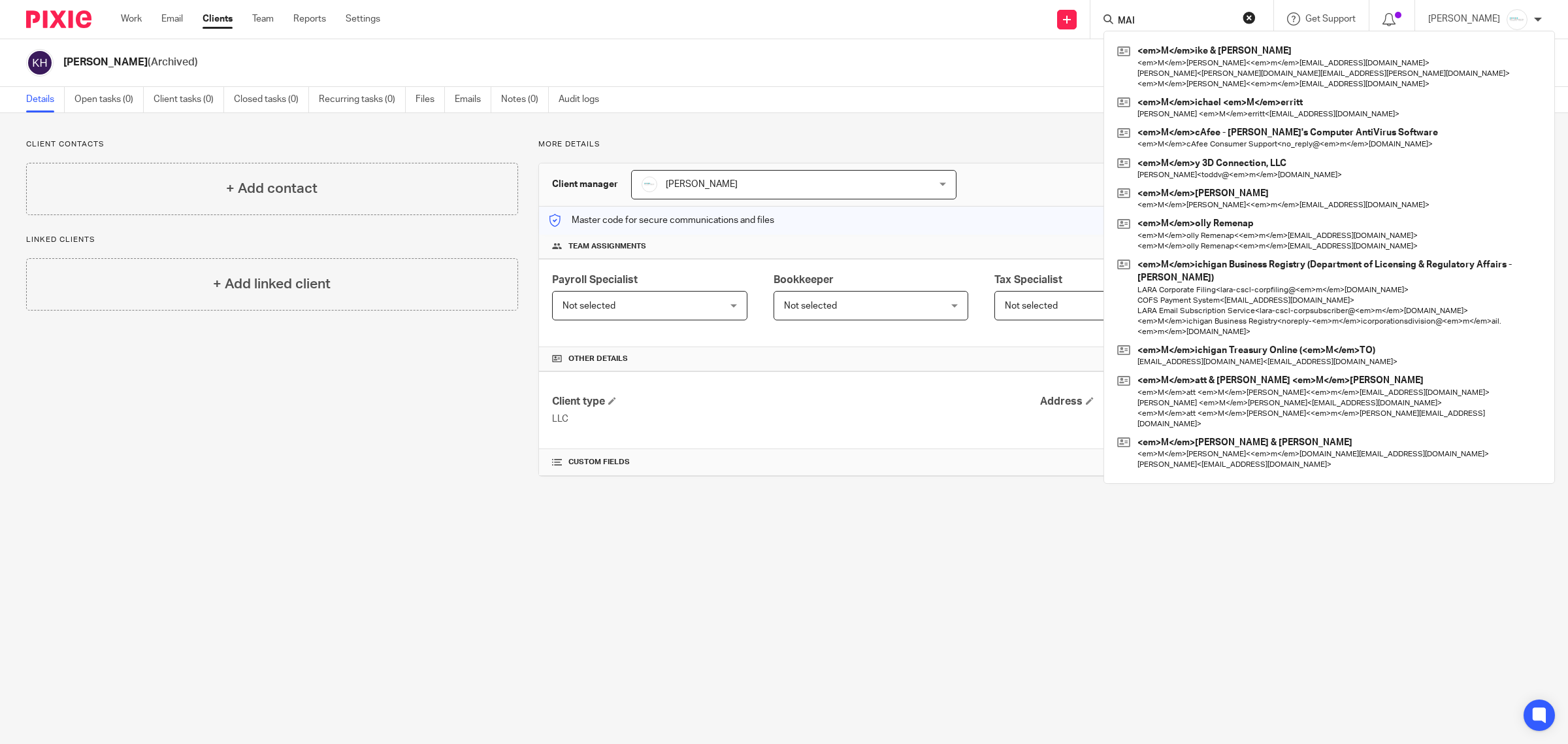
type input "MAIN"
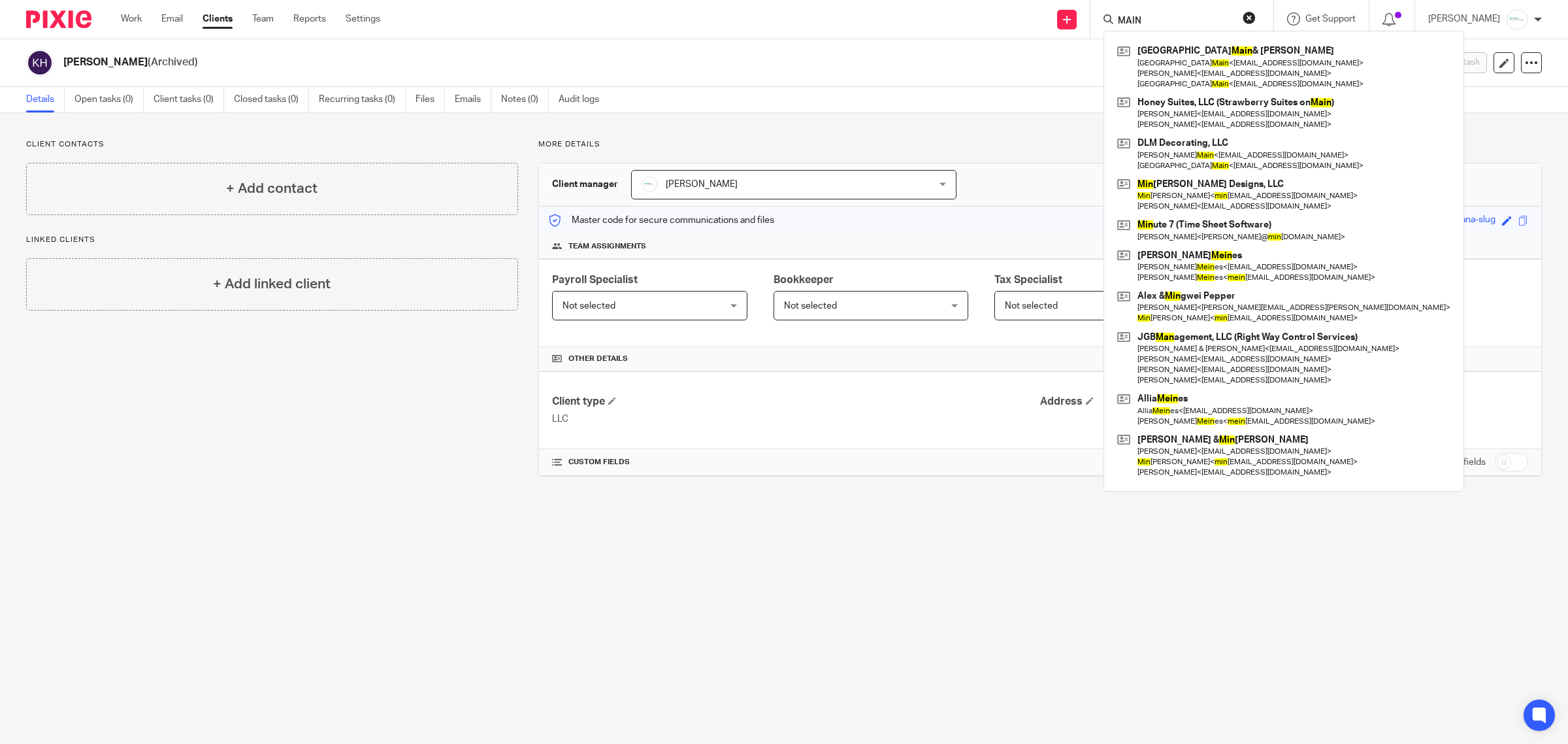
drag, startPoint x: 1194, startPoint y: 22, endPoint x: 998, endPoint y: 22, distance: 196.0
click at [998, 22] on div "Send new email Create task Add client MAIN Devon Main & Emma Abbott Devon Main …" at bounding box center [983, 19] width 1168 height 38
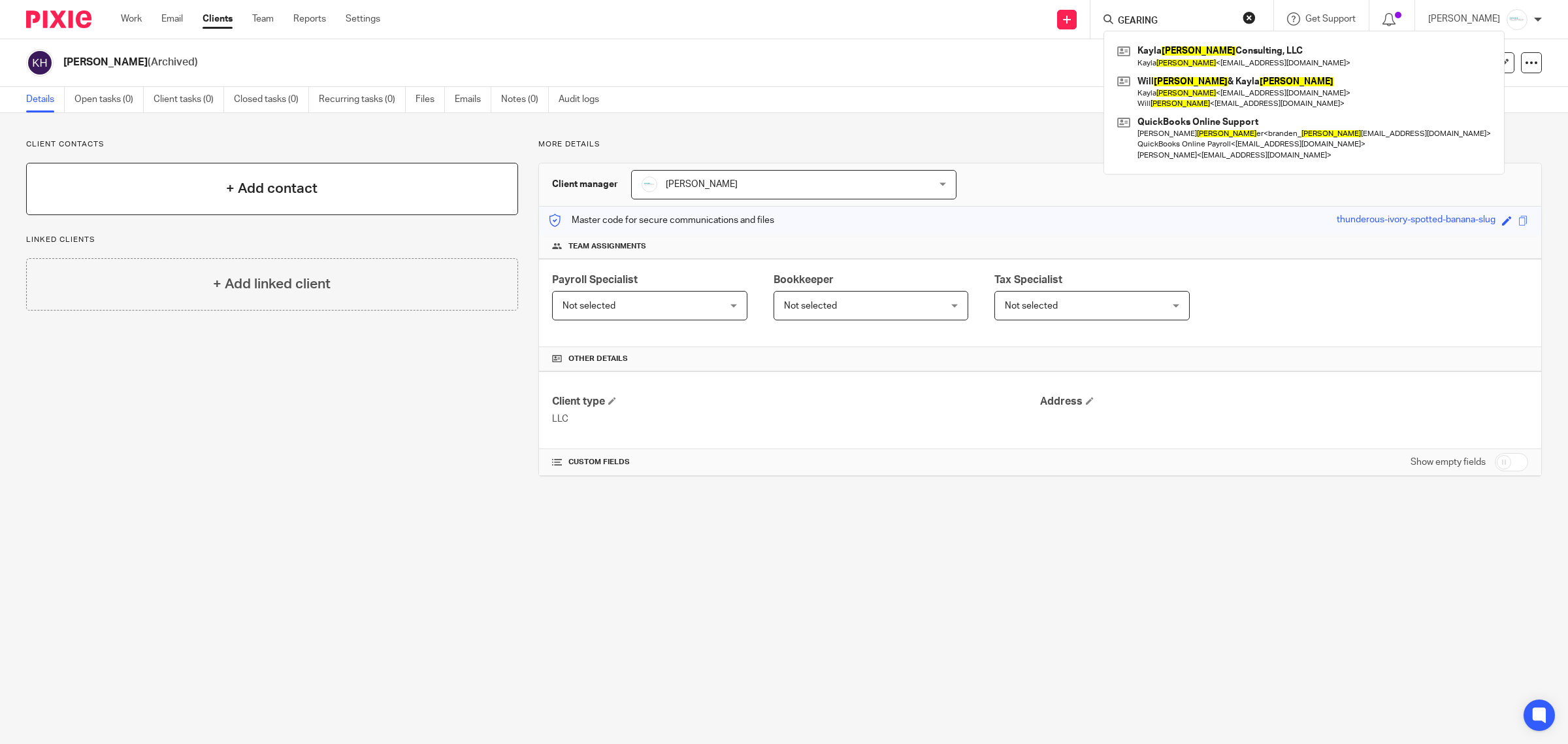
type input "GEARING"
drag, startPoint x: 1187, startPoint y: 14, endPoint x: 1086, endPoint y: 13, distance: 101.0
click at [1086, 13] on div "Send new email Create task Add client GEARING Kayla Gearring Consulting, LLC Ka…" at bounding box center [983, 19] width 1168 height 38
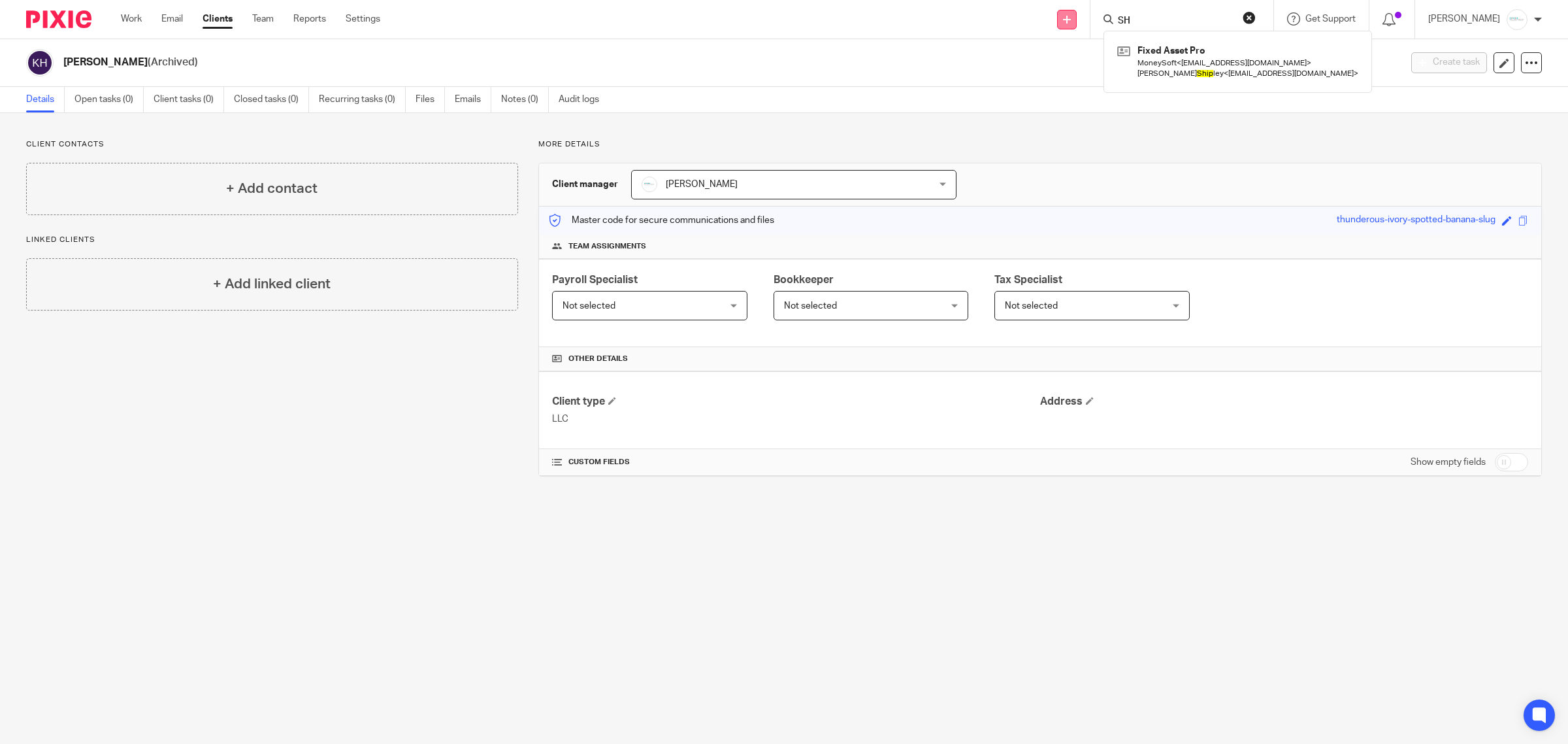
type input "S"
type input "ARDI"
drag, startPoint x: 1177, startPoint y: 24, endPoint x: 1066, endPoint y: 22, distance: 111.0
click at [1066, 22] on div "Send new email Create task Add client ARDI Arde n Boukma Arde n Boukma < 2025ab…" at bounding box center [983, 19] width 1168 height 38
type input "DOZEMAN"
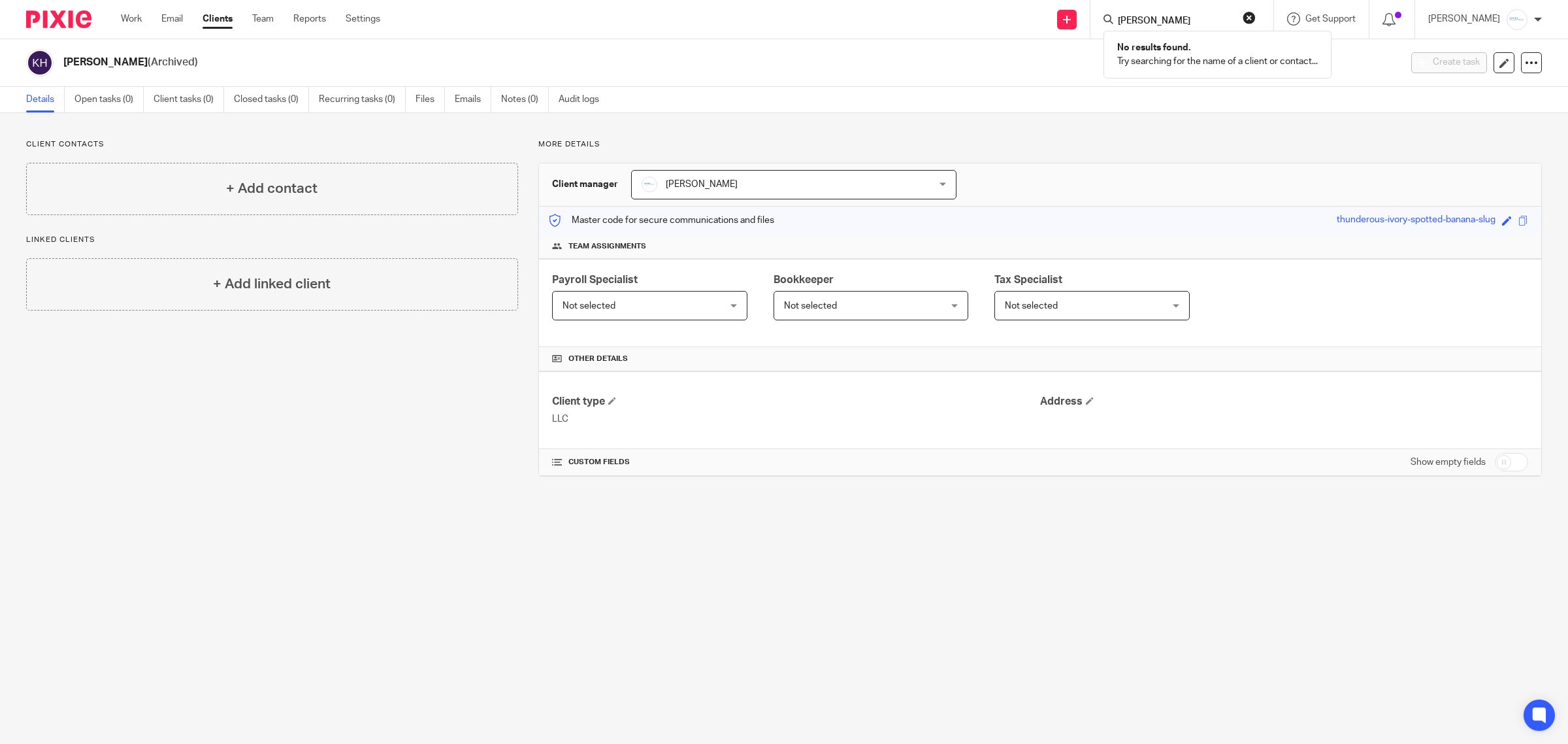
drag, startPoint x: 1207, startPoint y: 14, endPoint x: 1048, endPoint y: 26, distance: 159.5
click at [1048, 26] on div "Send new email Create task Add client DOZEMAN No results found. Try searching f…" at bounding box center [983, 19] width 1168 height 38
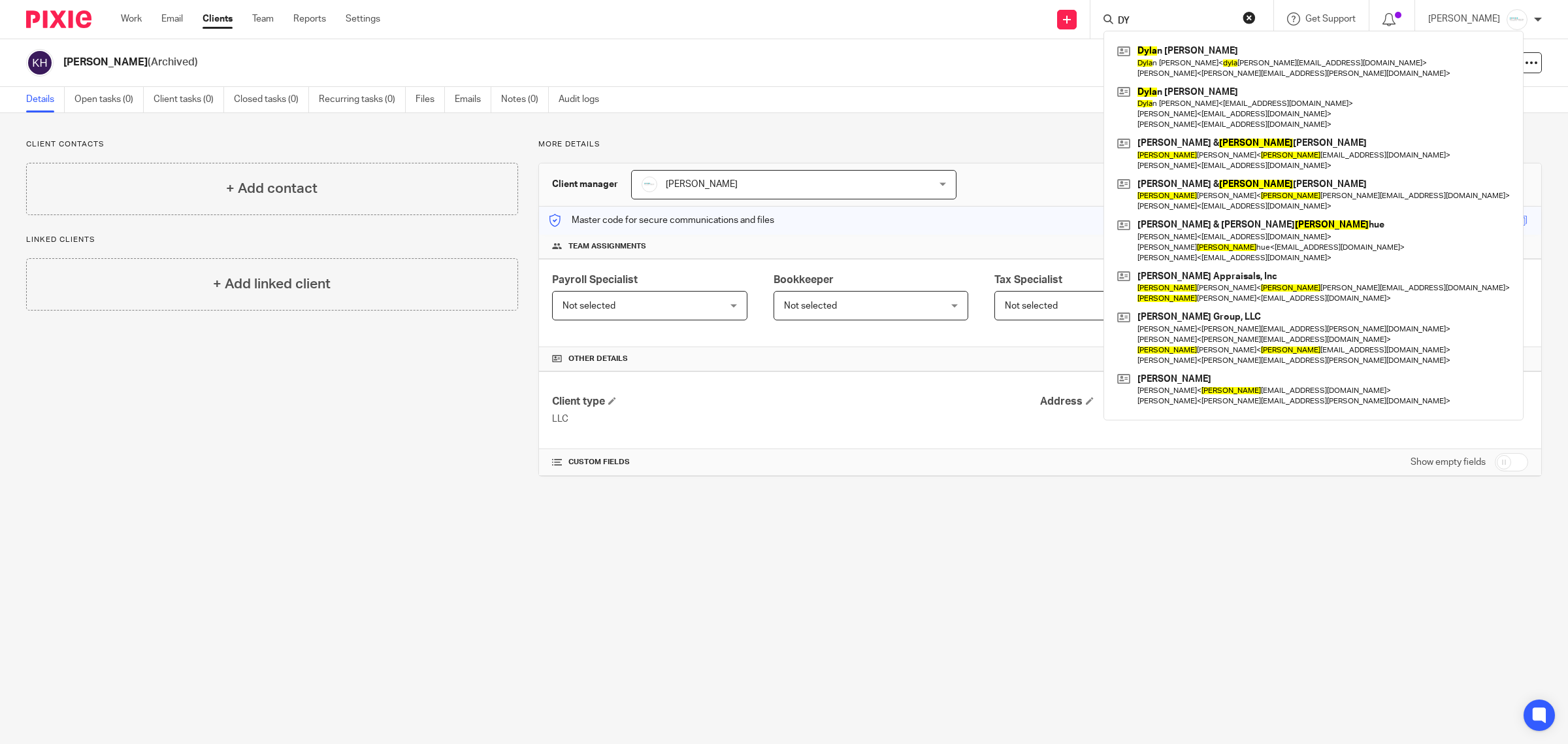
type input "D"
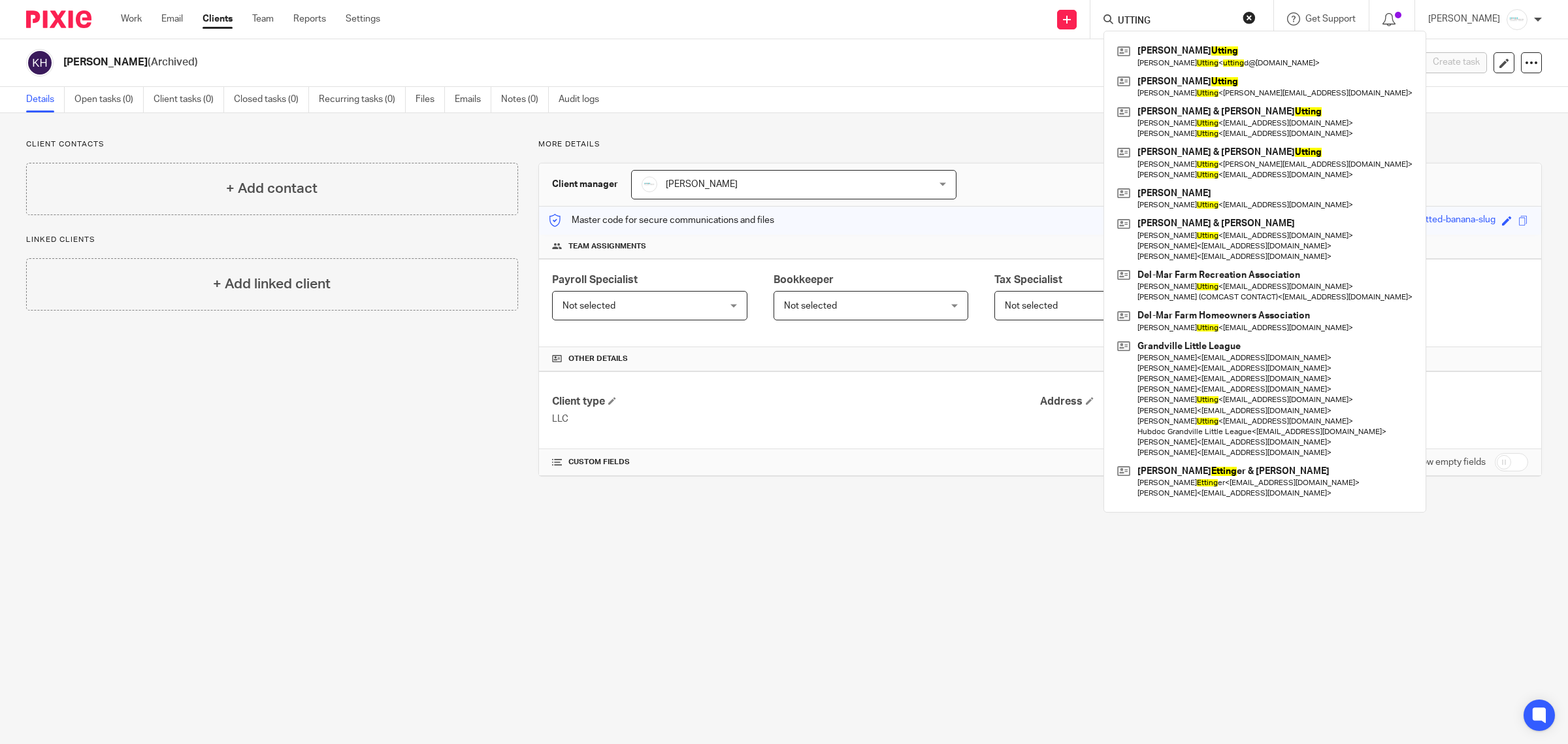
drag, startPoint x: 1173, startPoint y: 13, endPoint x: 1113, endPoint y: 13, distance: 60.0
click at [1113, 13] on div "UTTING David Utting David Utting < utting d@mail.gvsu.edu > Emily Utting Emily …" at bounding box center [1182, 19] width 183 height 38
click at [1167, 17] on input "UTTING" at bounding box center [1175, 22] width 117 height 12
drag, startPoint x: 1167, startPoint y: 17, endPoint x: 1119, endPoint y: 13, distance: 48.2
click at [1119, 13] on div "UTTING" at bounding box center [1179, 19] width 152 height 17
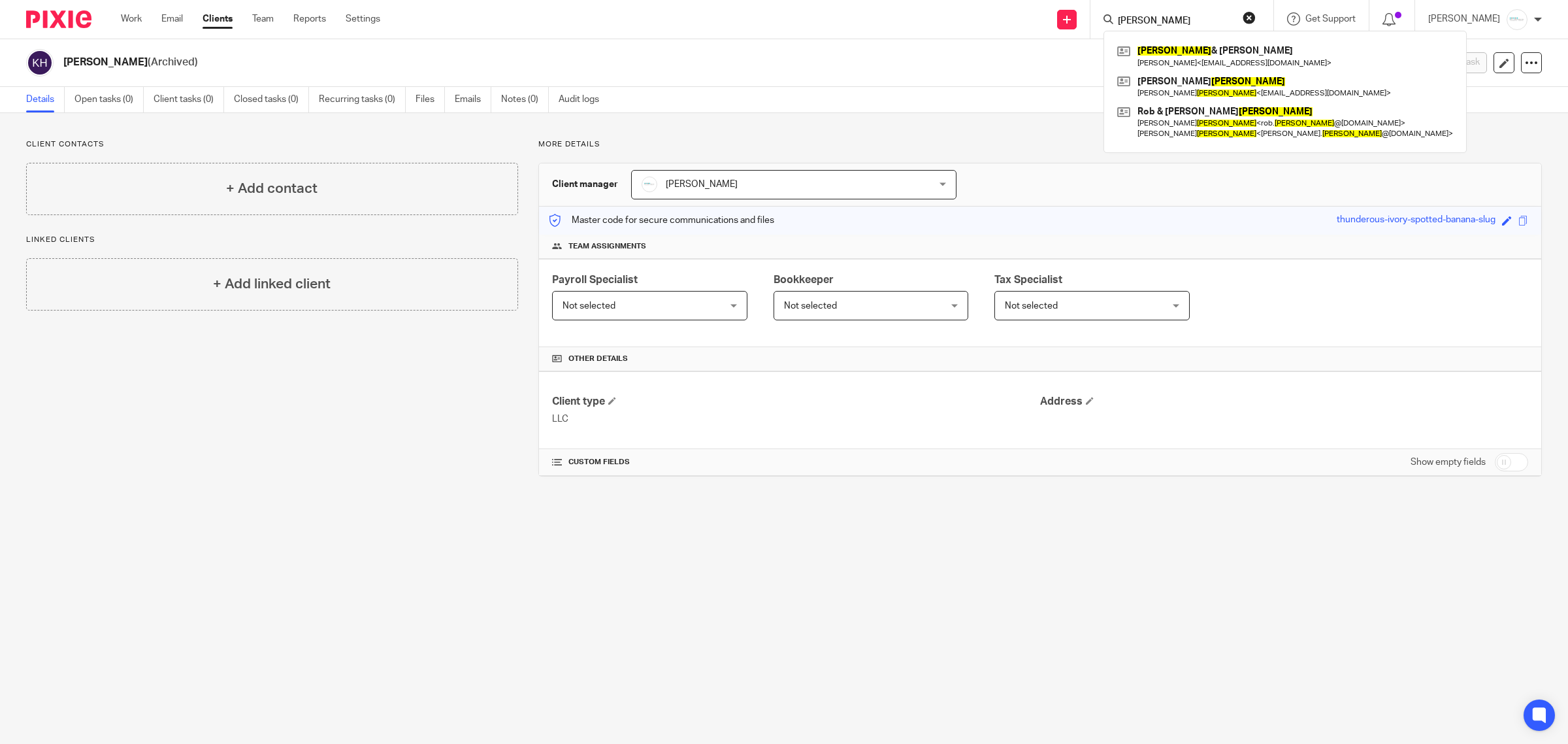
type input "EDDIE"
drag, startPoint x: 1182, startPoint y: 18, endPoint x: 1018, endPoint y: 17, distance: 164.0
click at [1018, 17] on div "Send new email Create task Add client EDDIE Eddie & Nancy Stoneburner Nancy Sto…" at bounding box center [983, 19] width 1168 height 38
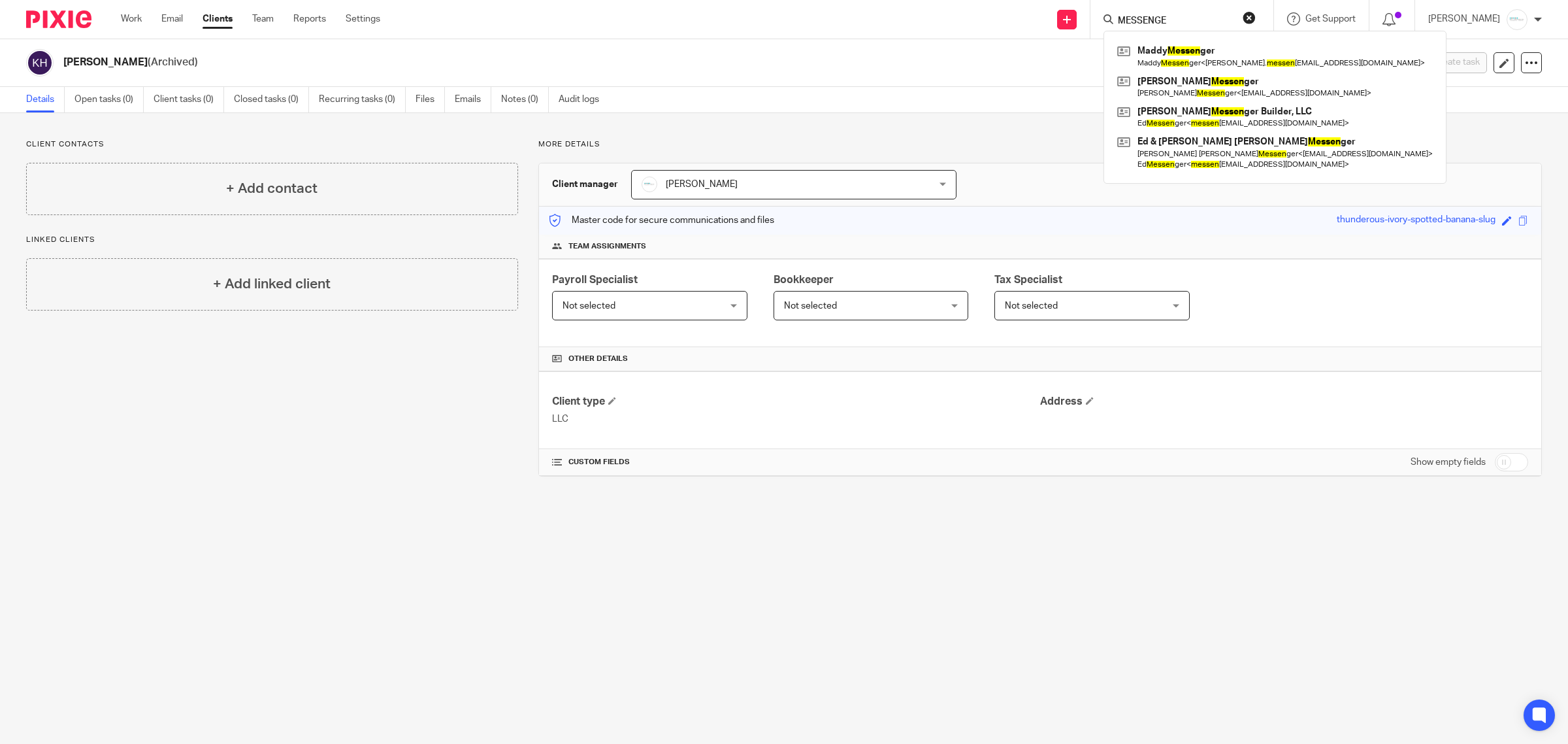
type input "MESSENGER"
drag, startPoint x: 1209, startPoint y: 17, endPoint x: 1021, endPoint y: 12, distance: 188.1
click at [1021, 12] on div "Send new email Create task Add client MESSENGER Maddy Messenger Maddy Messenger…" at bounding box center [983, 19] width 1168 height 38
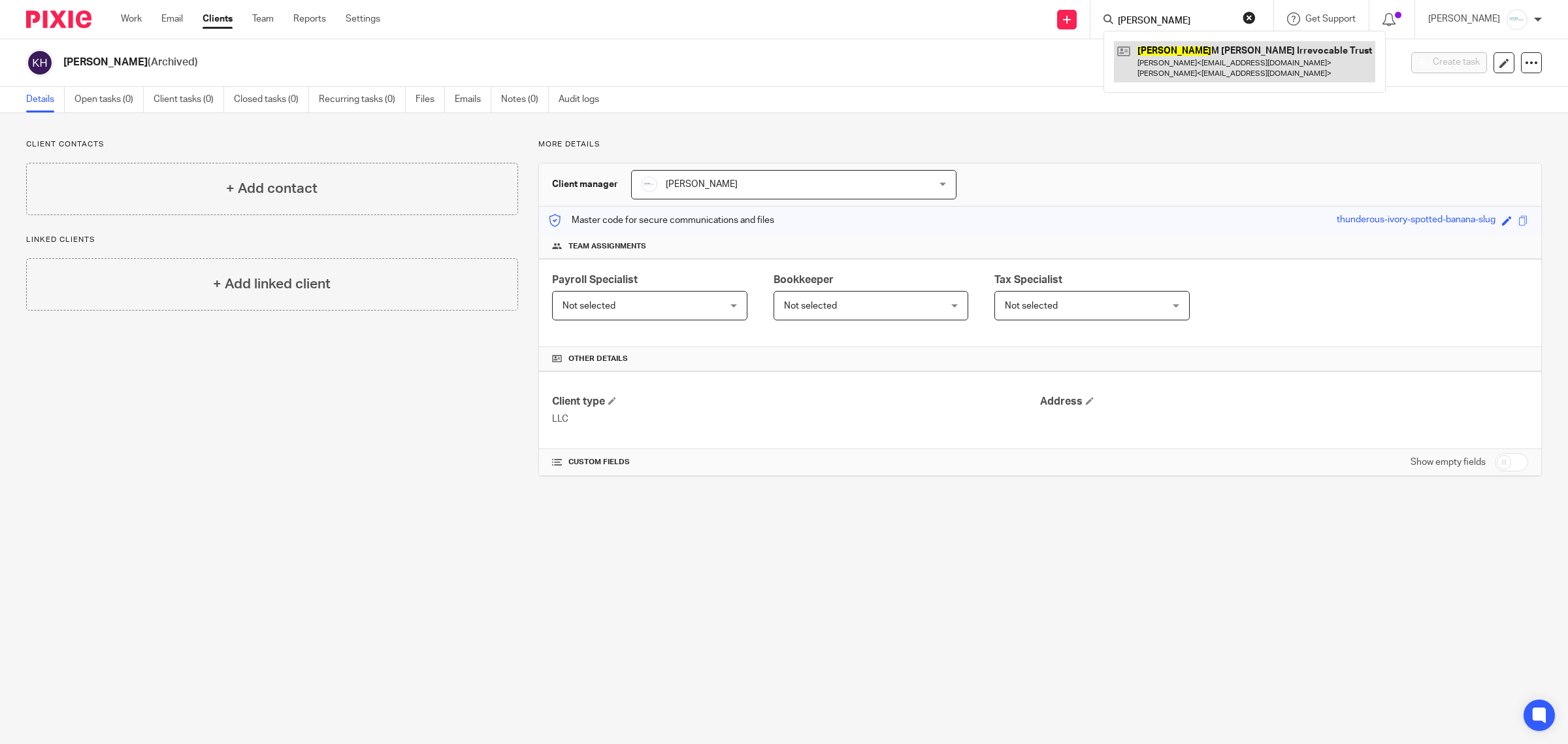
type input "EDWIN"
click at [1199, 63] on link at bounding box center [1245, 61] width 261 height 41
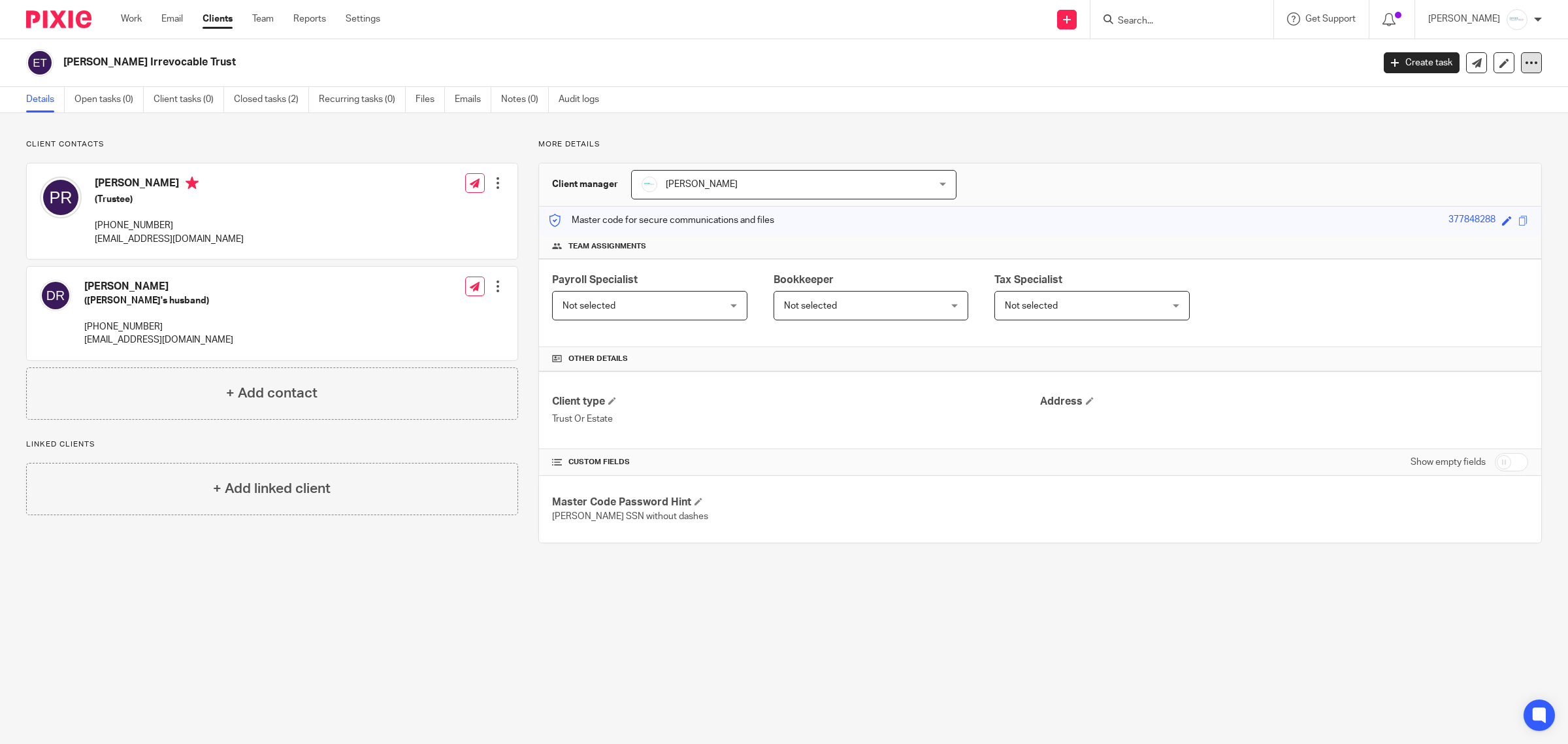
click at [1526, 68] on icon at bounding box center [1532, 62] width 13 height 13
click at [1501, 132] on button "Archive client" at bounding box center [1486, 133] width 72 height 17
click at [1181, 21] on input "Search" at bounding box center [1175, 22] width 117 height 12
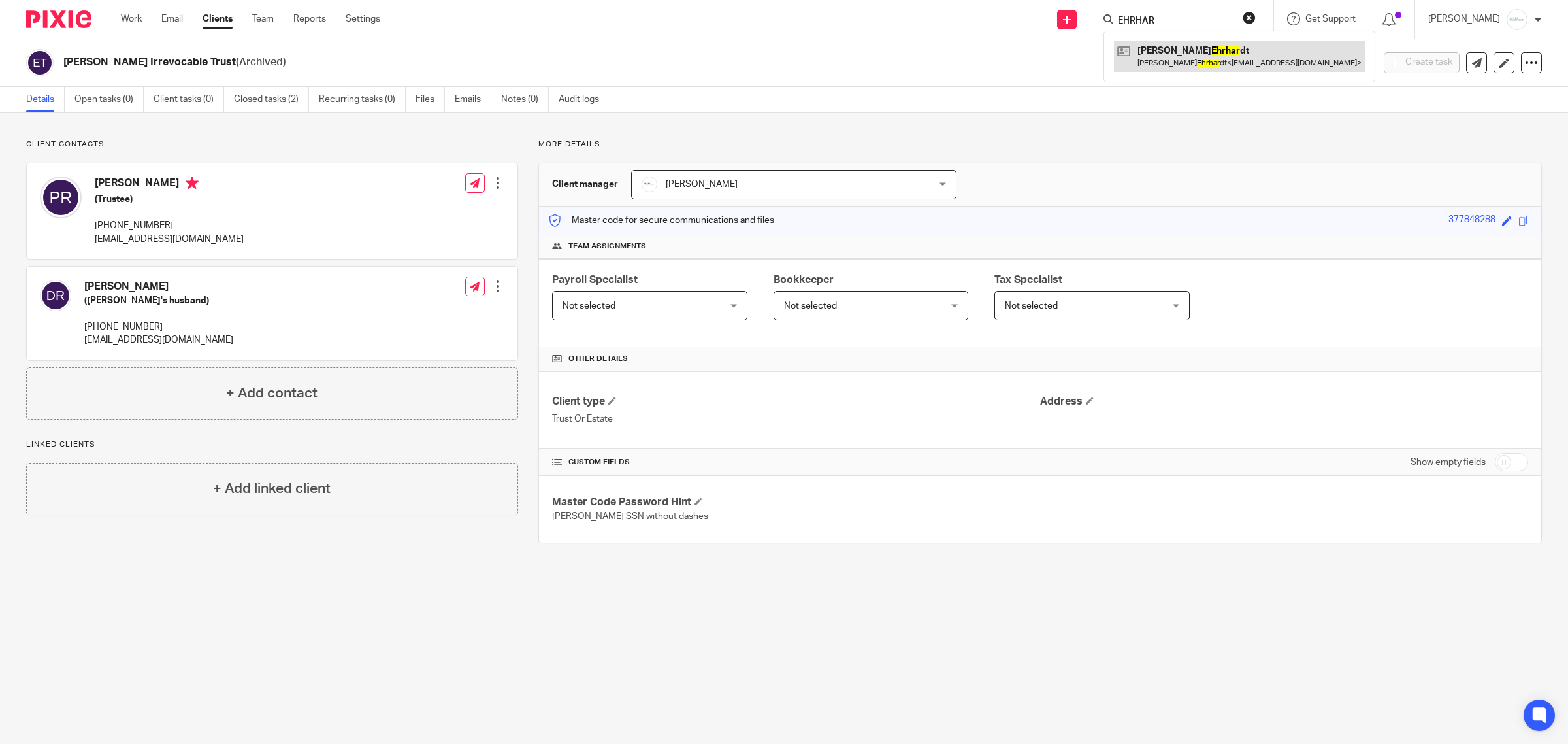
type input "EHRHAR"
click at [1188, 54] on link at bounding box center [1239, 56] width 251 height 30
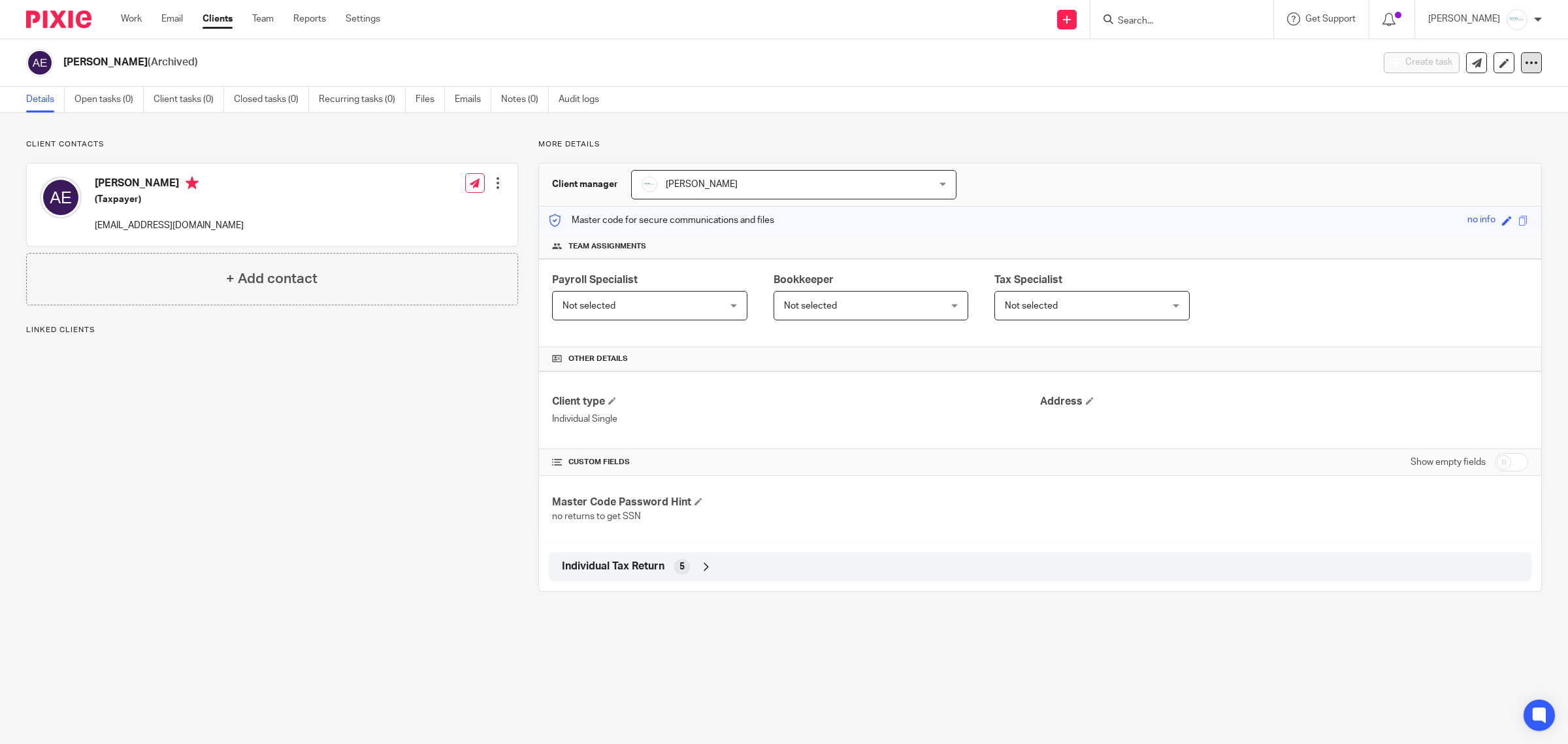
click at [1526, 63] on icon at bounding box center [1532, 62] width 13 height 13
click at [1478, 132] on button "Unarchive client" at bounding box center [1480, 133] width 82 height 17
click at [1508, 57] on div "Client unarchived." at bounding box center [1487, 42] width 137 height 43
click at [1526, 65] on icon at bounding box center [1532, 62] width 13 height 13
click at [1490, 127] on button "Archive client" at bounding box center [1486, 133] width 72 height 17
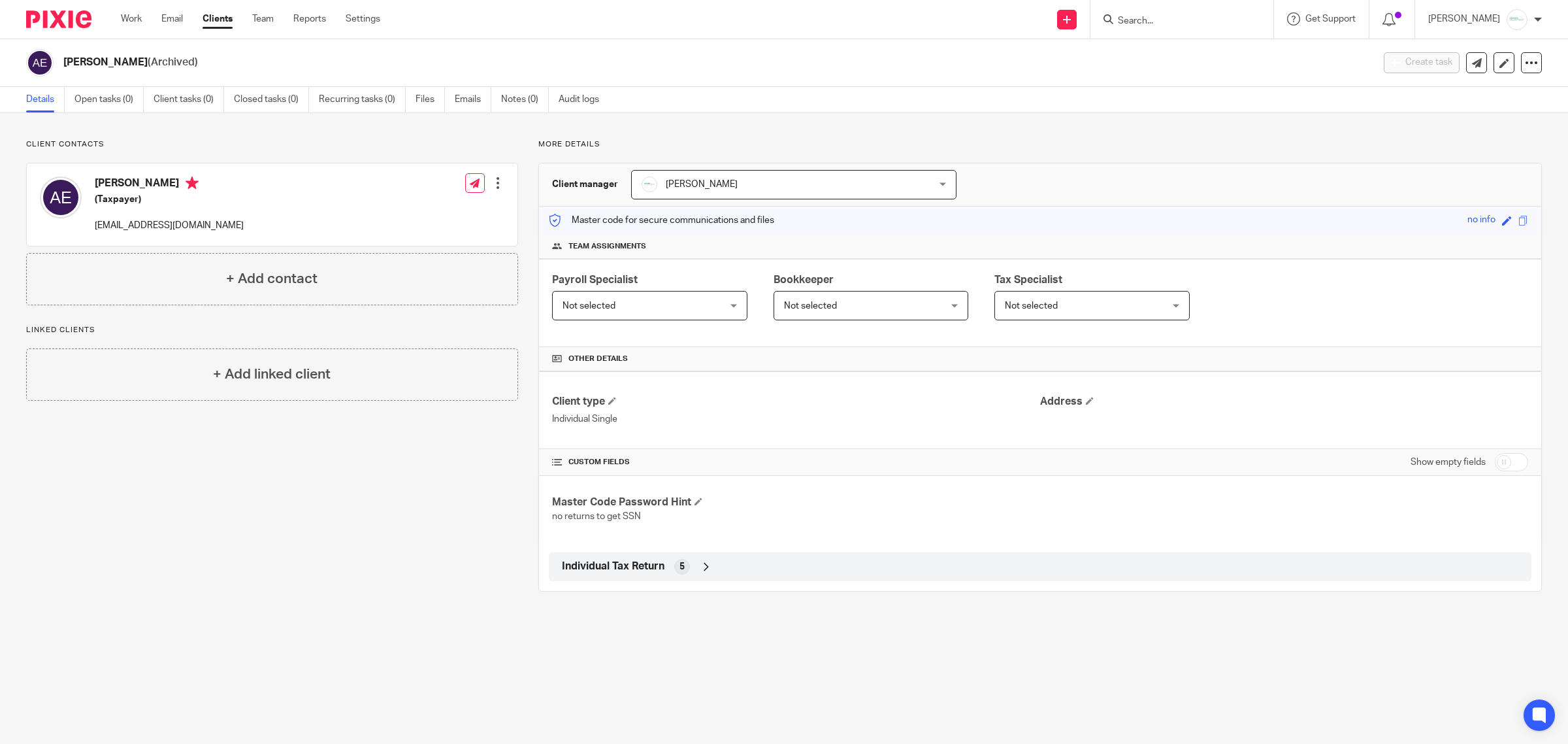
click at [1142, 20] on input "Search" at bounding box center [1175, 22] width 117 height 12
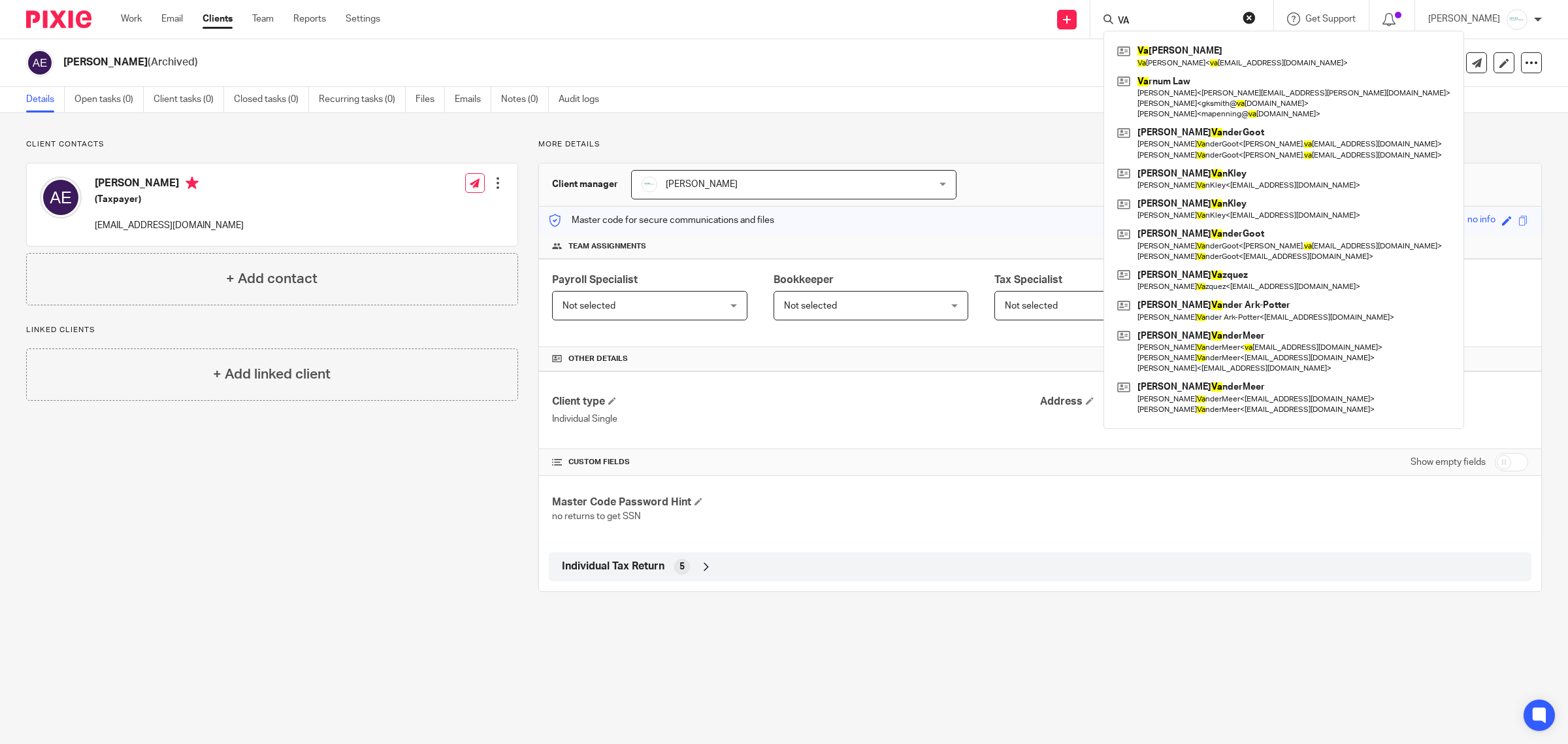
type input "V"
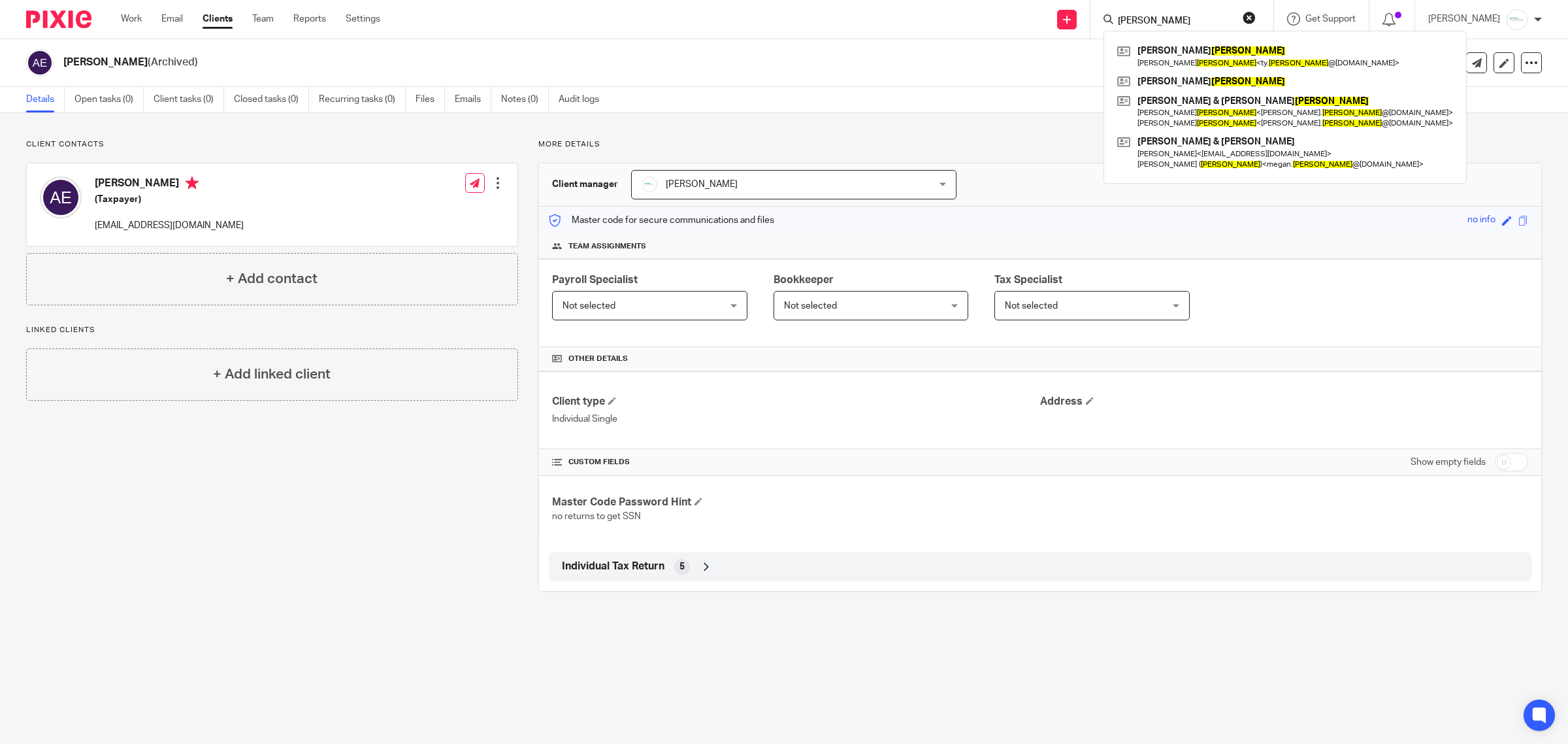
click at [1202, 17] on input "ELDERKIN" at bounding box center [1175, 22] width 117 height 12
drag, startPoint x: 1202, startPoint y: 17, endPoint x: 1108, endPoint y: 11, distance: 94.2
click at [1108, 11] on div "ELDERKIN Tyler Elderkin Tyler Elderkin < ty. elderkin @gmail.com > Megan Elderk…" at bounding box center [1182, 19] width 183 height 38
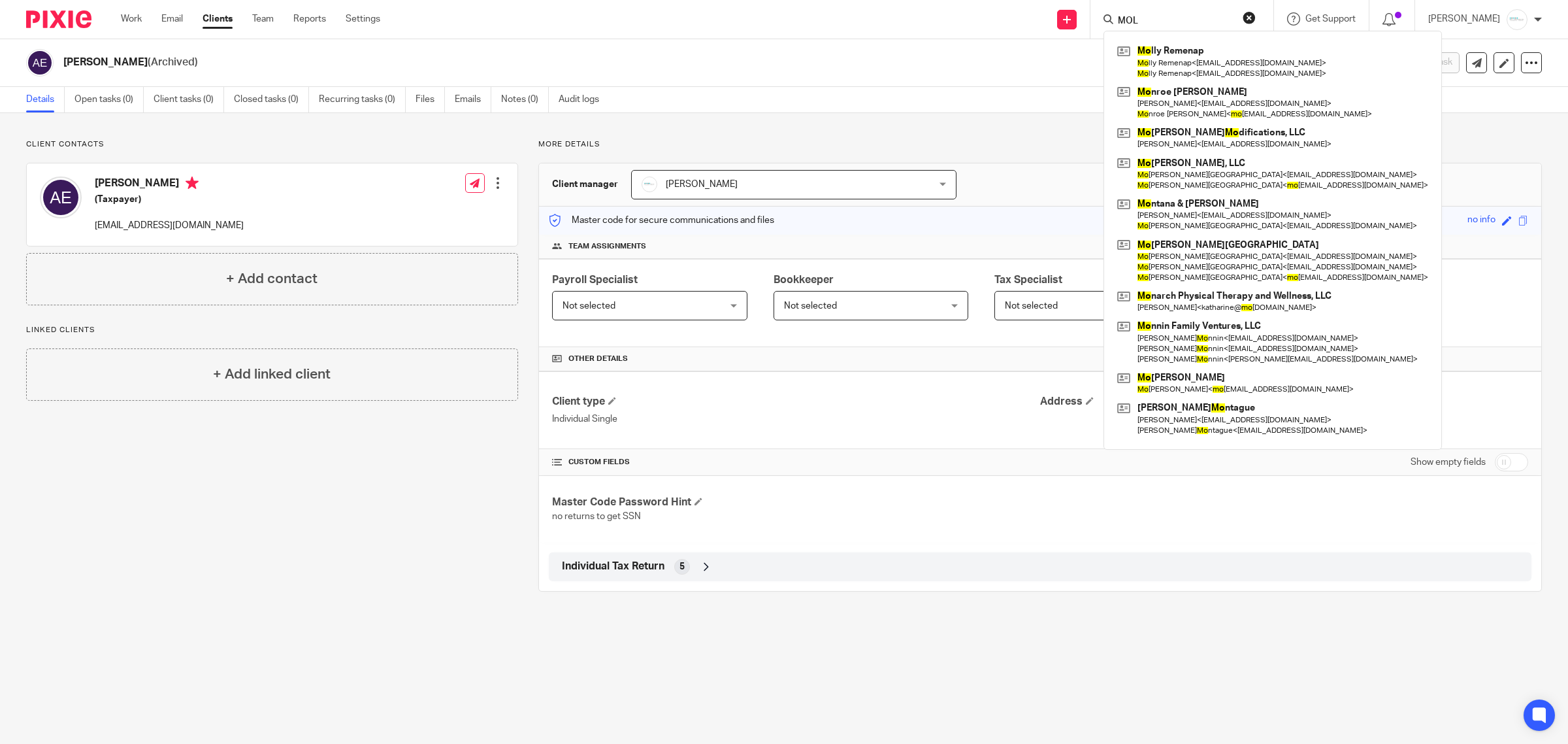
type input "MOLL"
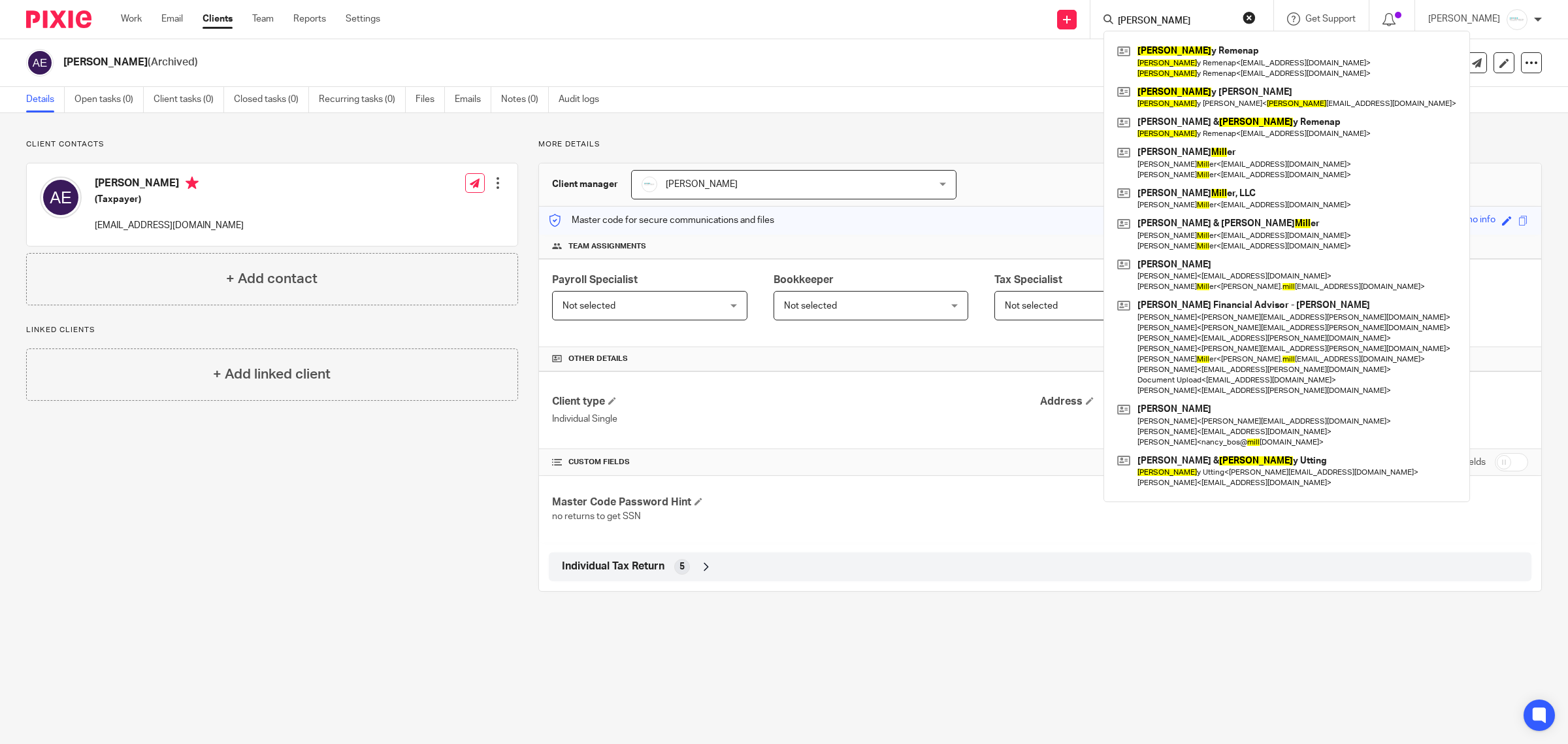
drag, startPoint x: 1056, startPoint y: 21, endPoint x: 1014, endPoint y: 18, distance: 42.1
click at [1014, 18] on div "Send new email Create task Add client MOLL Moll y Remenap Moll y Remenap < mrem…" at bounding box center [983, 19] width 1168 height 38
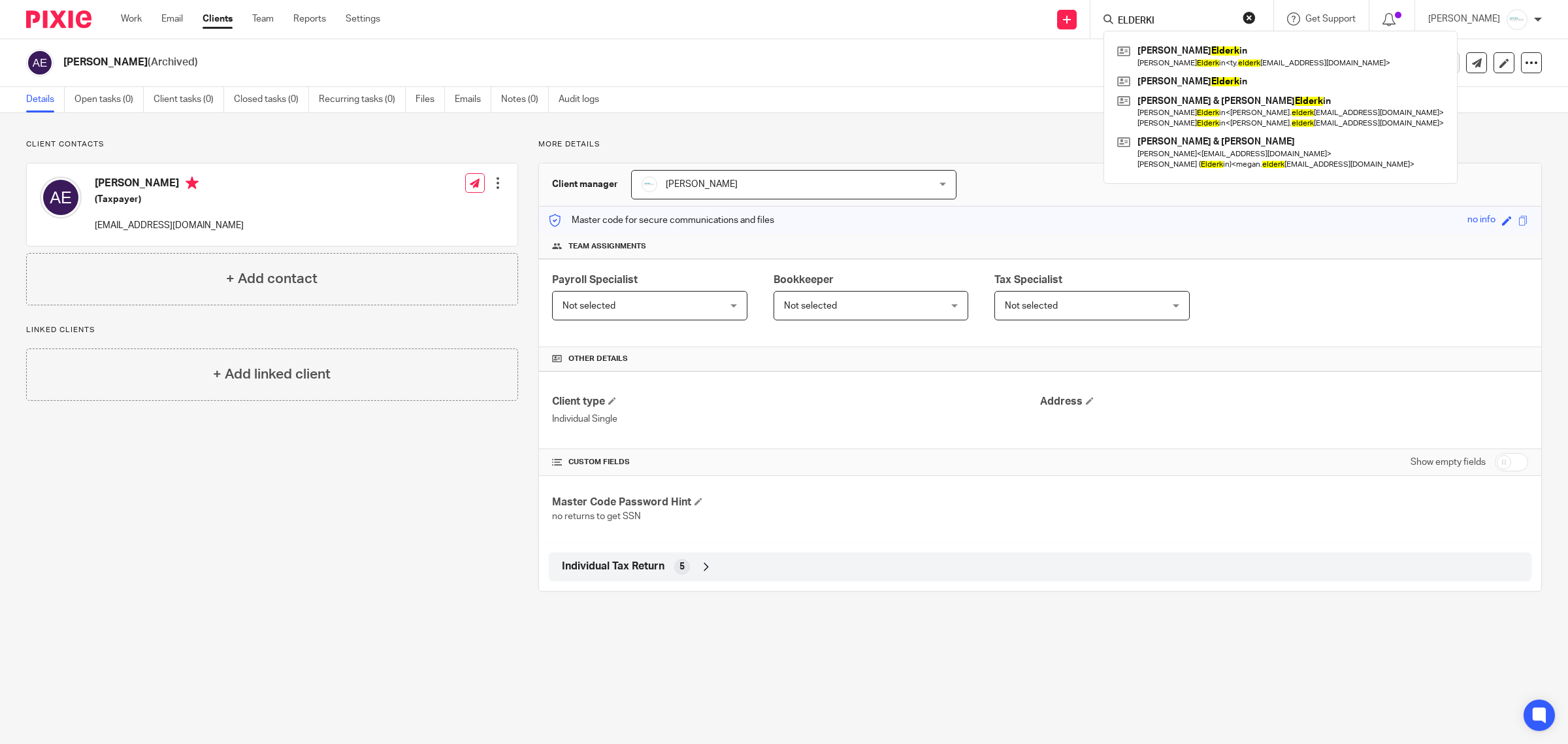
type input "ELDERKIN"
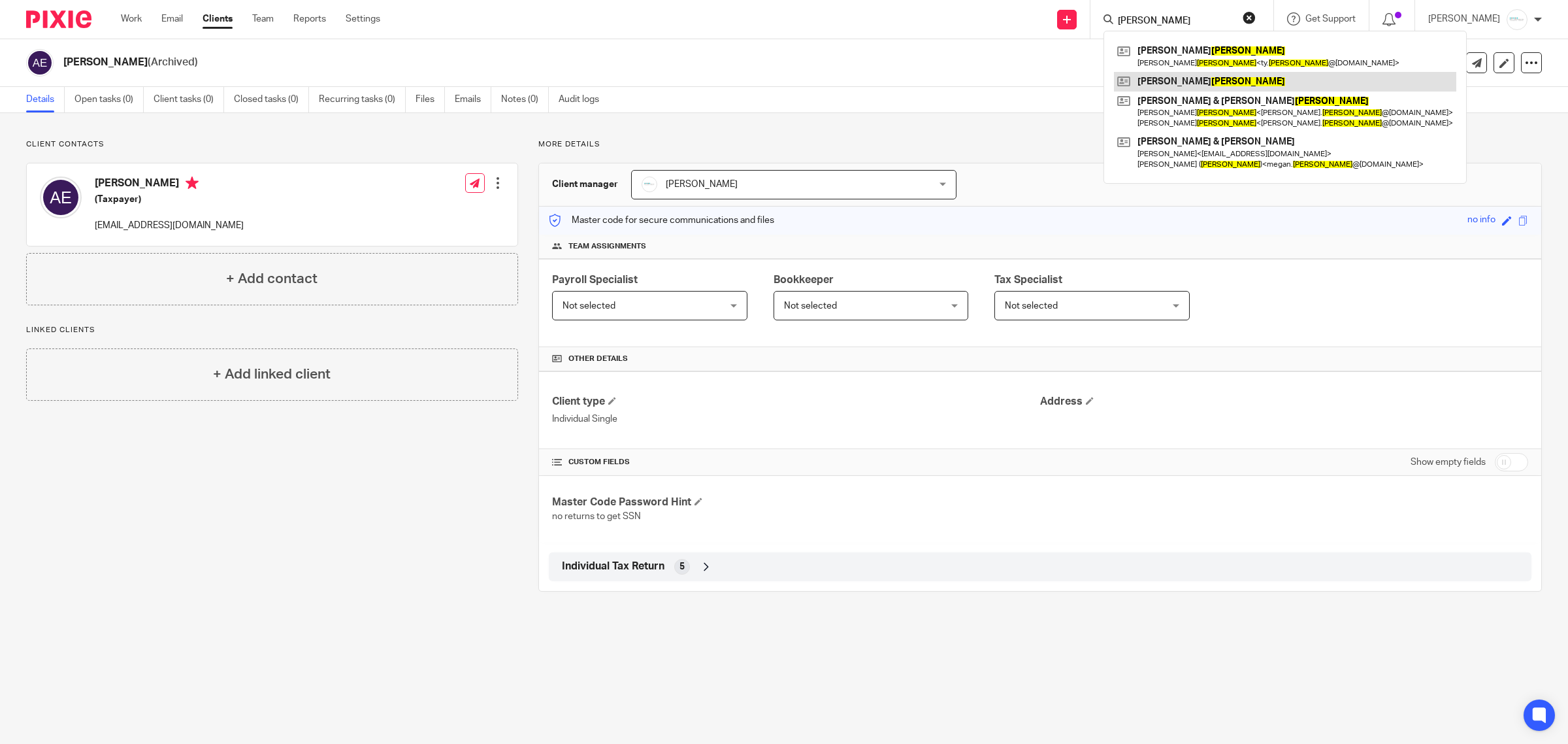
click at [1216, 76] on link at bounding box center [1285, 82] width 342 height 20
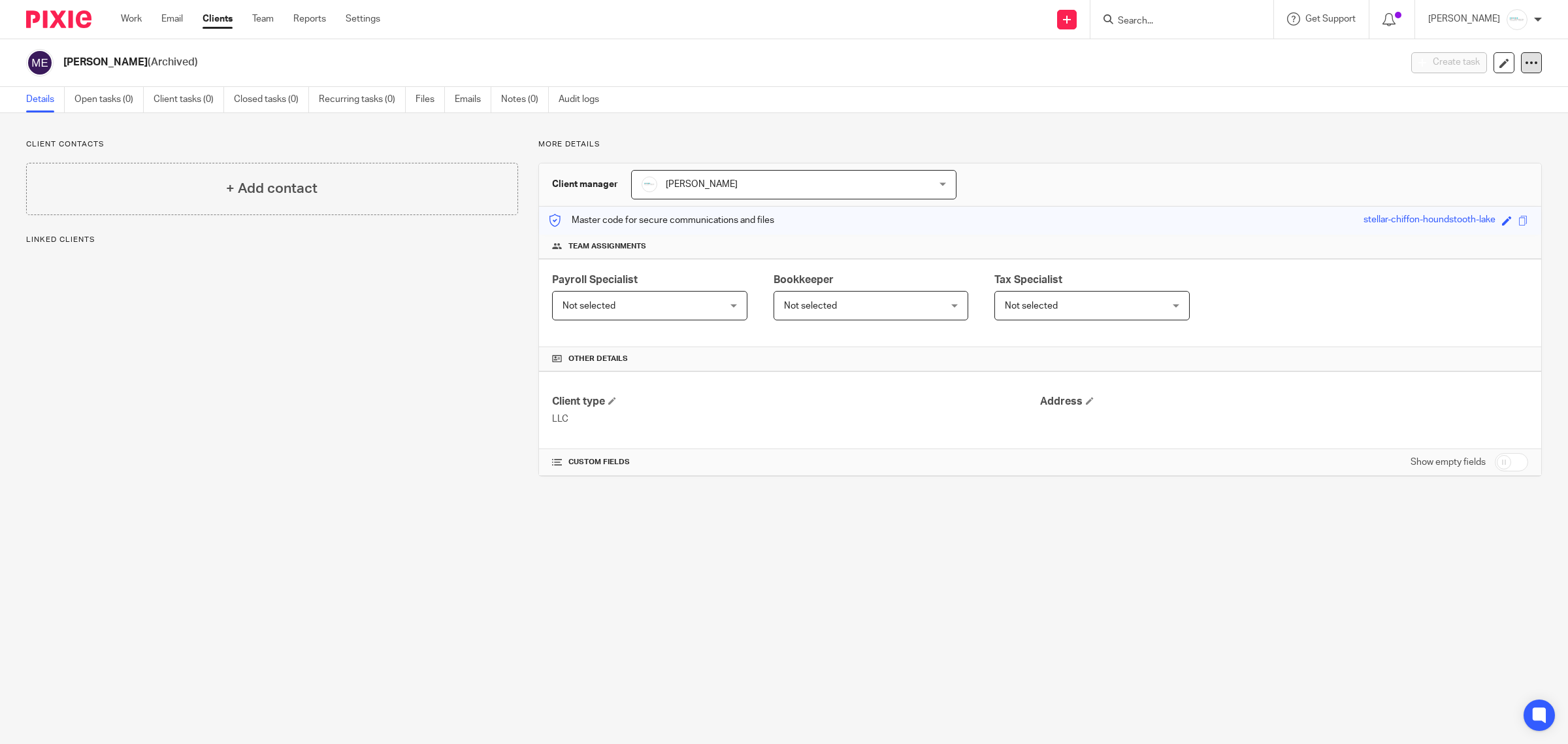
click at [1526, 57] on icon at bounding box center [1532, 62] width 13 height 13
click at [1474, 131] on button "Unarchive client" at bounding box center [1480, 133] width 82 height 17
click at [1526, 67] on icon at bounding box center [1532, 62] width 13 height 13
click at [1498, 126] on button "Archive client" at bounding box center [1486, 133] width 72 height 17
click at [1192, 11] on form at bounding box center [1186, 19] width 139 height 17
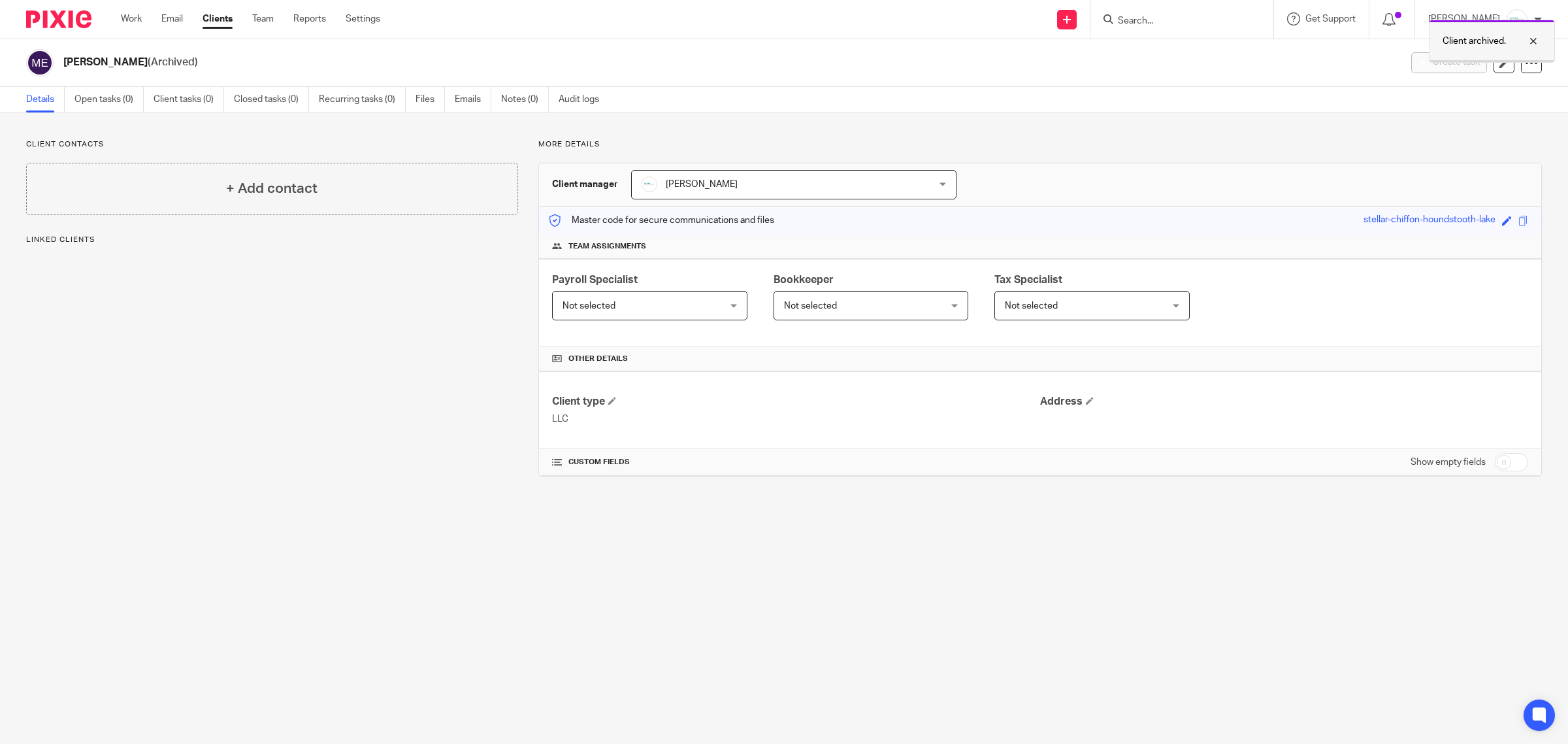
click at [1534, 43] on div at bounding box center [1524, 41] width 35 height 16
click at [1217, 13] on form at bounding box center [1186, 19] width 139 height 17
click at [1230, 21] on input "Search" at bounding box center [1175, 22] width 117 height 12
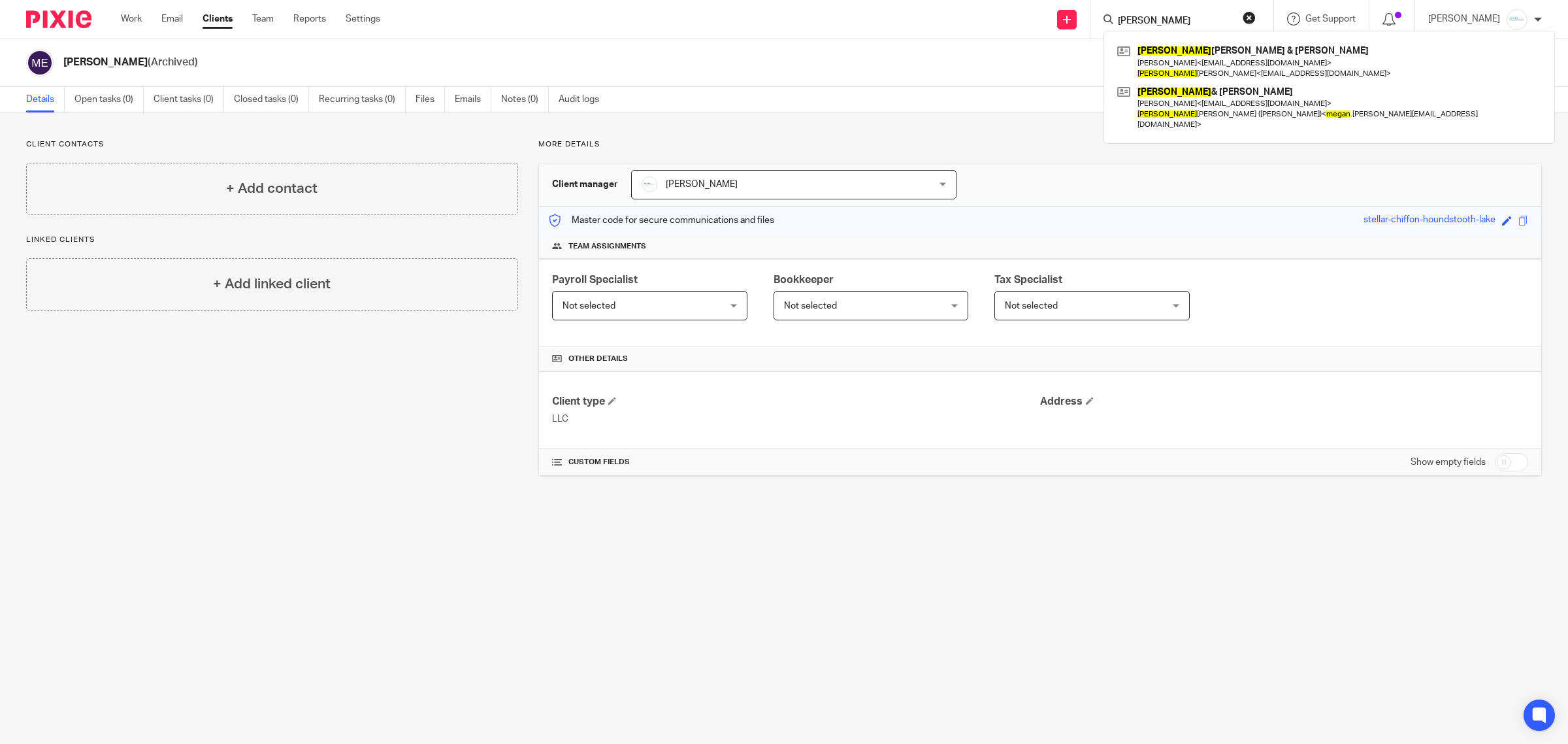
type input "MEGAN"
drag, startPoint x: 1164, startPoint y: 22, endPoint x: 1052, endPoint y: 20, distance: 112.0
click at [1052, 20] on div "Send new email Create task Add client MEGAN Megan Doolen & Jack Ruggless Jack R…" at bounding box center [983, 19] width 1168 height 38
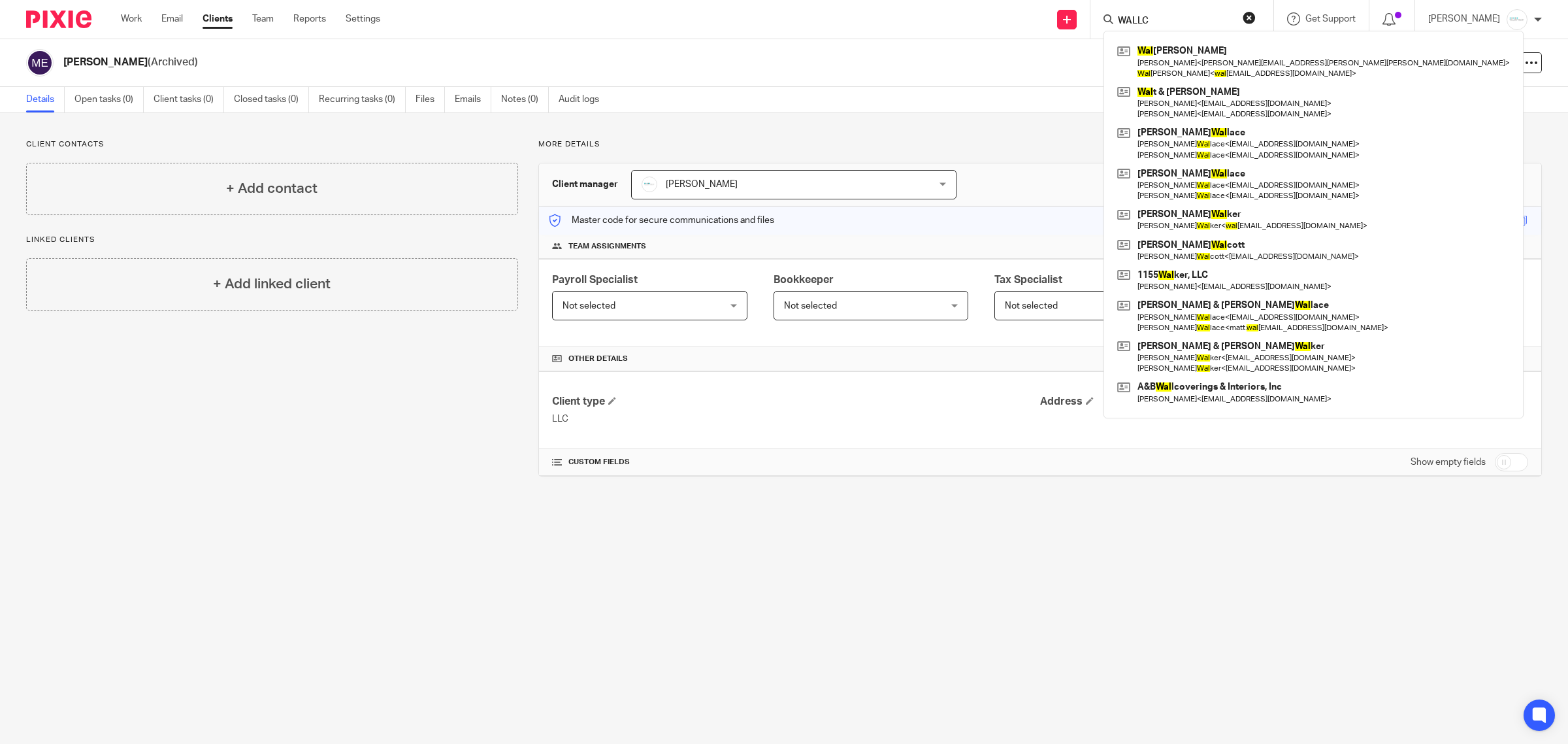
type input "WALLCE"
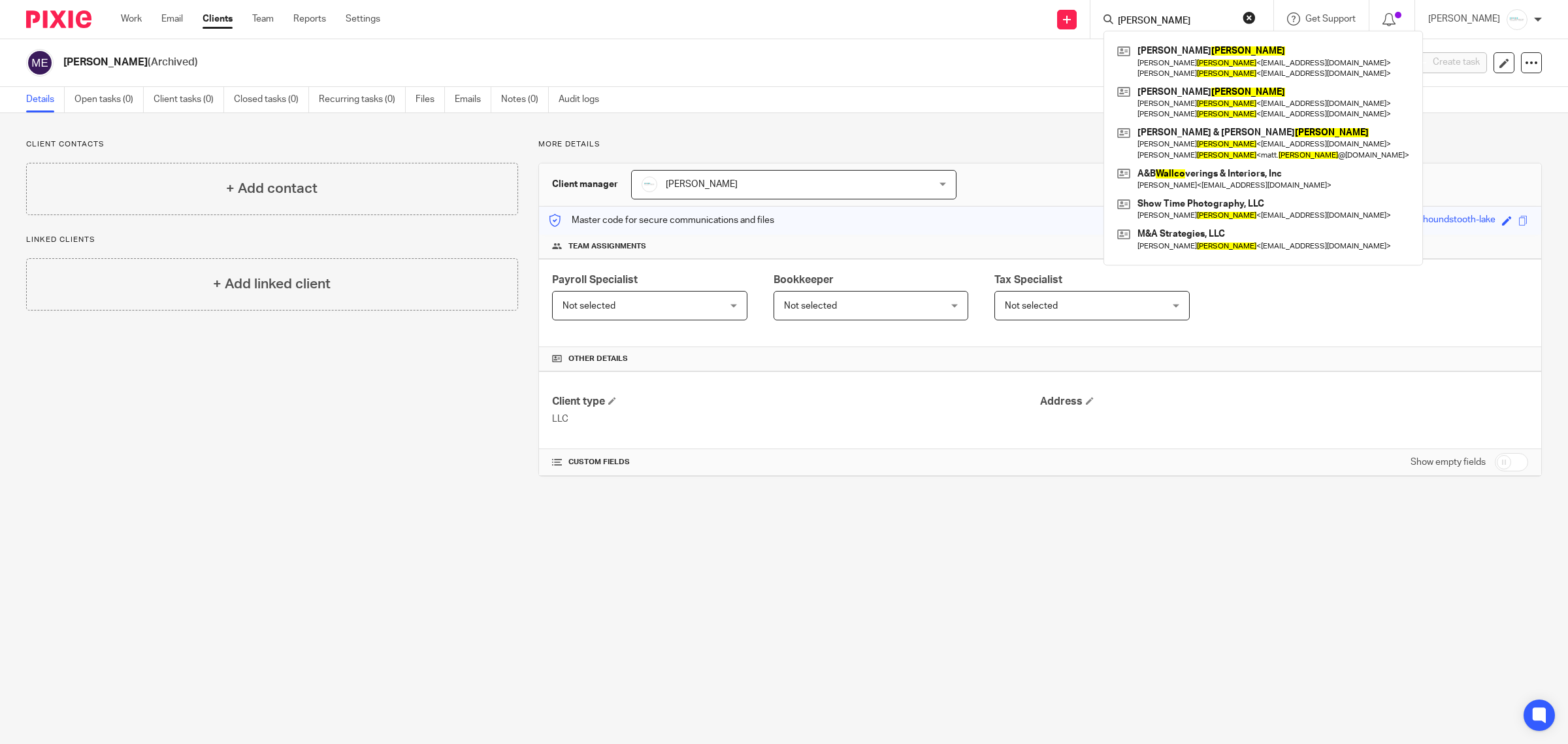
drag, startPoint x: 1188, startPoint y: 22, endPoint x: 1098, endPoint y: 17, distance: 90.1
click at [1098, 17] on div "Send new email Create task Add client WALLCE Gabriel Wallace Alissa Wallace < a…" at bounding box center [983, 19] width 1168 height 38
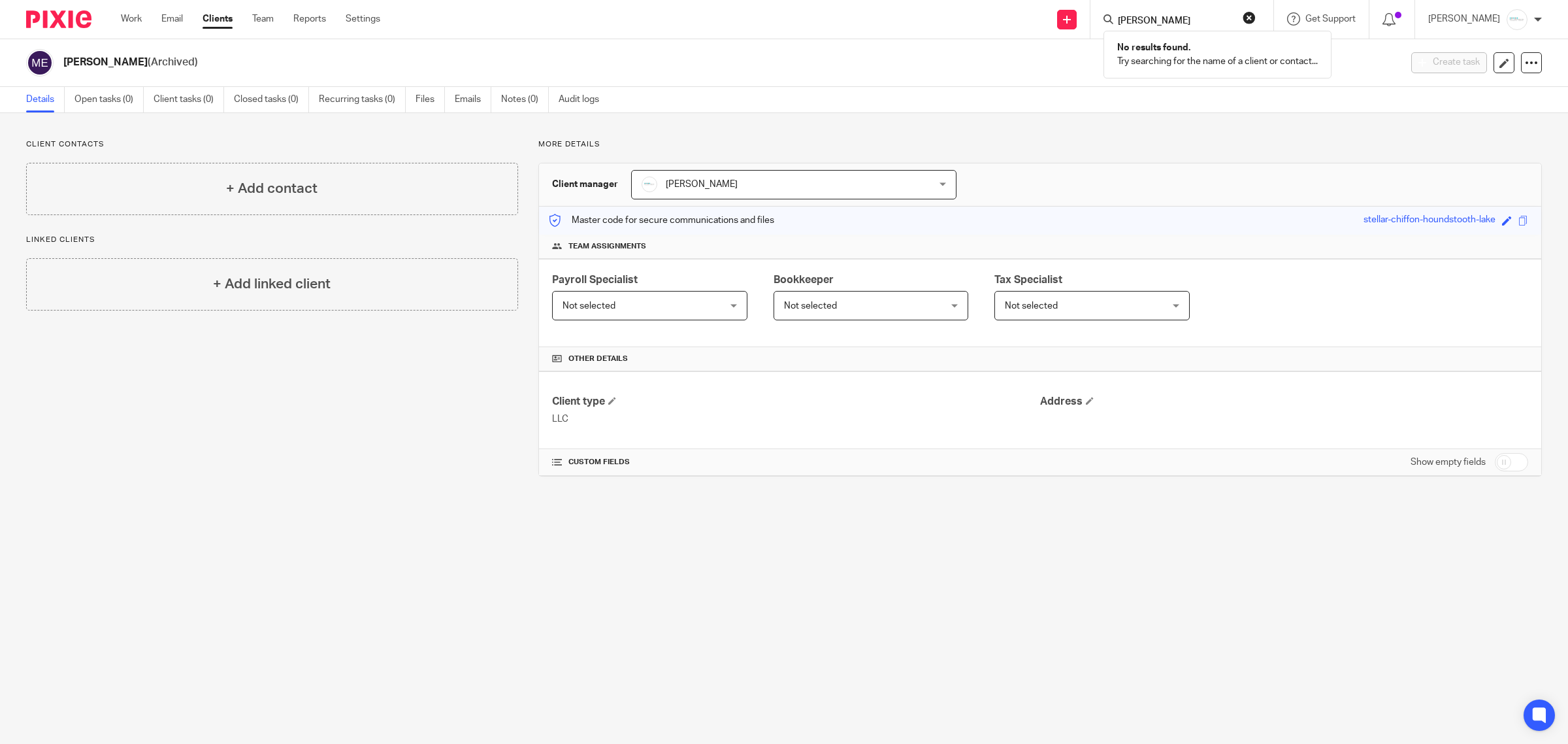
type input "ERIC WOOD"
drag, startPoint x: 1184, startPoint y: 17, endPoint x: 978, endPoint y: 3, distance: 206.5
click at [978, 3] on div "Send new email Create task Add client ERIC WOOD No results found. Try searching…" at bounding box center [983, 19] width 1168 height 38
type input "R"
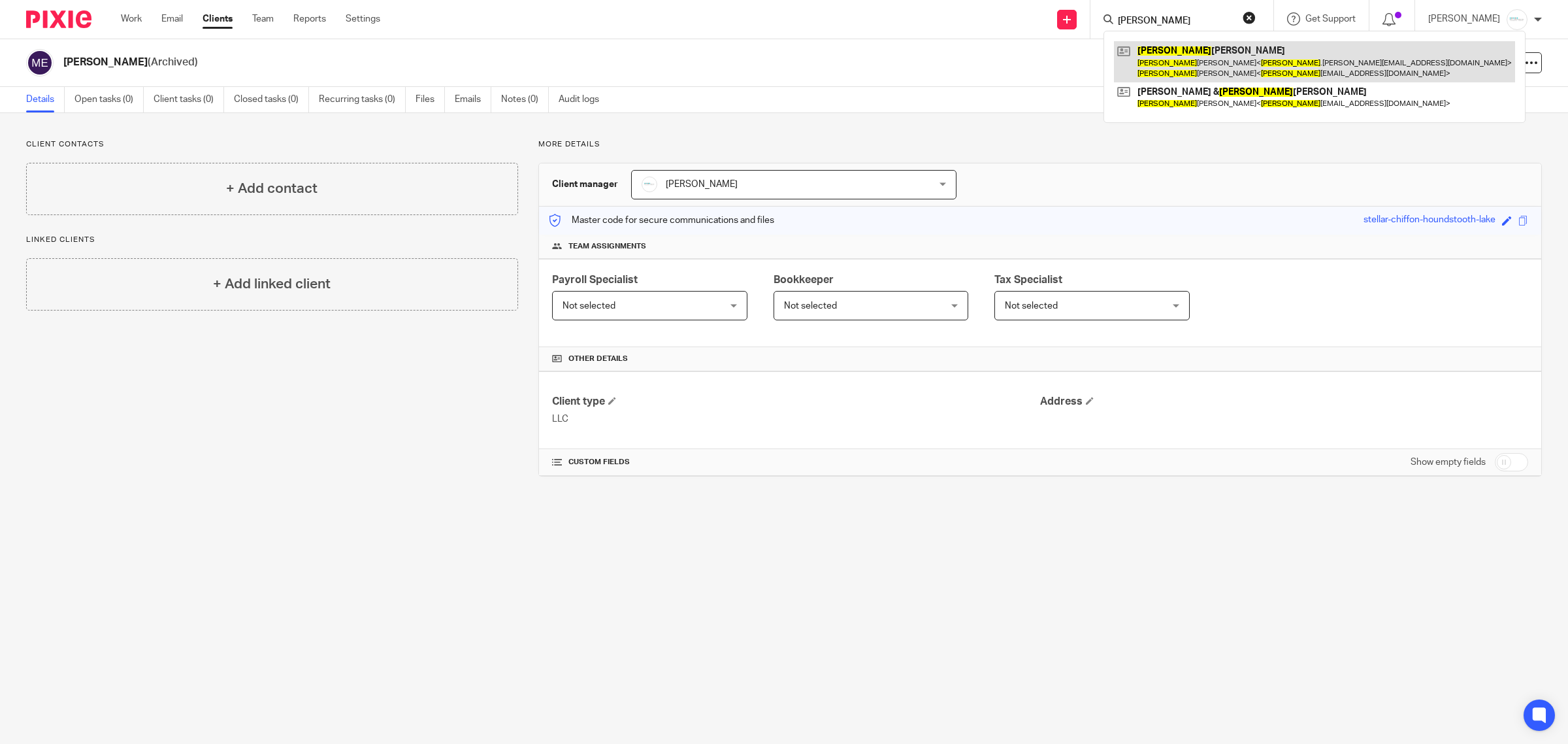
type input "ERIKA"
click at [1237, 62] on link at bounding box center [1315, 61] width 401 height 41
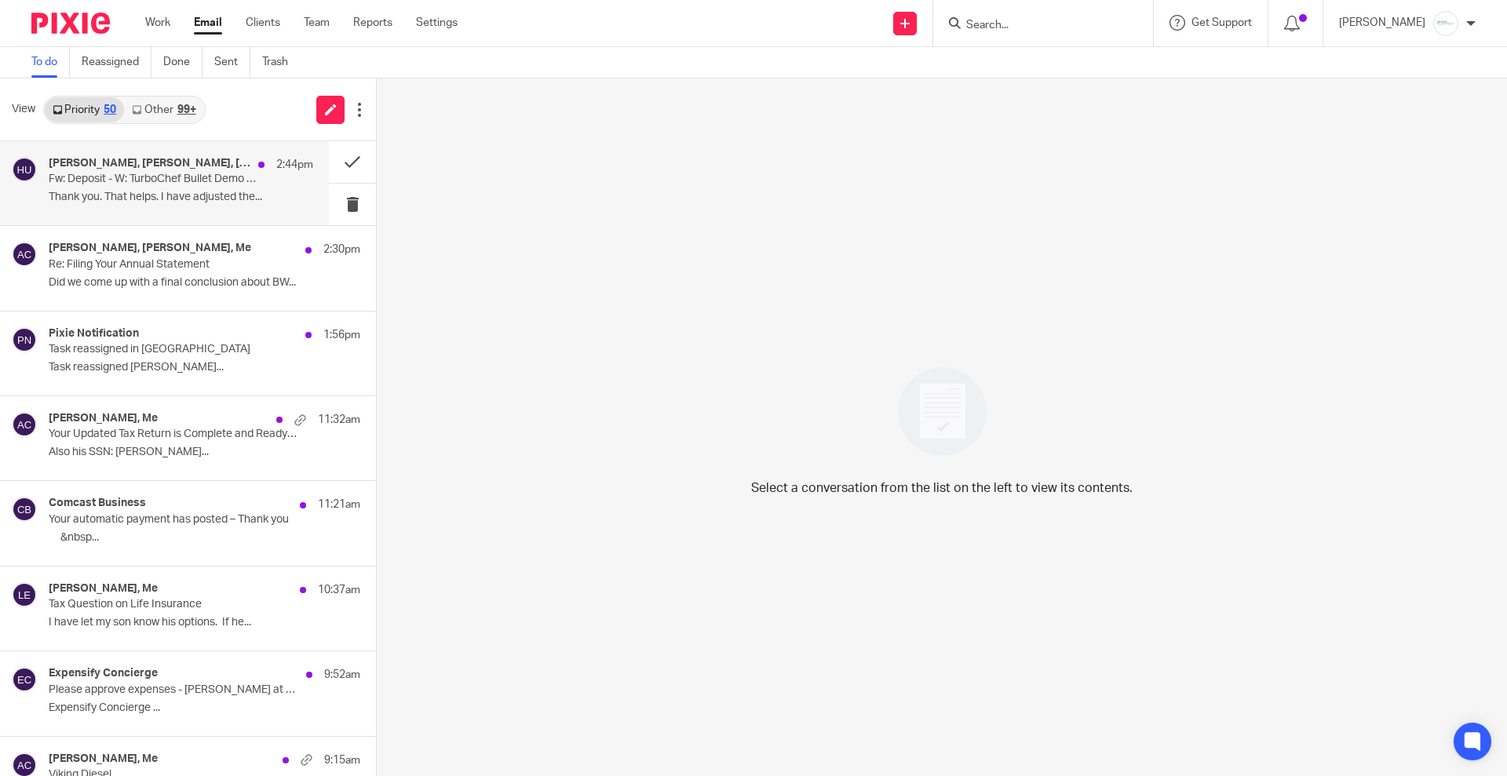
click at [129, 169] on h4 "Holly Utting, Matt Burns, Scott Gabriel, Josh Meeker, Me" at bounding box center [150, 163] width 202 height 13
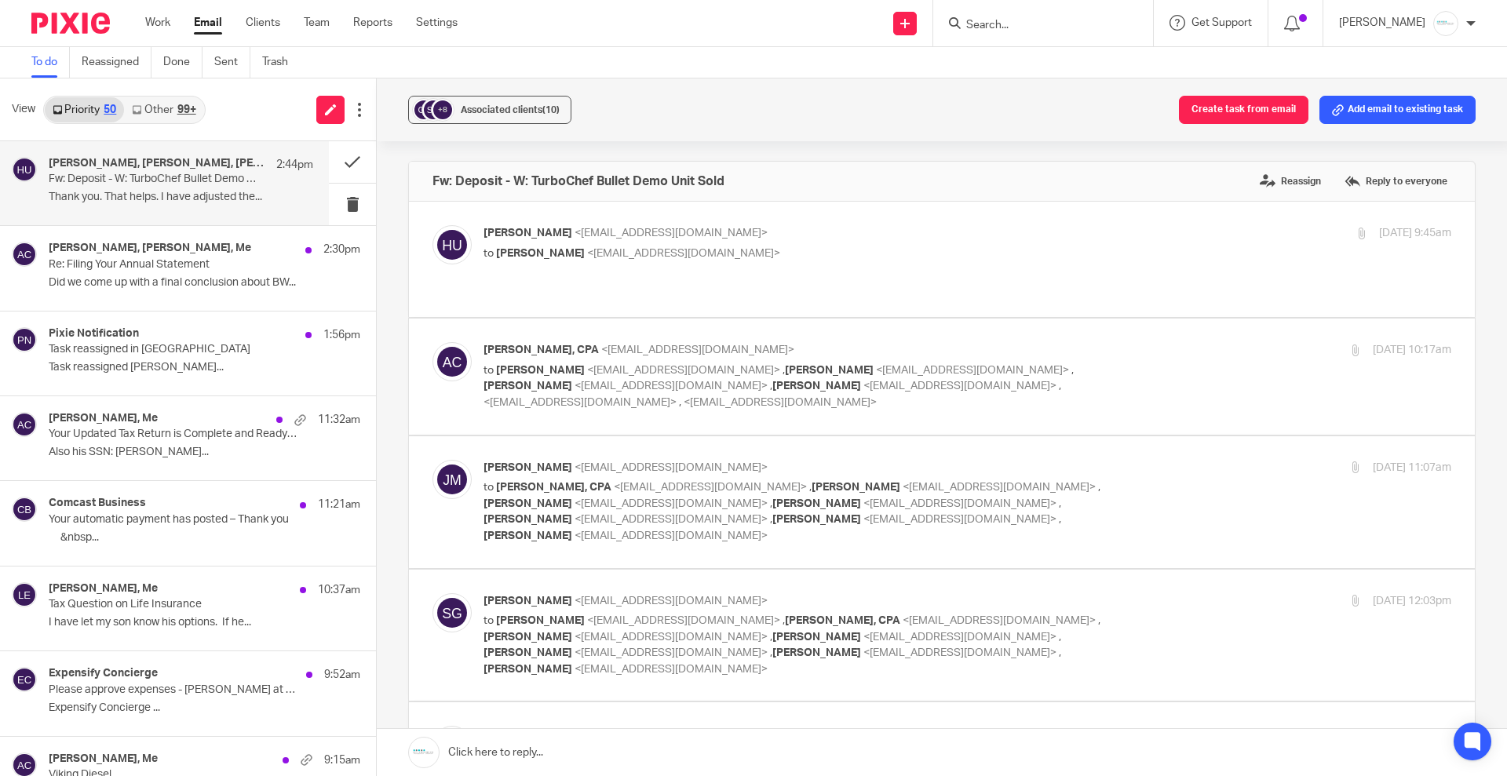
scroll to position [392, 0]
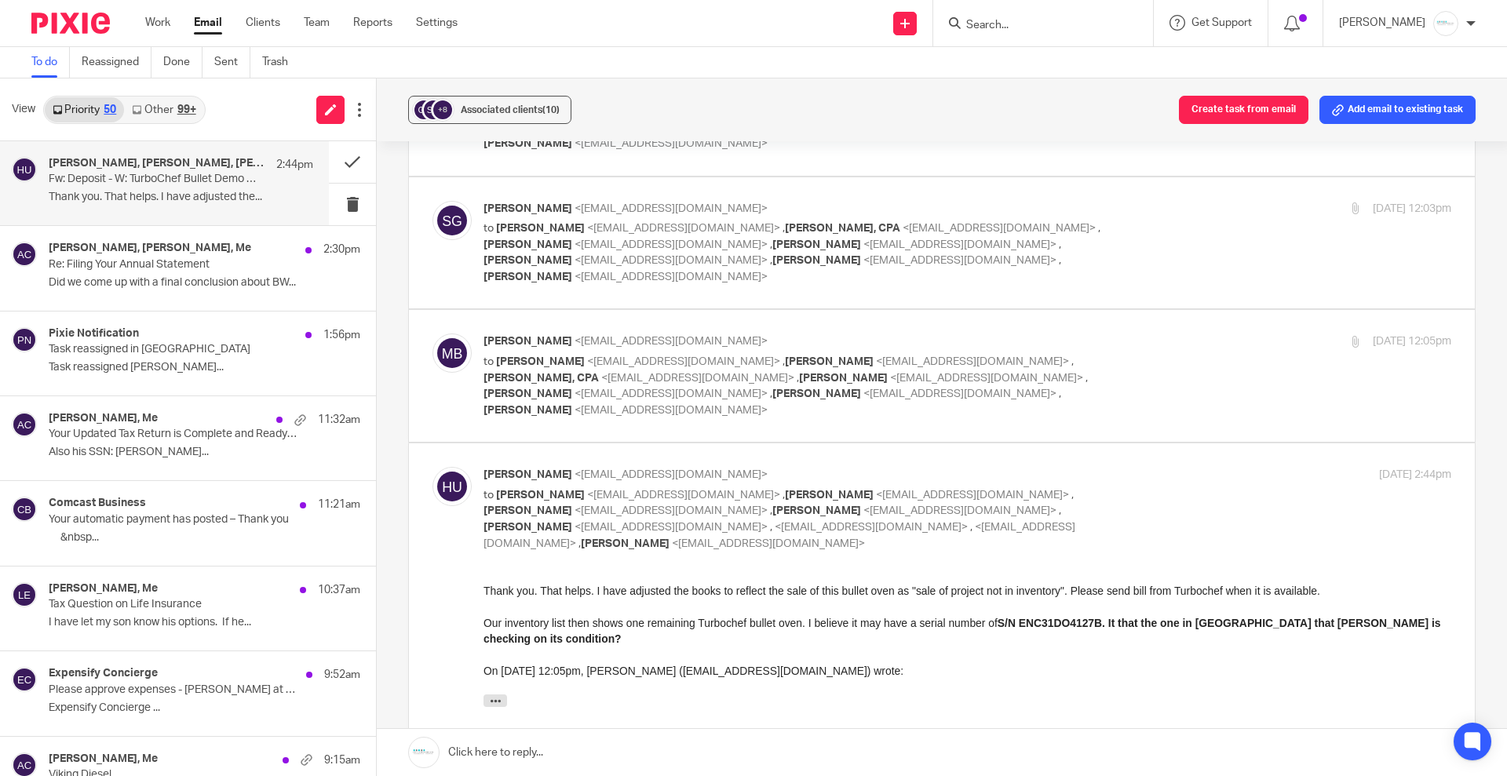
click at [890, 373] on span "<hollyutting@att.net>" at bounding box center [986, 378] width 193 height 11
checkbox input "true"
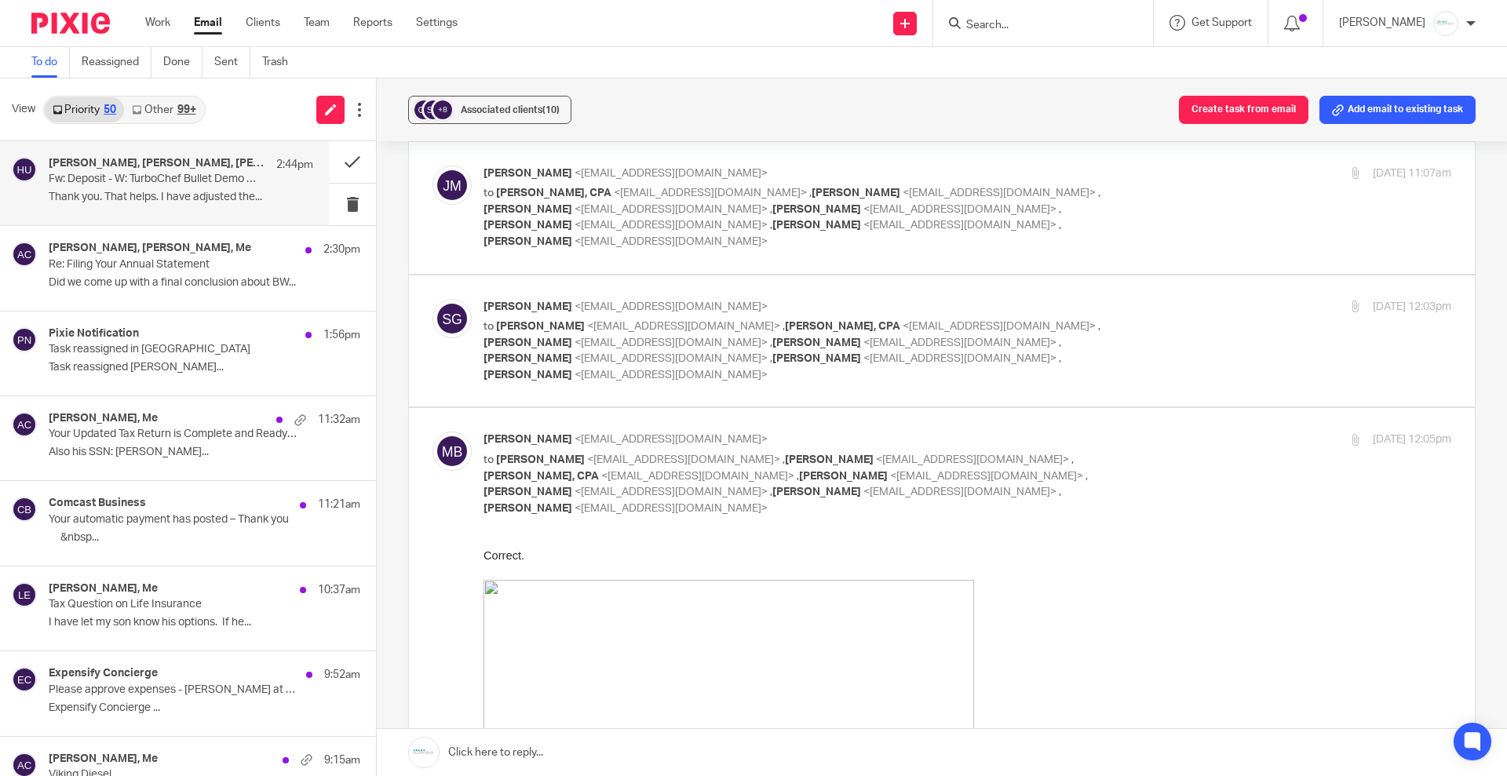
scroll to position [196, 0]
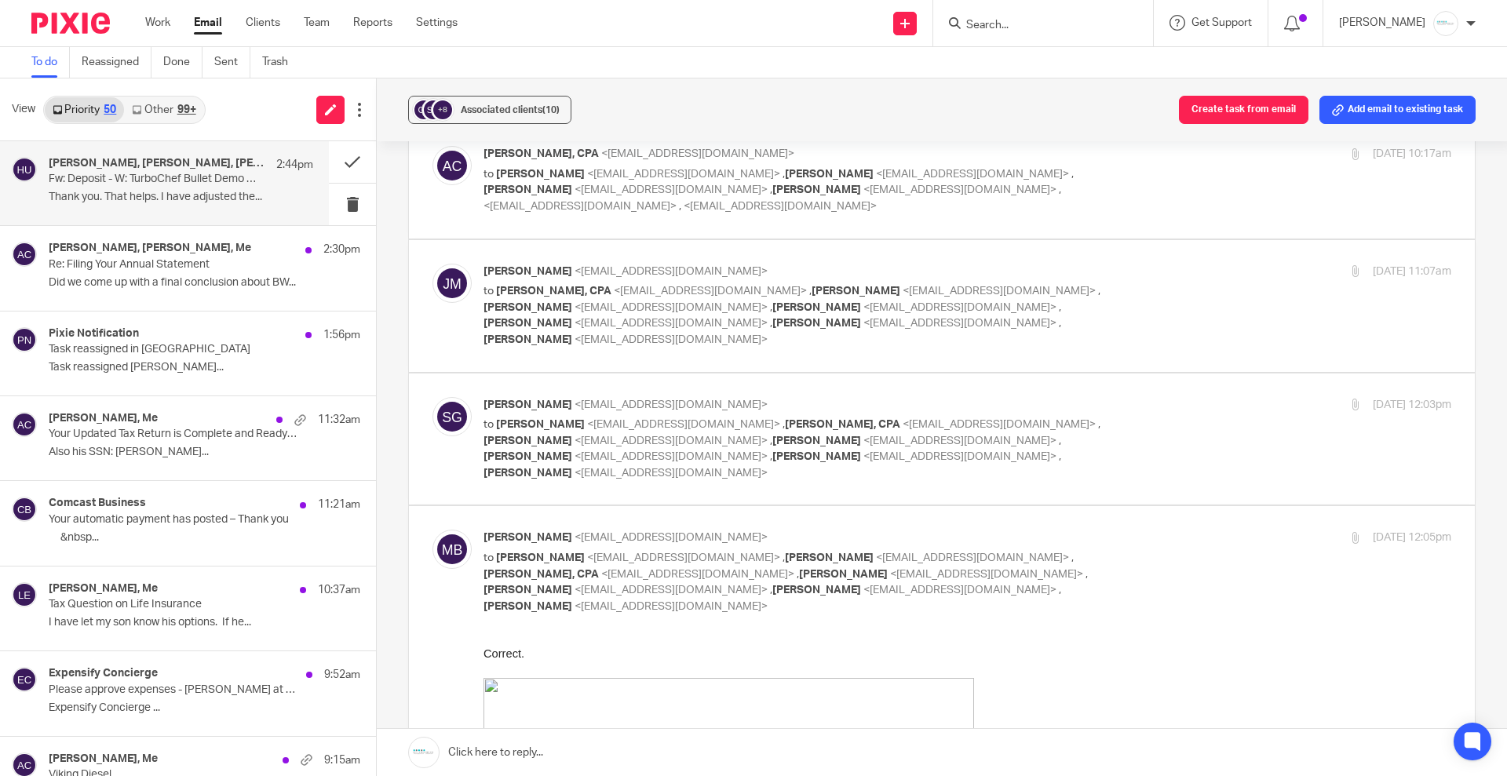
click at [706, 283] on p "to Amy L Corfixsen, CPA <amylcpa@gmail.com> , Holly Utting <hollyutting@att.net…" at bounding box center [805, 315] width 645 height 64
checkbox input "true"
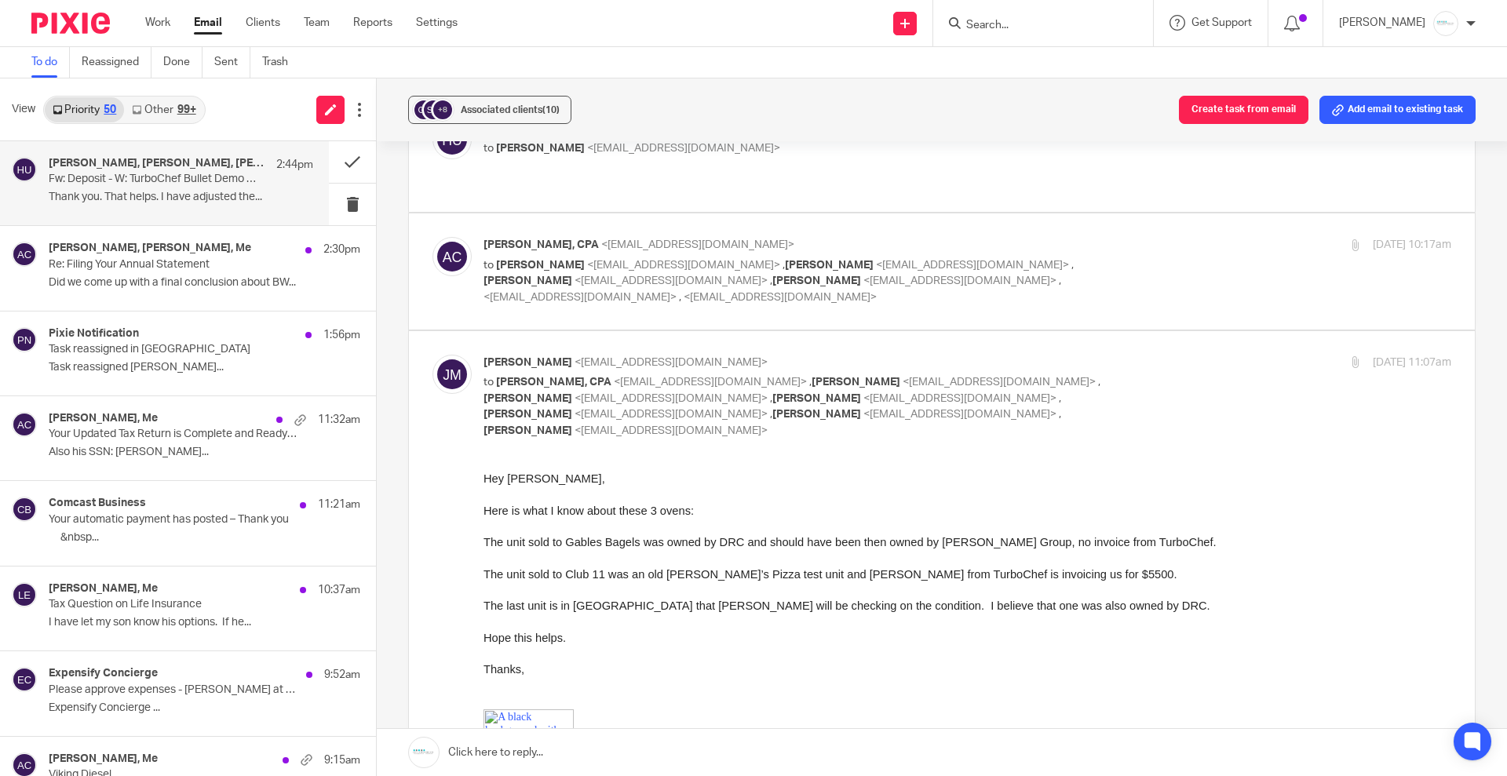
scroll to position [0, 0]
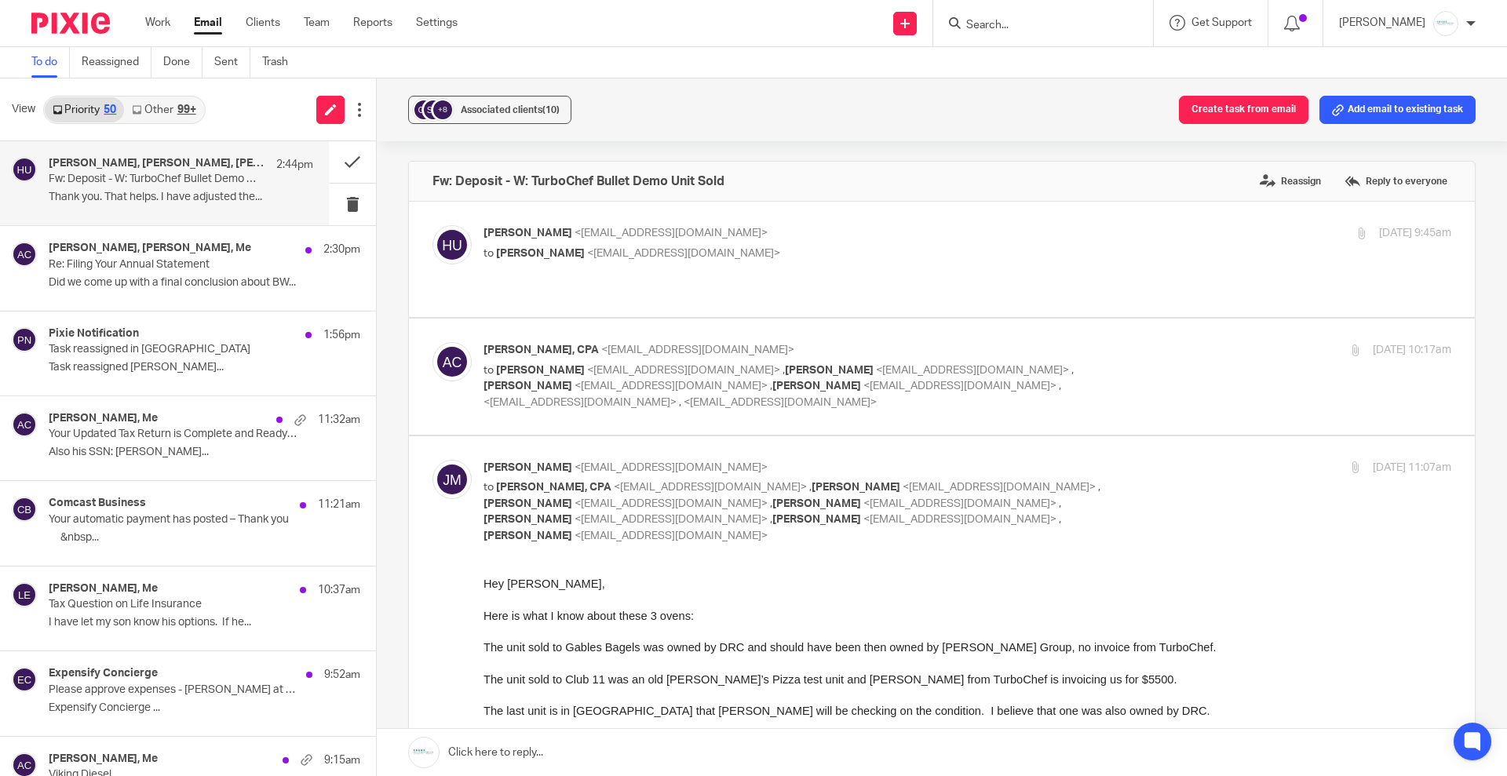
click at [669, 345] on span "<amylcpa@gmail.com>" at bounding box center [697, 350] width 193 height 11
checkbox input "true"
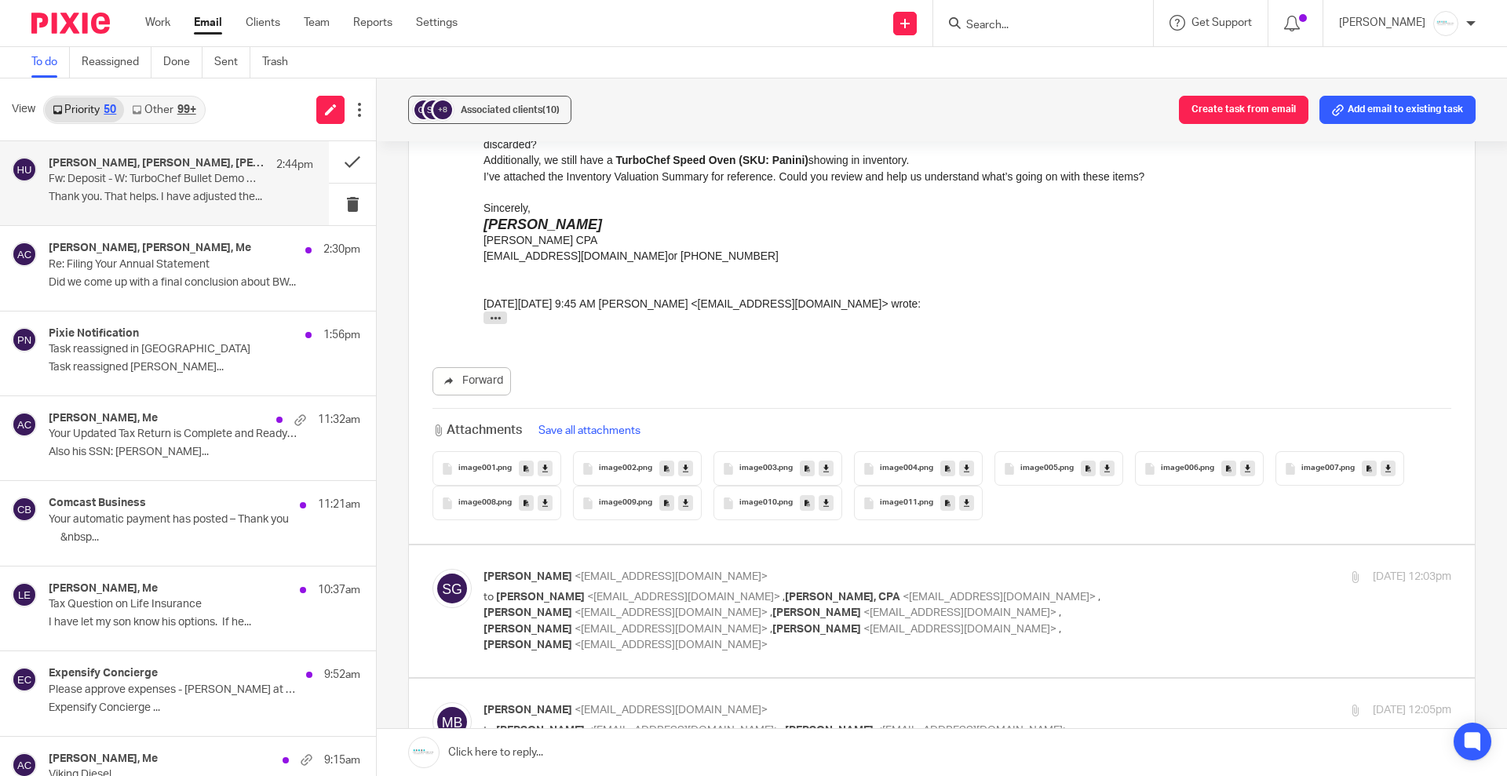
scroll to position [1864, 0]
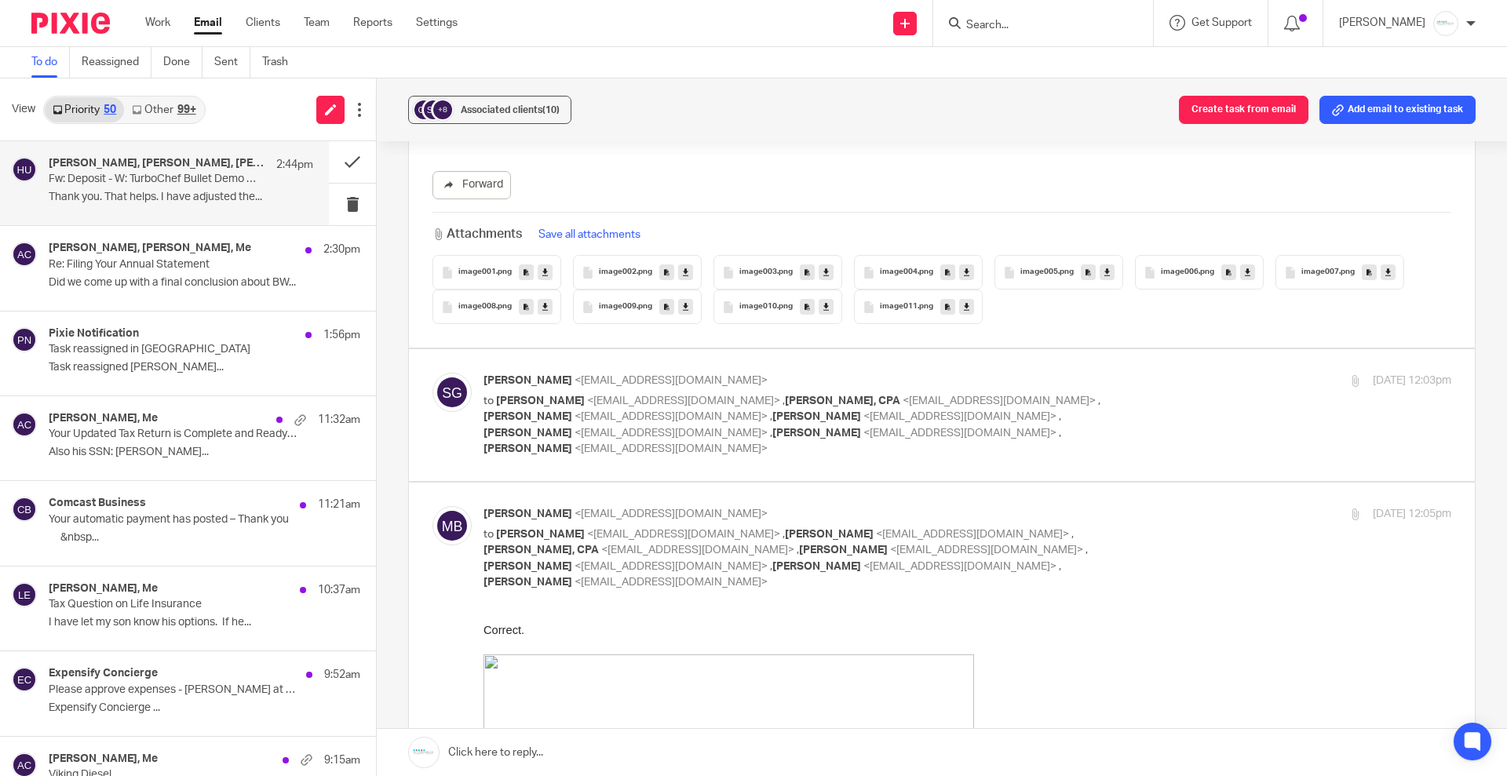
click at [689, 393] on p "to Josh Meeker <jmeeker@gabrielgrp.com> , Amy L Corfixsen, CPA <amylcpa@gmail.c…" at bounding box center [805, 425] width 645 height 64
checkbox input "true"
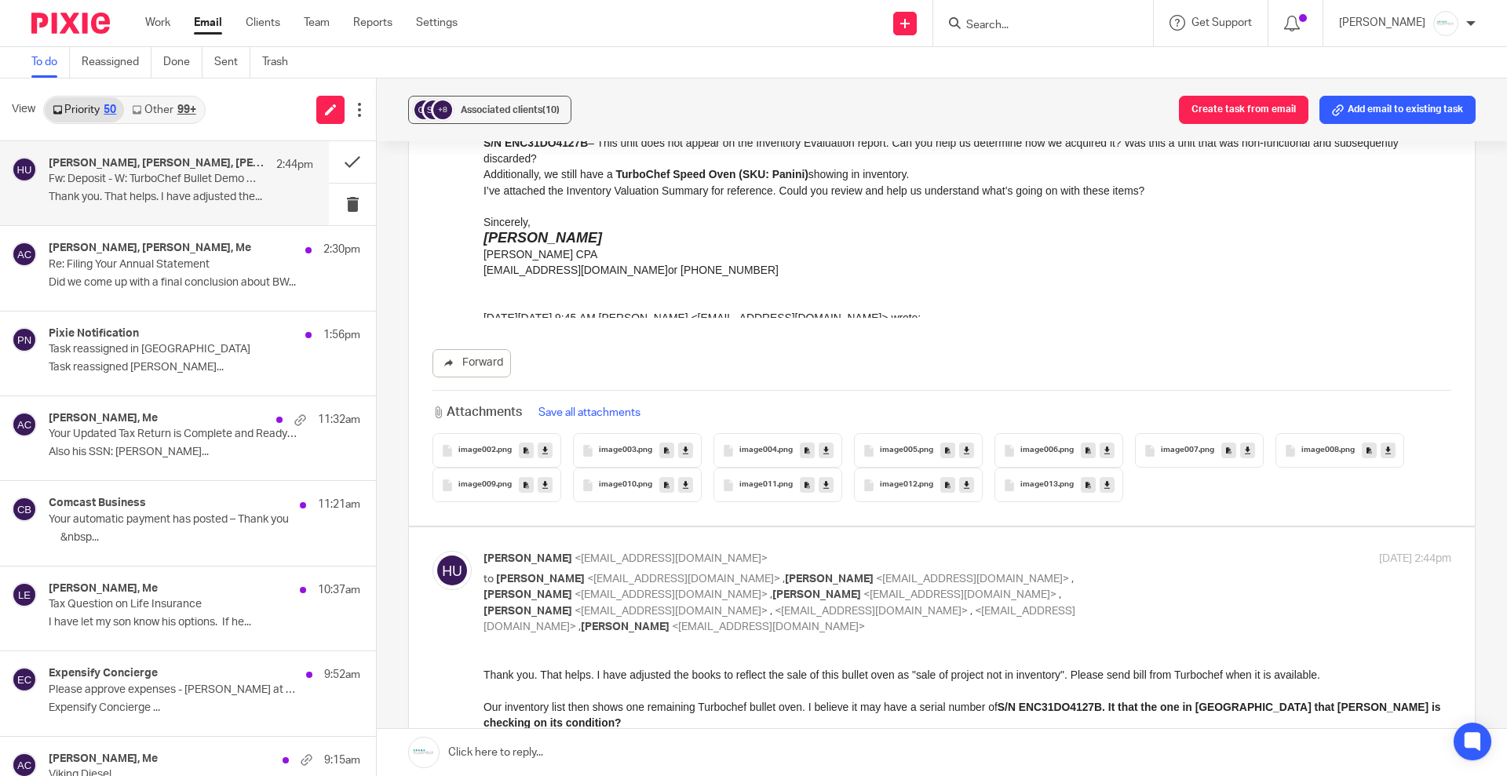
scroll to position [5694, 0]
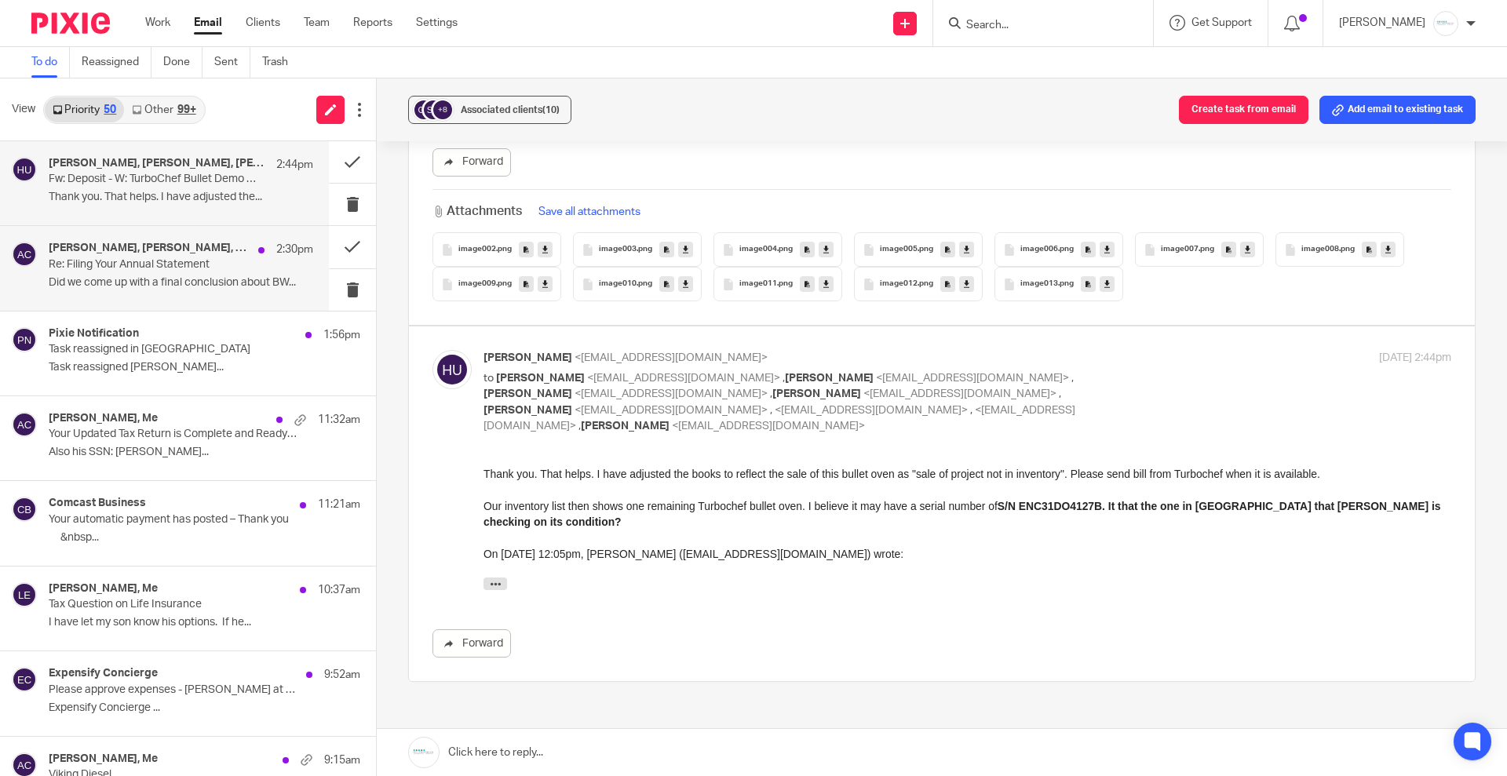
click at [157, 273] on div "Melissa Wander, Brittanie Wright, Me 2:30pm Re: Filing Your Annual Statement Di…" at bounding box center [181, 268] width 264 height 53
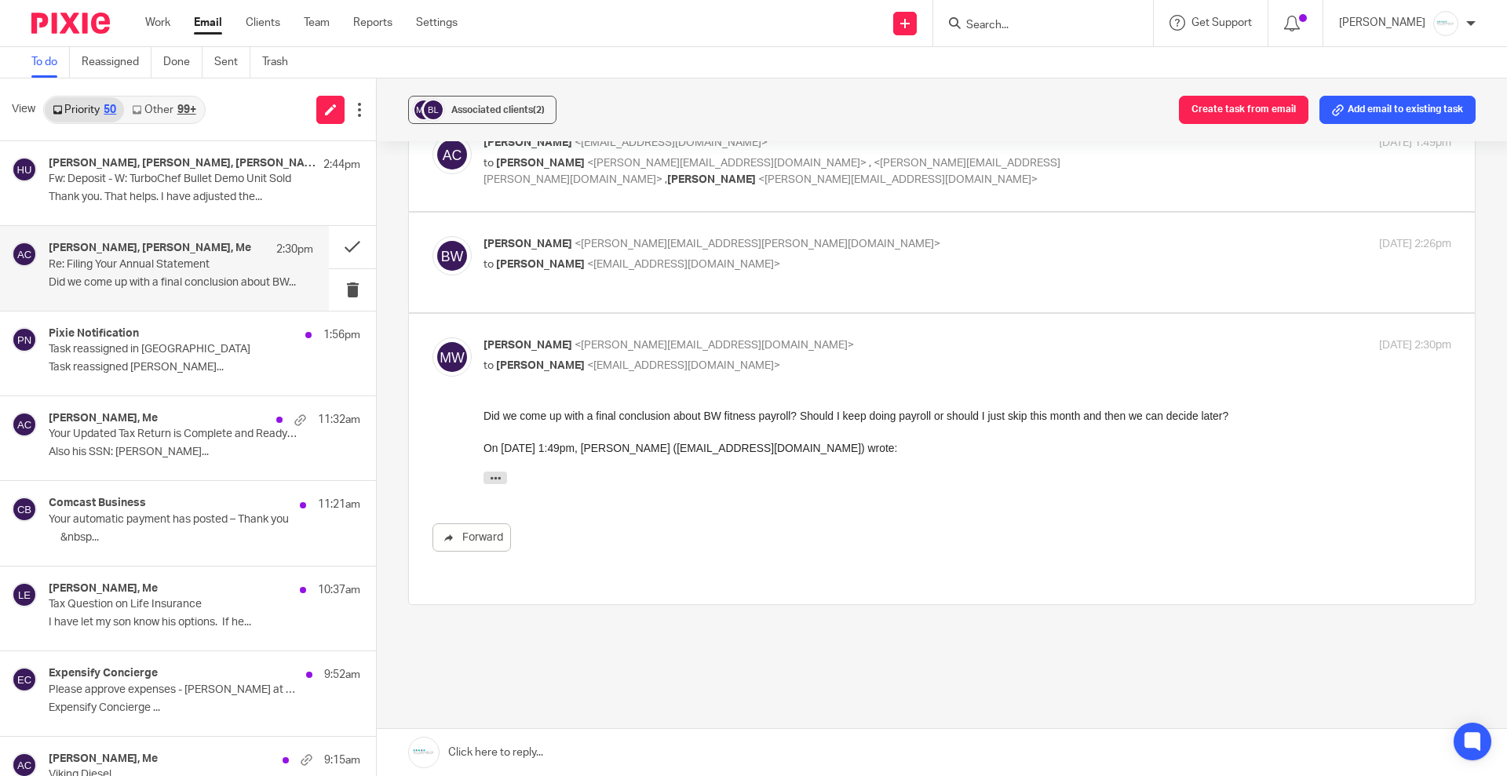
scroll to position [294, 0]
click at [619, 261] on span "<amylcpa@gmail.com>" at bounding box center [683, 262] width 193 height 11
checkbox input "true"
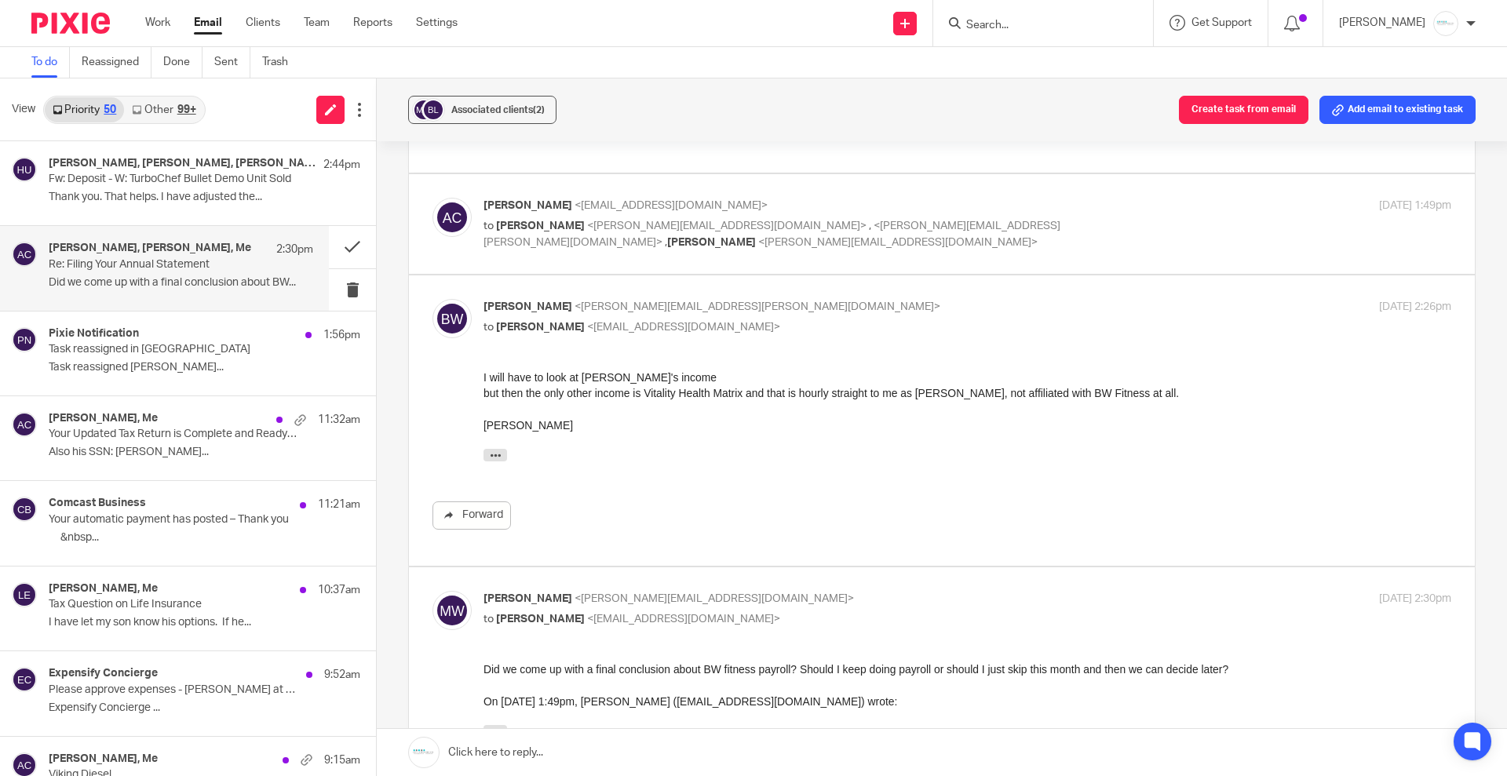
scroll to position [196, 0]
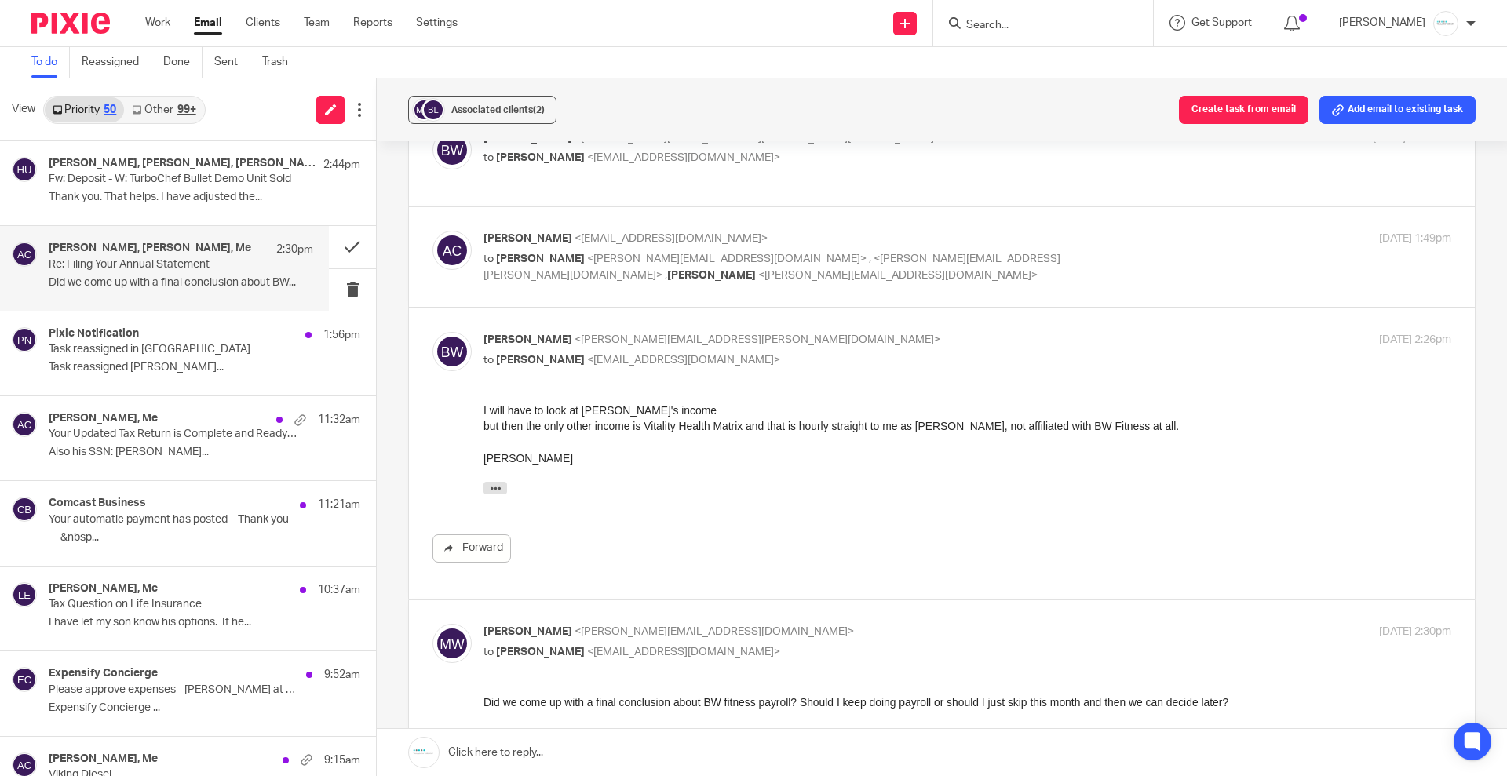
click at [811, 252] on p "to Kelly Salmon <kelly@amylcpa.com> , <brittanie.rachael@gmail.com> , Melissa W…" at bounding box center [805, 267] width 645 height 32
checkbox input "true"
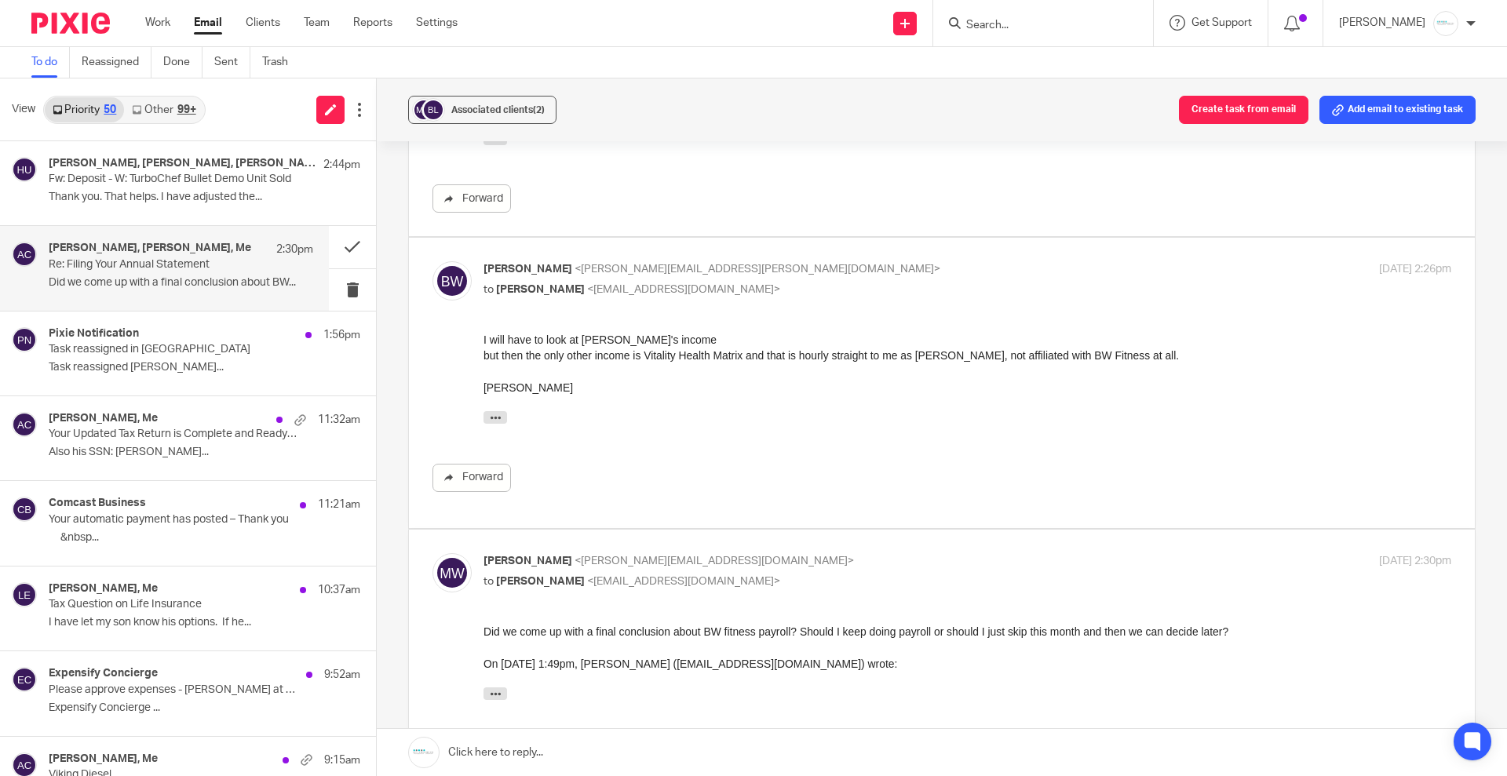
scroll to position [392, 0]
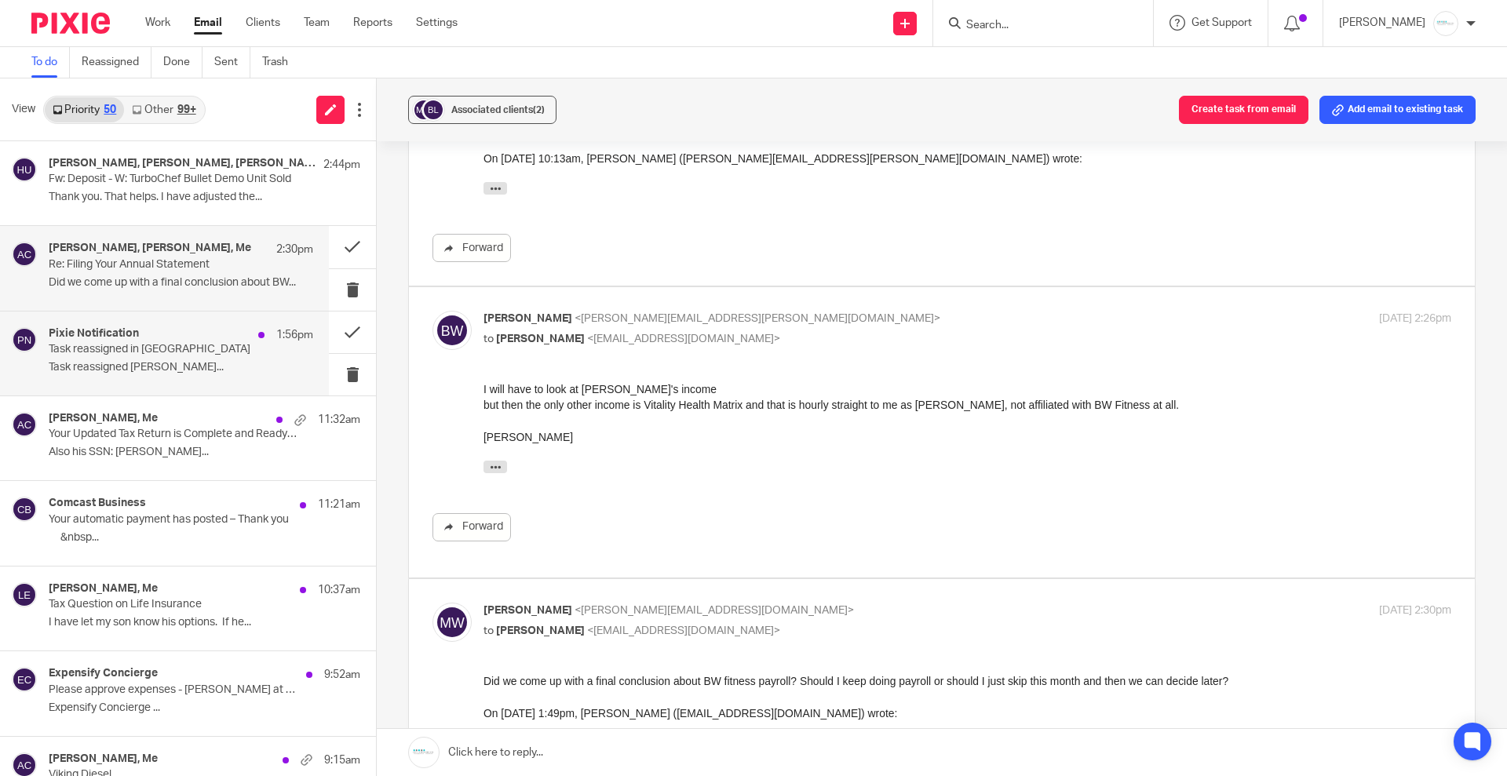
click at [140, 348] on p "Task reassigned in Pixie" at bounding box center [155, 349] width 212 height 13
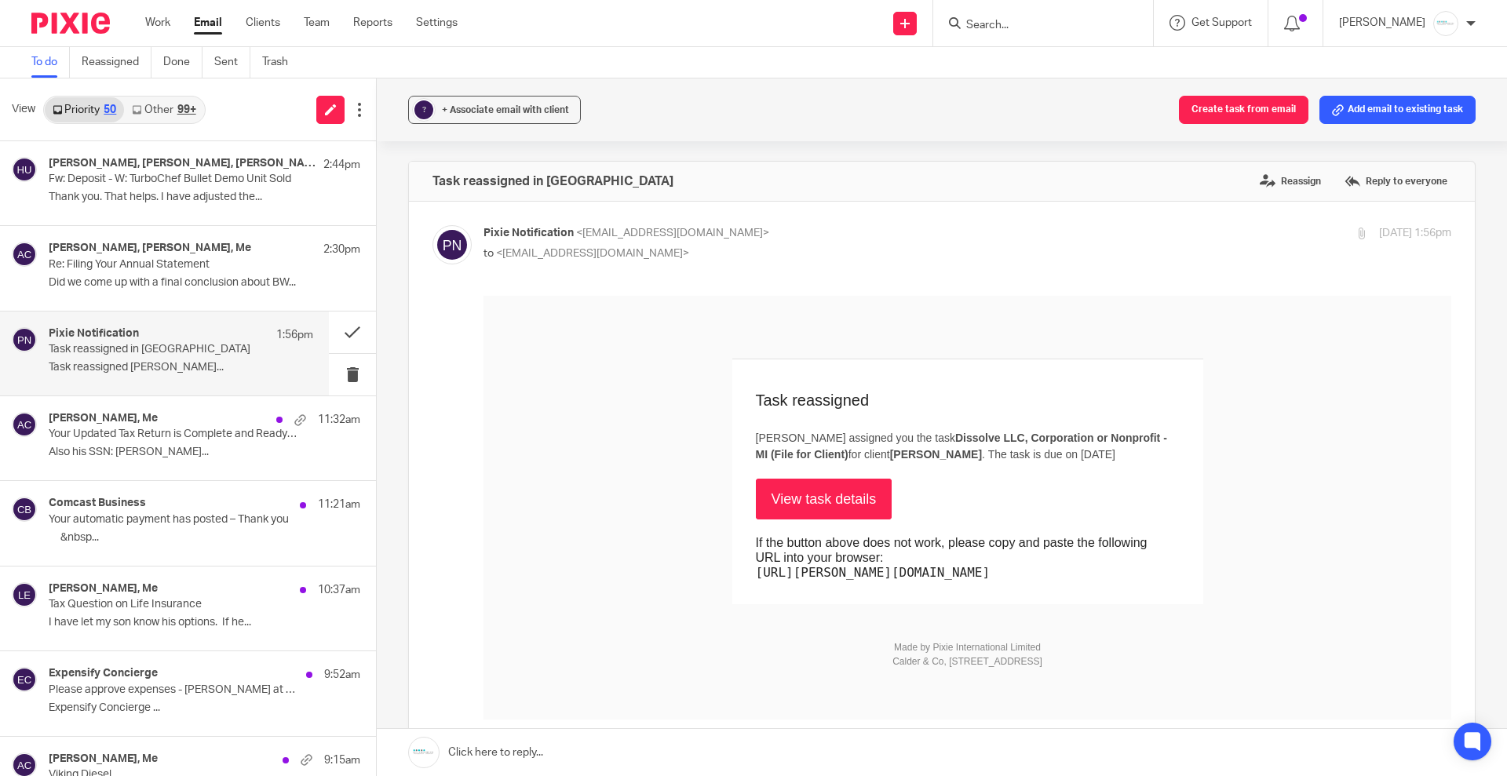
scroll to position [0, 0]
click at [830, 501] on link "View task details" at bounding box center [824, 499] width 137 height 41
click at [210, 450] on p "Also his SSN: Lindsey Get..." at bounding box center [181, 452] width 264 height 13
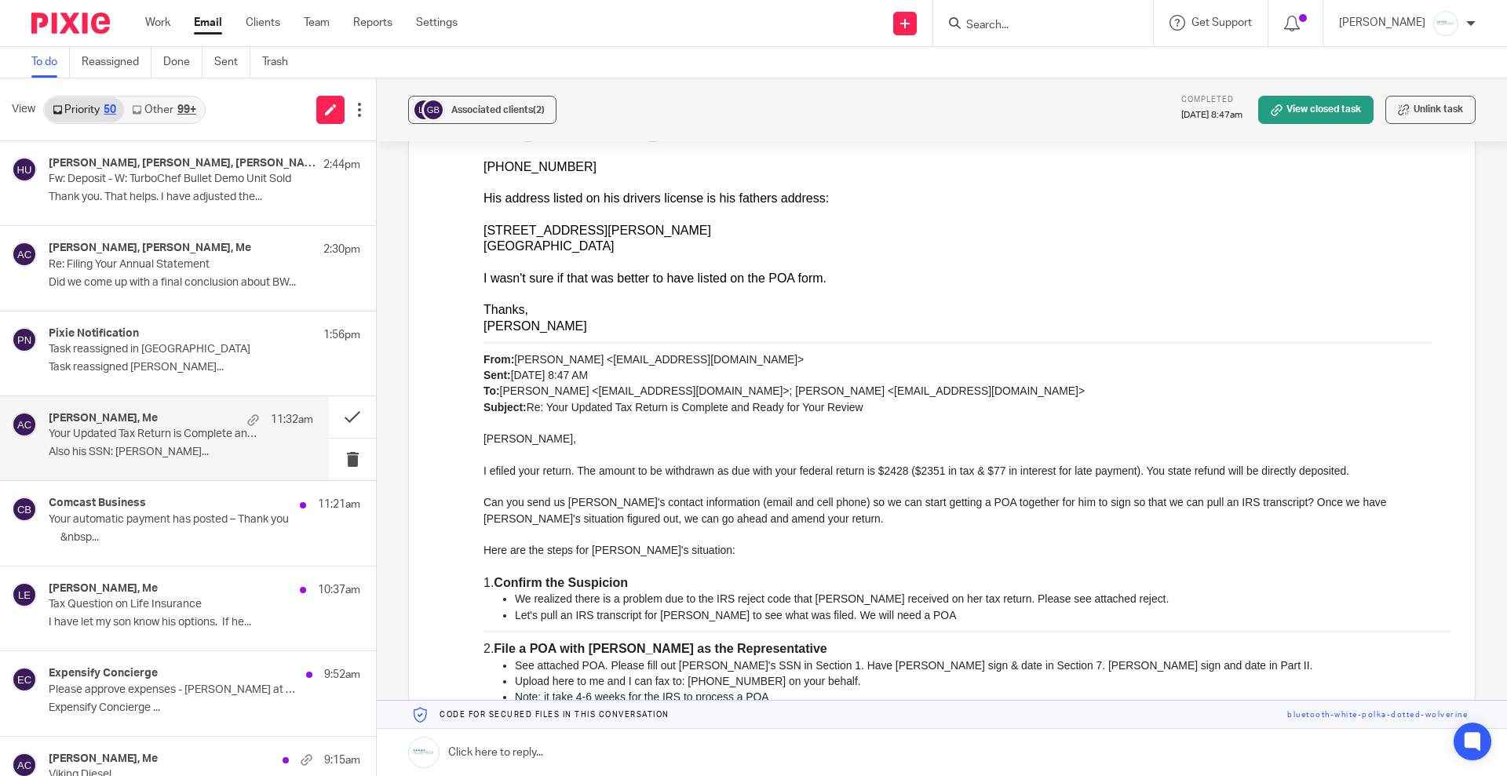
scroll to position [196, 0]
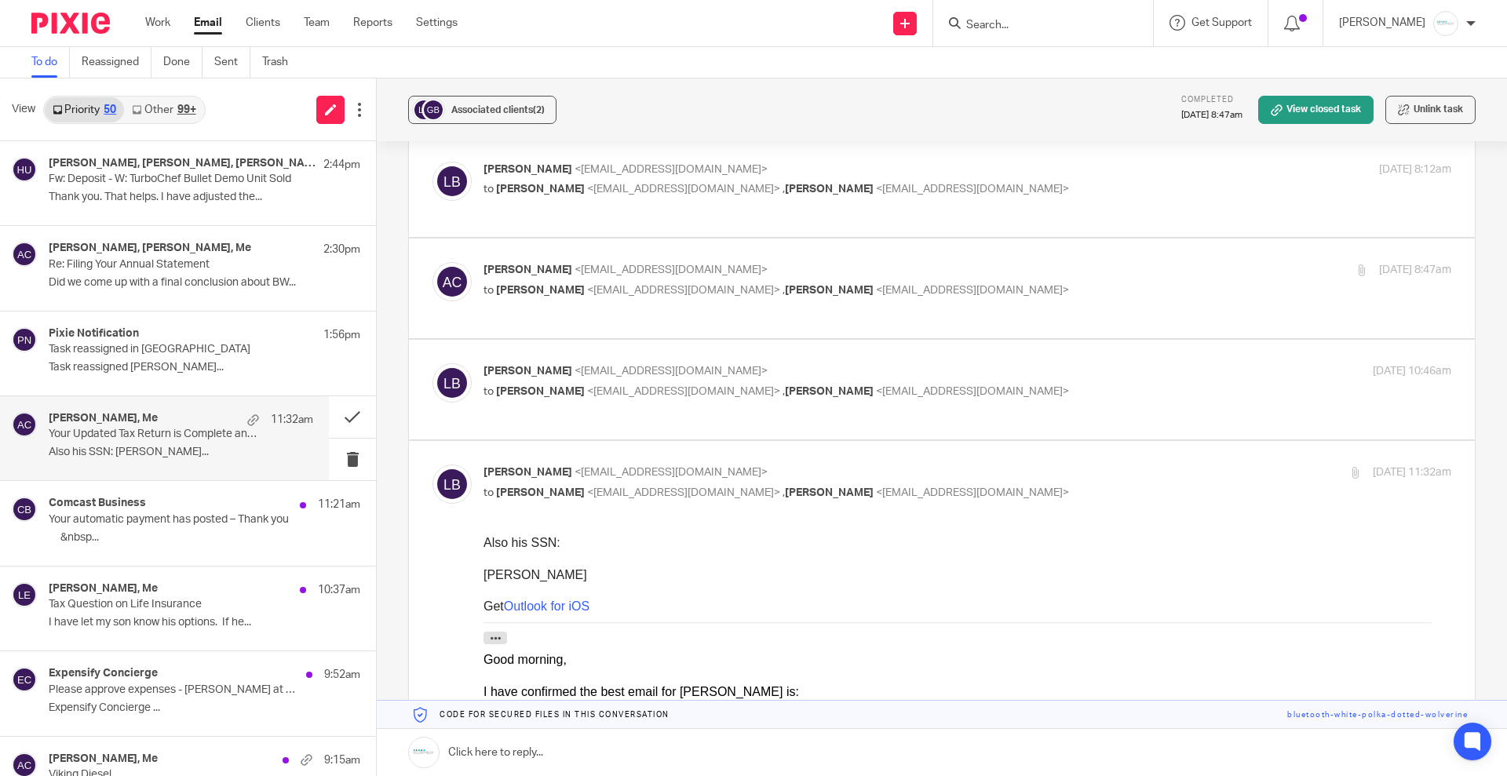
click at [610, 396] on span "<amylcpa@gmail.com>" at bounding box center [683, 391] width 193 height 11
checkbox input "true"
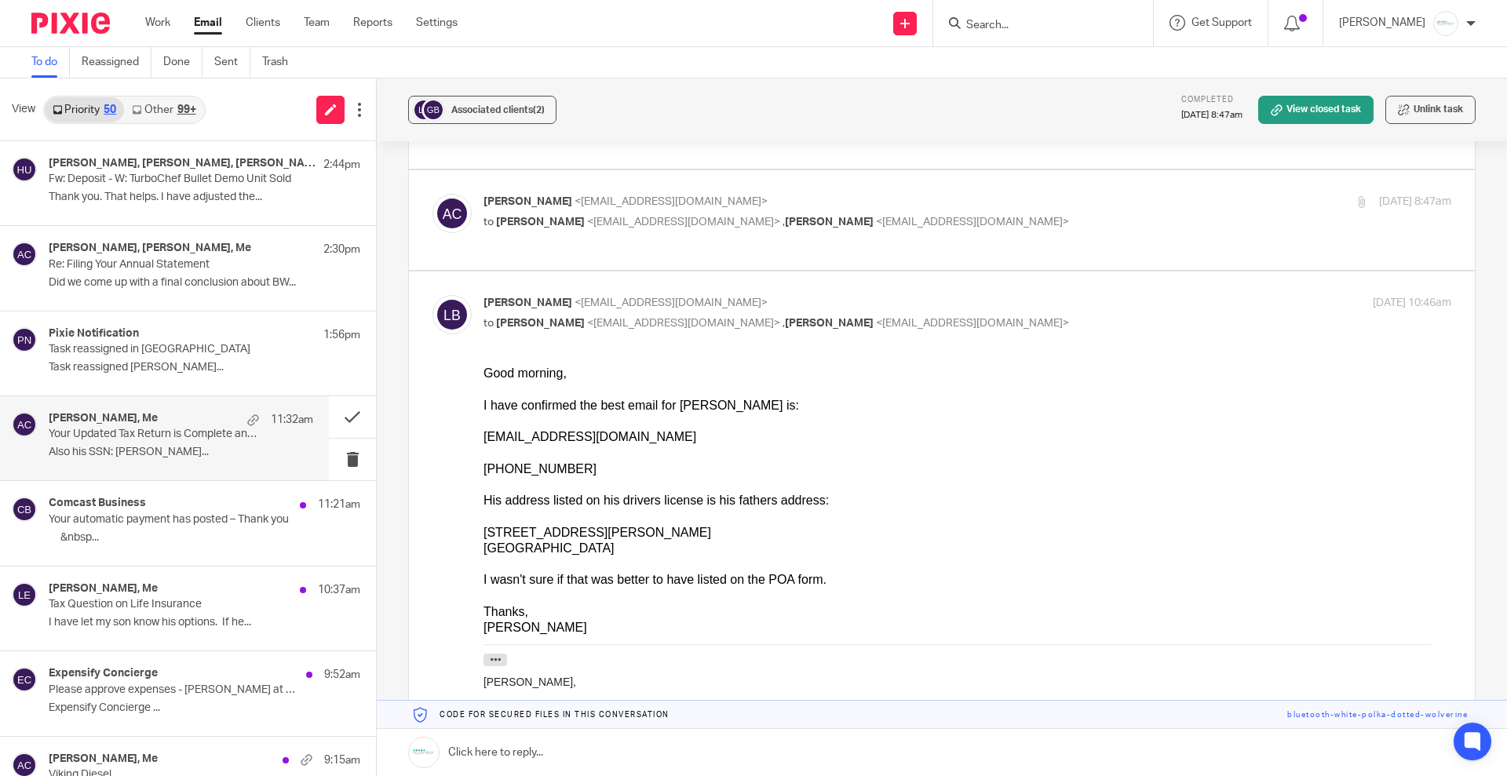
scroll to position [294, 0]
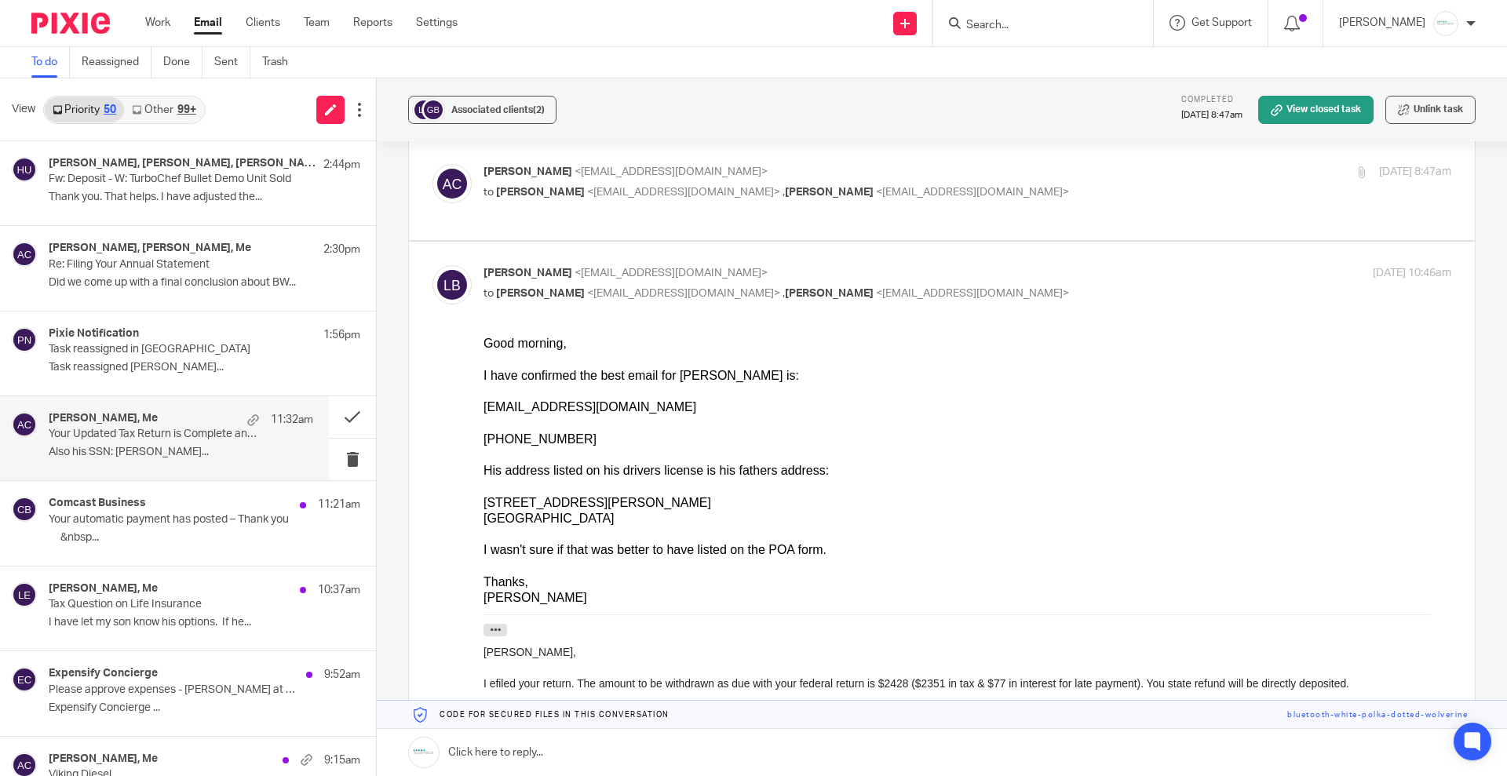
click at [757, 172] on p "Amy Corfixsen <amylcpa@gmail.com>" at bounding box center [805, 172] width 645 height 16
checkbox input "true"
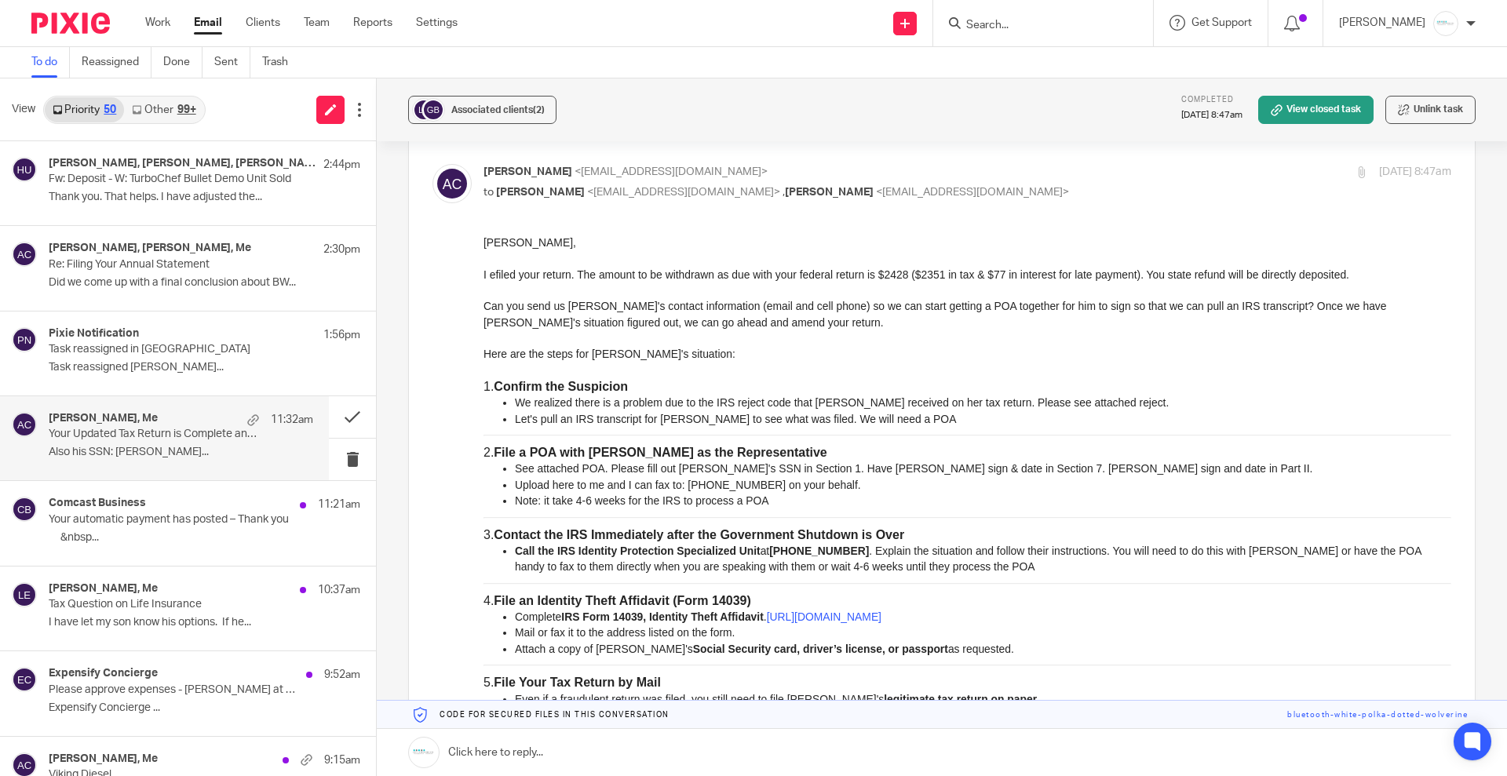
scroll to position [0, 0]
click at [167, 494] on div "Comcast Business 11:21am Your automatic payment has posted – Thank you ‌ ‌ ‌ ‌ …" at bounding box center [164, 523] width 329 height 84
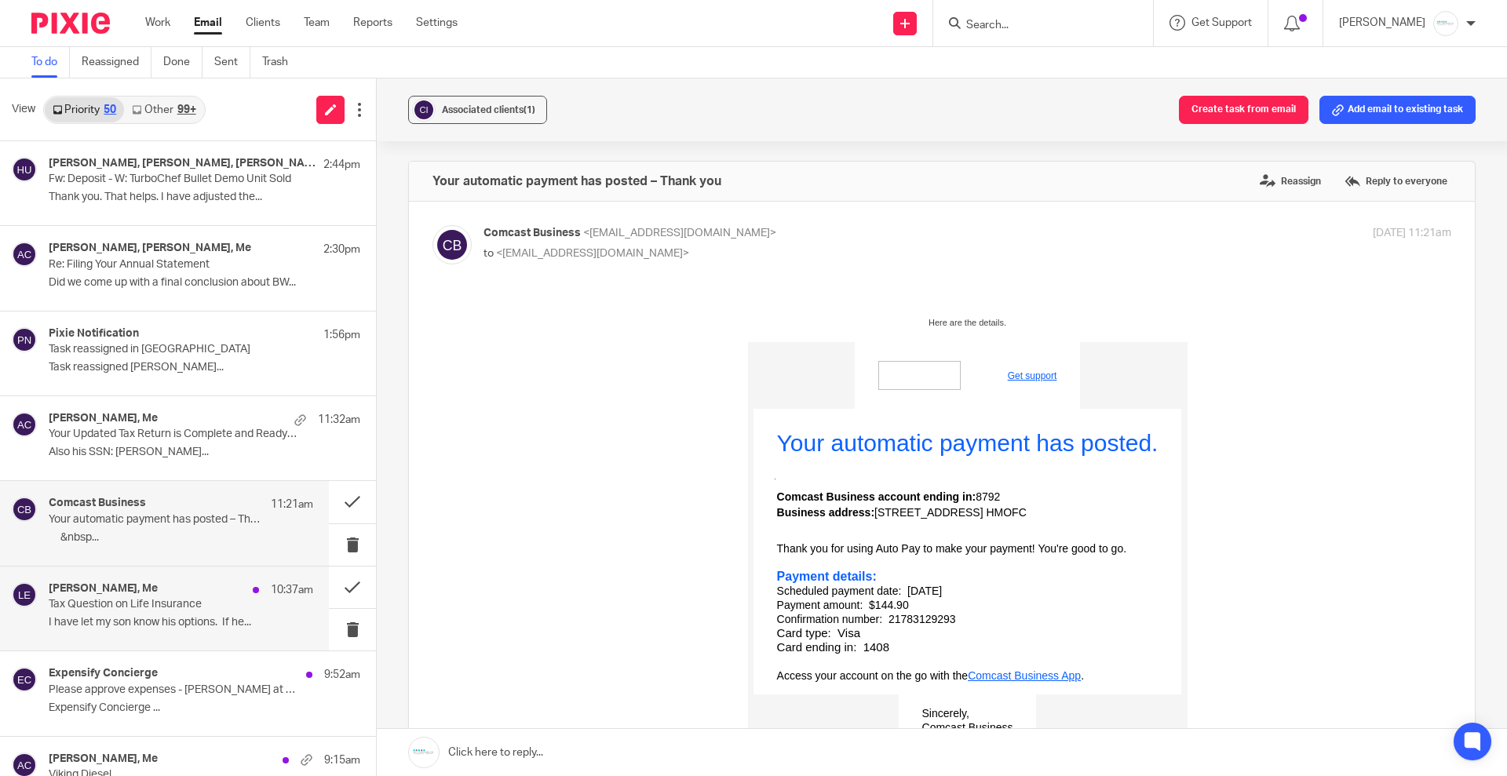
click at [203, 599] on p "Tax Question on Life Insurance" at bounding box center [155, 604] width 212 height 13
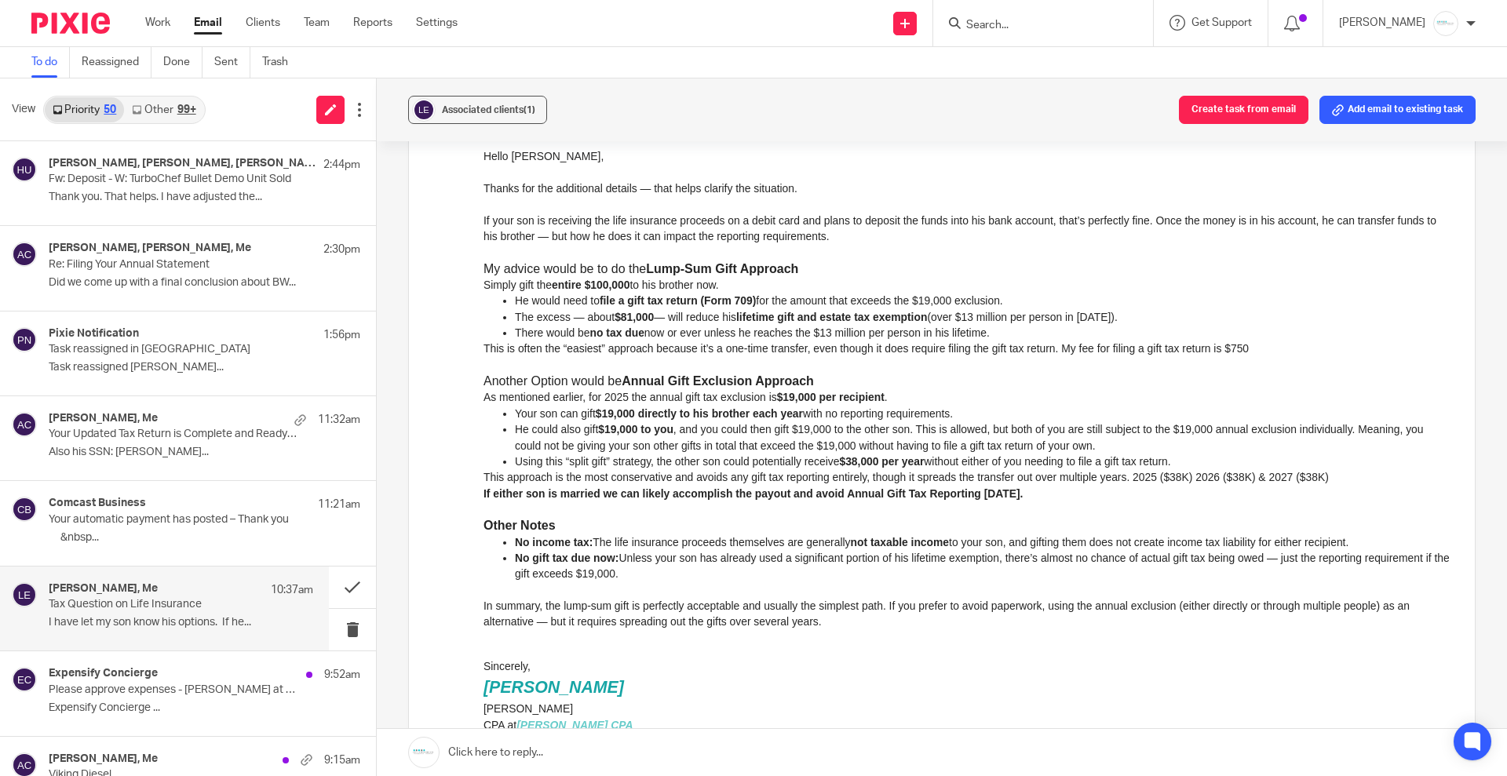
scroll to position [687, 0]
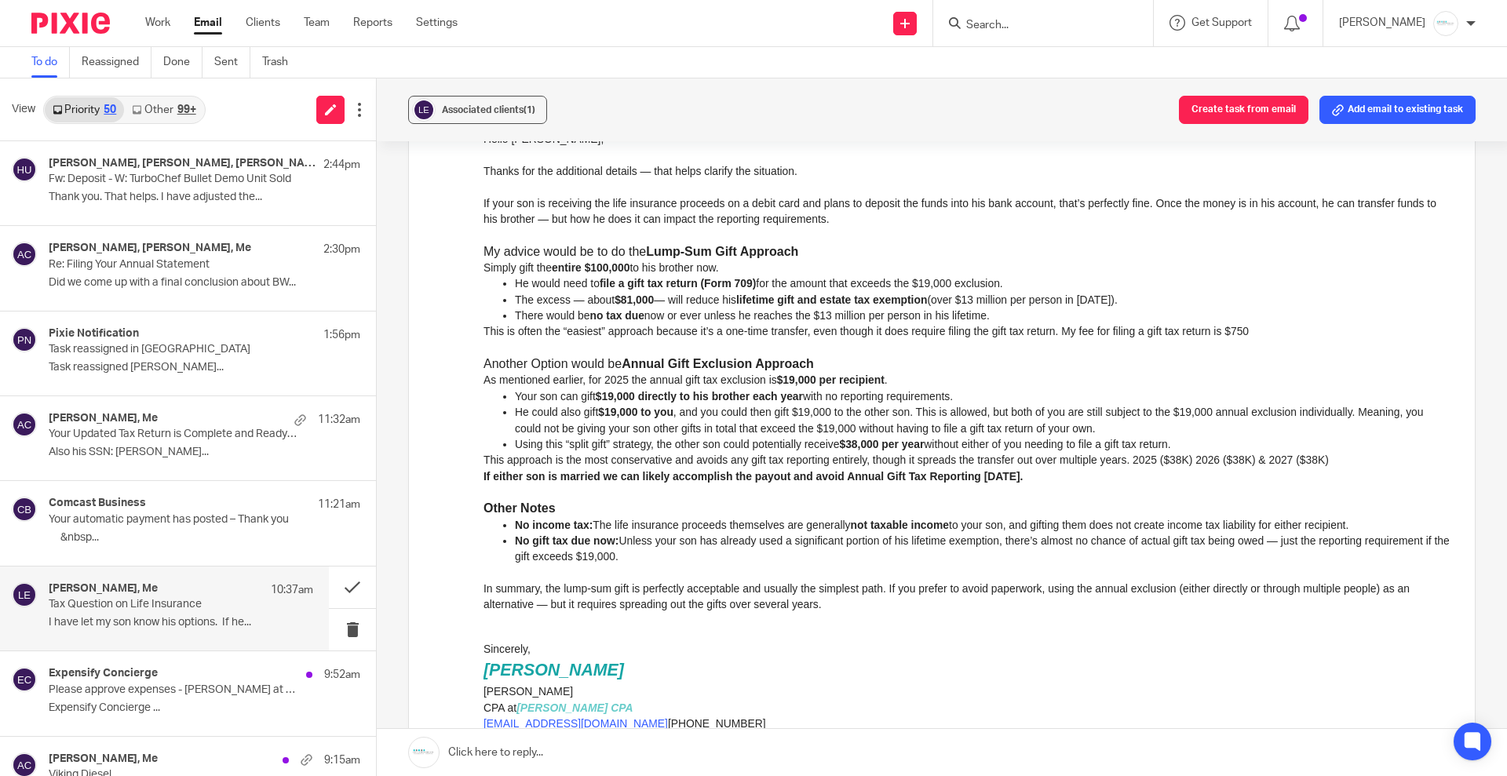
click at [594, 753] on link at bounding box center [942, 752] width 1130 height 47
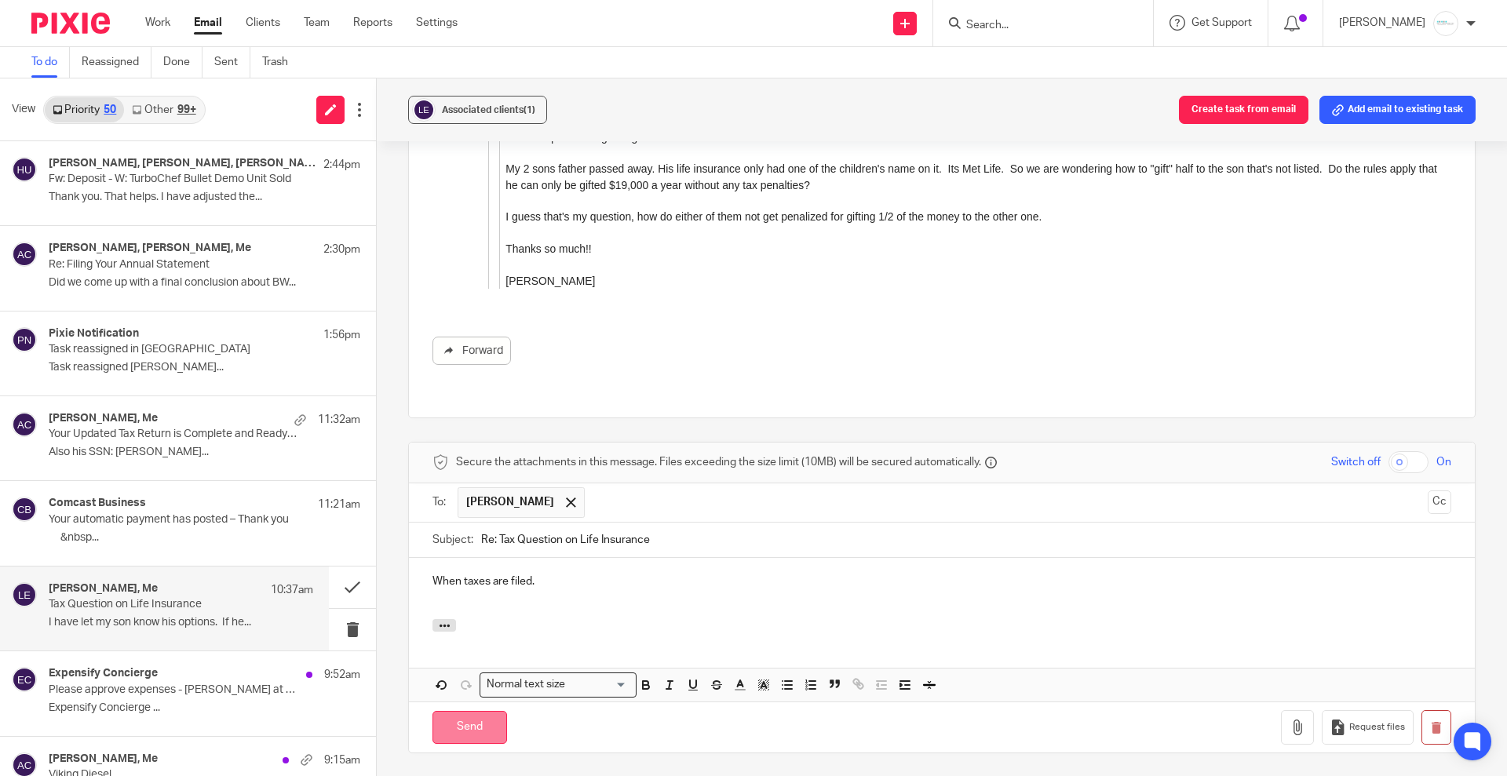
click at [469, 711] on input "Send" at bounding box center [469, 728] width 75 height 34
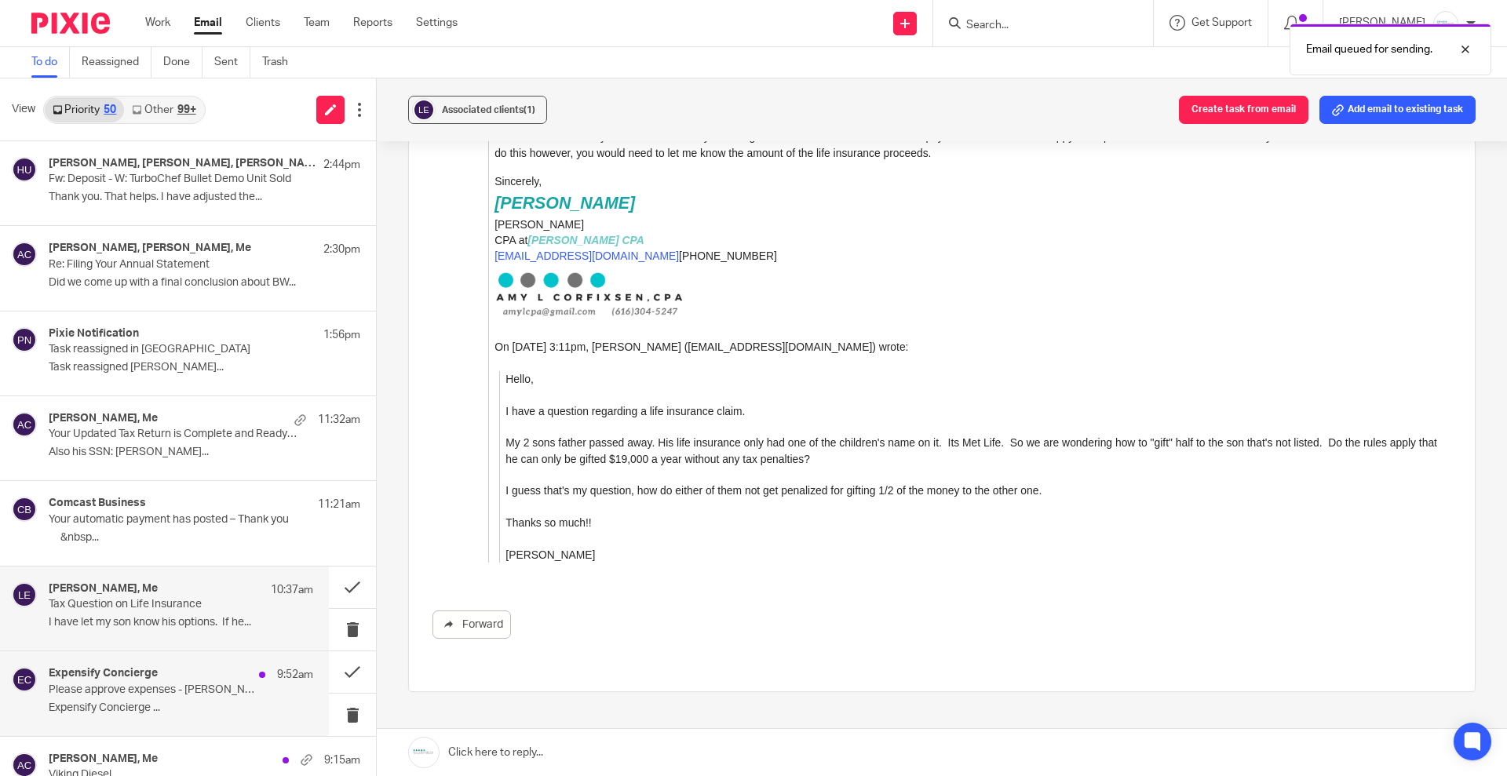
scroll to position [196, 0]
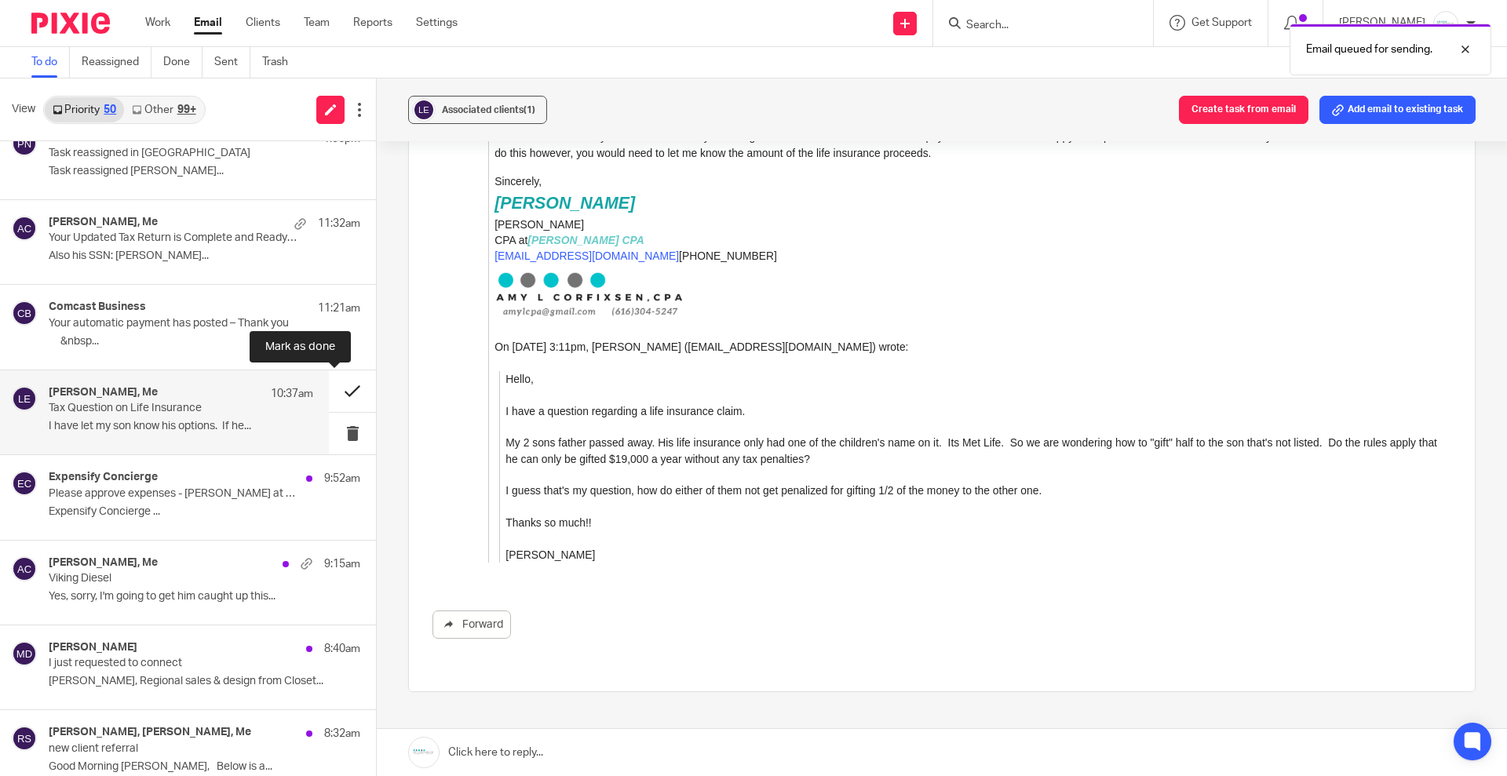
click at [339, 392] on button at bounding box center [352, 391] width 47 height 42
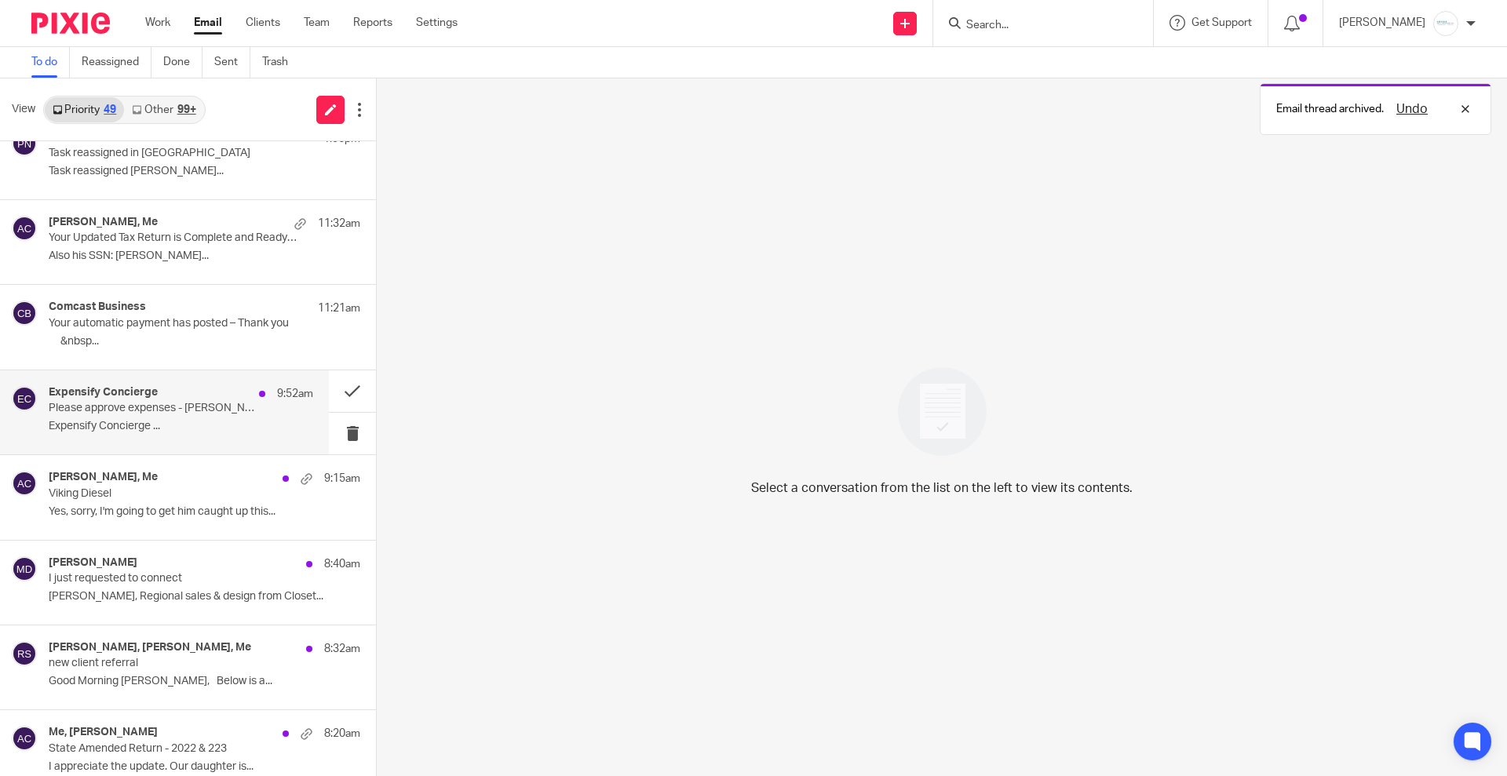
drag, startPoint x: 148, startPoint y: 388, endPoint x: 192, endPoint y: 408, distance: 48.1
click at [148, 388] on h4 "Expensify Concierge" at bounding box center [103, 392] width 109 height 13
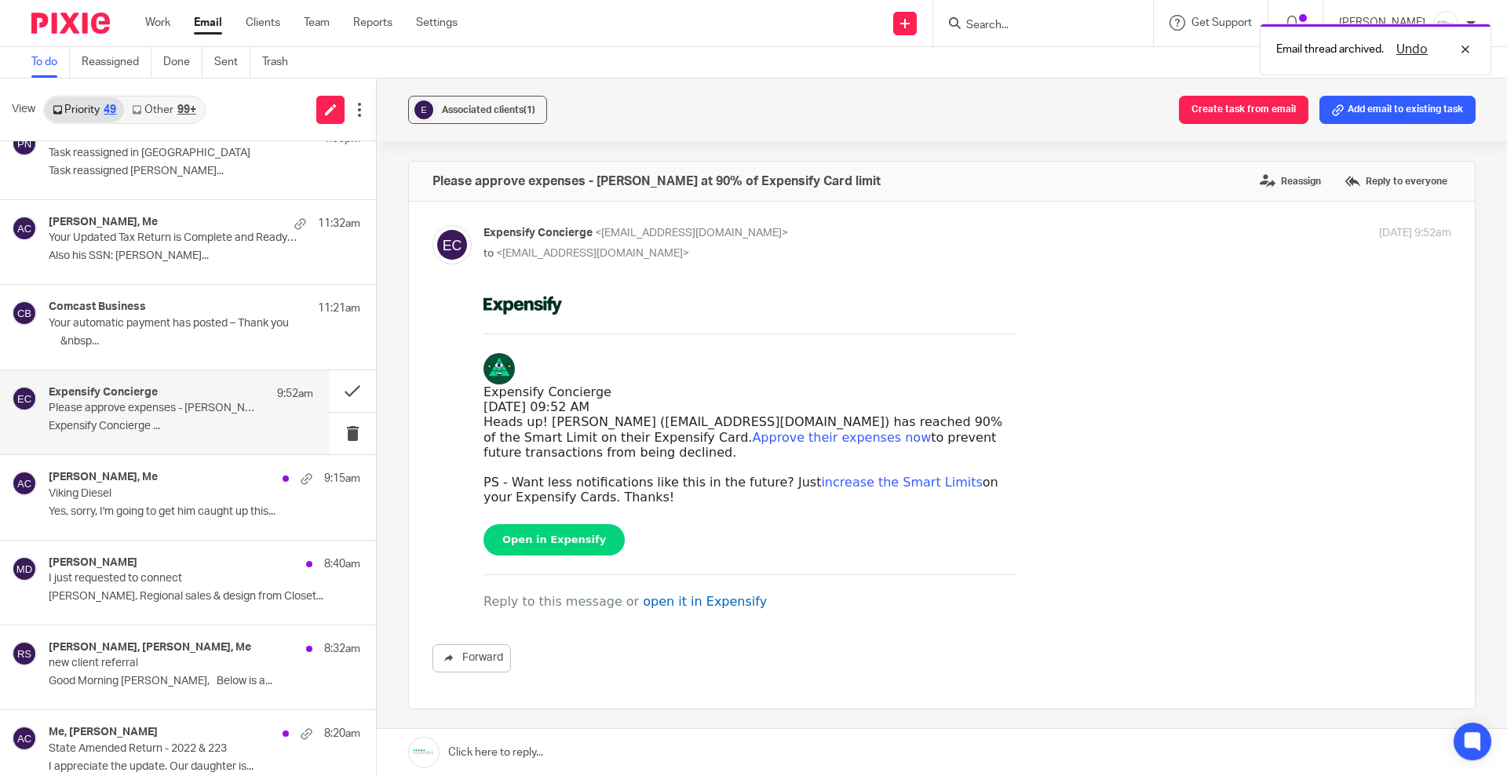
scroll to position [0, 0]
click at [342, 433] on button at bounding box center [352, 434] width 47 height 42
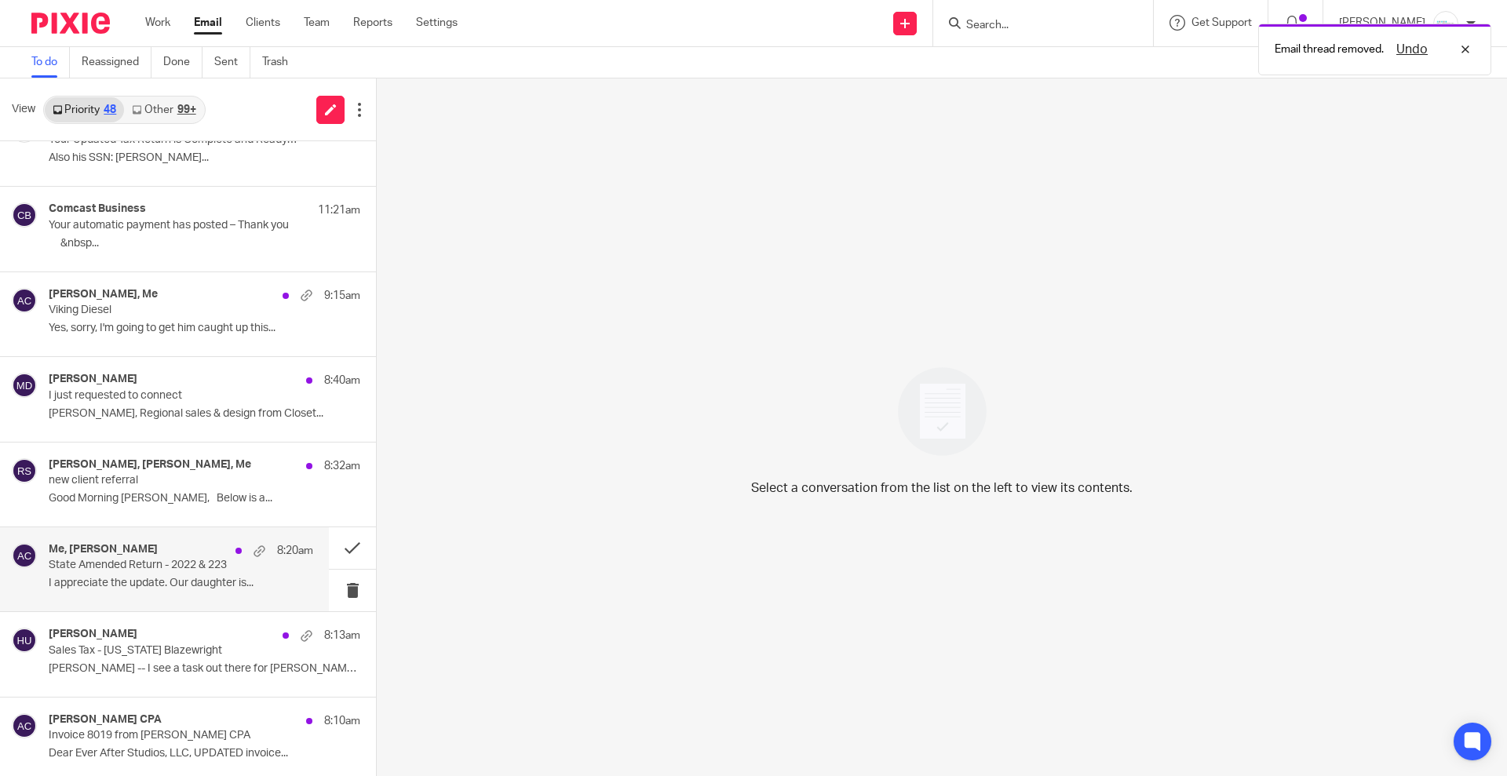
scroll to position [490, 0]
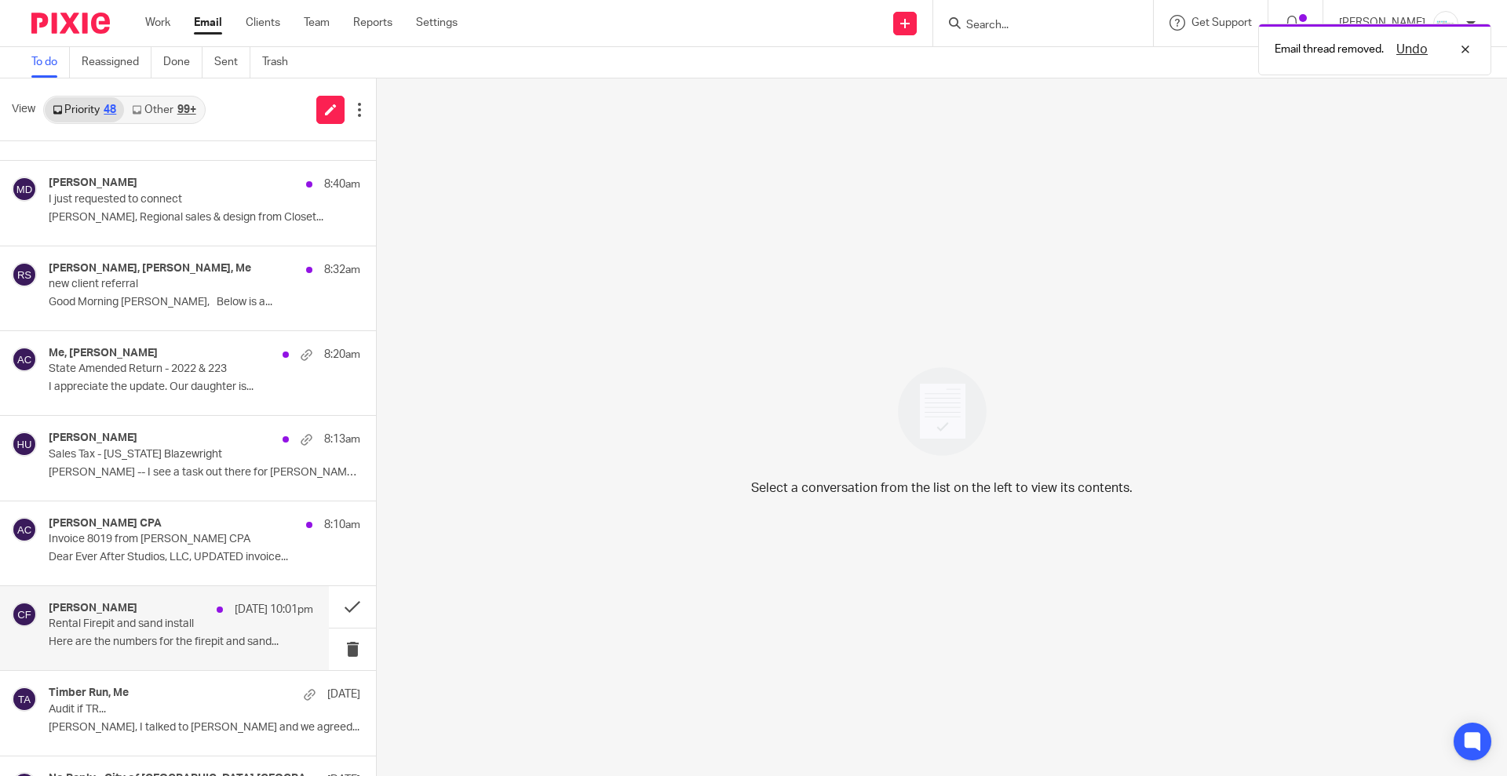
click at [196, 627] on p "Rental Firepit and sand install" at bounding box center [155, 624] width 212 height 13
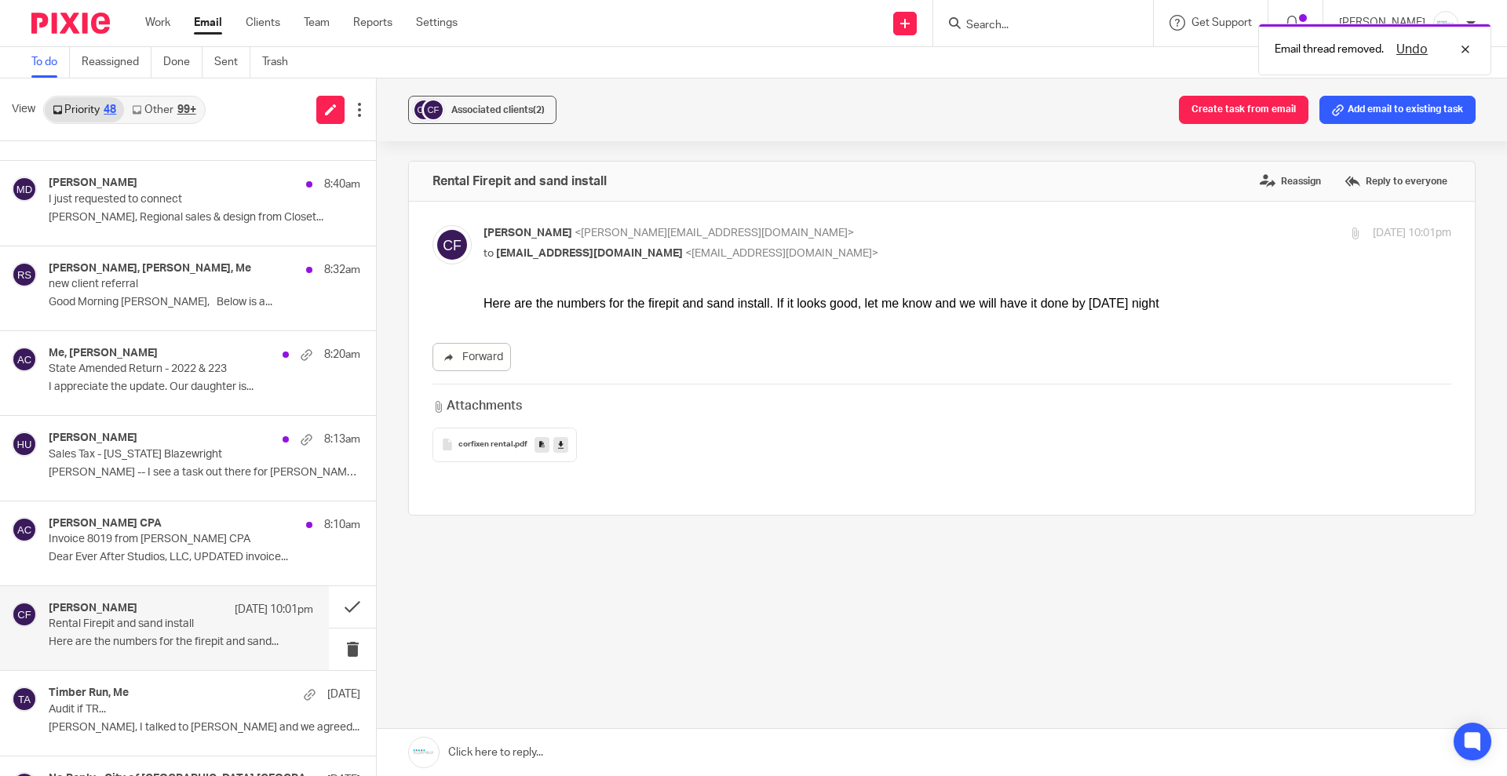
scroll to position [0, 0]
click at [513, 447] on span ".pdf" at bounding box center [520, 444] width 14 height 9
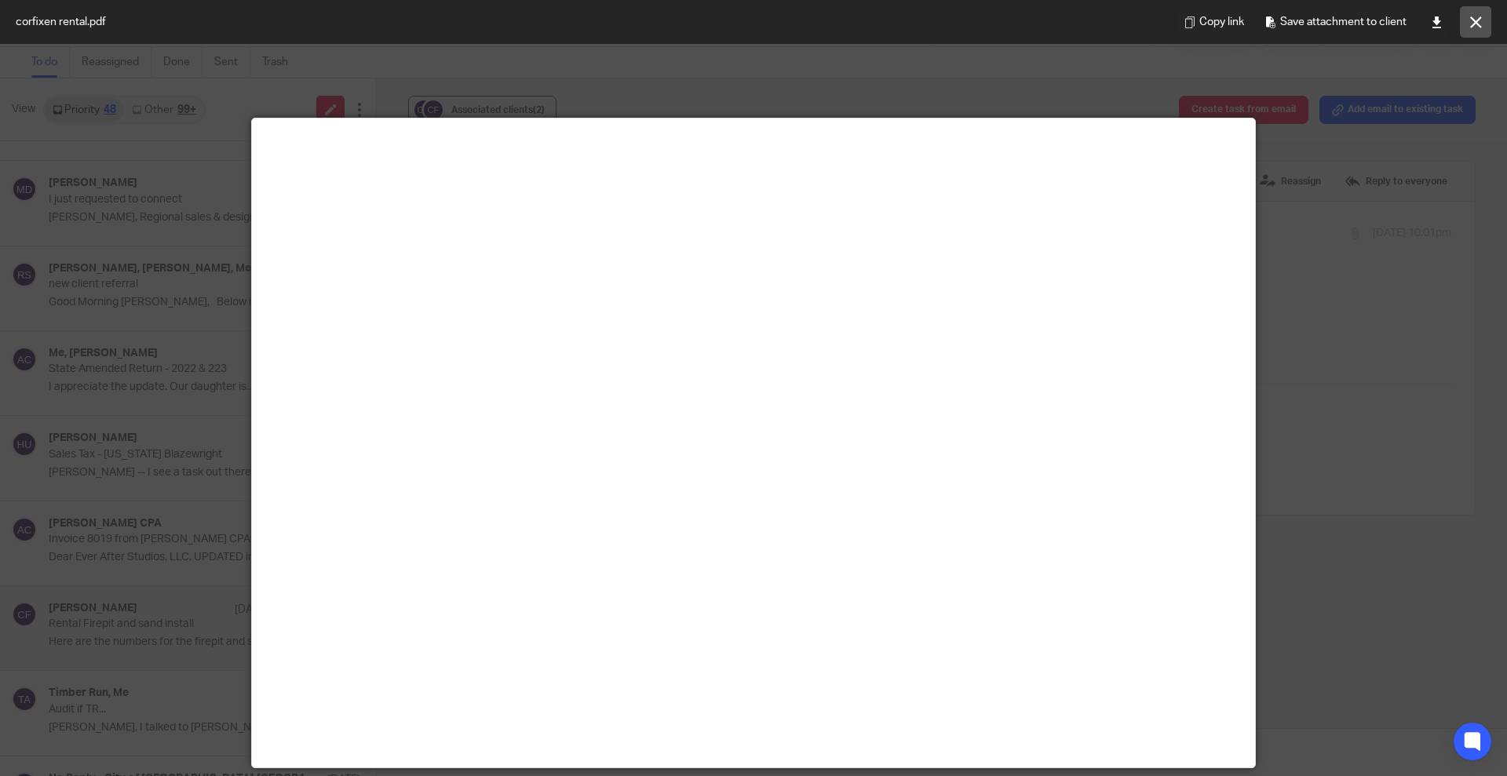
click at [1475, 35] on button at bounding box center [1475, 21] width 31 height 31
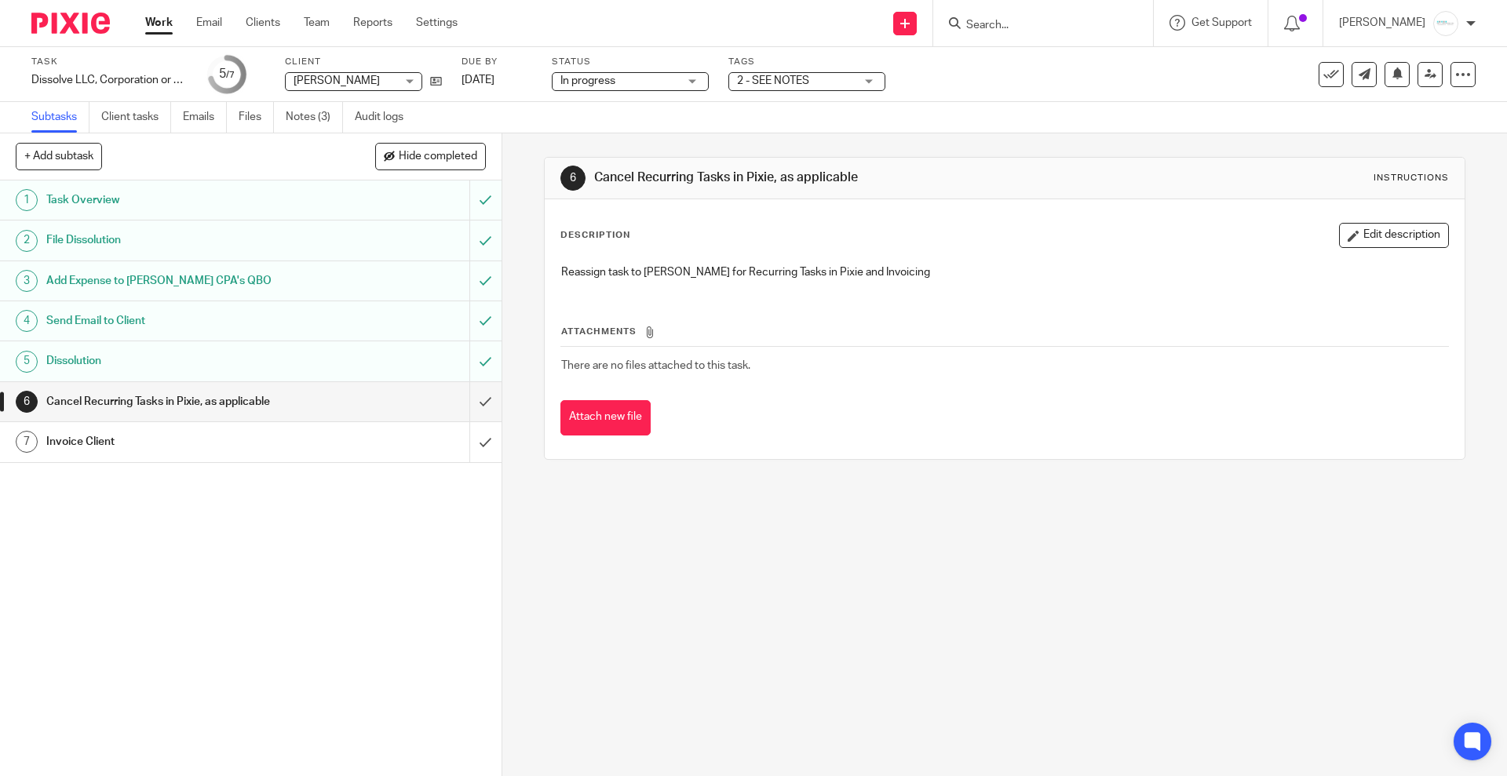
click at [175, 346] on link "5 Dissolution" at bounding box center [234, 360] width 469 height 39
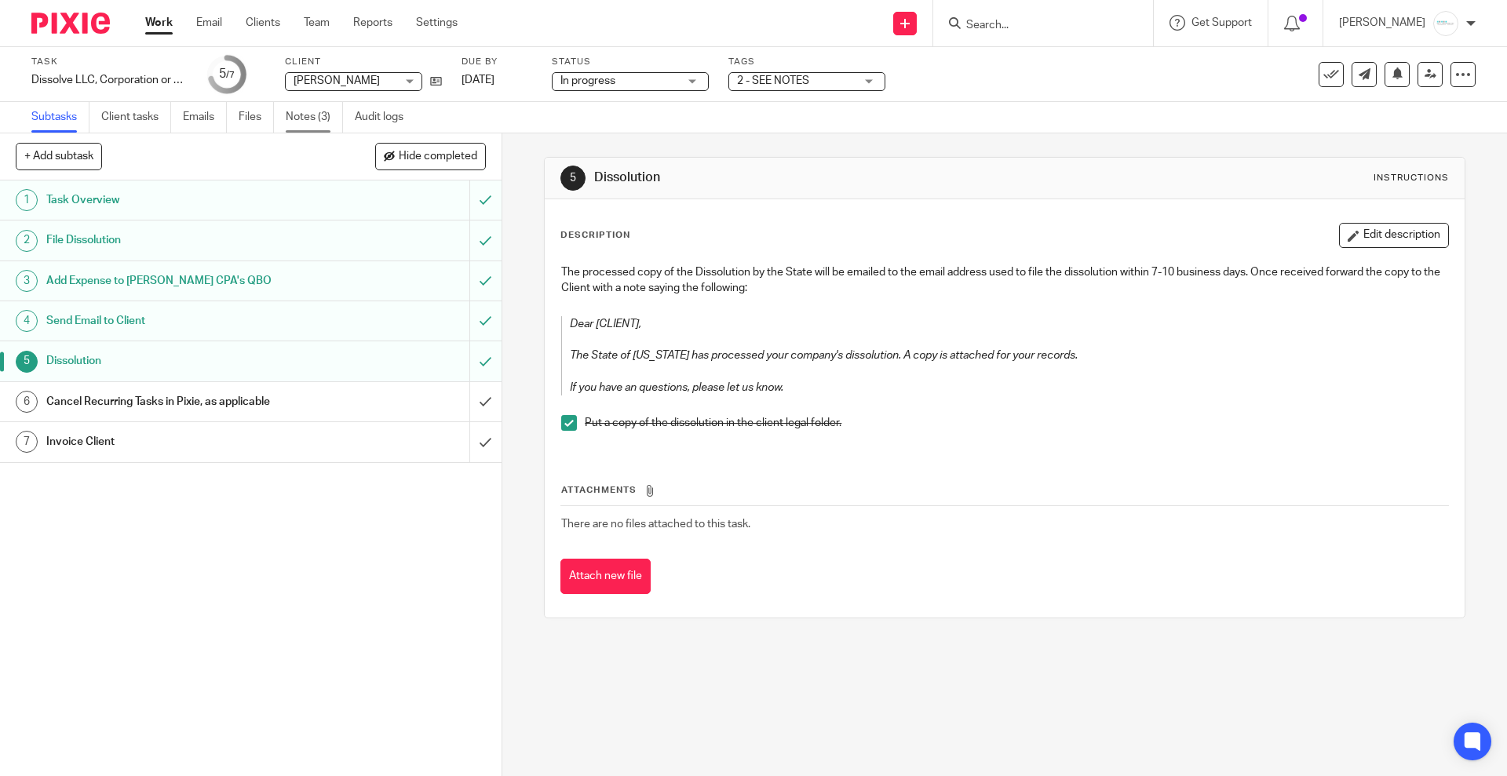
click at [308, 114] on link "Notes (3)" at bounding box center [314, 117] width 57 height 31
